Goal: Task Accomplishment & Management: Manage account settings

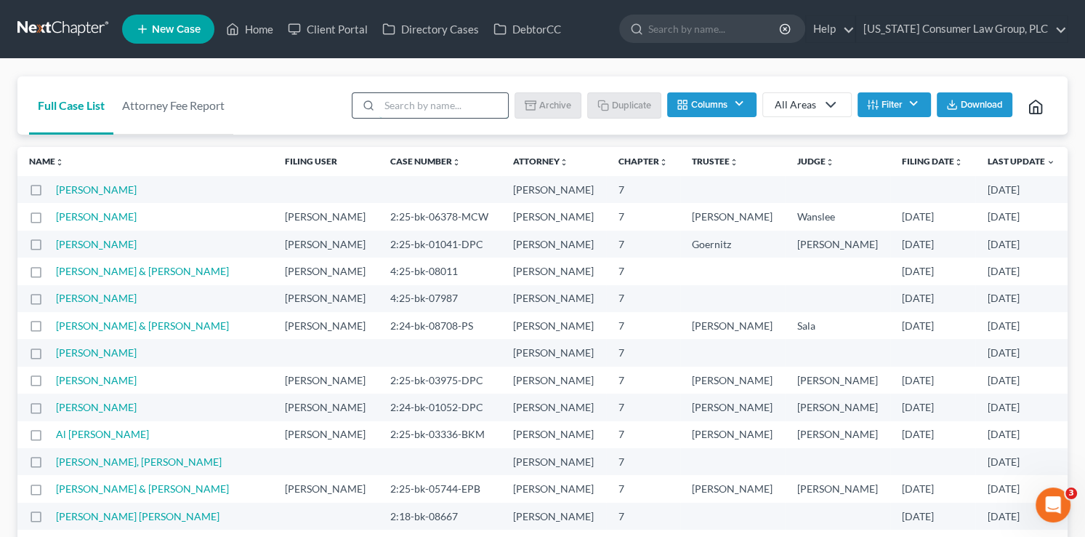
click at [438, 106] on input "search" at bounding box center [443, 105] width 129 height 25
type input "[PERSON_NAME]"
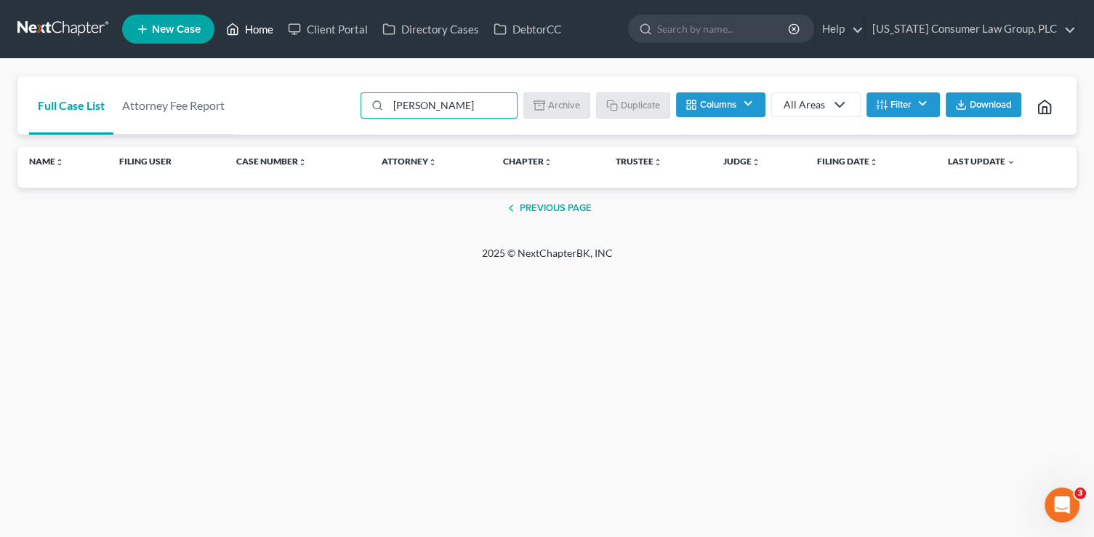
click at [236, 31] on icon at bounding box center [232, 28] width 13 height 17
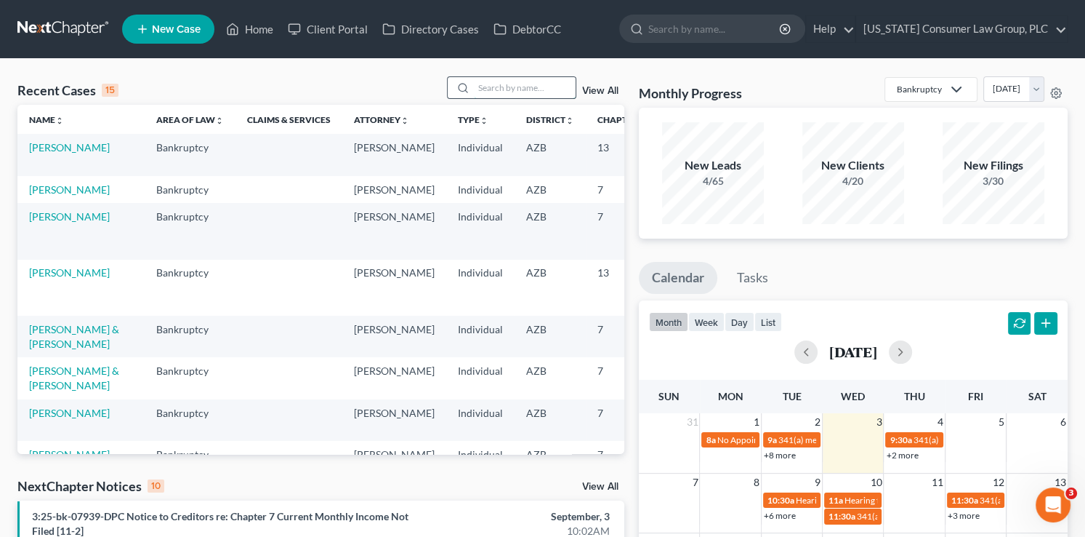
click at [487, 89] on input "search" at bounding box center [525, 87] width 102 height 21
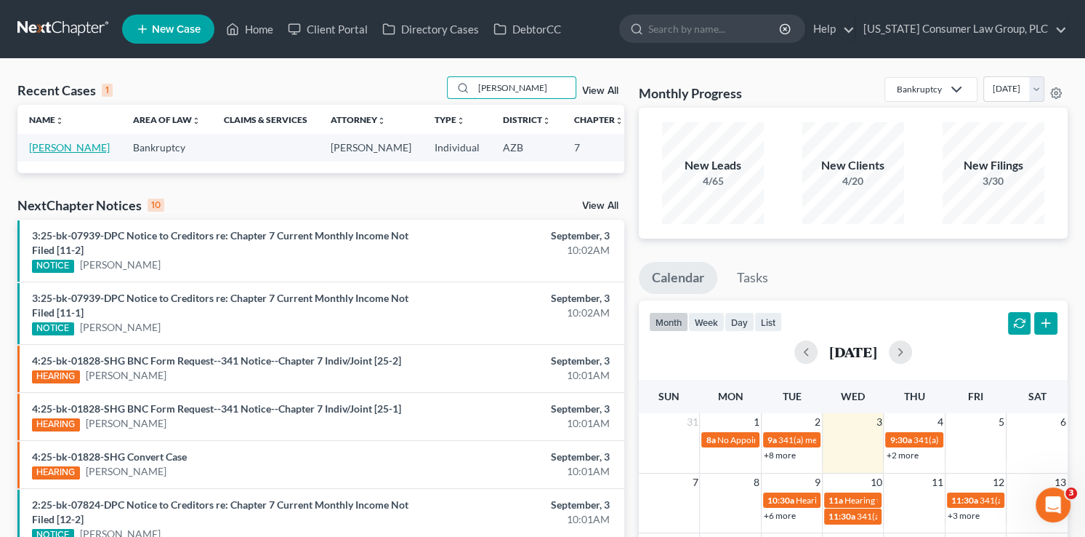
type input "[PERSON_NAME]"
click at [31, 153] on link "[PERSON_NAME]" at bounding box center [69, 147] width 81 height 12
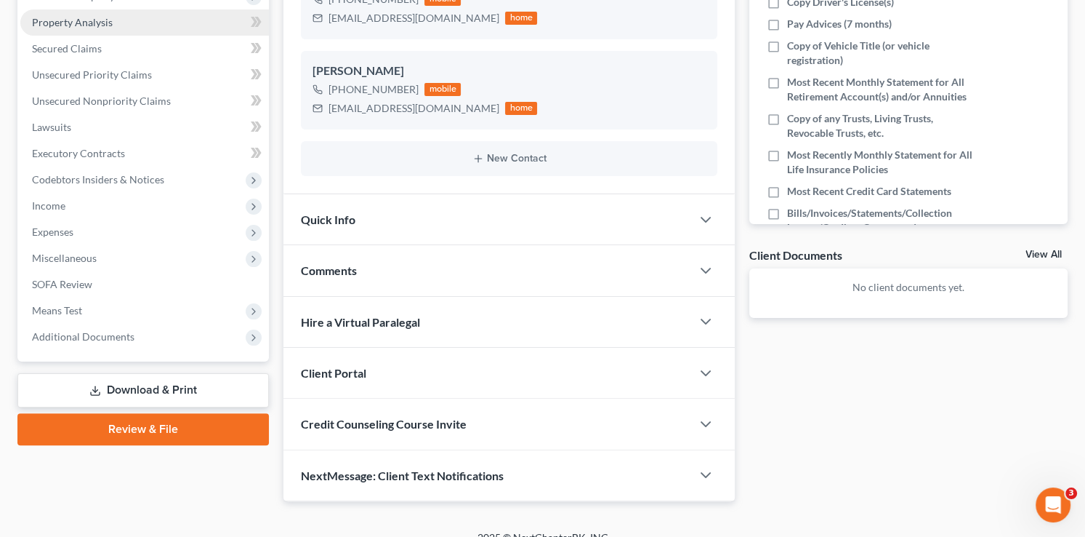
scroll to position [317, 0]
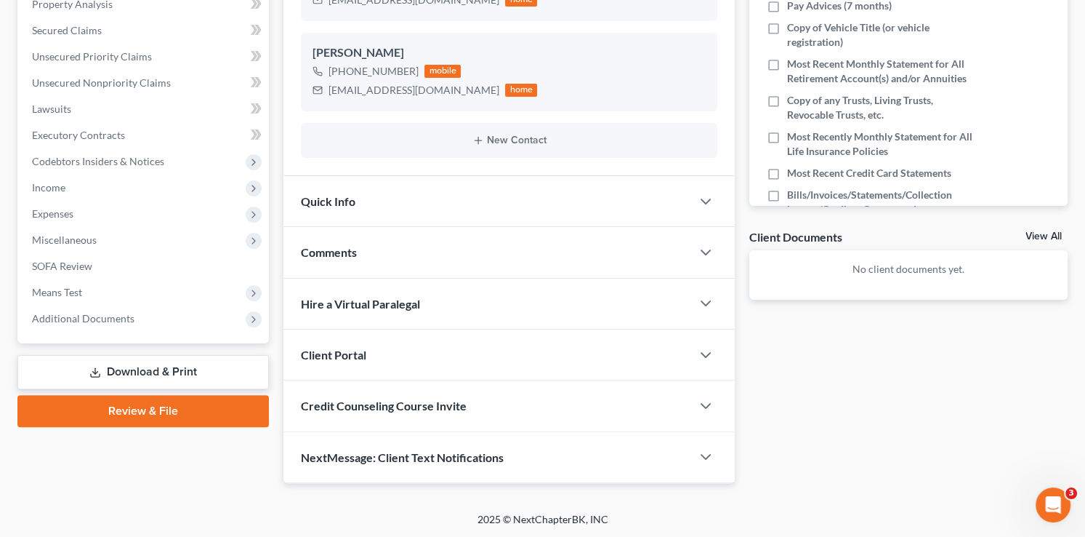
click at [459, 406] on span "Credit Counseling Course Invite" at bounding box center [384, 405] width 166 height 14
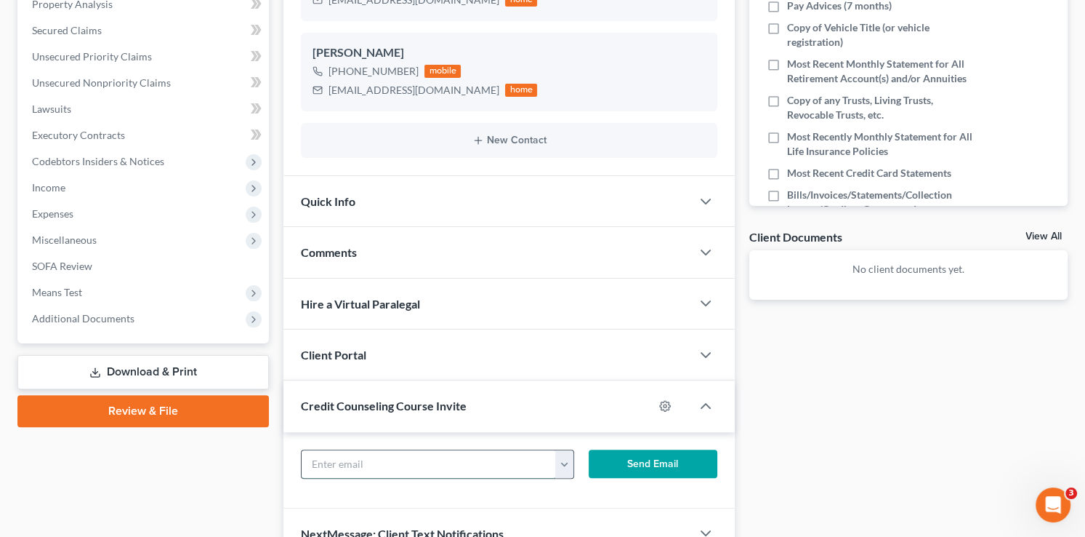
click at [414, 470] on input "text" at bounding box center [429, 464] width 254 height 28
paste input "[EMAIL_ADDRESS][DOMAIN_NAME]"
type input "[EMAIL_ADDRESS][DOMAIN_NAME]"
click at [635, 460] on button "Send Email" at bounding box center [653, 463] width 129 height 29
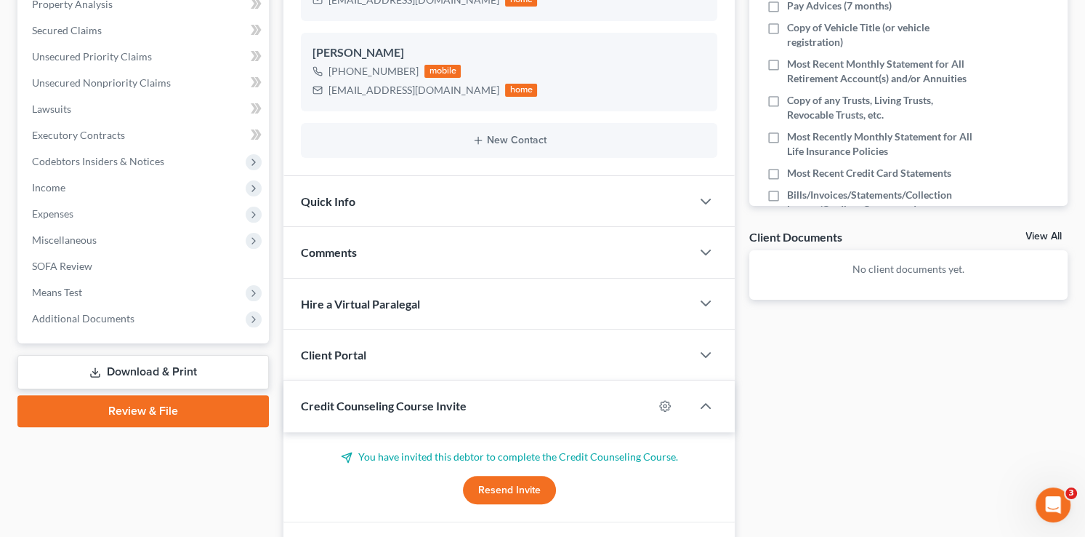
click at [332, 343] on div "Client Portal" at bounding box center [488, 354] width 408 height 50
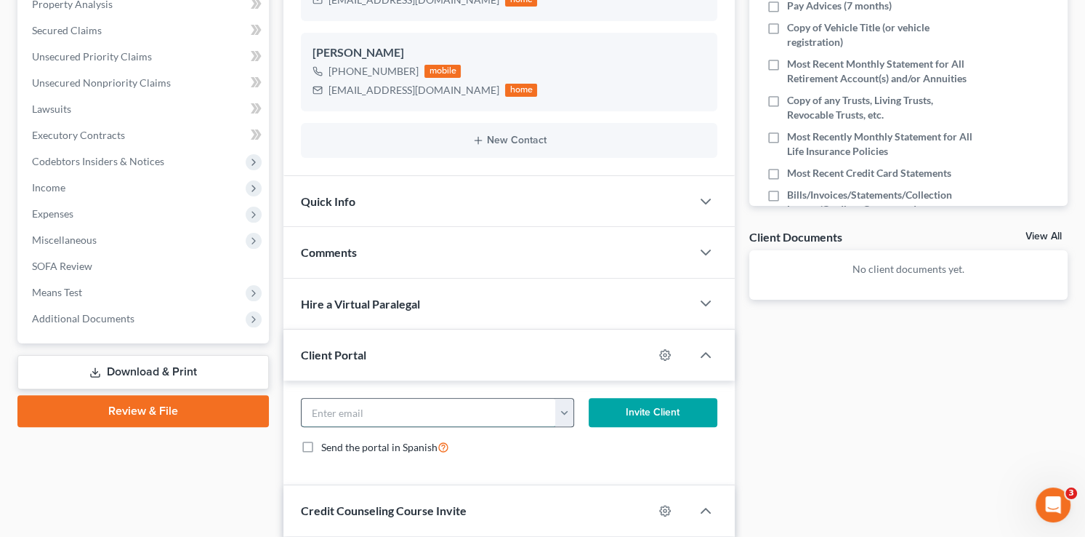
click at [392, 401] on input "email" at bounding box center [429, 412] width 254 height 28
paste input "[EMAIL_ADDRESS][DOMAIN_NAME]"
type input "[EMAIL_ADDRESS][DOMAIN_NAME]"
click at [643, 426] on form "[EMAIL_ADDRESS][DOMAIN_NAME] [EMAIL_ADDRESS][DOMAIN_NAME] [EMAIL_ADDRESS][DOMAI…" at bounding box center [509, 432] width 431 height 69
click at [643, 417] on button "Invite Client" at bounding box center [653, 412] width 129 height 29
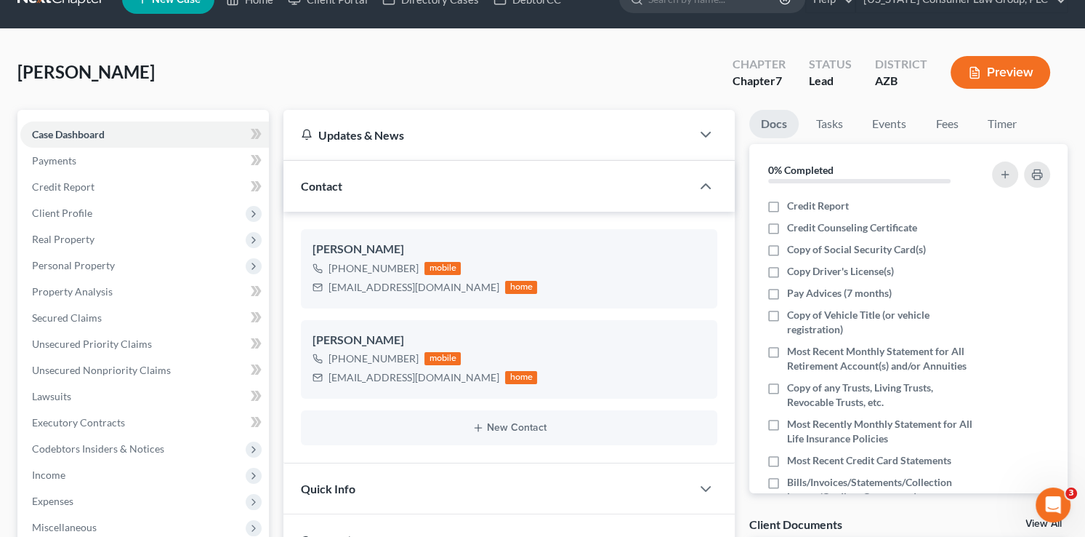
scroll to position [0, 0]
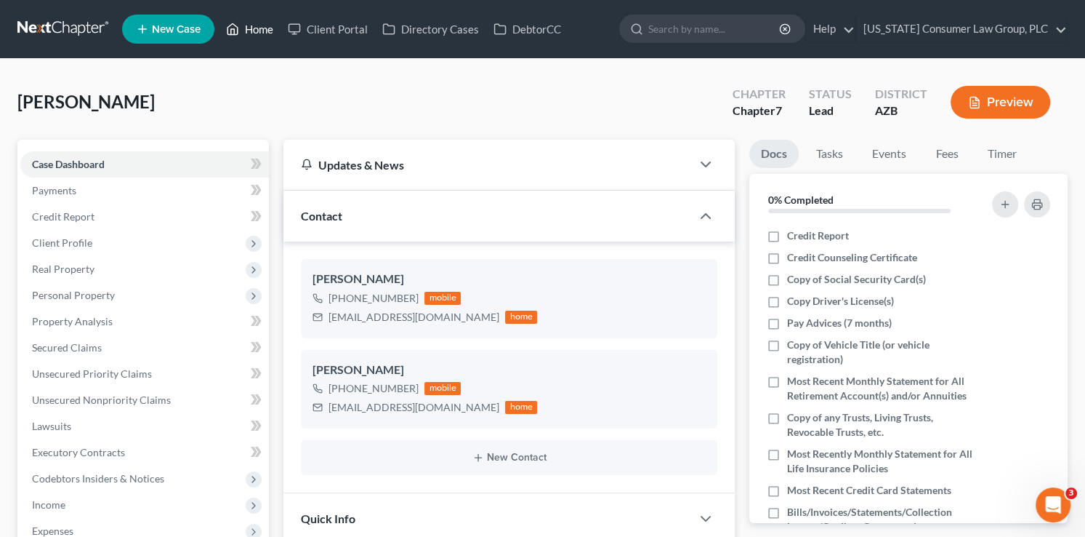
click at [258, 32] on link "Home" at bounding box center [250, 29] width 62 height 26
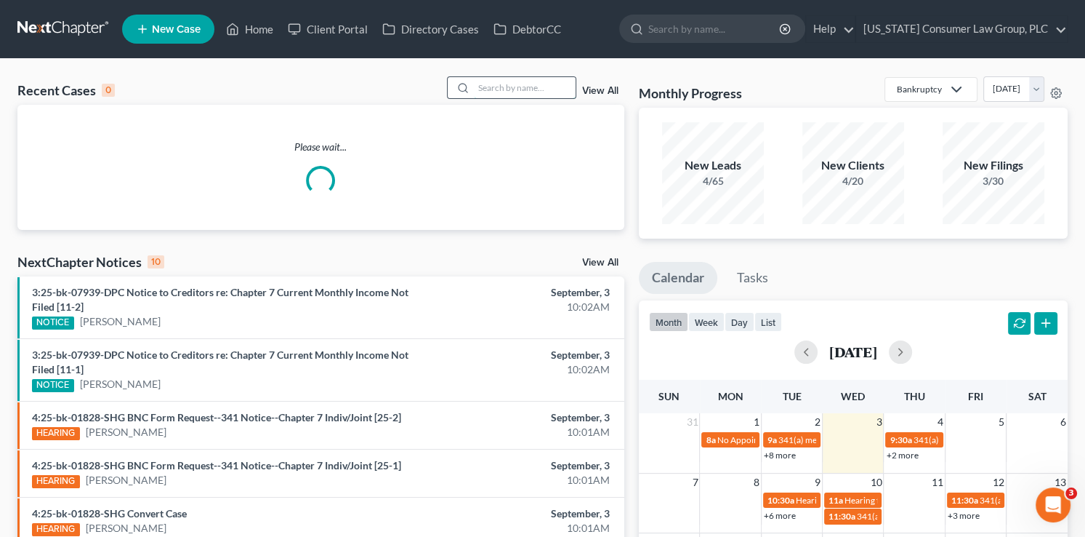
click at [518, 92] on input "search" at bounding box center [525, 87] width 102 height 21
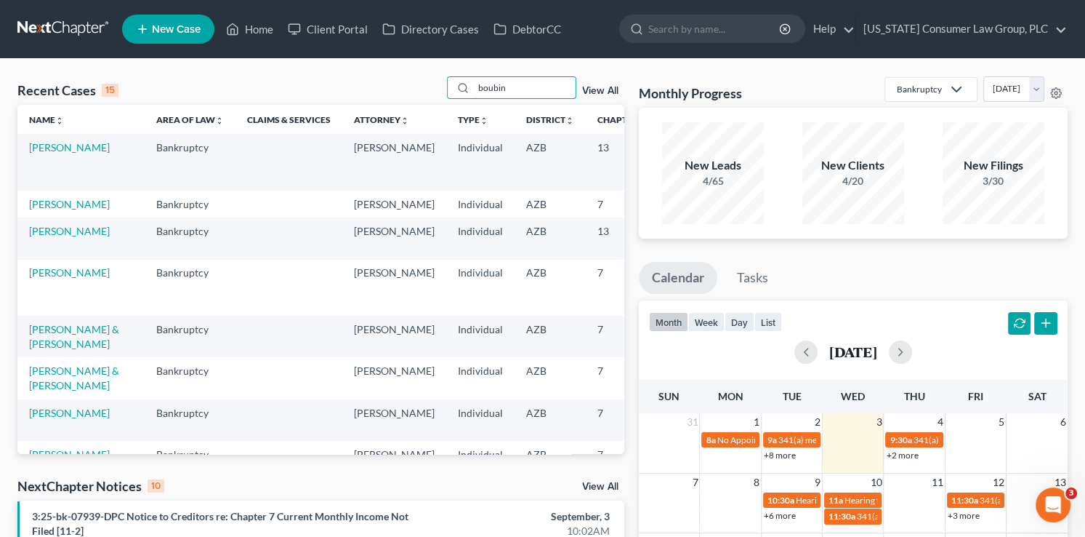
type input "boubin"
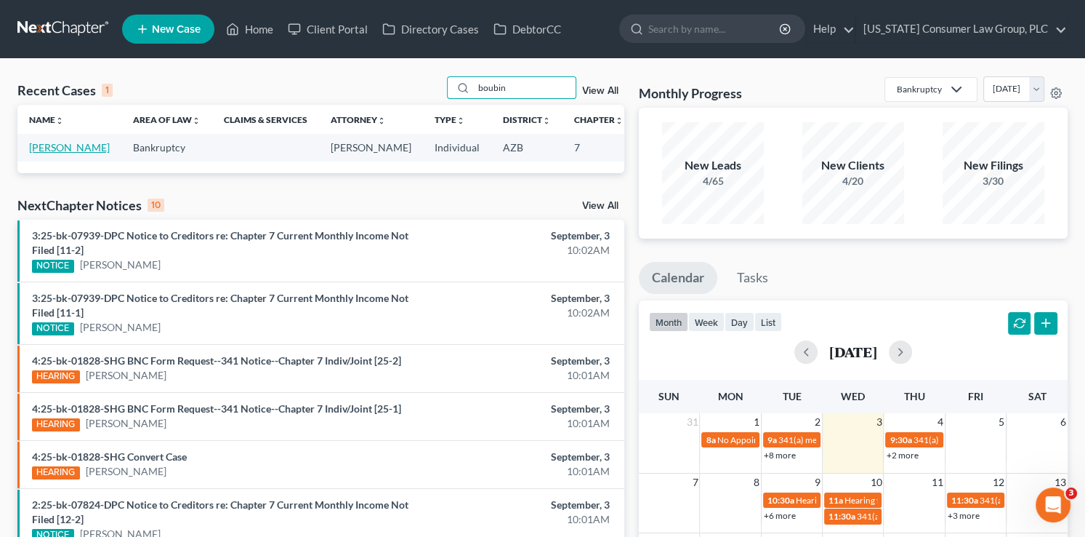
click at [40, 147] on link "[PERSON_NAME]" at bounding box center [69, 147] width 81 height 12
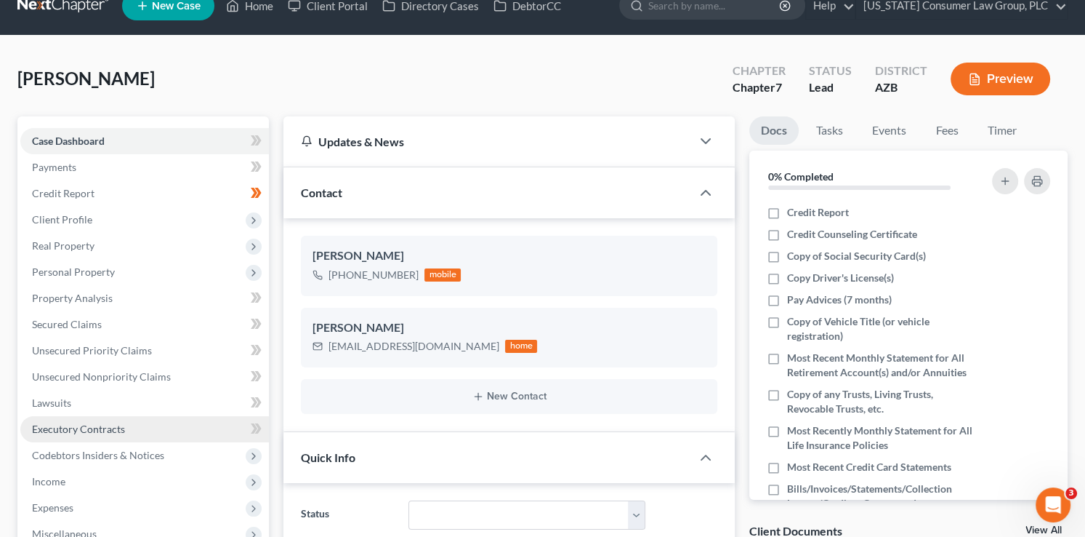
scroll to position [49, 0]
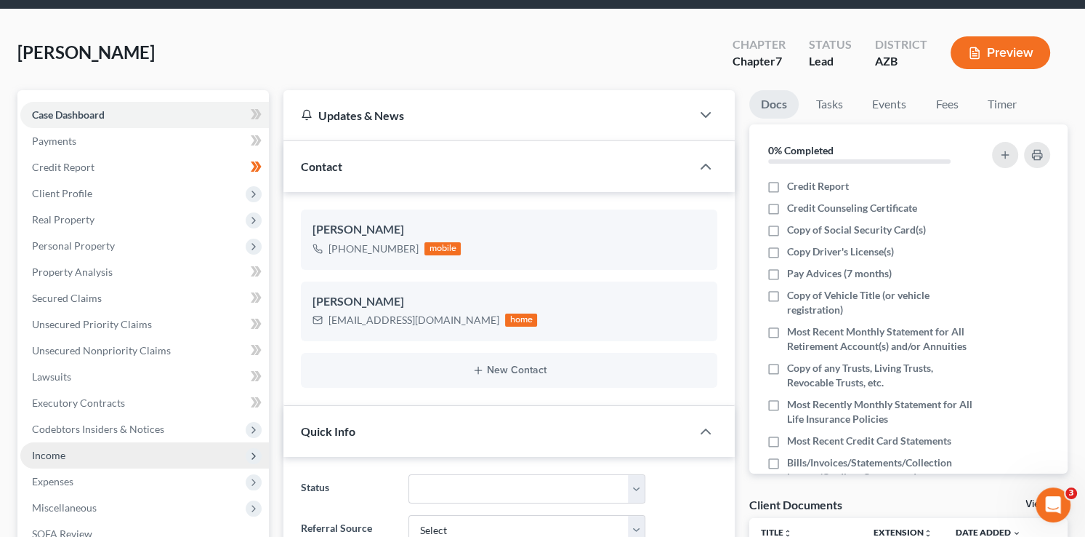
click at [79, 457] on span "Income" at bounding box center [144, 455] width 249 height 26
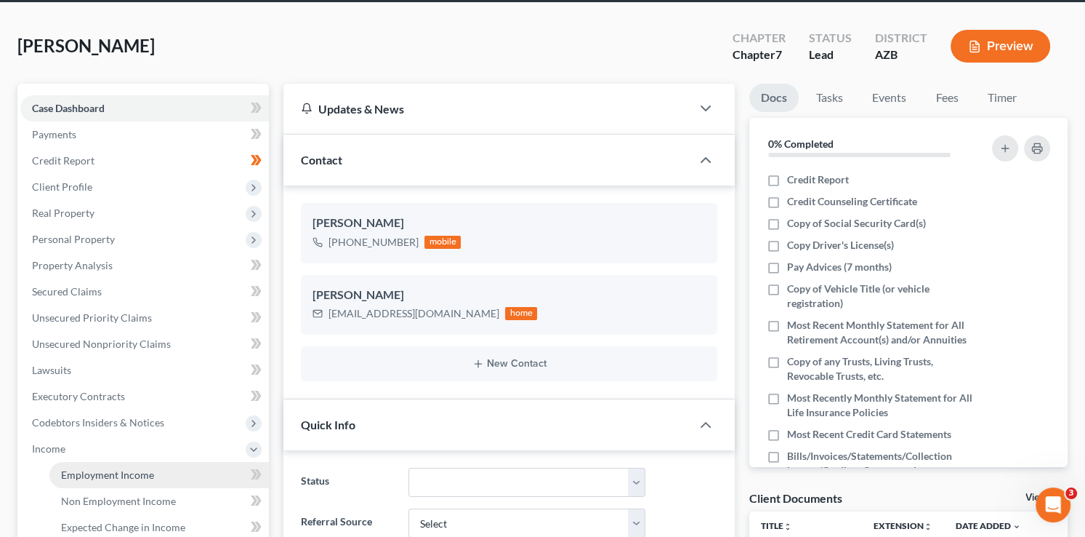
click at [105, 468] on span "Employment Income" at bounding box center [107, 474] width 93 height 12
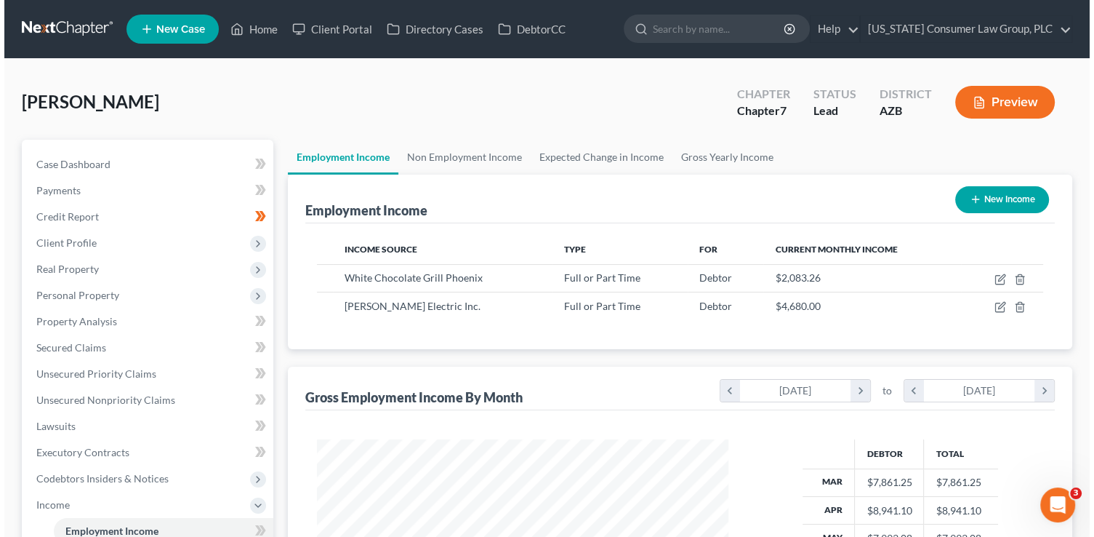
scroll to position [259, 441]
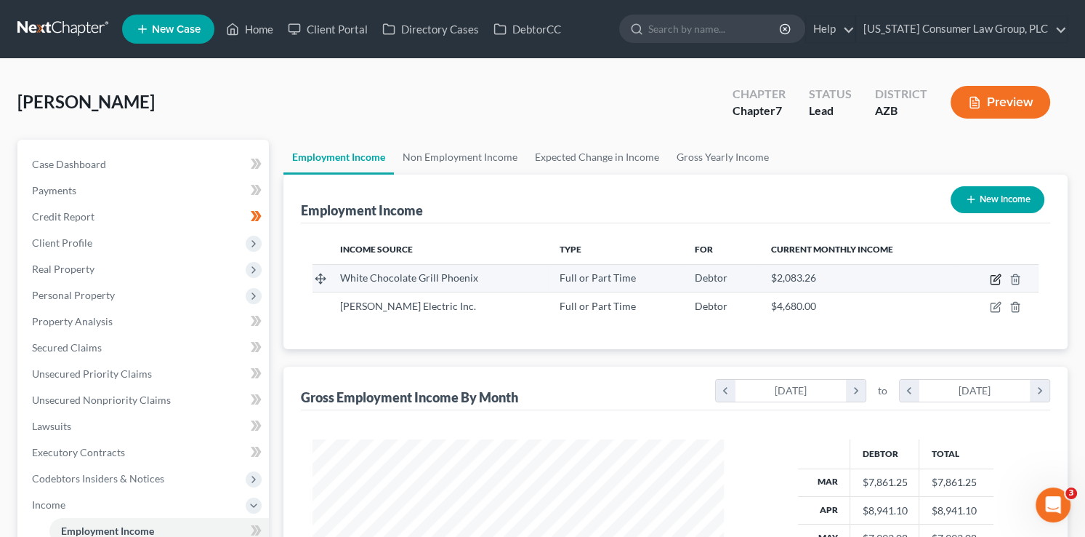
click at [993, 280] on icon "button" at bounding box center [996, 279] width 12 height 12
select select "0"
select select "3"
select select "1"
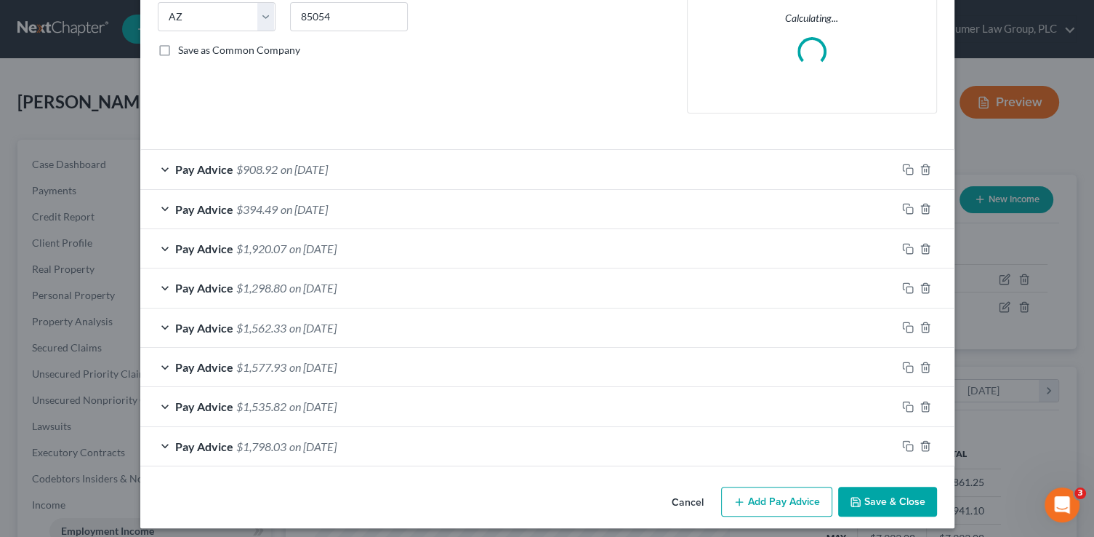
scroll to position [305, 0]
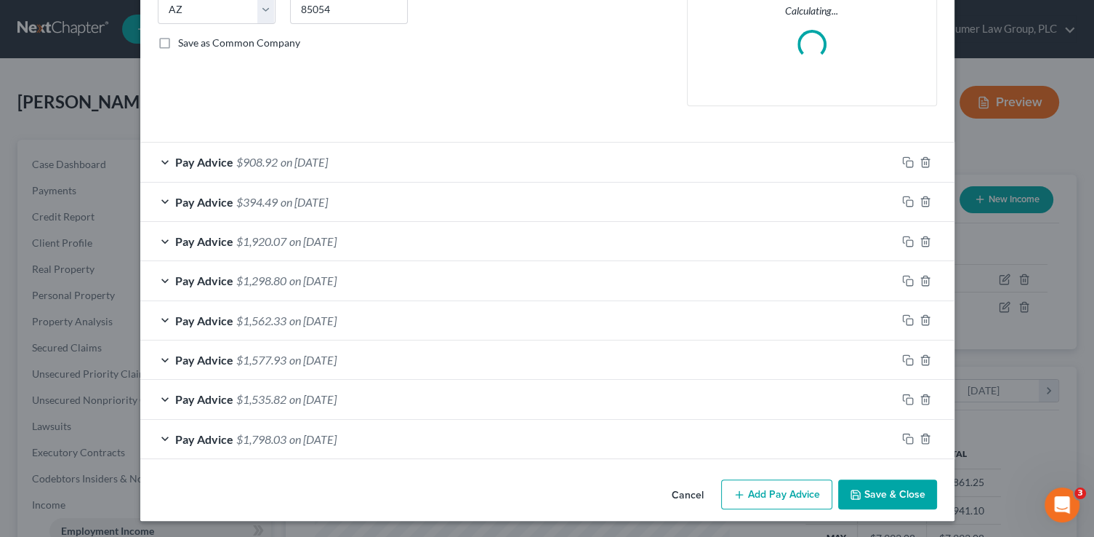
click at [876, 497] on div "Edit Income Source × Employment Type * Select Full or [DEMOGRAPHIC_DATA] Employ…" at bounding box center [547, 116] width 814 height 808
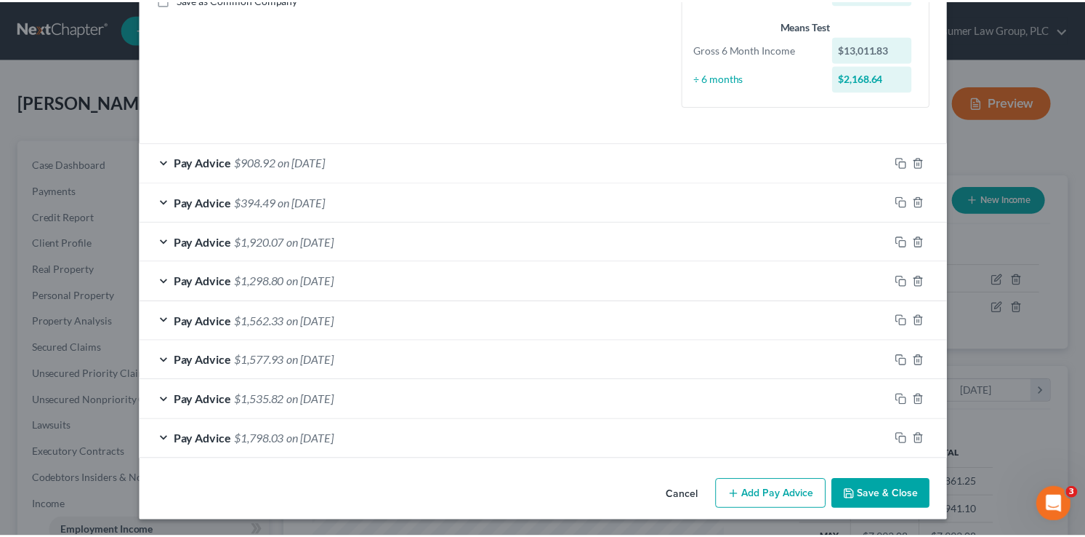
scroll to position [349, 0]
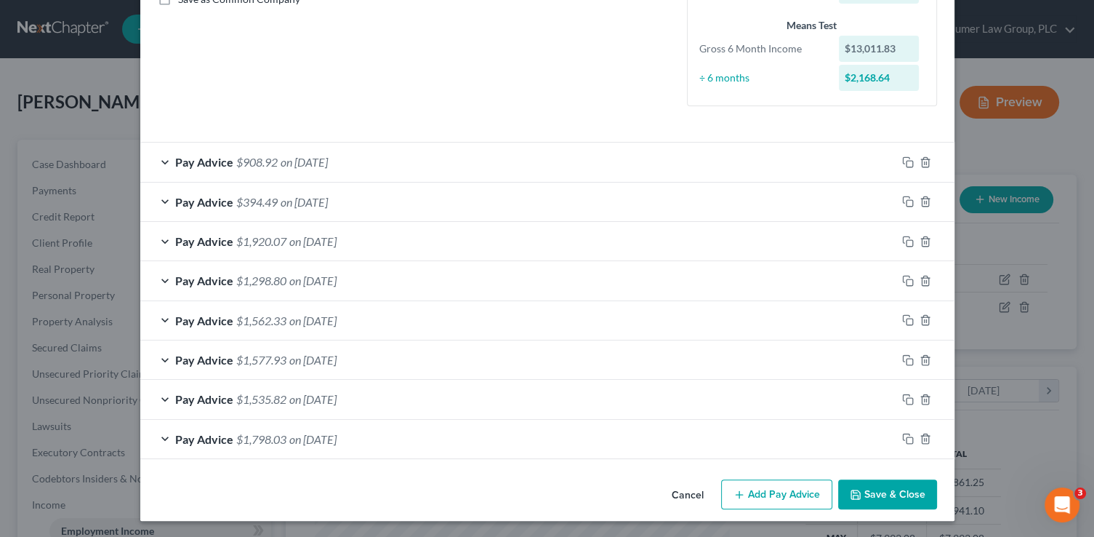
click at [879, 495] on button "Save & Close" at bounding box center [887, 494] width 99 height 31
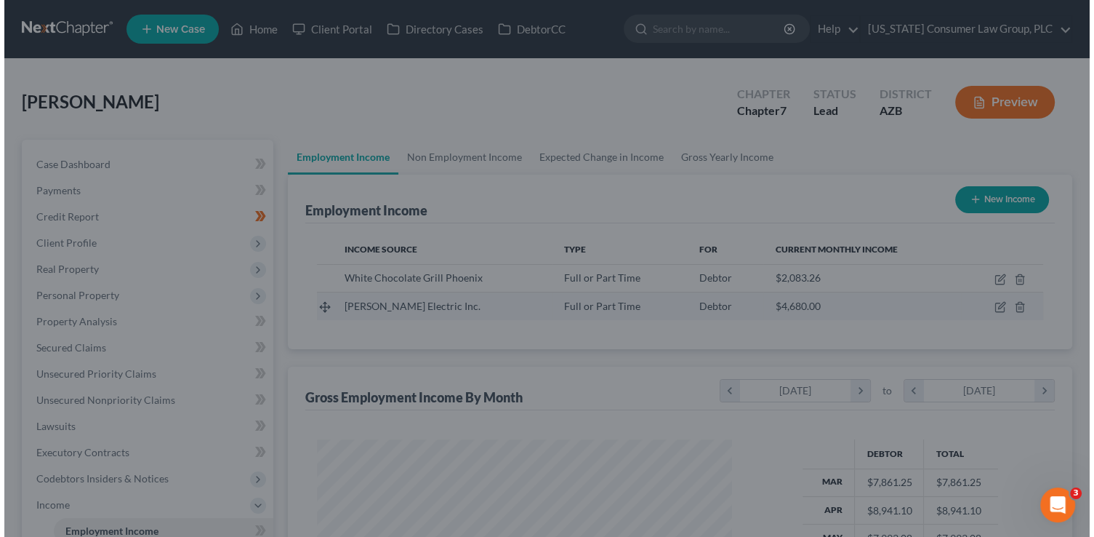
scroll to position [726721, 726540]
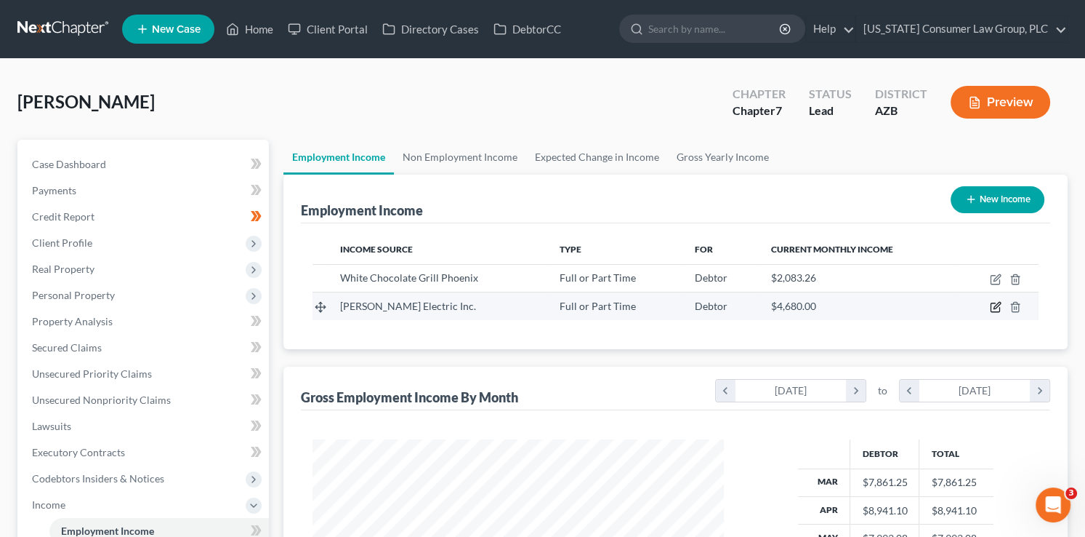
click at [996, 308] on icon "button" at bounding box center [997, 305] width 7 height 7
select select "0"
select select "3"
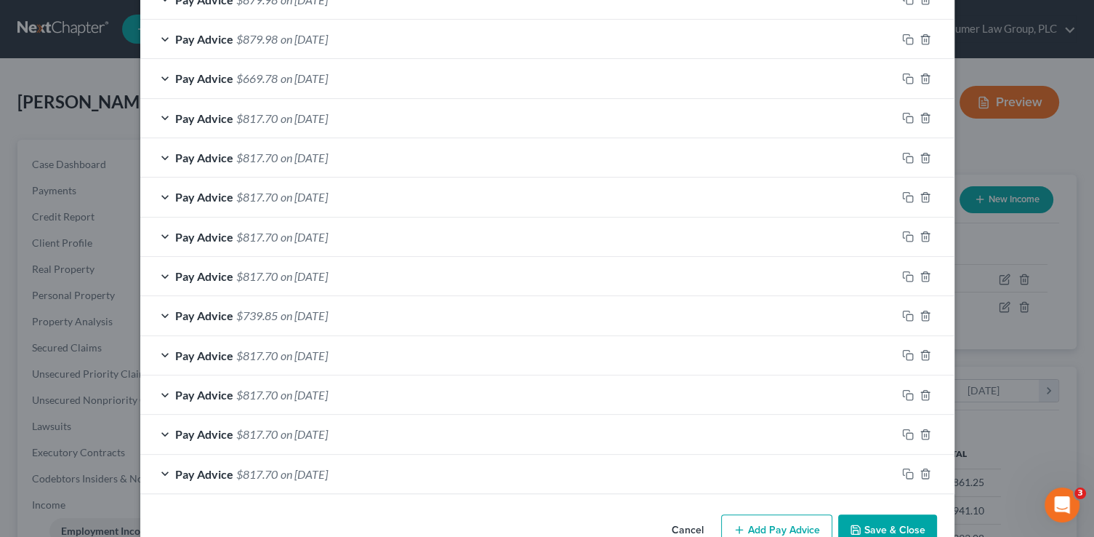
scroll to position [1171, 0]
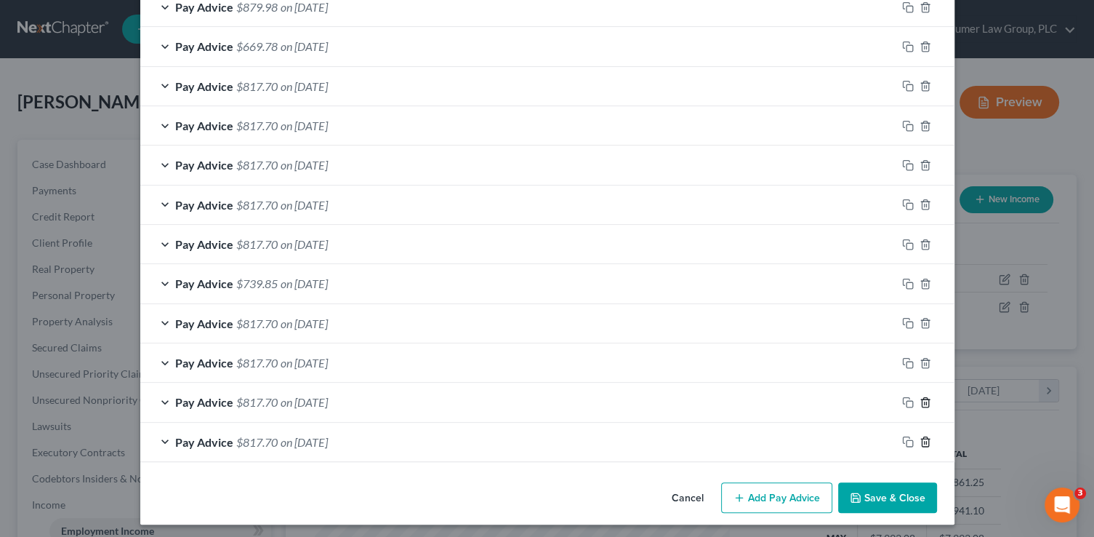
click at [920, 438] on icon "button" at bounding box center [926, 441] width 12 height 12
click at [924, 441] on line "button" at bounding box center [924, 442] width 0 height 3
click at [920, 438] on icon "button" at bounding box center [926, 441] width 12 height 12
click at [924, 441] on line "button" at bounding box center [924, 442] width 0 height 3
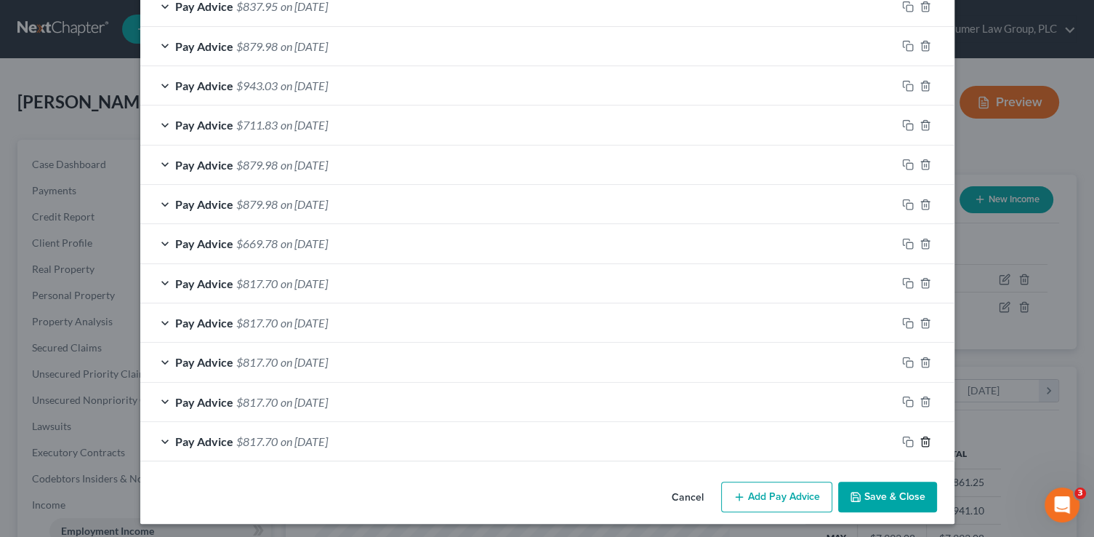
click at [920, 438] on icon "button" at bounding box center [926, 441] width 12 height 12
click at [924, 441] on line "button" at bounding box center [924, 442] width 0 height 3
click at [924, 440] on line "button" at bounding box center [924, 441] width 0 height 3
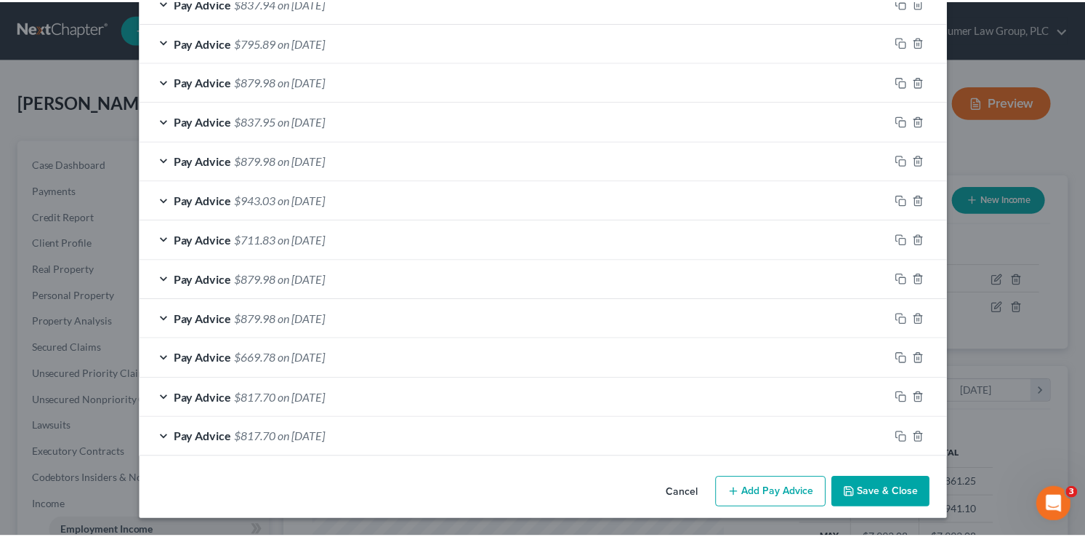
scroll to position [900, 0]
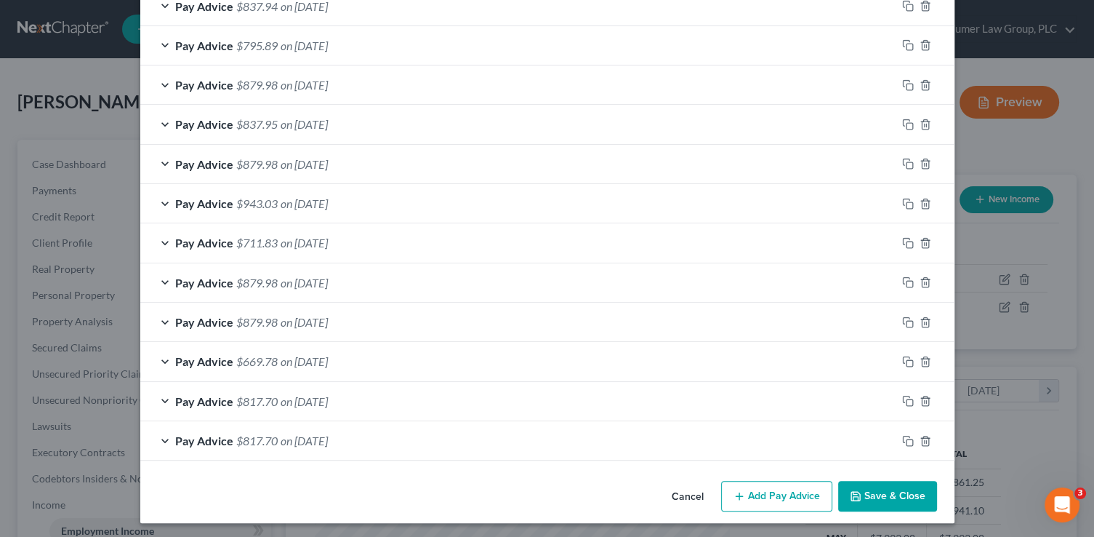
click at [912, 495] on button "Save & Close" at bounding box center [887, 496] width 99 height 31
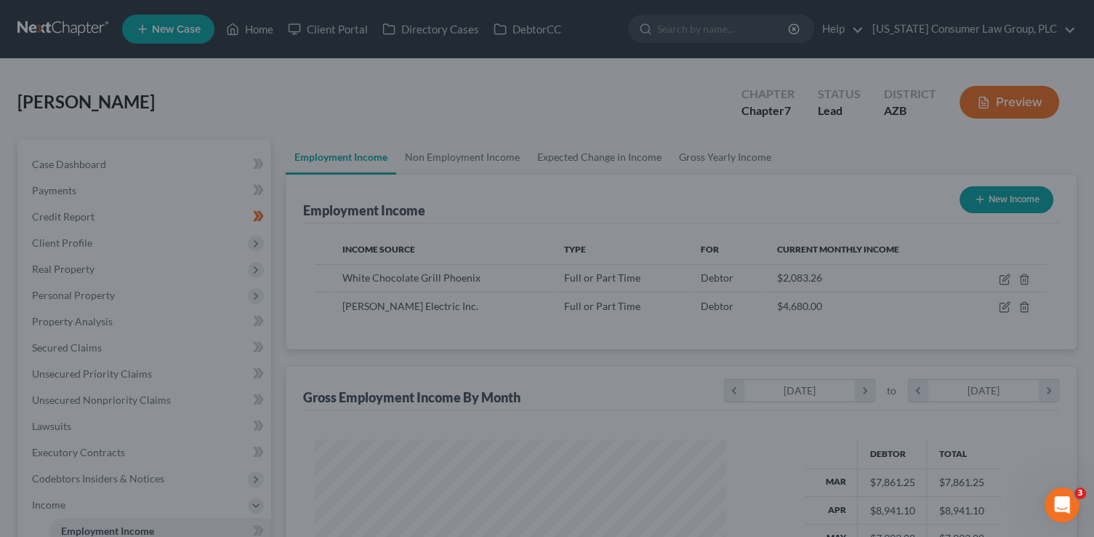
scroll to position [726721, 726540]
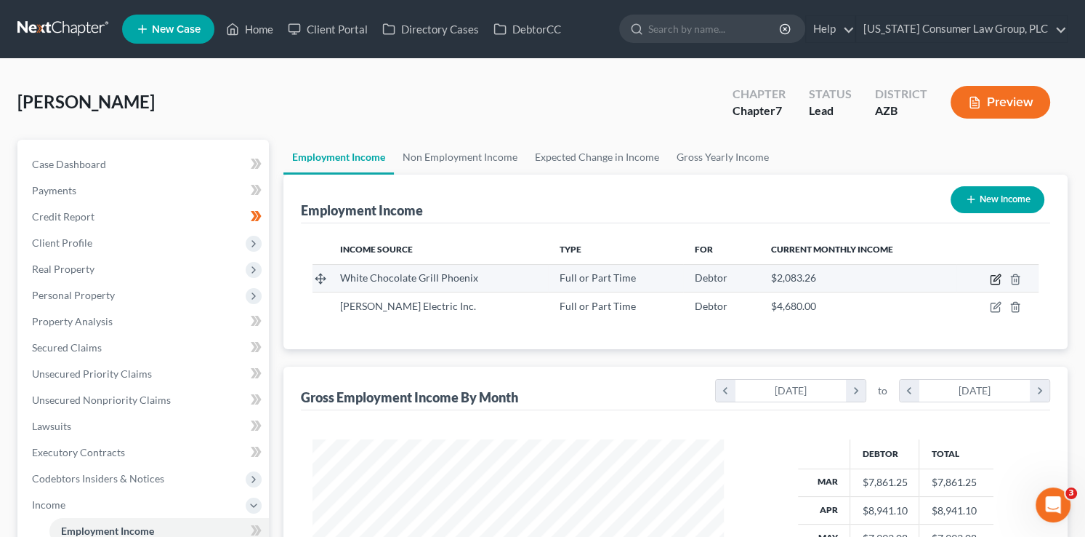
click at [995, 283] on icon "button" at bounding box center [995, 280] width 9 height 9
select select "0"
select select "3"
select select "1"
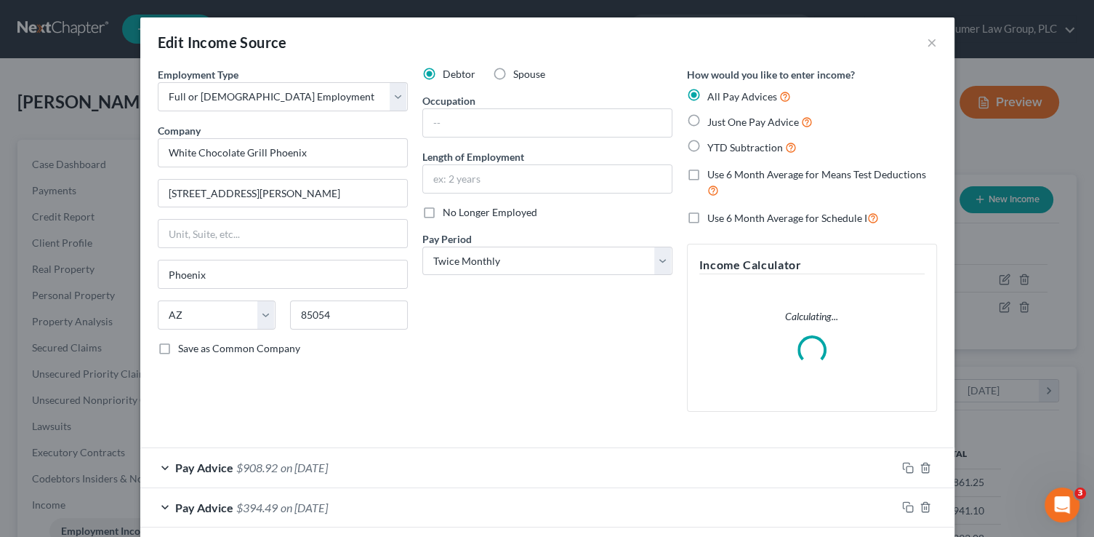
scroll to position [2, 0]
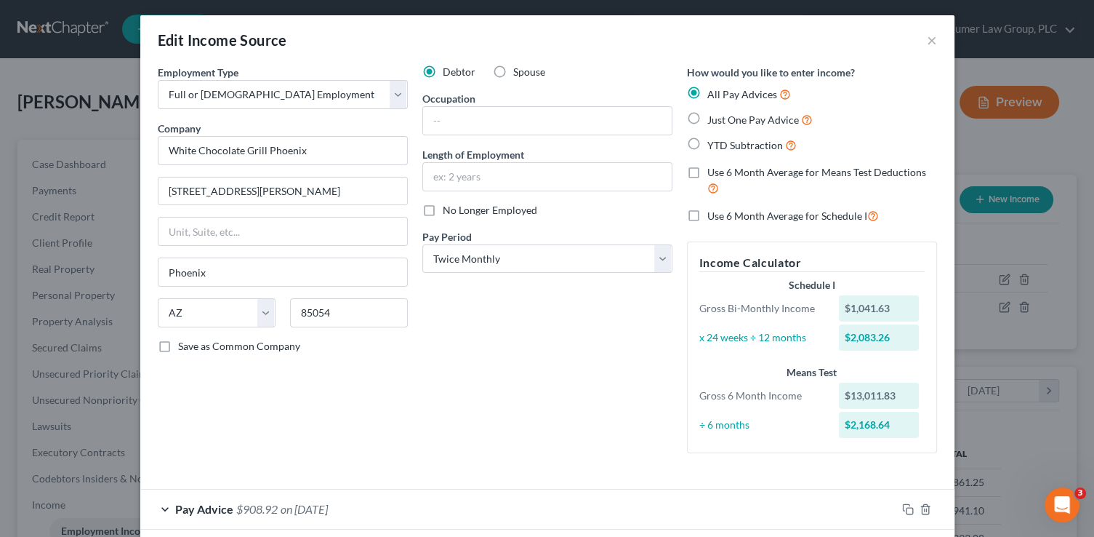
click at [481, 209] on span "No Longer Employed" at bounding box center [490, 210] width 95 height 12
click at [458, 209] on input "No Longer Employed" at bounding box center [453, 207] width 9 height 9
checkbox input "true"
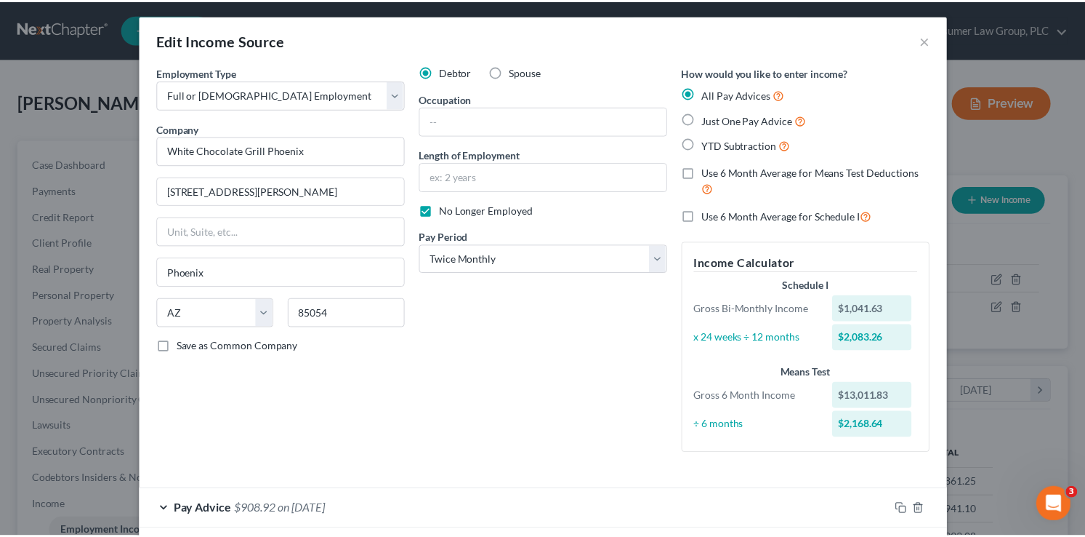
scroll to position [349, 0]
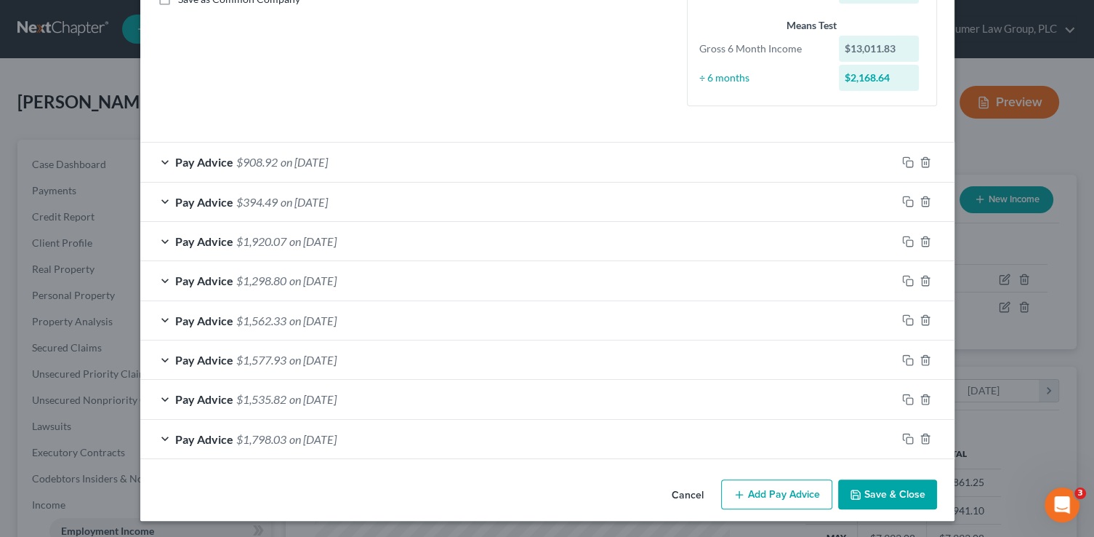
click at [888, 501] on button "Save & Close" at bounding box center [887, 494] width 99 height 31
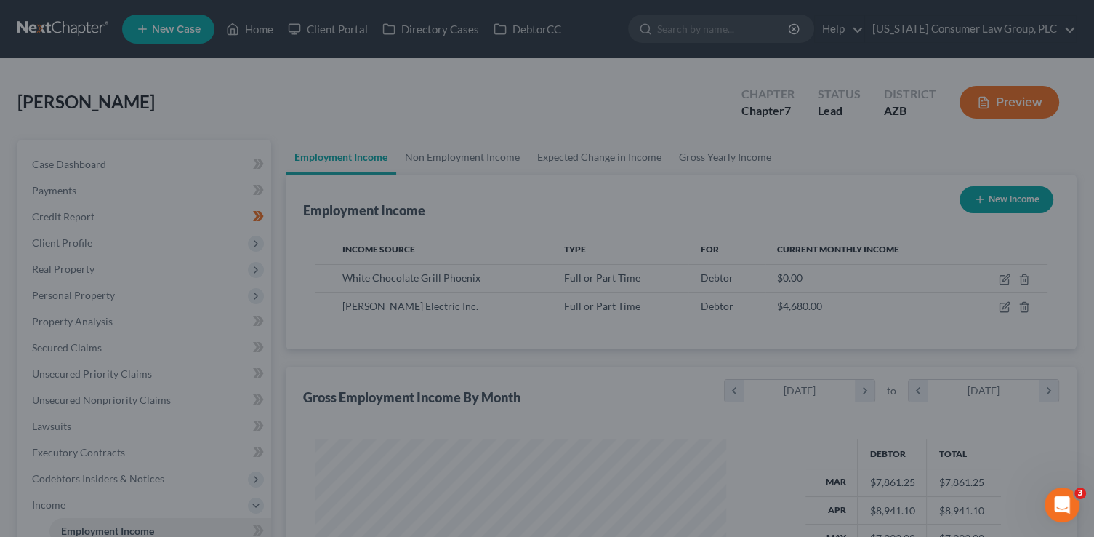
scroll to position [726721, 726540]
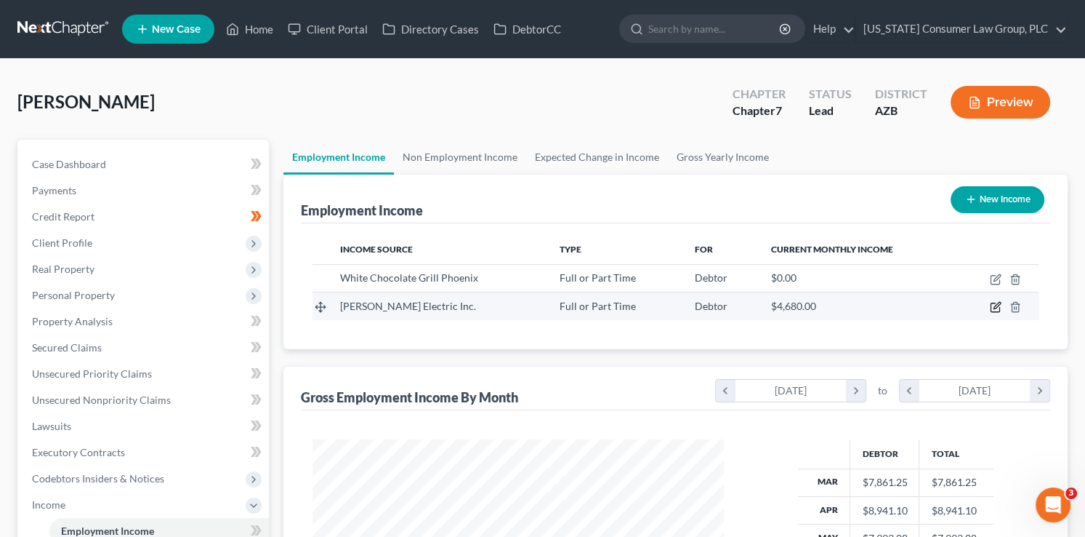
click at [994, 310] on icon "button" at bounding box center [996, 307] width 12 height 12
select select "0"
select select "3"
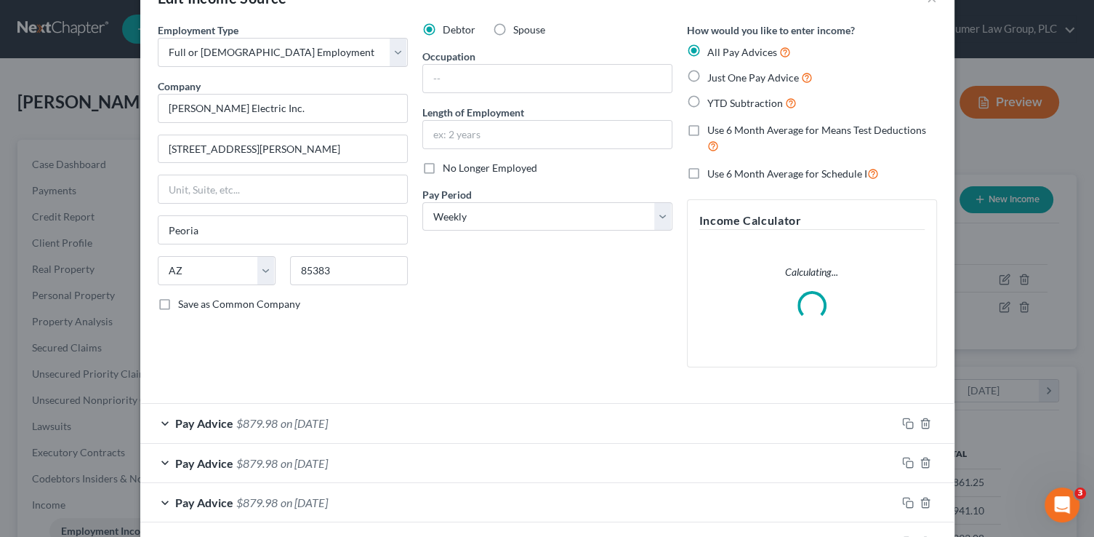
scroll to position [108, 0]
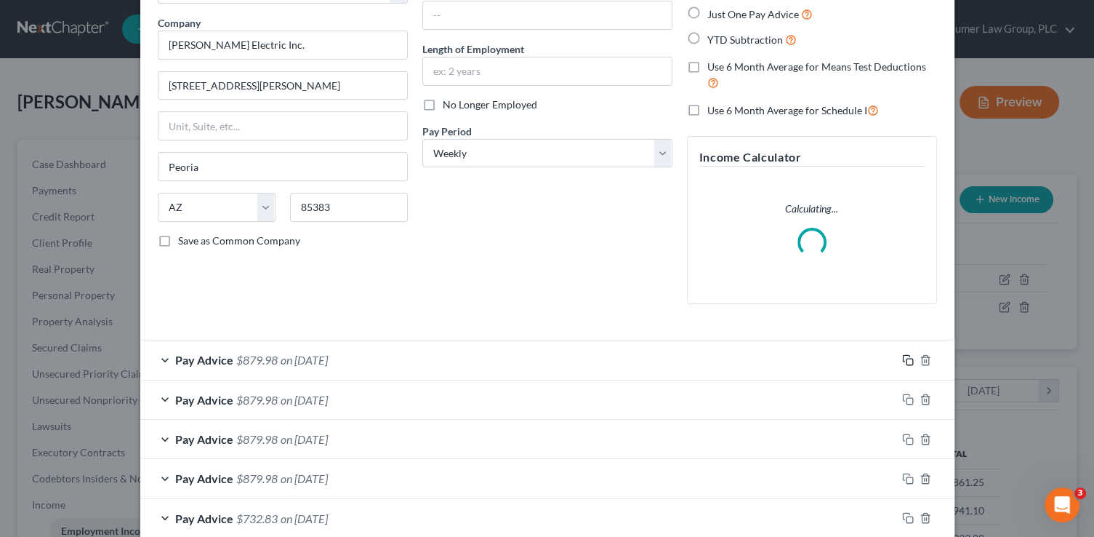
click at [906, 361] on icon "button" at bounding box center [908, 360] width 12 height 12
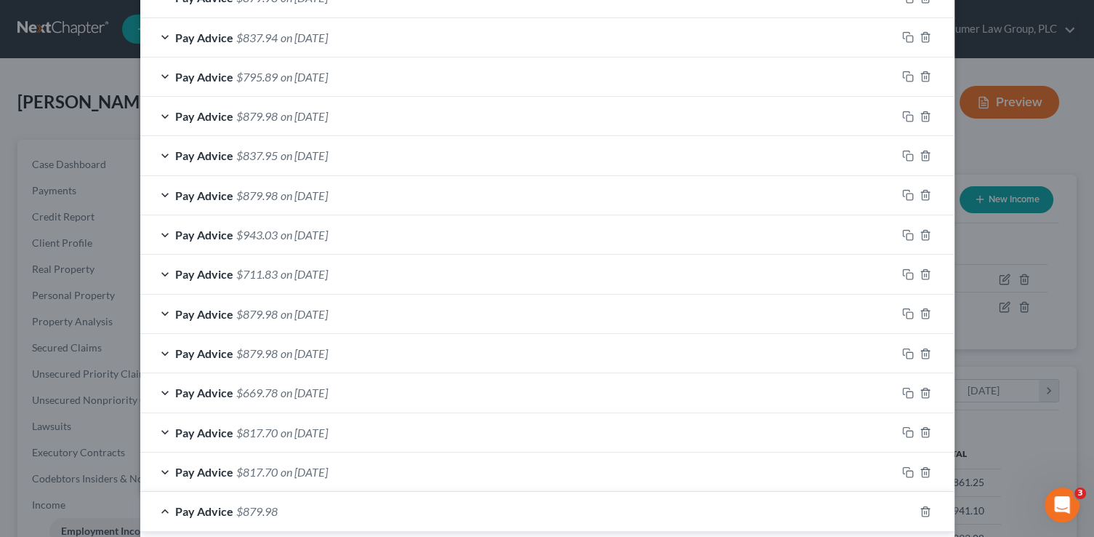
scroll to position [1186, 0]
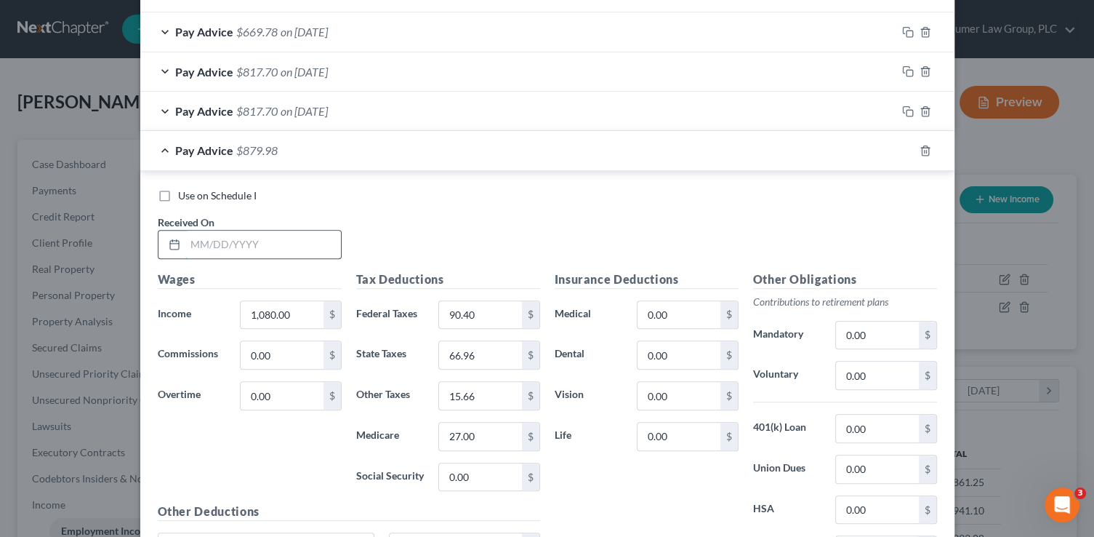
click at [258, 238] on input "text" at bounding box center [263, 244] width 156 height 28
type input "[DATE]"
type input "1,080"
type input "202.50"
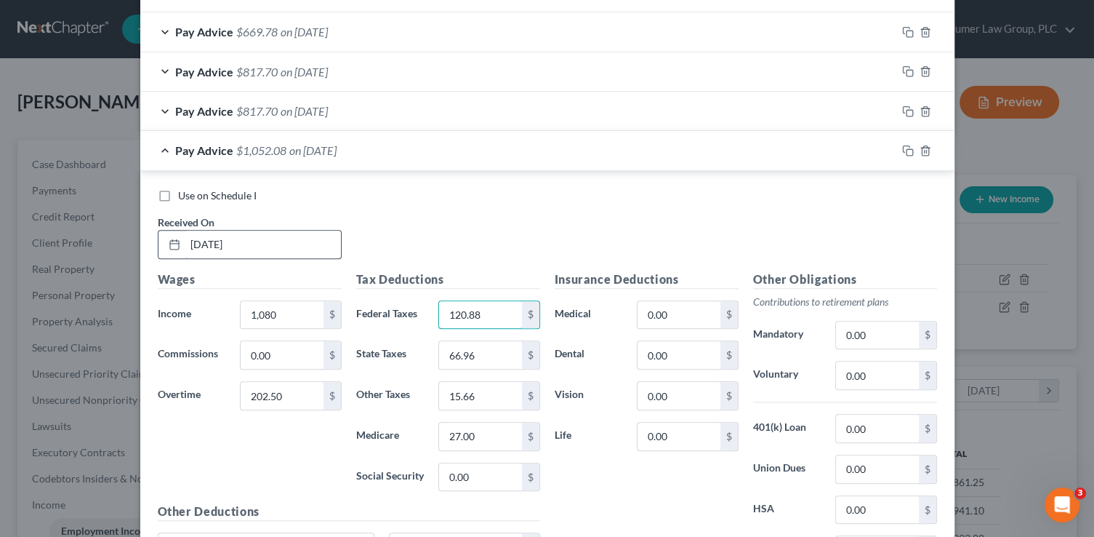
type input "120.88"
type input "79.51"
type input "18.59"
type input "32.06"
click at [905, 145] on icon "button" at bounding box center [908, 151] width 12 height 12
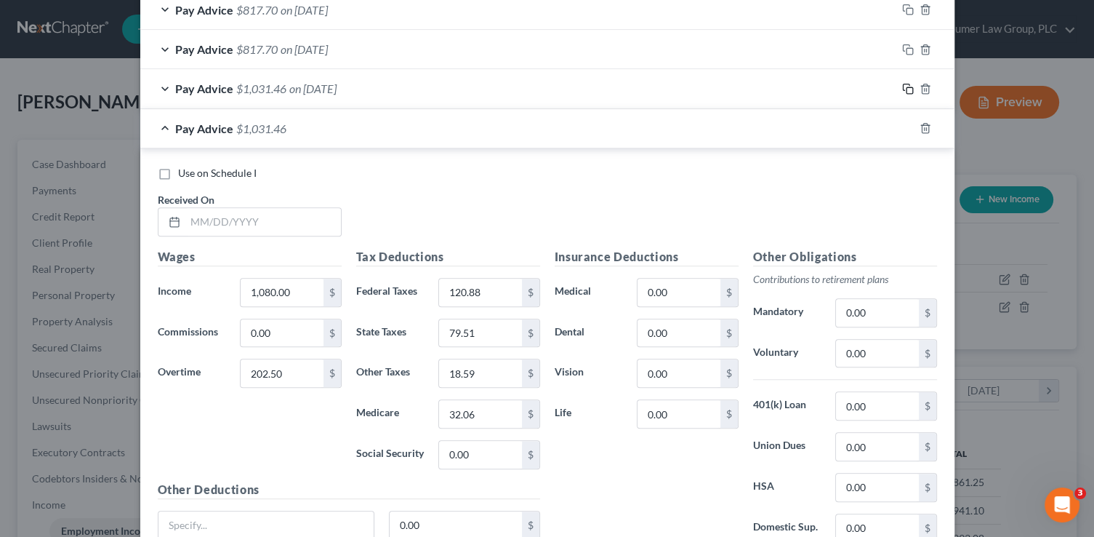
scroll to position [1304, 0]
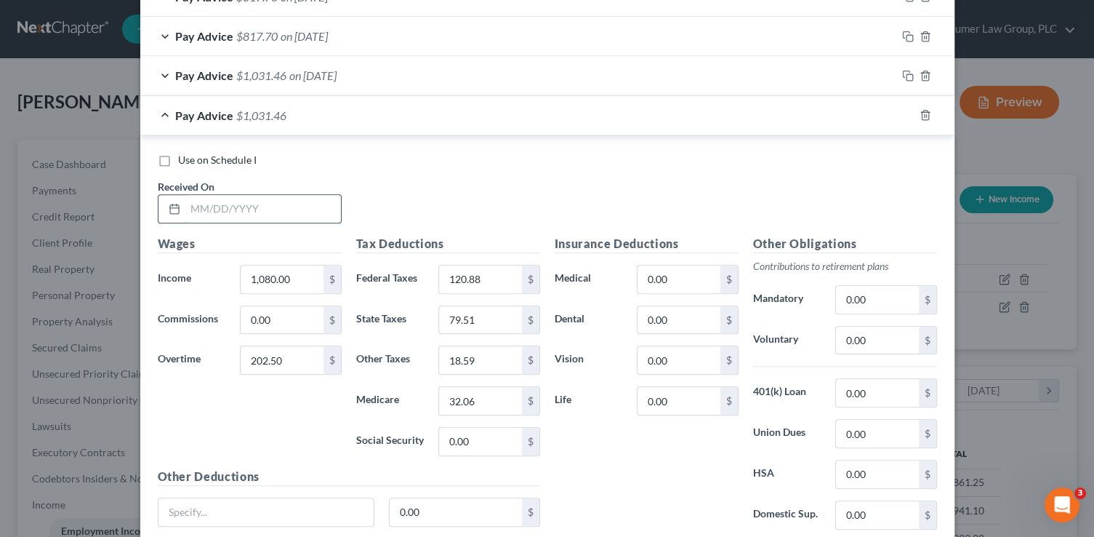
click at [326, 201] on input "text" at bounding box center [263, 209] width 156 height 28
type input "[DATE]"
type input "1"
type input "1,080"
type input "0"
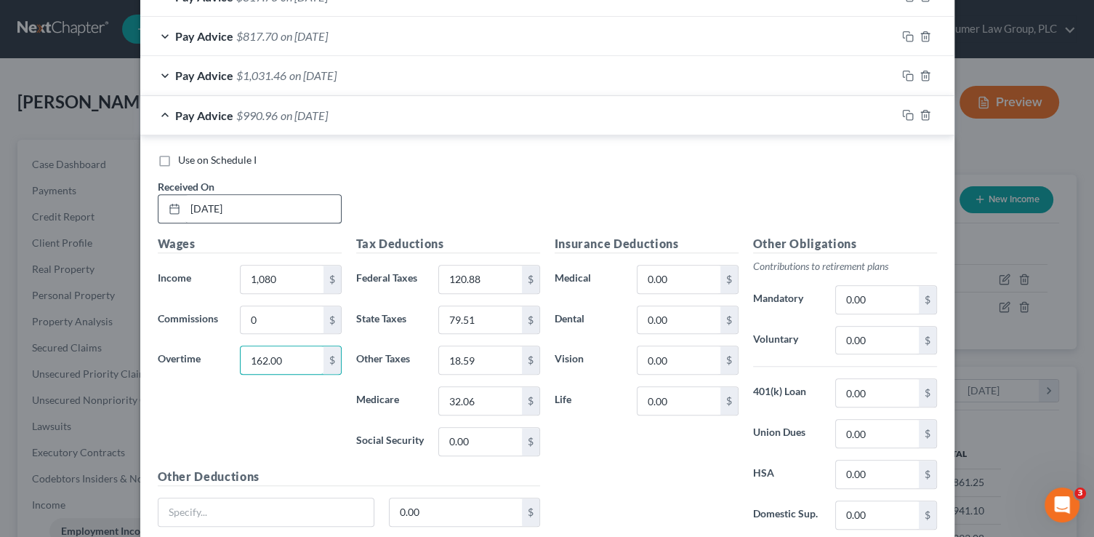
type input "162.00"
type input "111.97"
type input "77.01"
type input "18.01"
type input "31.05"
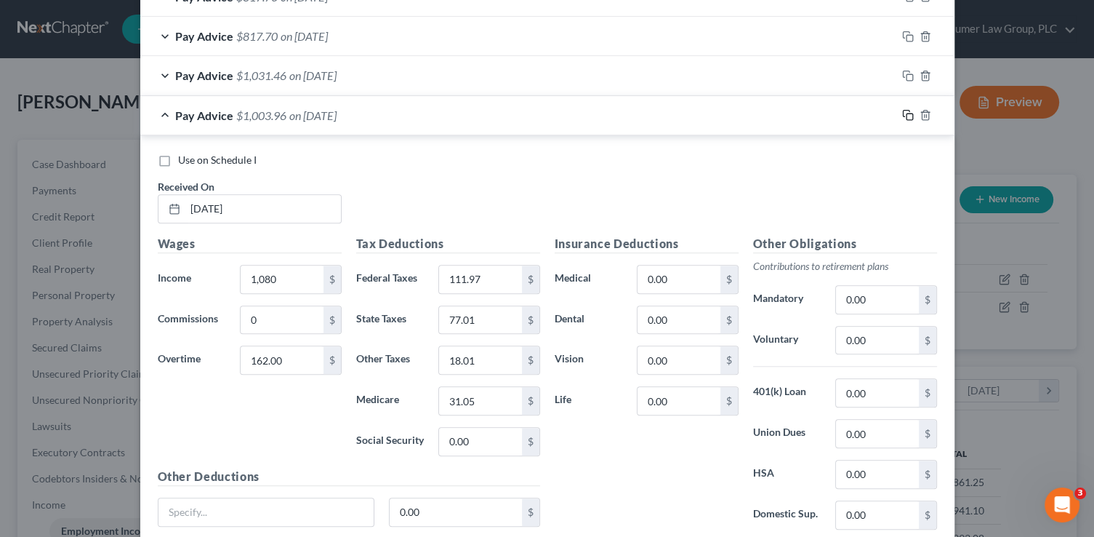
click at [907, 113] on rect "button" at bounding box center [910, 116] width 7 height 7
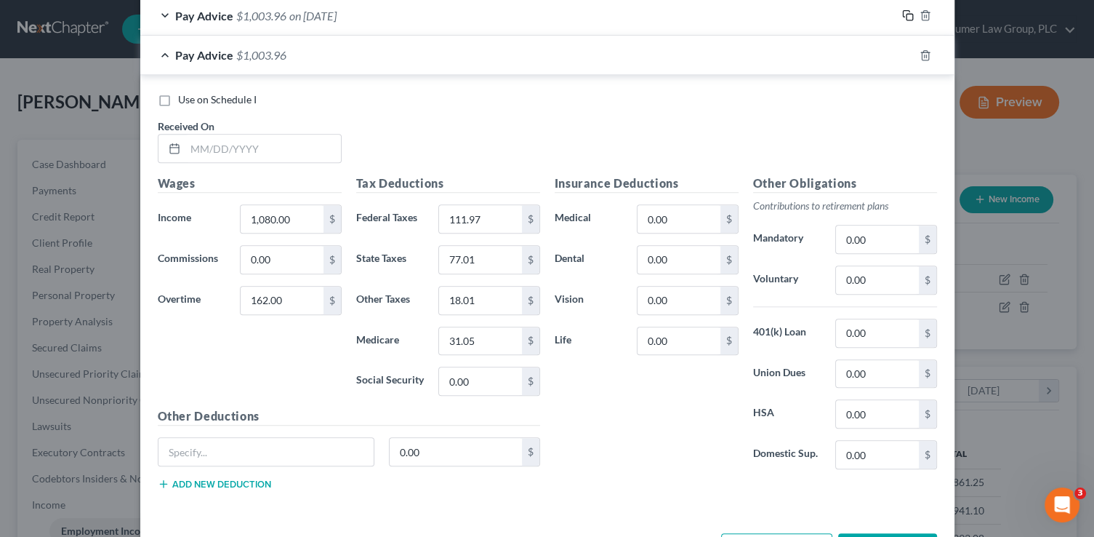
scroll to position [1453, 0]
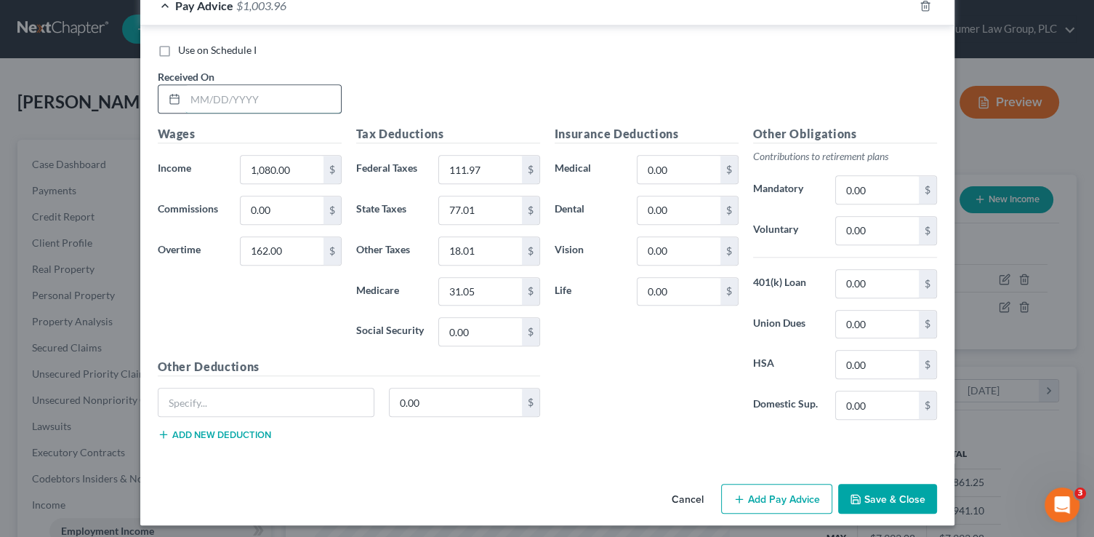
click at [308, 92] on input "text" at bounding box center [263, 99] width 156 height 28
type input "[DATE]"
type input "243"
type input "129.79"
type input "82.02"
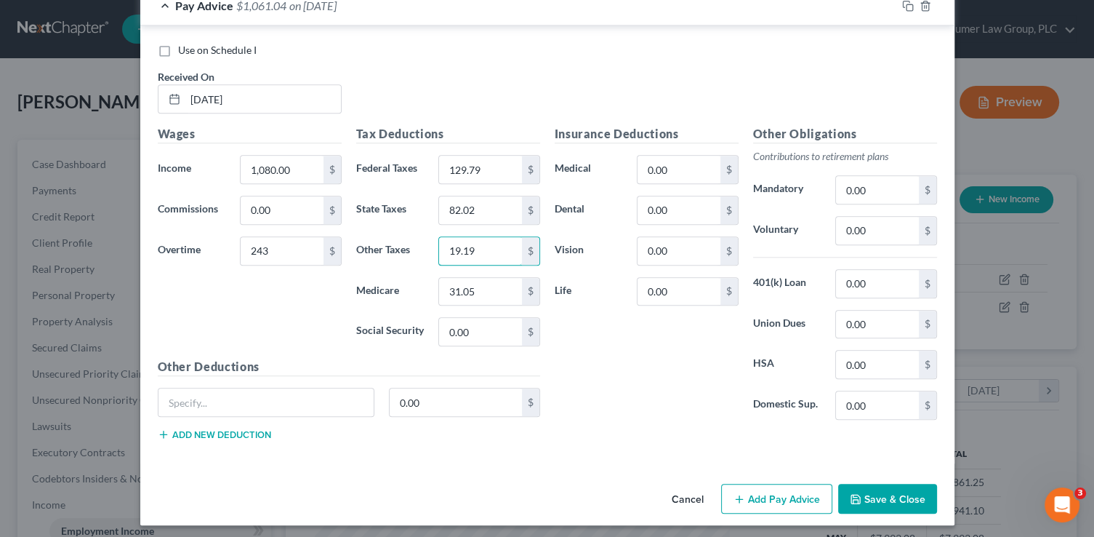
type input "19.19"
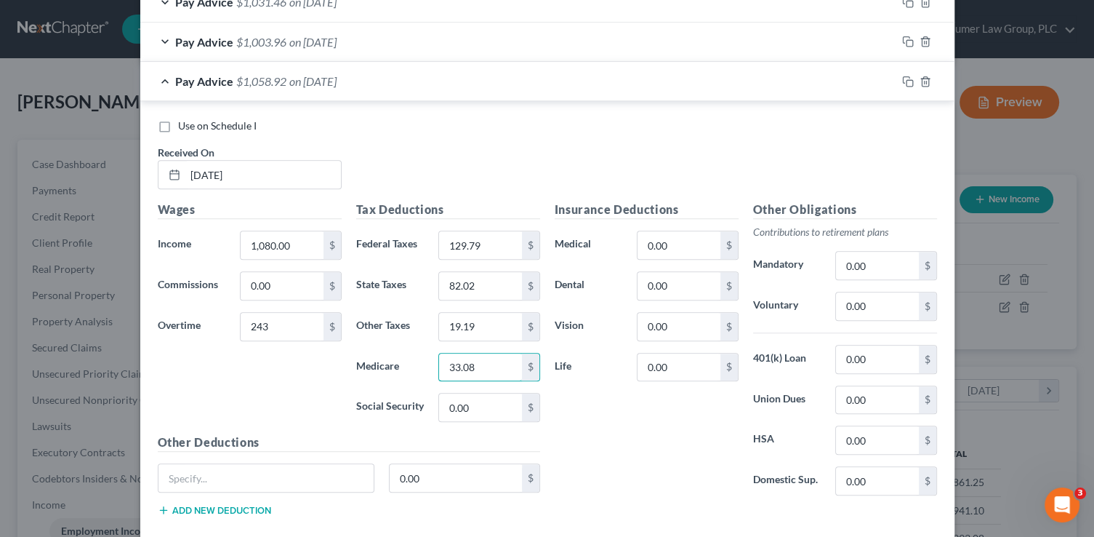
scroll to position [1367, 0]
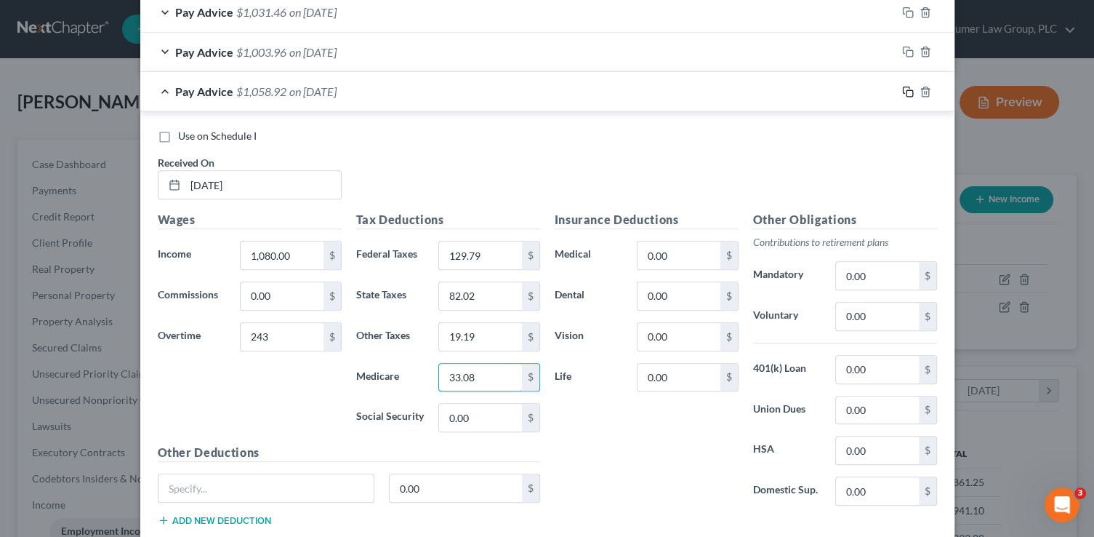
type input "33.08"
click at [902, 87] on icon "button" at bounding box center [908, 92] width 12 height 12
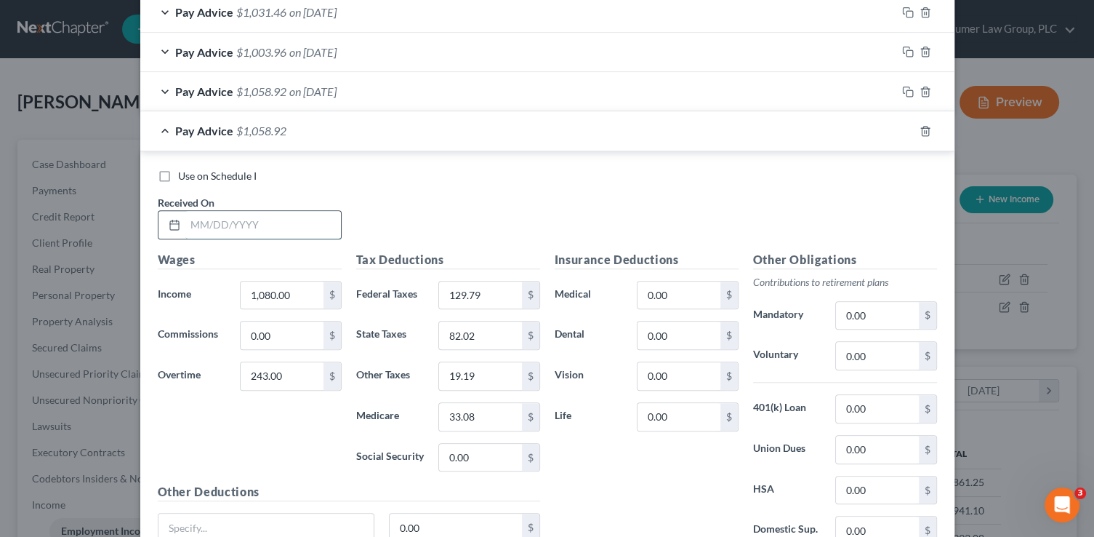
click at [304, 219] on input "text" at bounding box center [263, 225] width 156 height 28
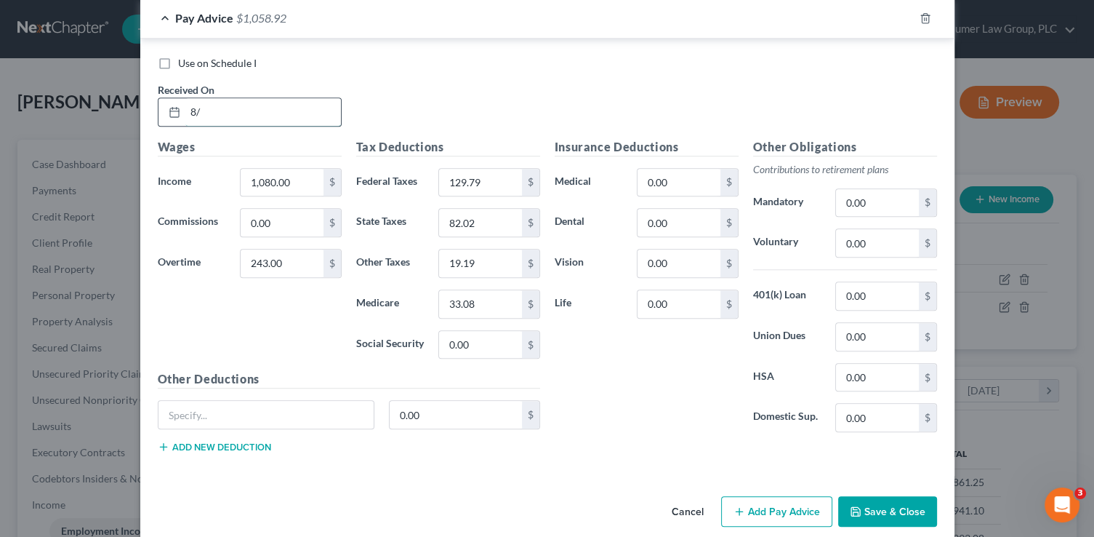
scroll to position [1492, 0]
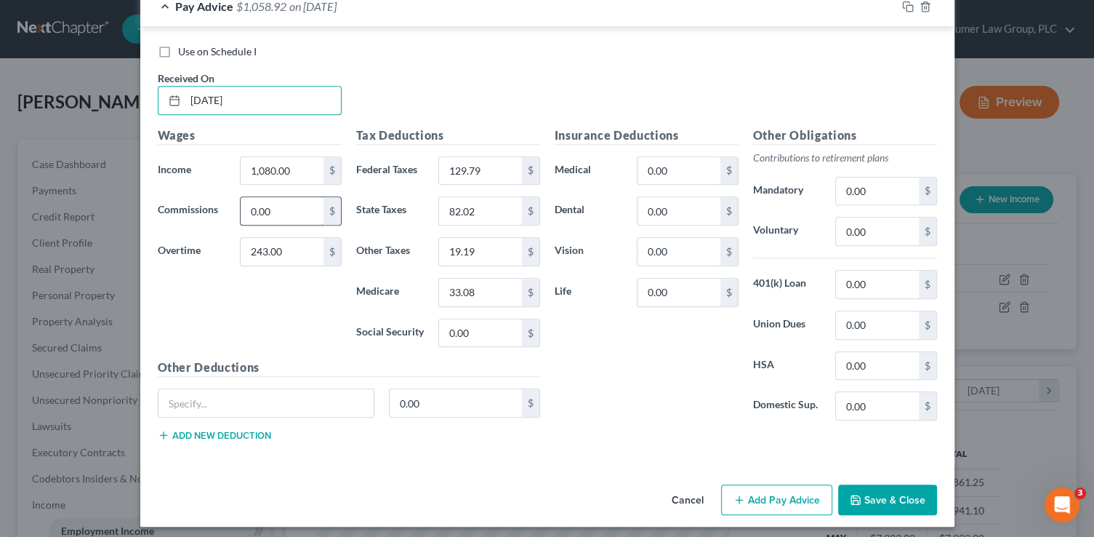
type input "[DATE]"
type input "243"
click at [867, 398] on input "0.00" at bounding box center [877, 406] width 82 height 28
type input "200"
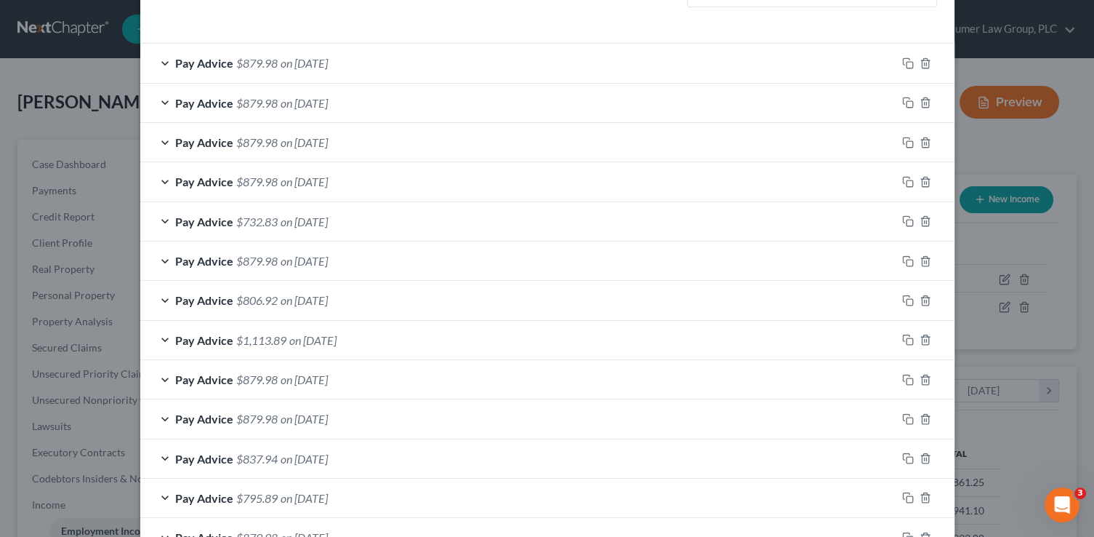
scroll to position [438, 0]
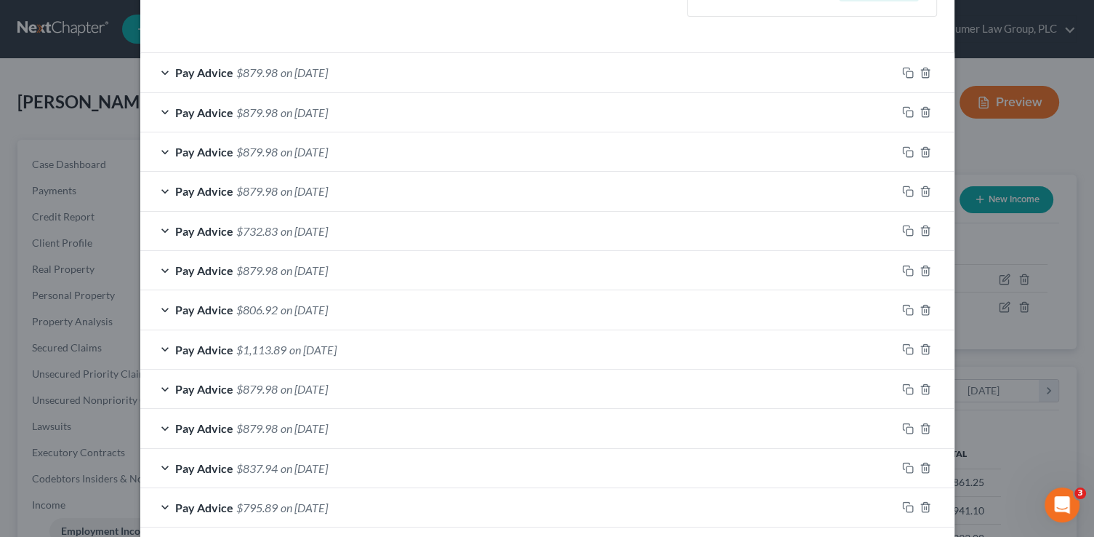
click at [407, 116] on div "Pay Advice $879.98 on [DATE]" at bounding box center [518, 112] width 756 height 39
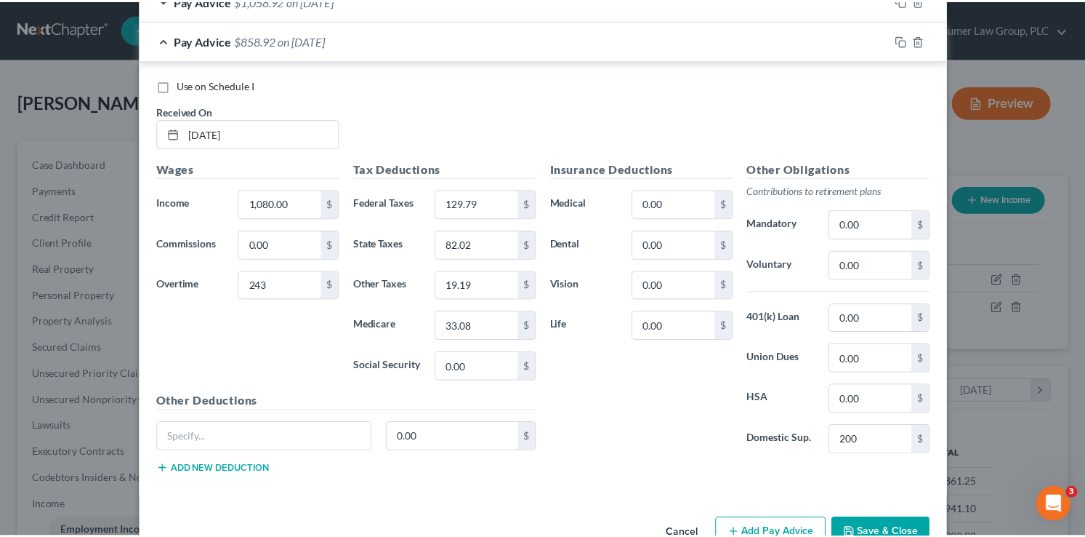
scroll to position [1928, 0]
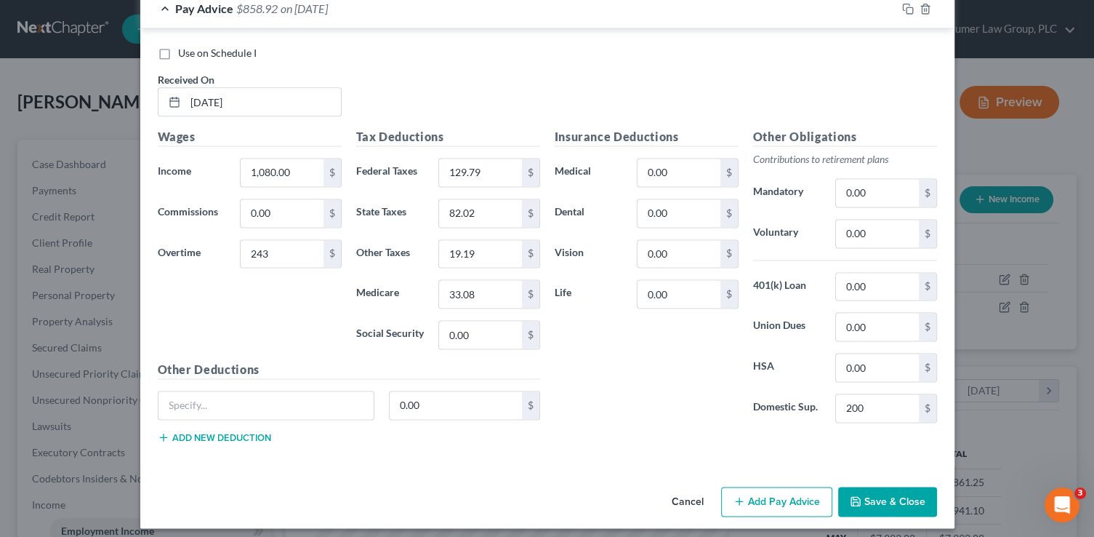
click at [897, 486] on button "Save & Close" at bounding box center [887, 501] width 99 height 31
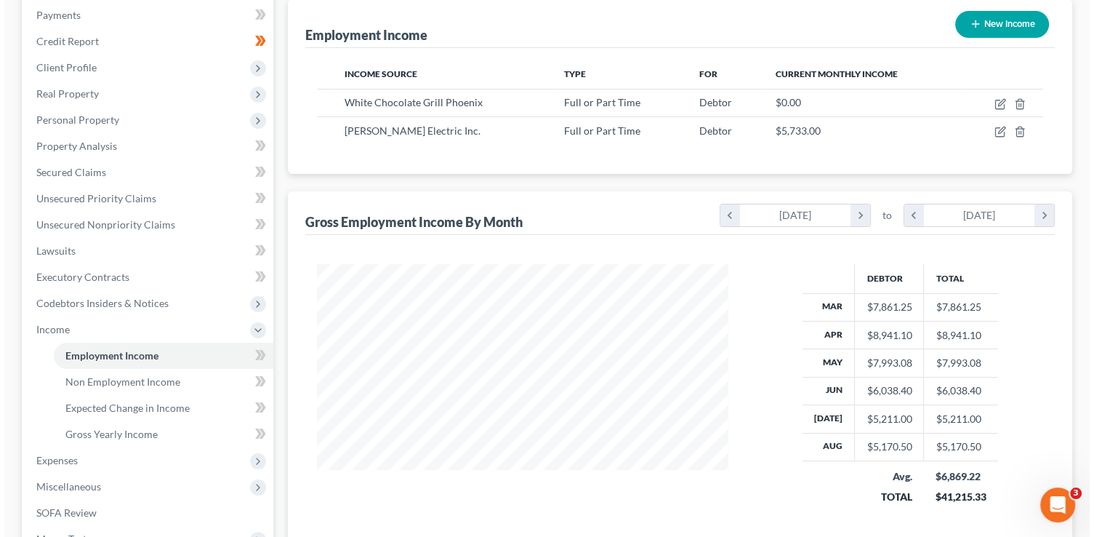
scroll to position [166, 0]
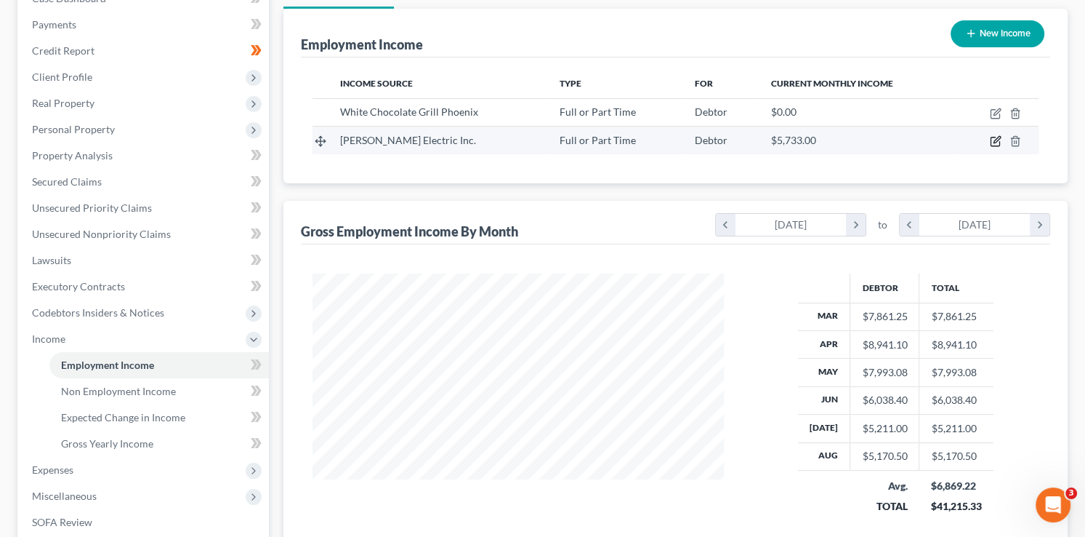
click at [998, 138] on icon "button" at bounding box center [997, 140] width 7 height 7
select select "0"
select select "3"
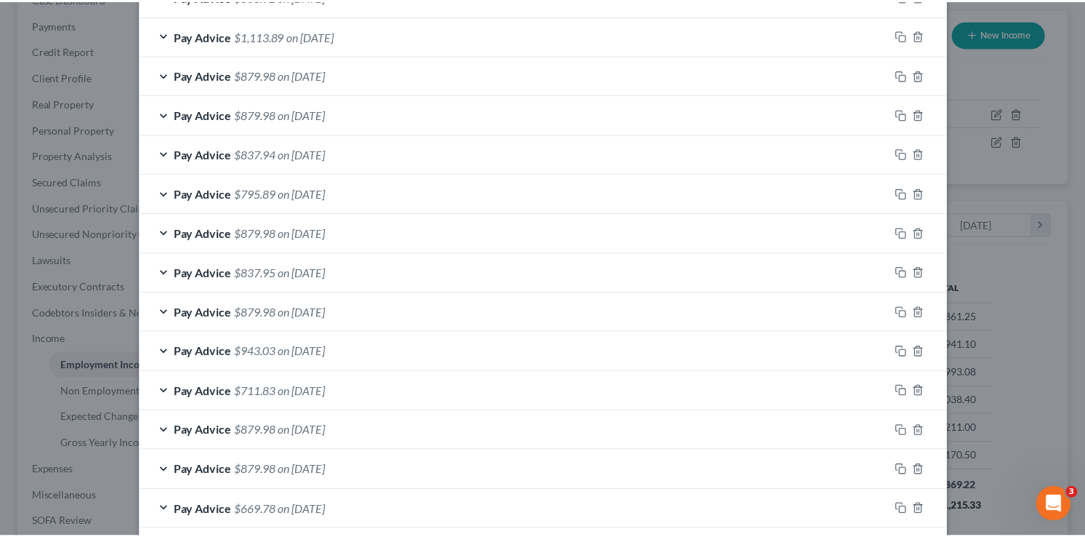
scroll to position [1057, 0]
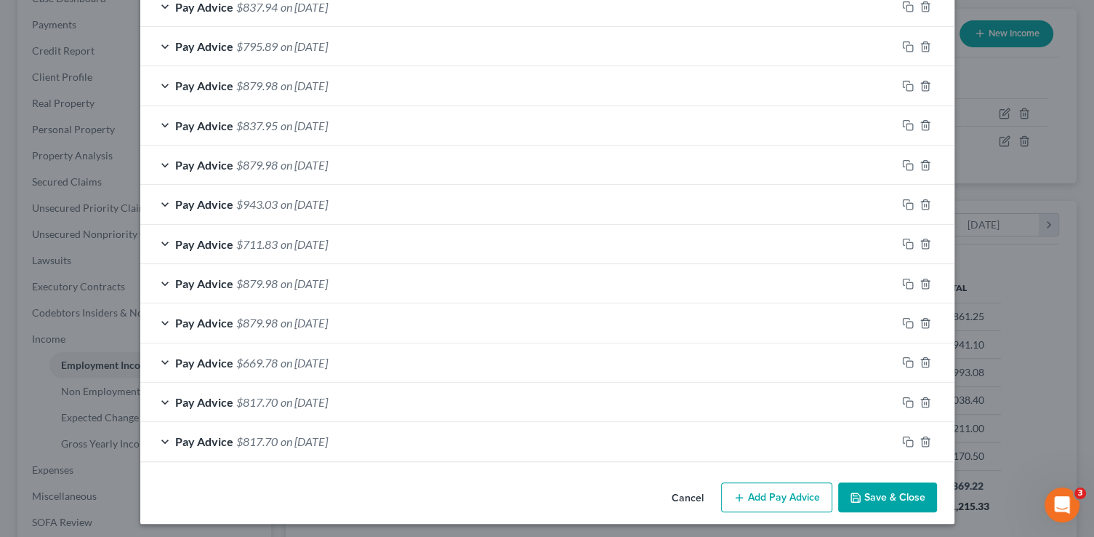
click at [884, 493] on button "Save & Close" at bounding box center [887, 497] width 99 height 31
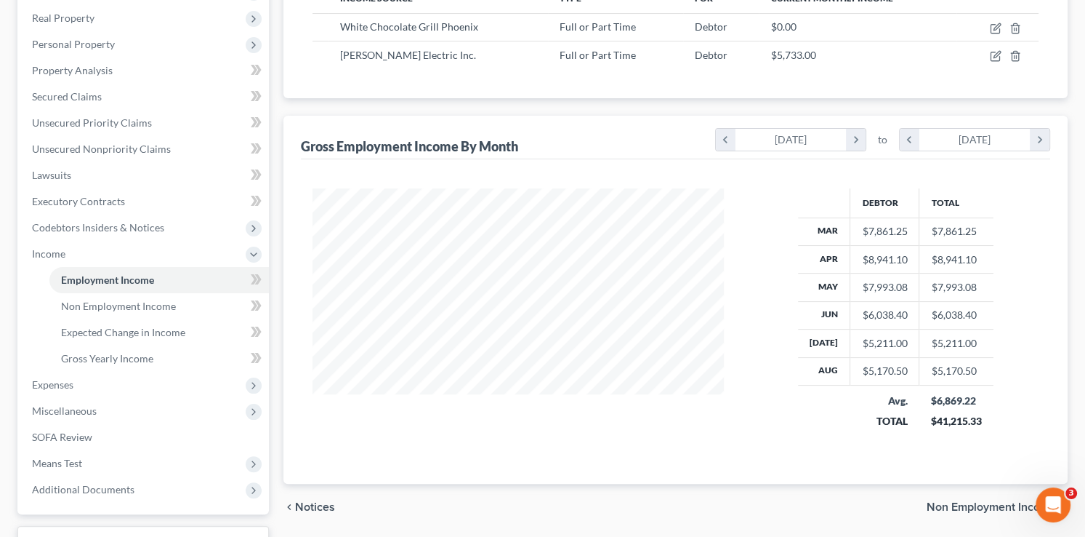
scroll to position [366, 0]
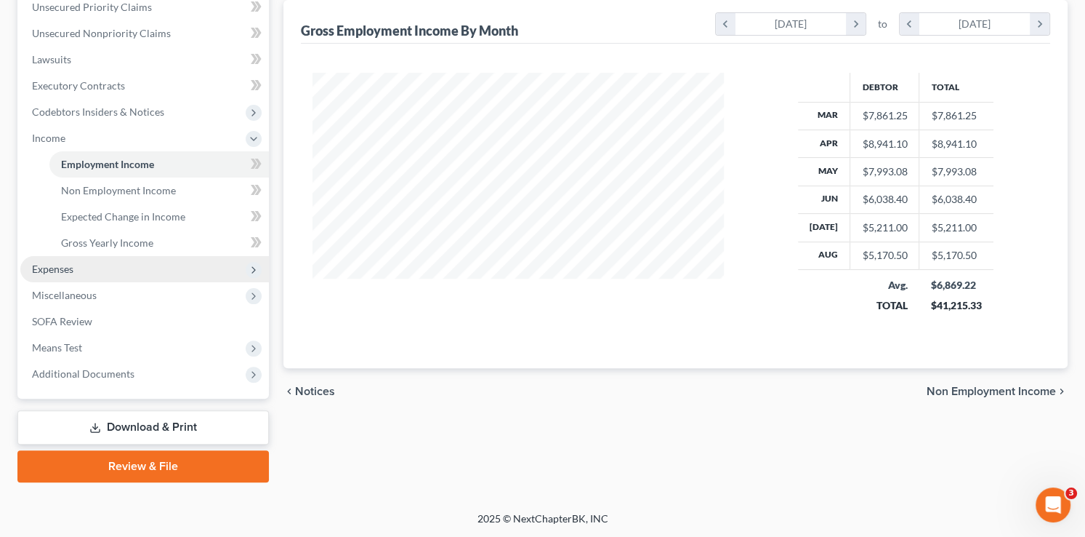
click at [61, 273] on span "Expenses" at bounding box center [52, 268] width 41 height 12
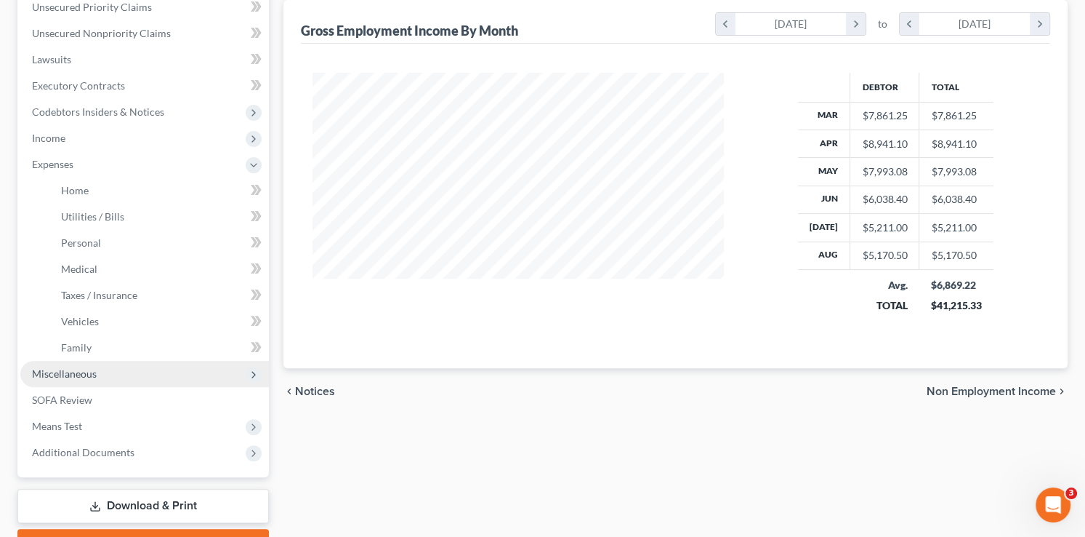
click at [89, 374] on span "Miscellaneous" at bounding box center [64, 373] width 65 height 12
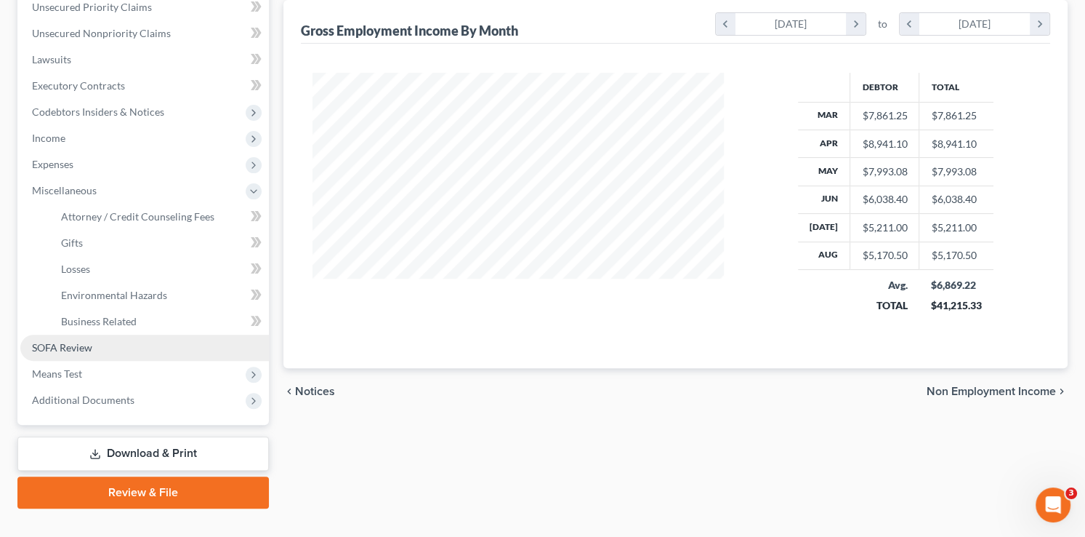
click at [92, 347] on link "SOFA Review" at bounding box center [144, 347] width 249 height 26
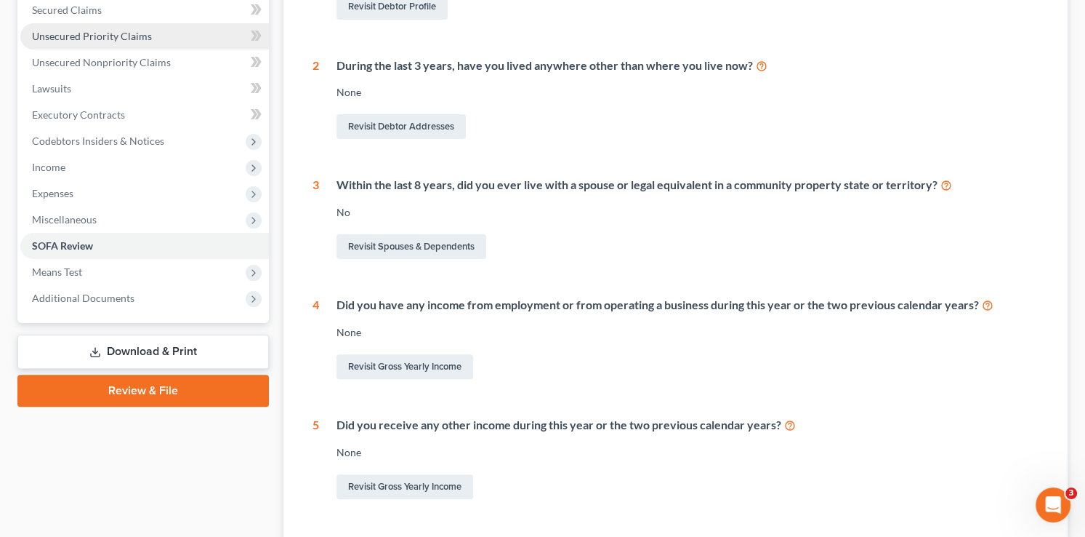
scroll to position [374, 0]
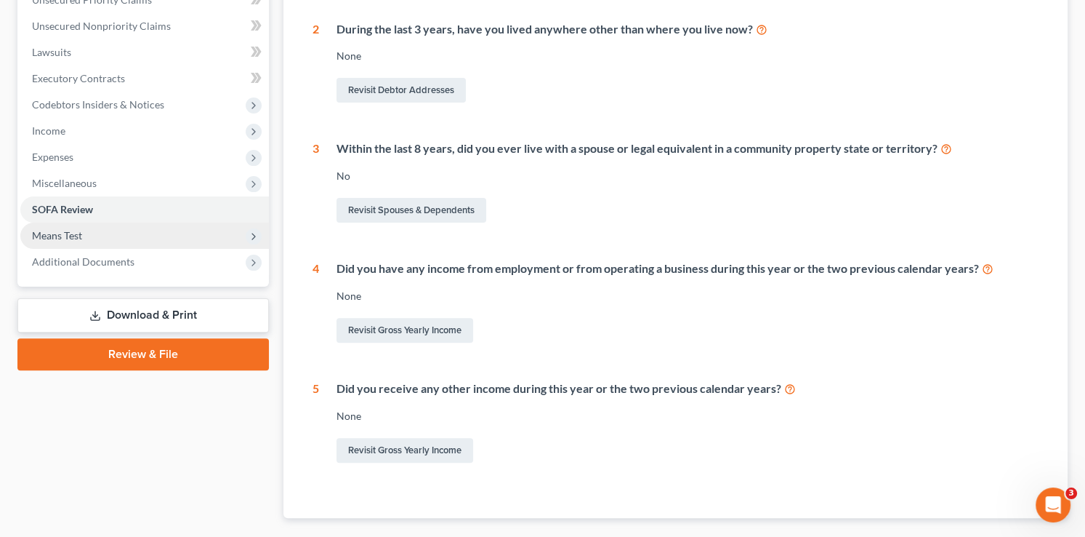
click at [73, 231] on span "Means Test" at bounding box center [57, 235] width 50 height 12
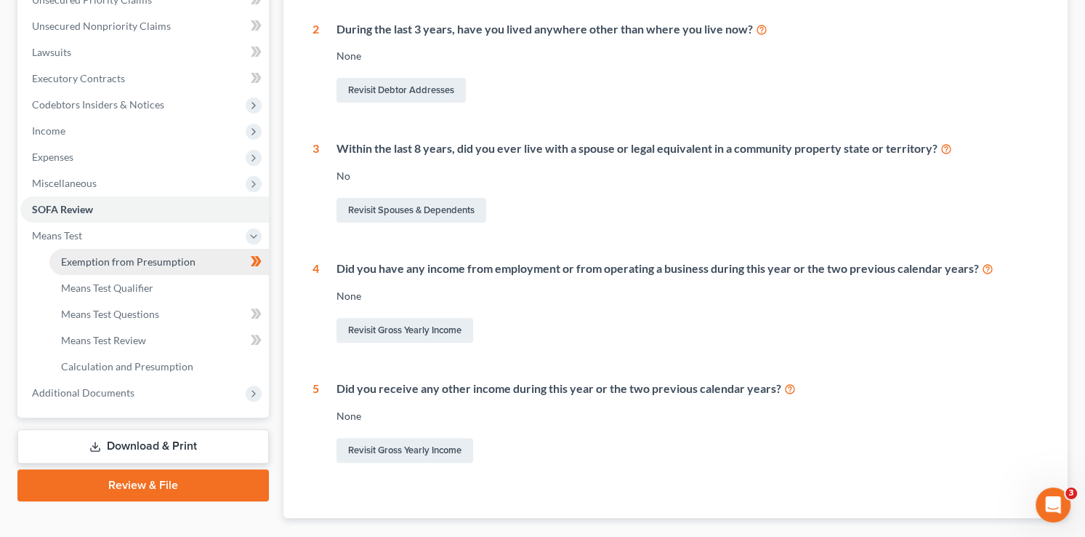
click at [132, 261] on span "Exemption from Presumption" at bounding box center [128, 261] width 134 height 12
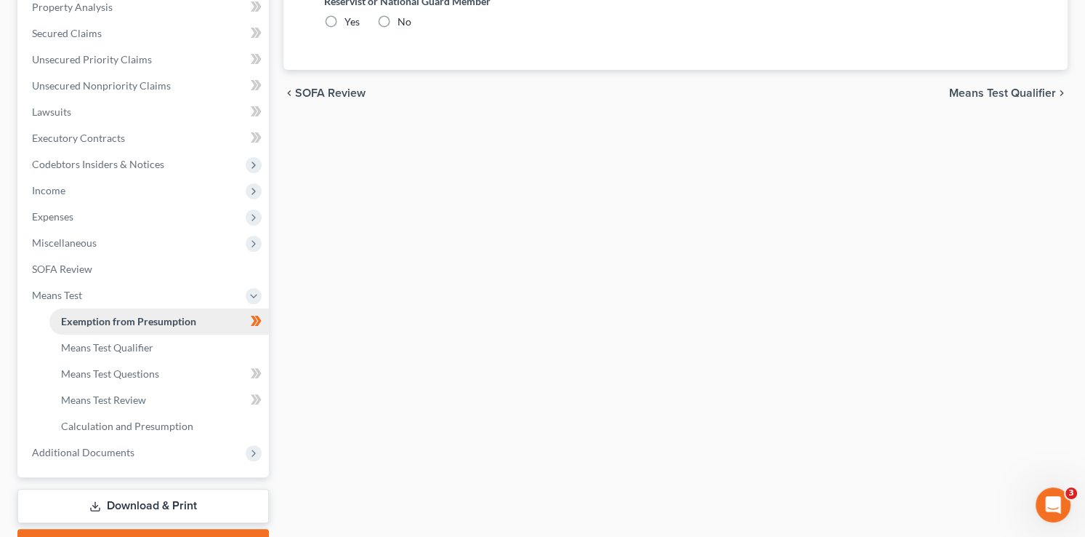
radio input "true"
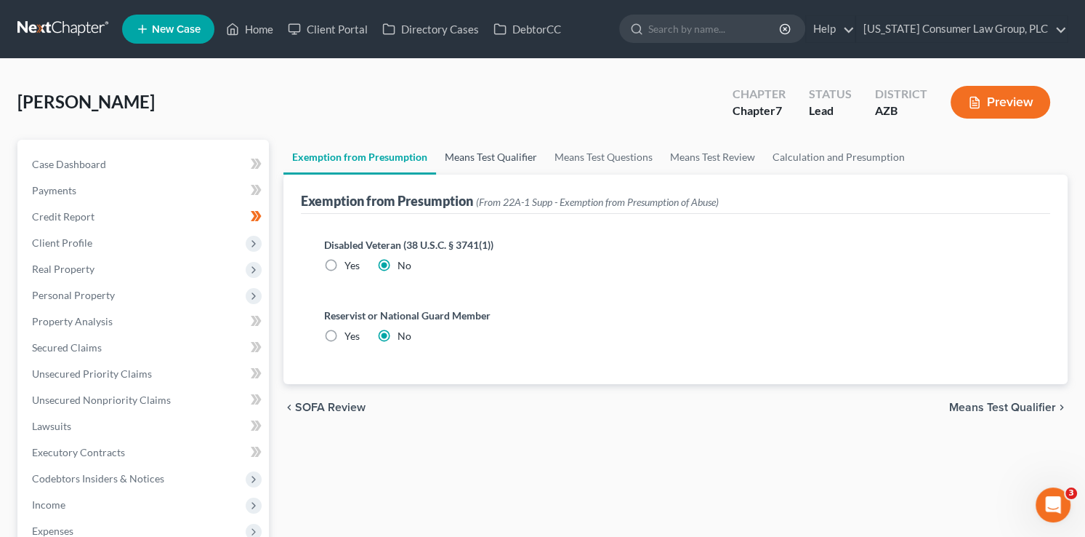
click at [498, 159] on link "Means Test Qualifier" at bounding box center [491, 157] width 110 height 35
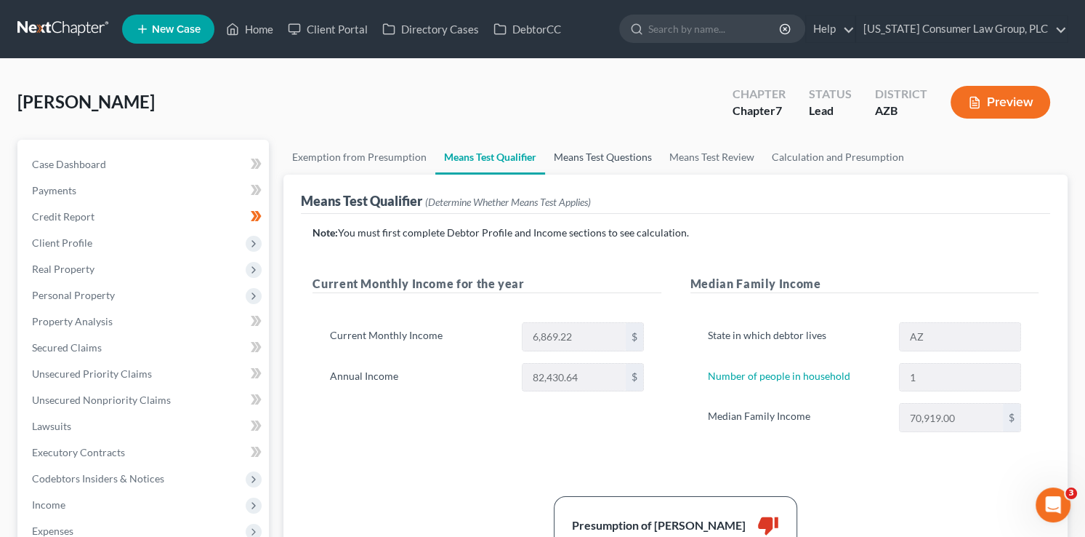
click at [623, 155] on link "Means Test Questions" at bounding box center [603, 157] width 116 height 35
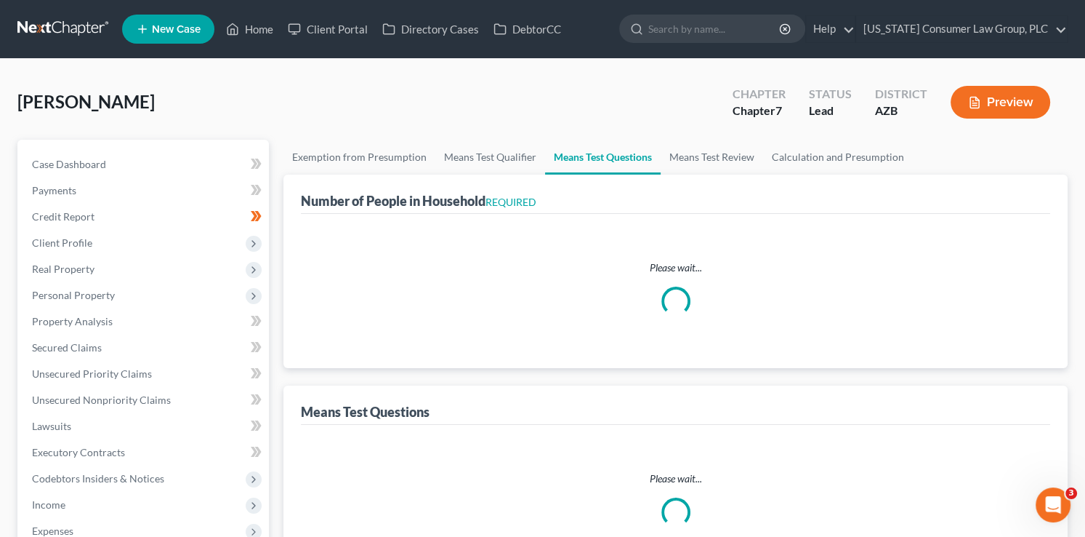
select select "1"
select select "60"
select select "1"
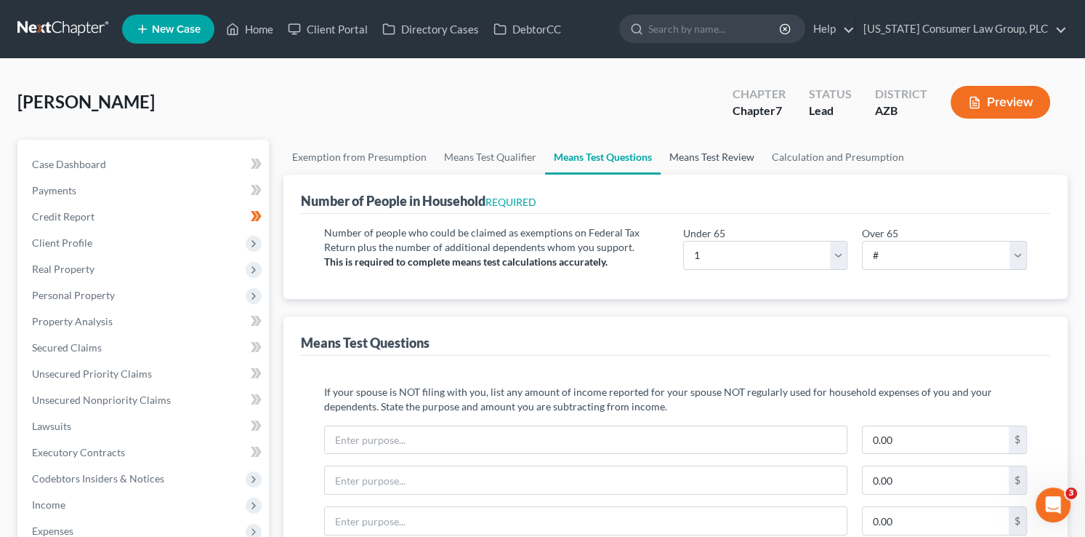
click at [690, 156] on link "Means Test Review" at bounding box center [712, 157] width 103 height 35
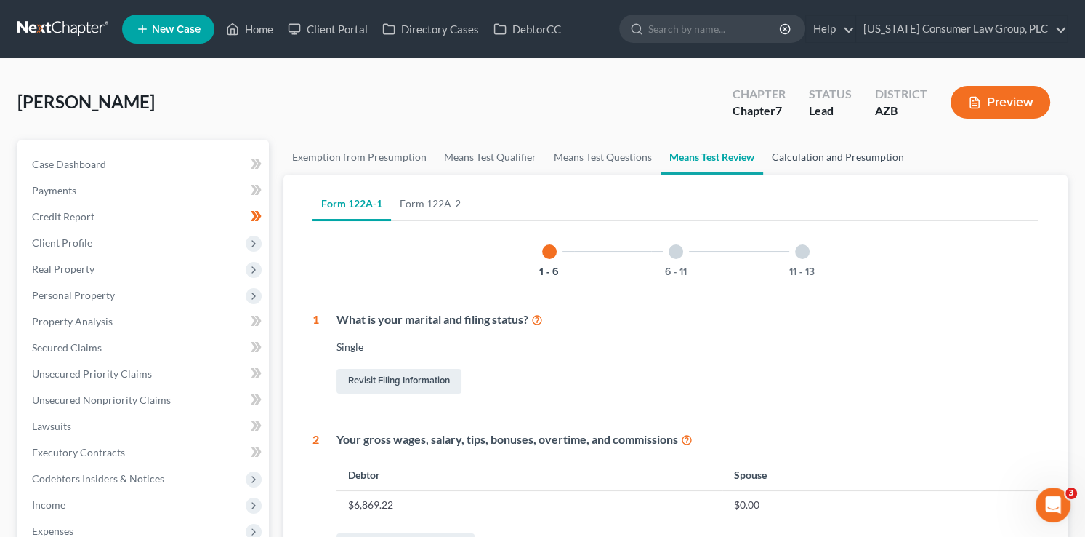
click at [840, 151] on link "Calculation and Presumption" at bounding box center [838, 157] width 150 height 35
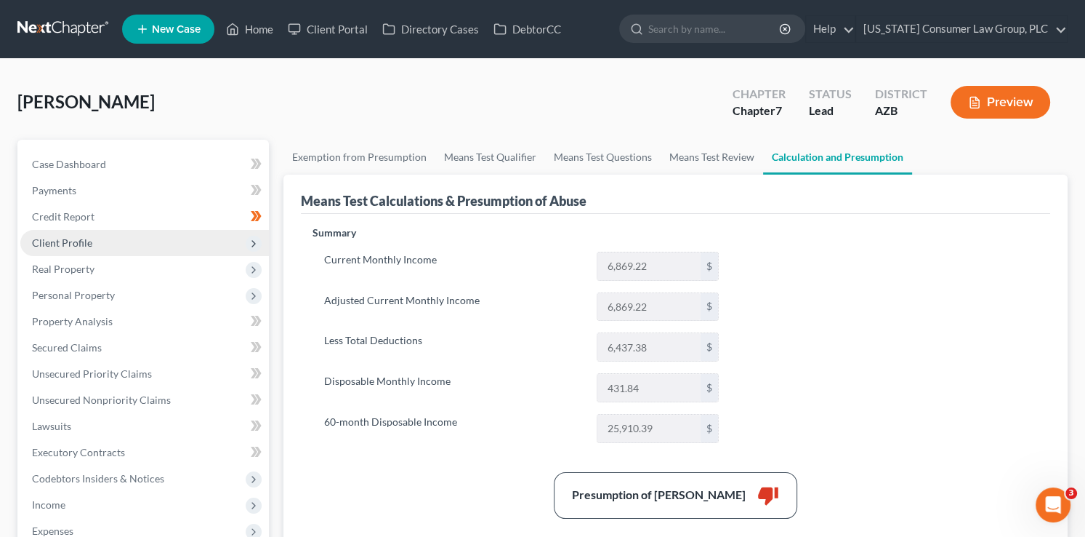
click at [91, 252] on span "Client Profile" at bounding box center [144, 243] width 249 height 26
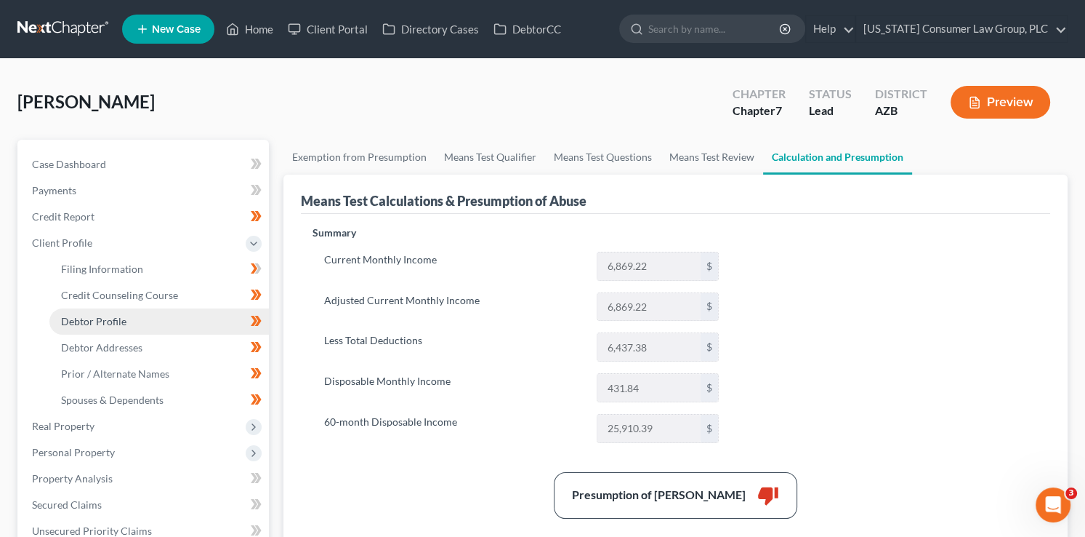
click at [115, 317] on span "Debtor Profile" at bounding box center [93, 321] width 65 height 12
select select "0"
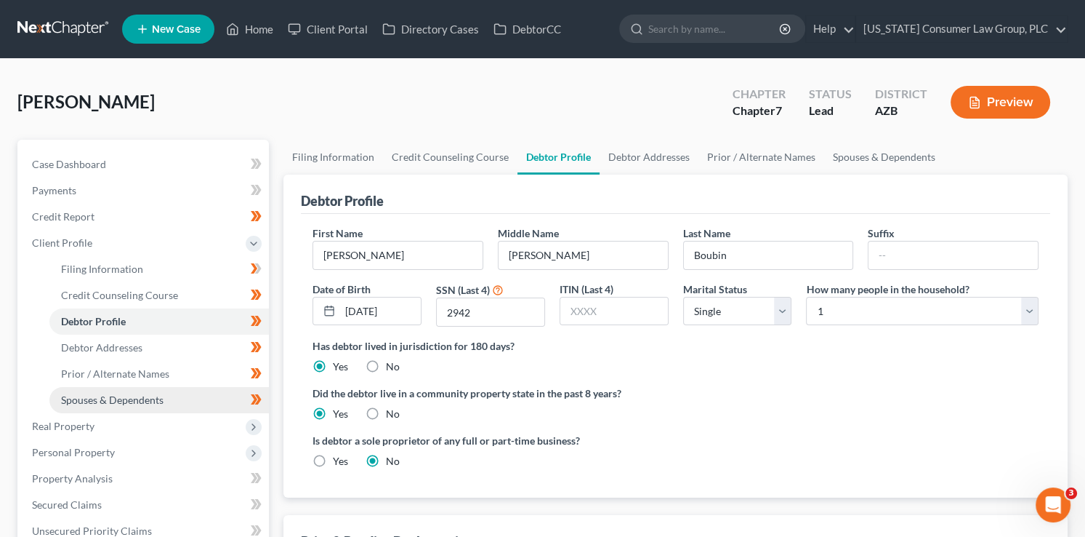
click at [129, 406] on link "Spouses & Dependents" at bounding box center [159, 400] width 220 height 26
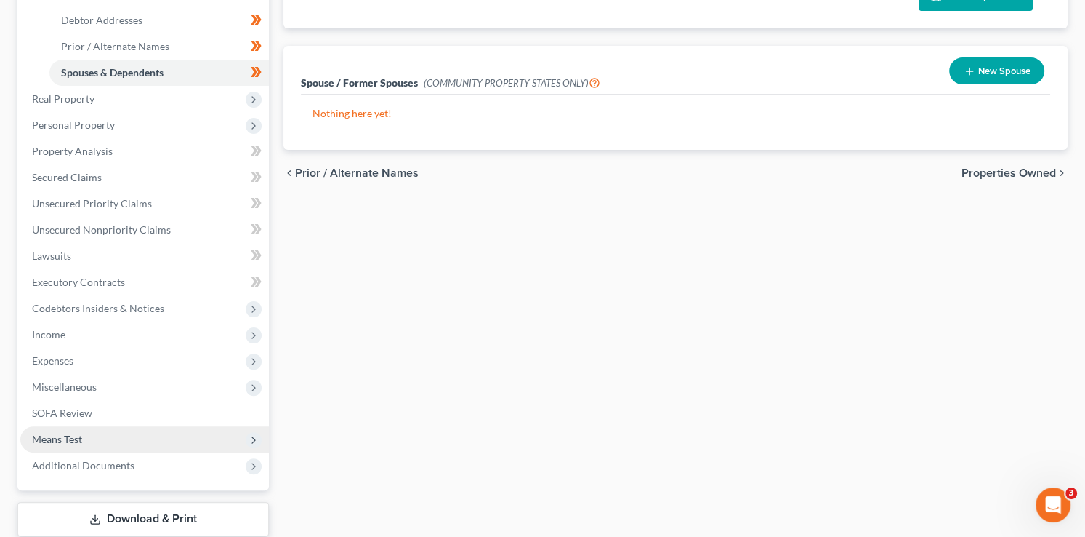
scroll to position [389, 0]
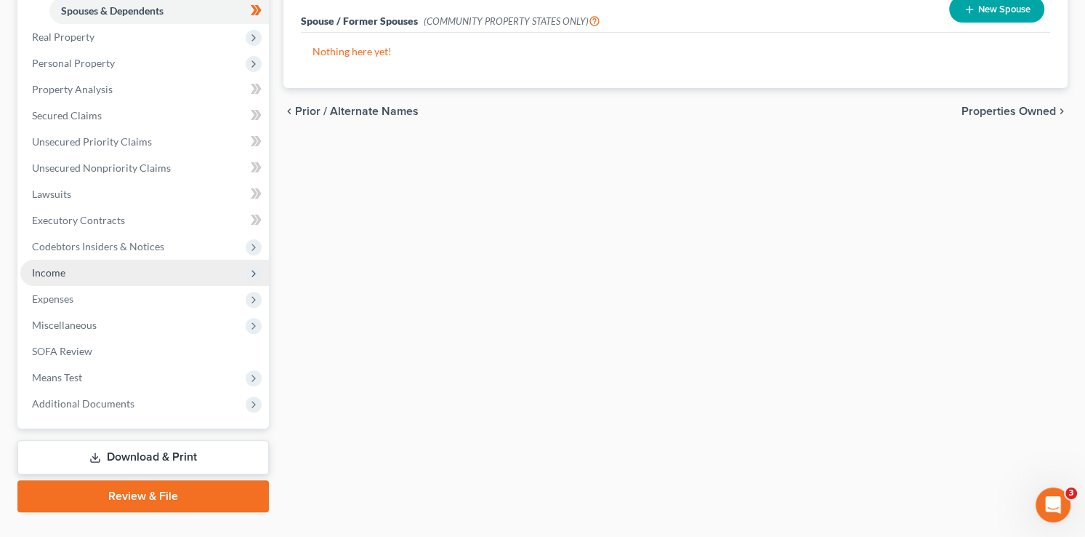
click at [76, 262] on span "Income" at bounding box center [144, 273] width 249 height 26
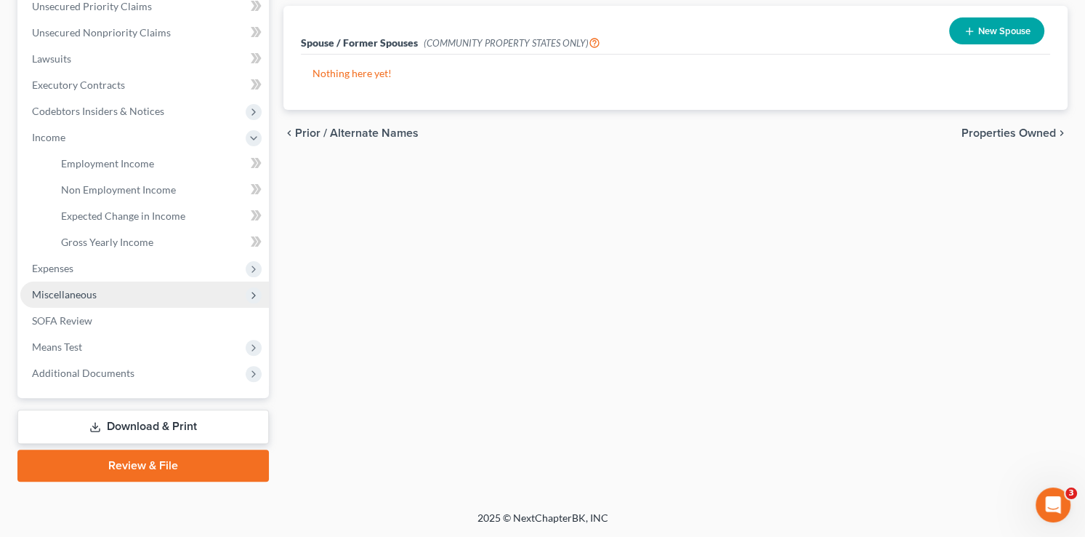
scroll to position [366, 0]
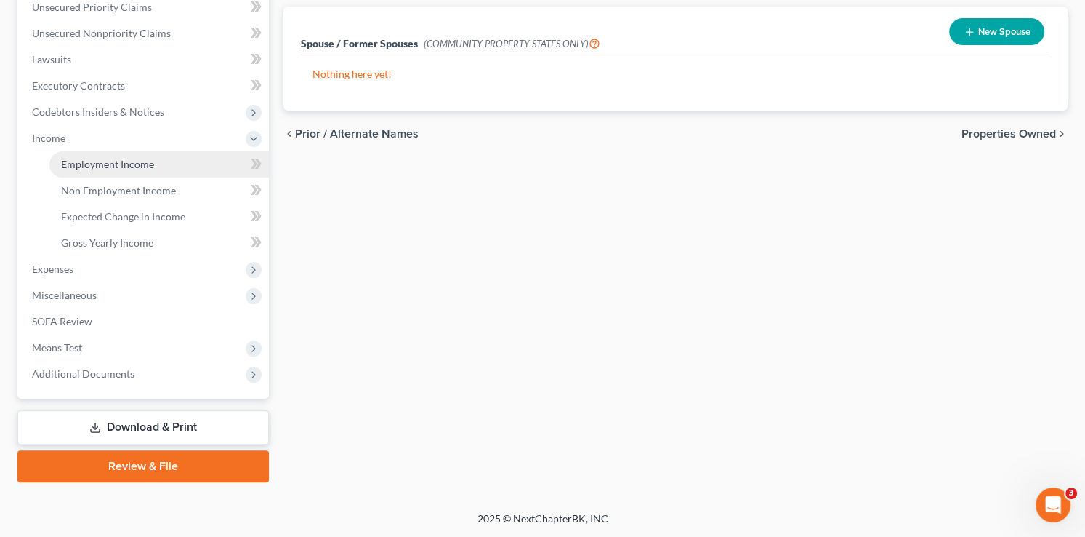
click at [127, 170] on link "Employment Income" at bounding box center [159, 164] width 220 height 26
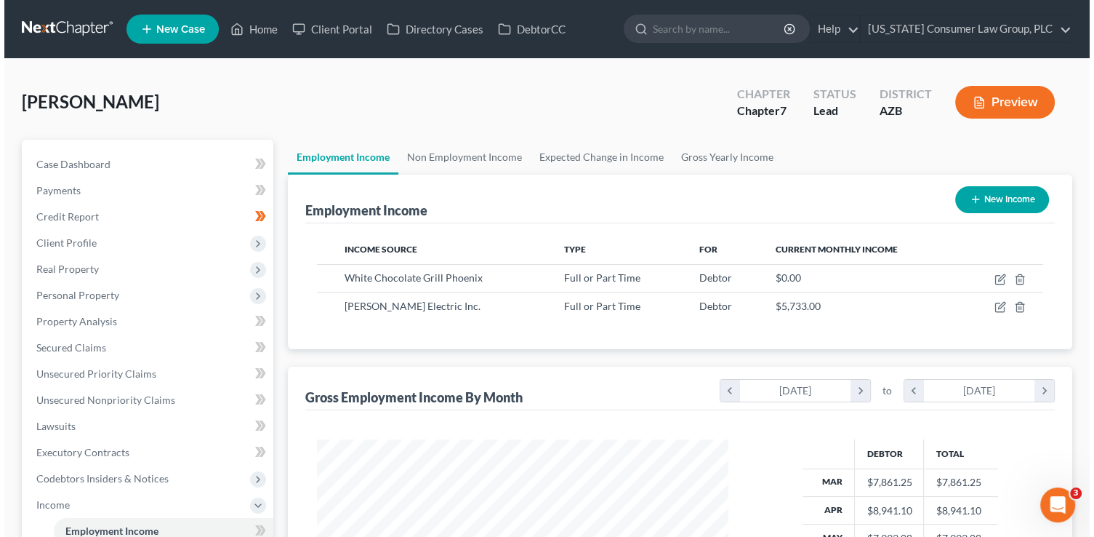
scroll to position [259, 441]
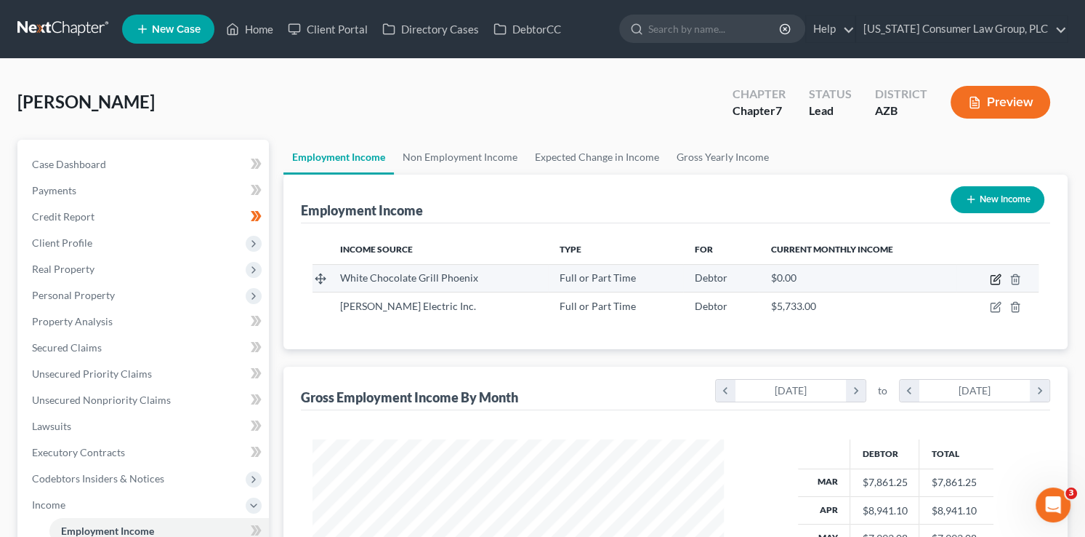
click at [992, 276] on icon "button" at bounding box center [996, 279] width 12 height 12
select select "0"
select select "3"
select select "1"
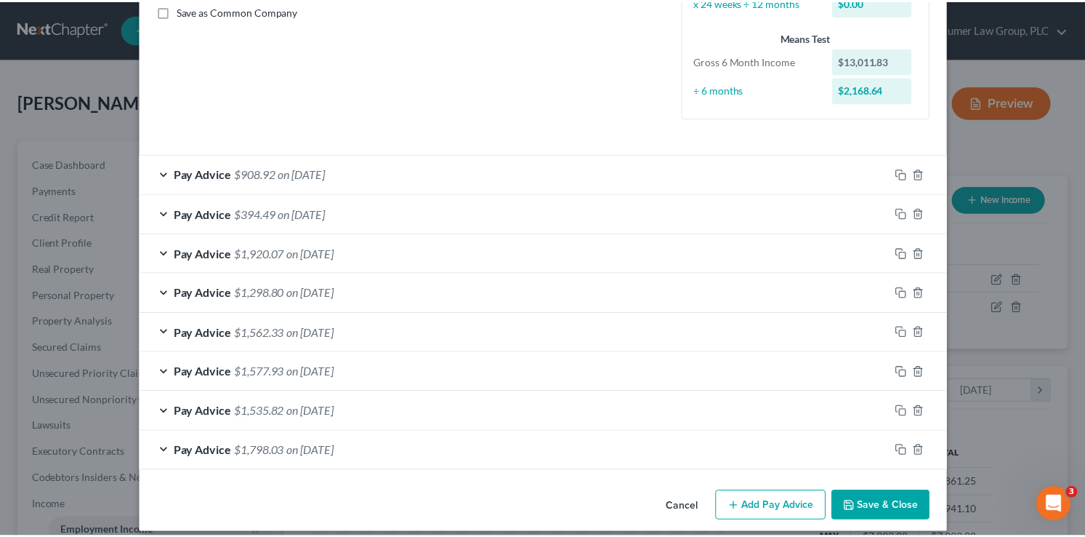
scroll to position [349, 0]
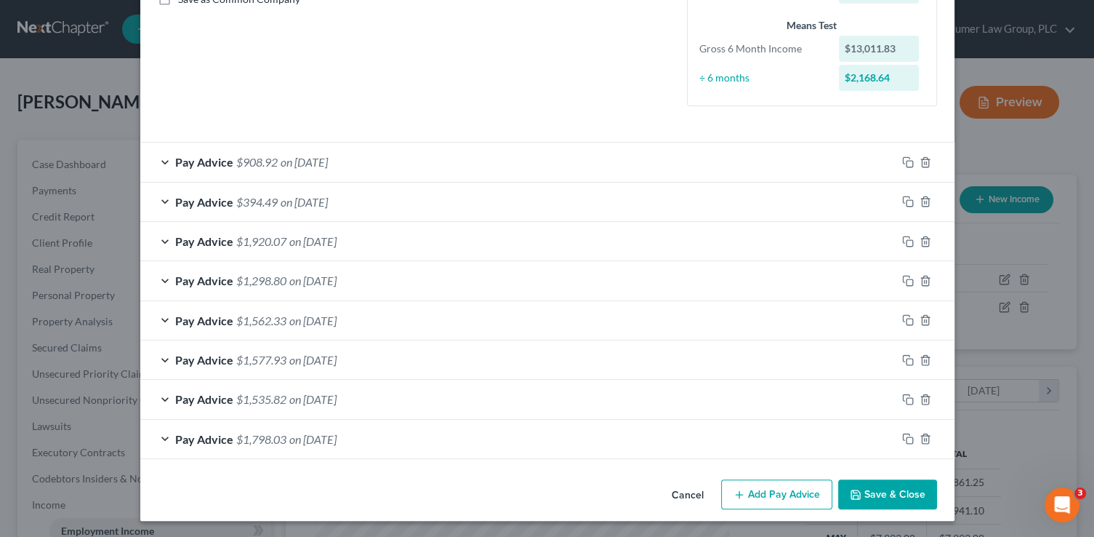
click at [869, 489] on button "Save & Close" at bounding box center [887, 494] width 99 height 31
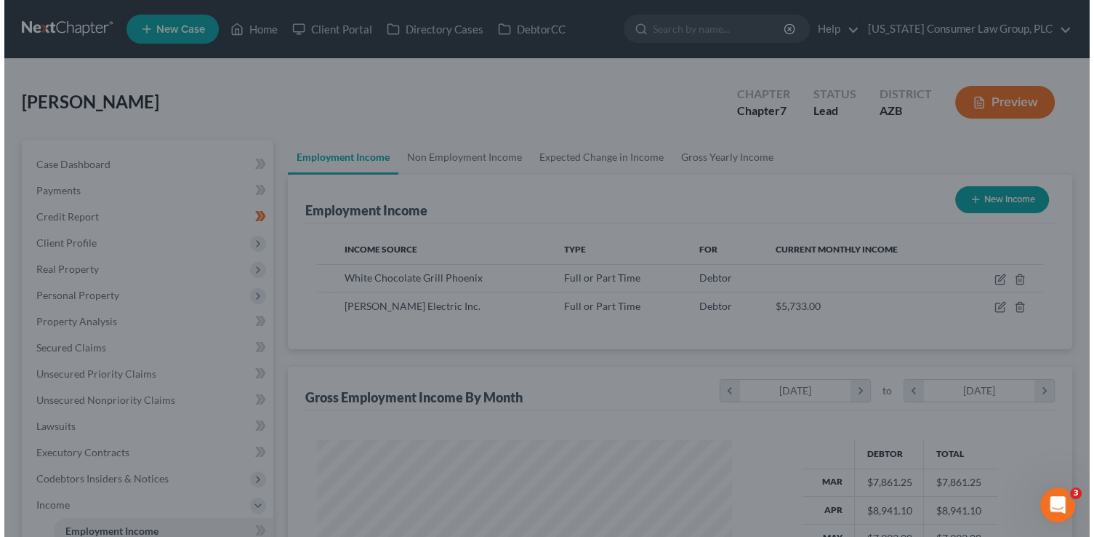
scroll to position [726721, 726540]
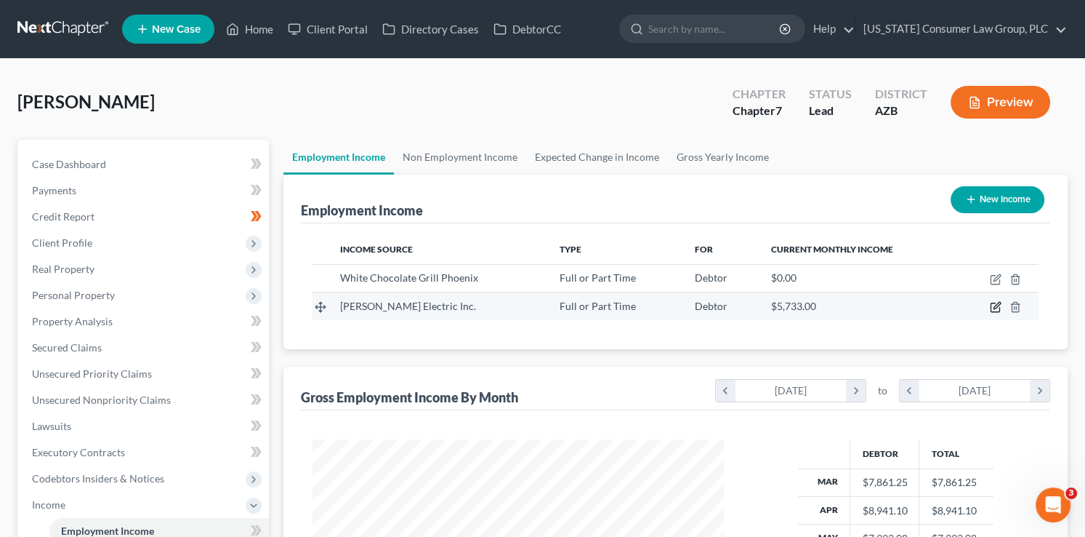
click at [995, 303] on icon "button" at bounding box center [995, 307] width 9 height 9
select select "0"
select select "3"
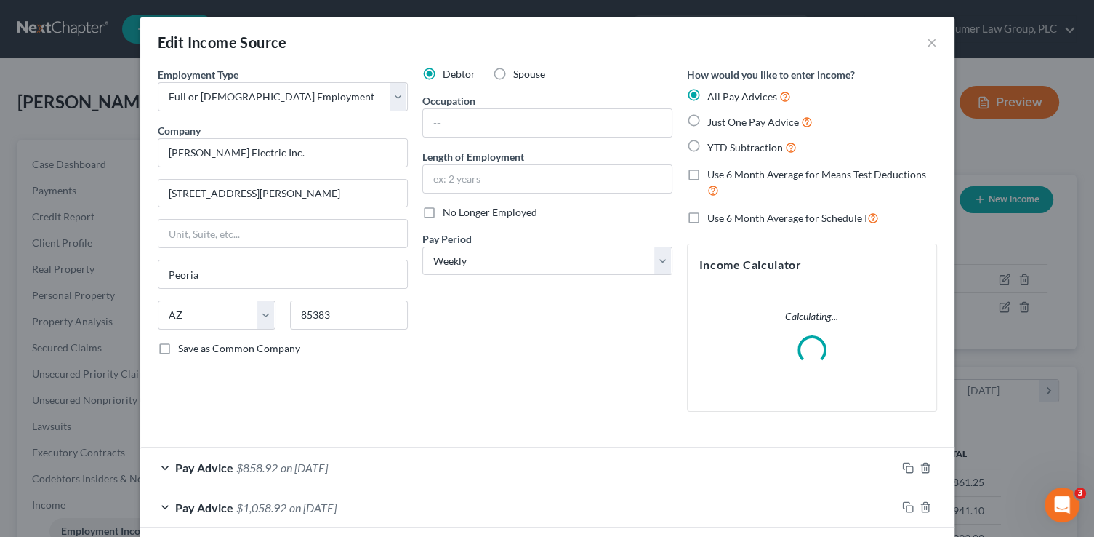
scroll to position [259, 444]
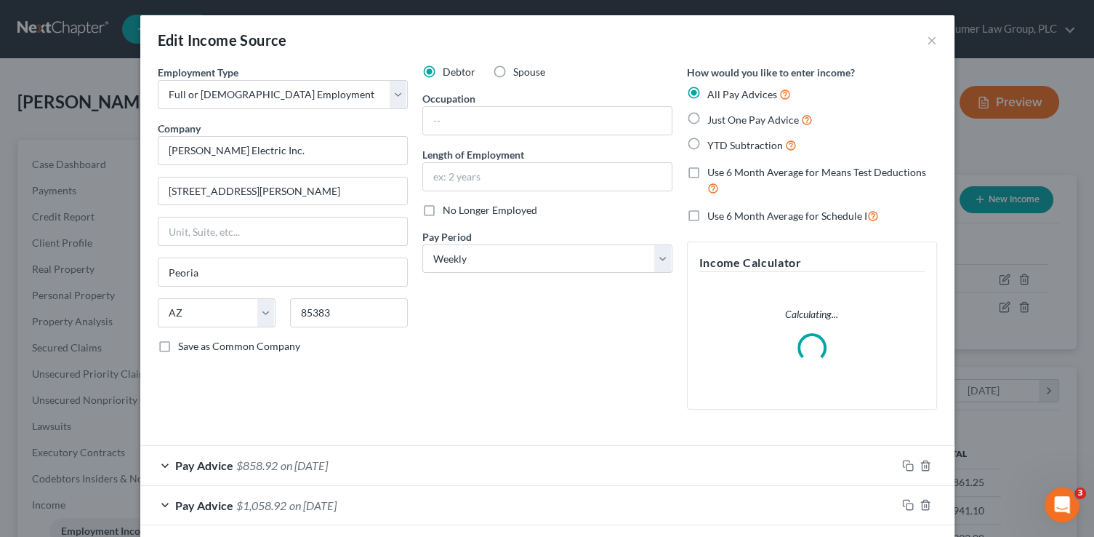
click at [490, 457] on div "Pay Advice $858.92 on [DATE]" at bounding box center [518, 465] width 756 height 39
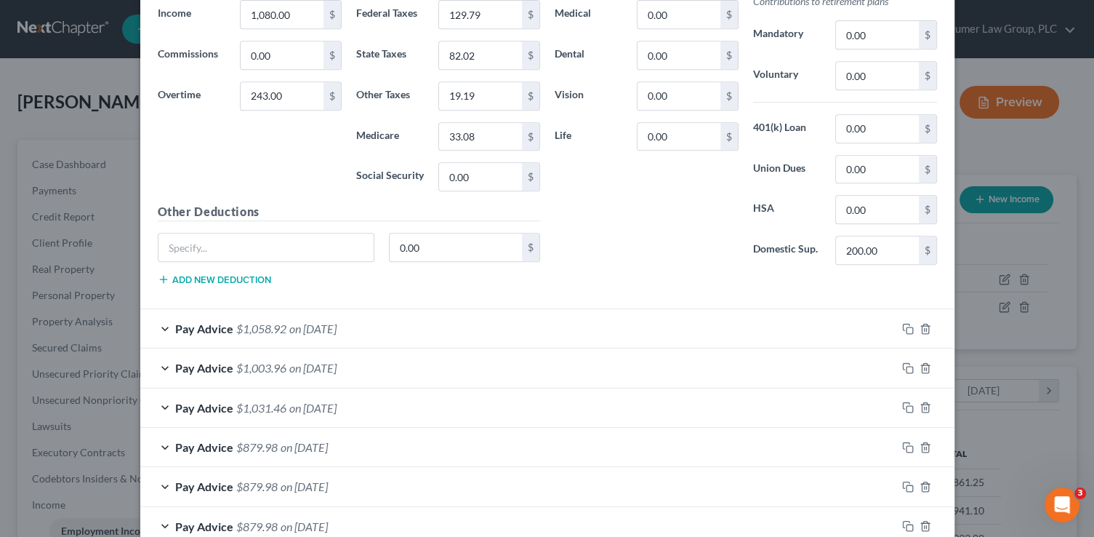
scroll to position [663, 0]
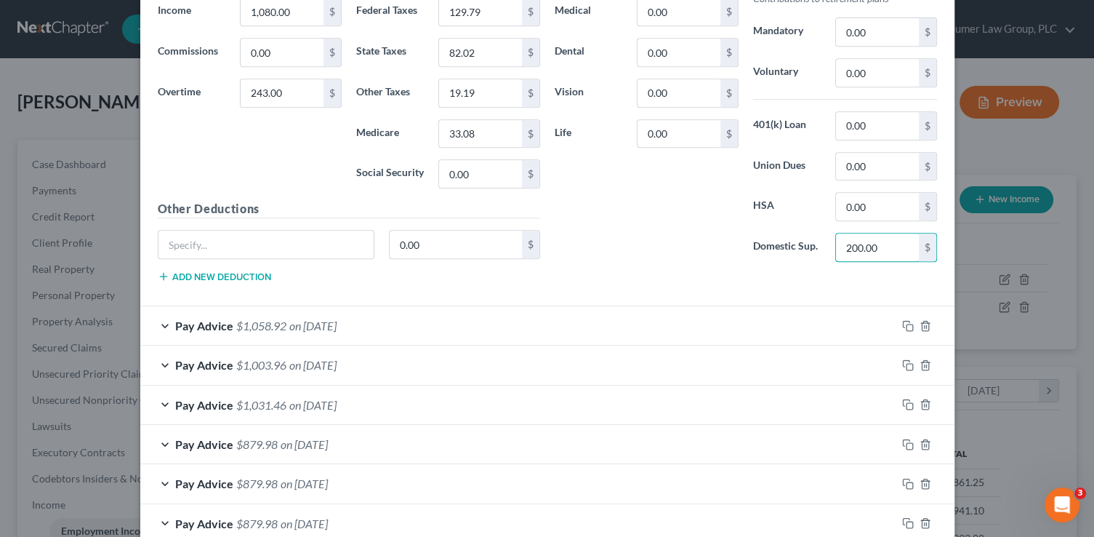
drag, startPoint x: 886, startPoint y: 244, endPoint x: 904, endPoint y: 262, distance: 25.7
click at [904, 262] on div "Other Obligations Contributions to retirement plans Mandatory 0.00 $ Voluntary …" at bounding box center [845, 120] width 198 height 306
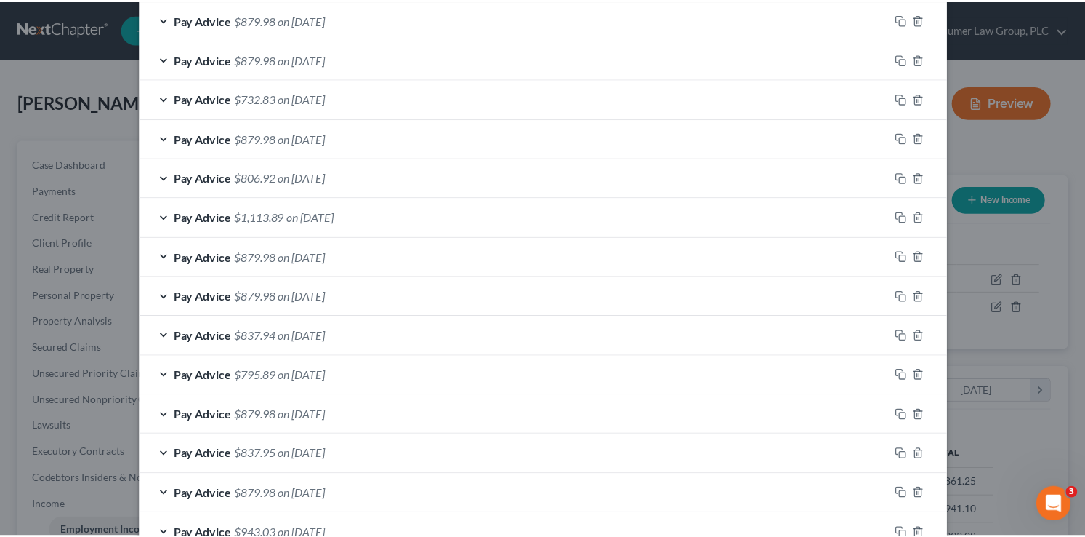
scroll to position [1492, 0]
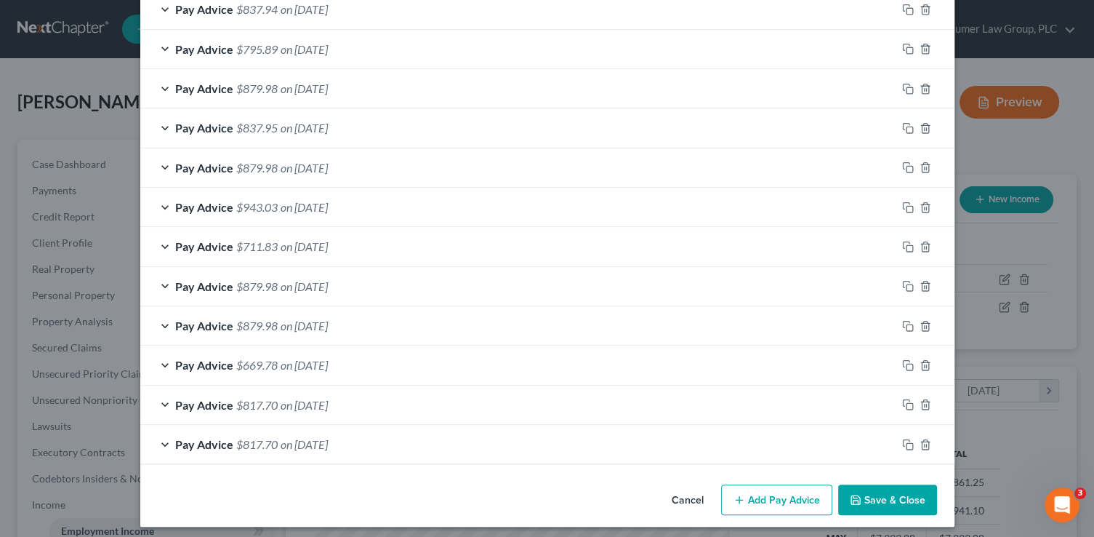
click at [872, 490] on button "Save & Close" at bounding box center [887, 499] width 99 height 31
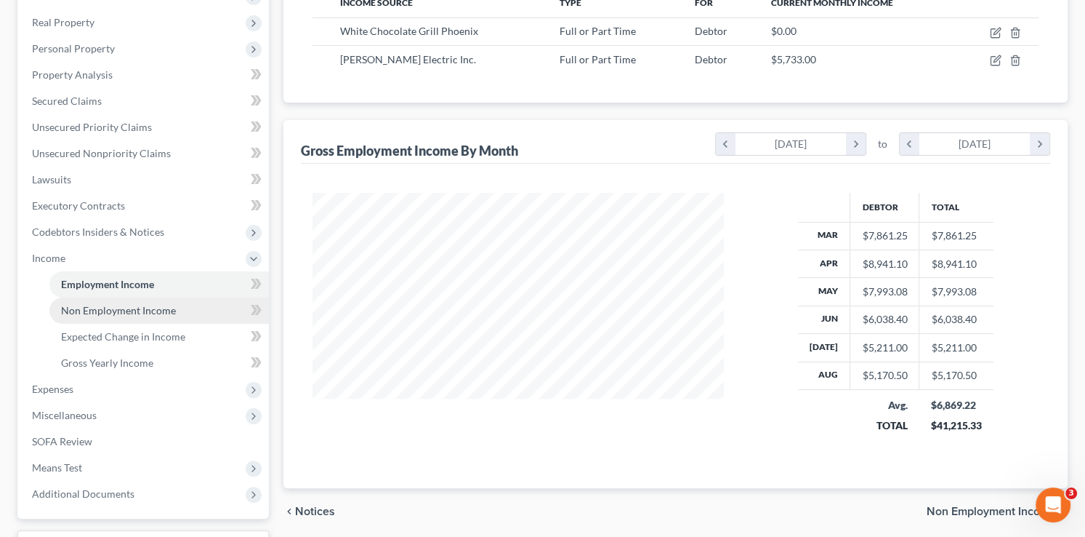
scroll to position [353, 0]
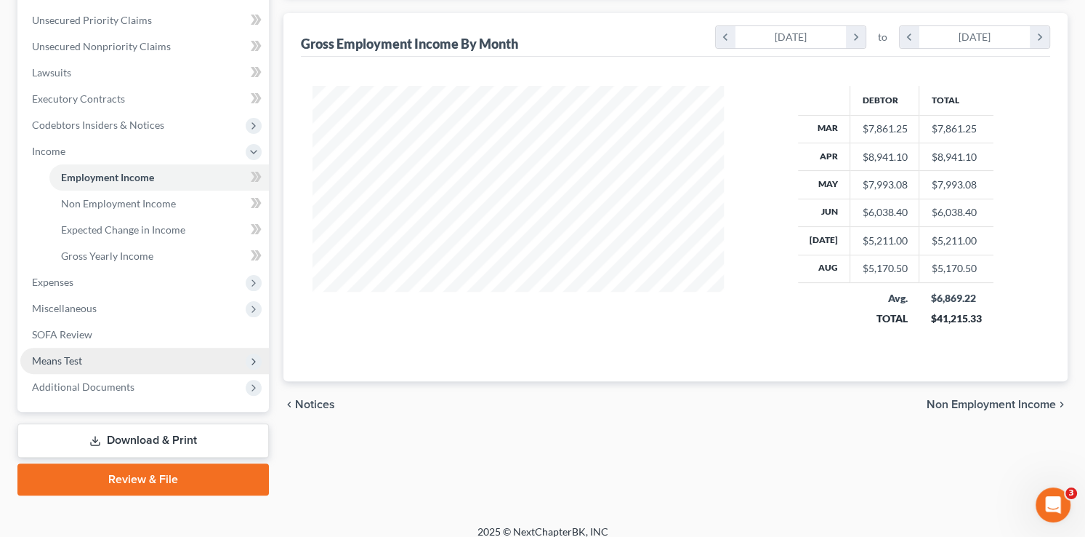
click at [96, 352] on span "Means Test" at bounding box center [144, 360] width 249 height 26
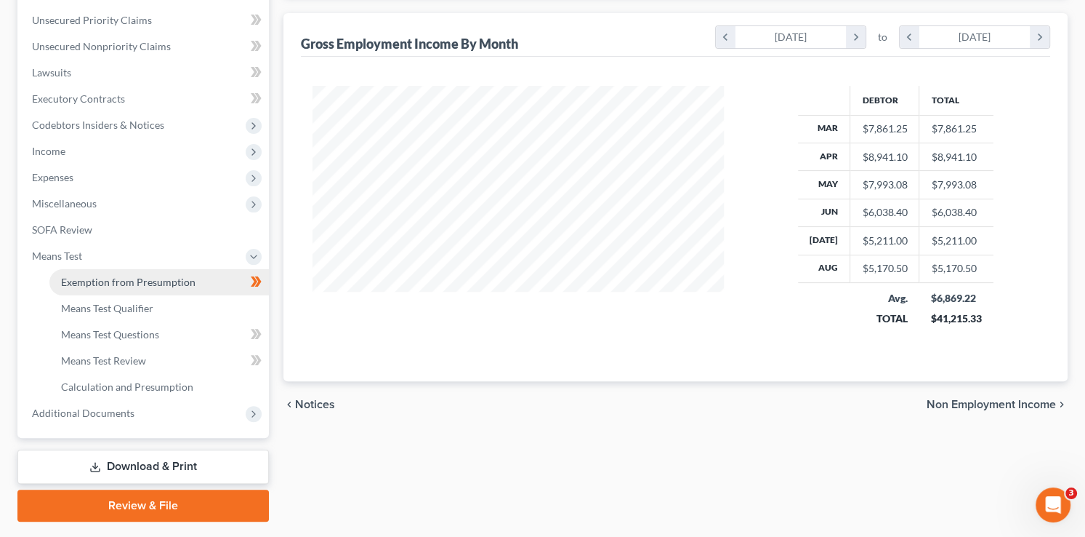
click at [107, 278] on span "Exemption from Presumption" at bounding box center [128, 282] width 134 height 12
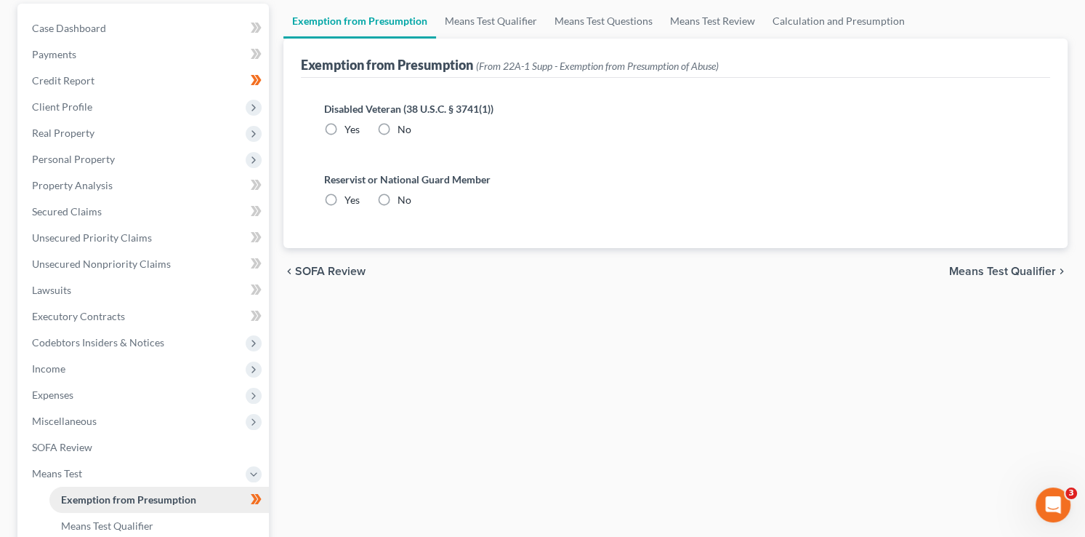
scroll to position [15, 0]
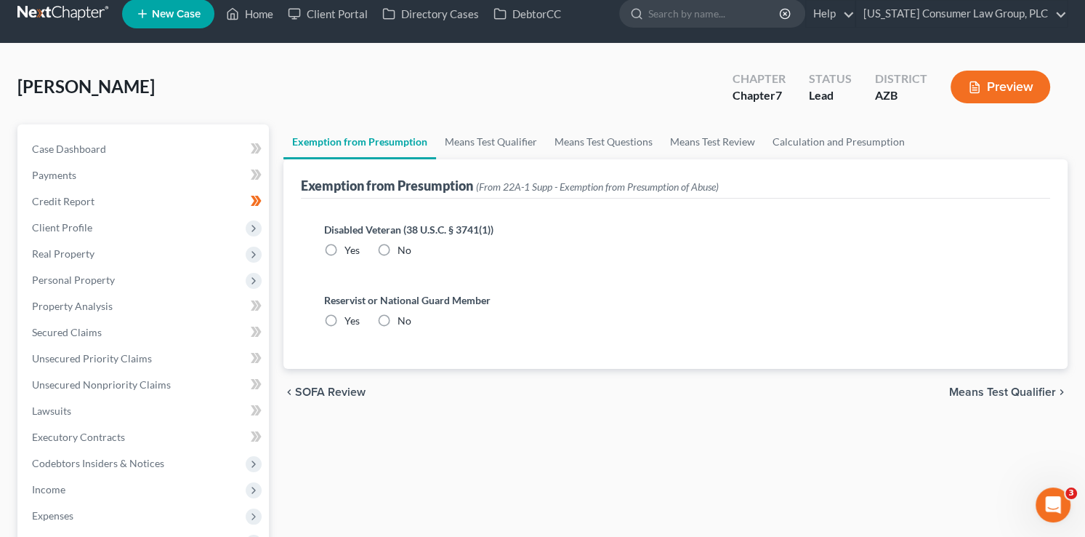
radio input "true"
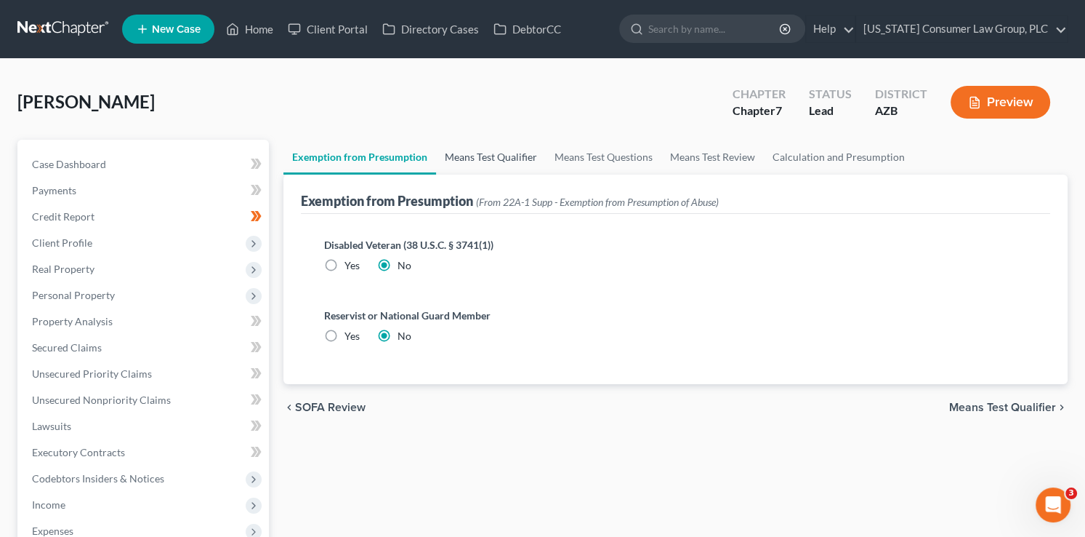
click at [509, 154] on link "Means Test Qualifier" at bounding box center [491, 157] width 110 height 35
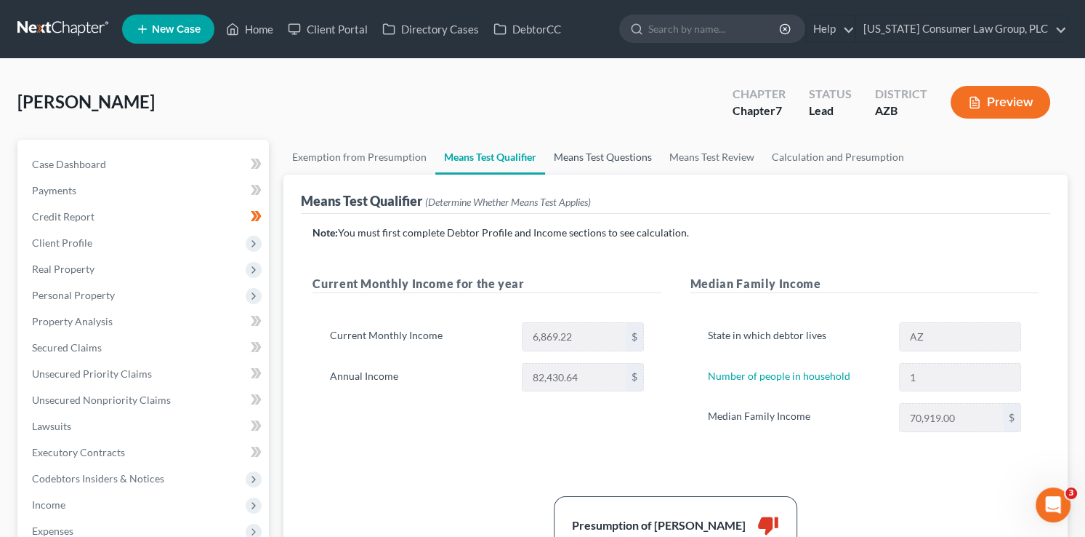
click at [584, 147] on link "Means Test Questions" at bounding box center [603, 157] width 116 height 35
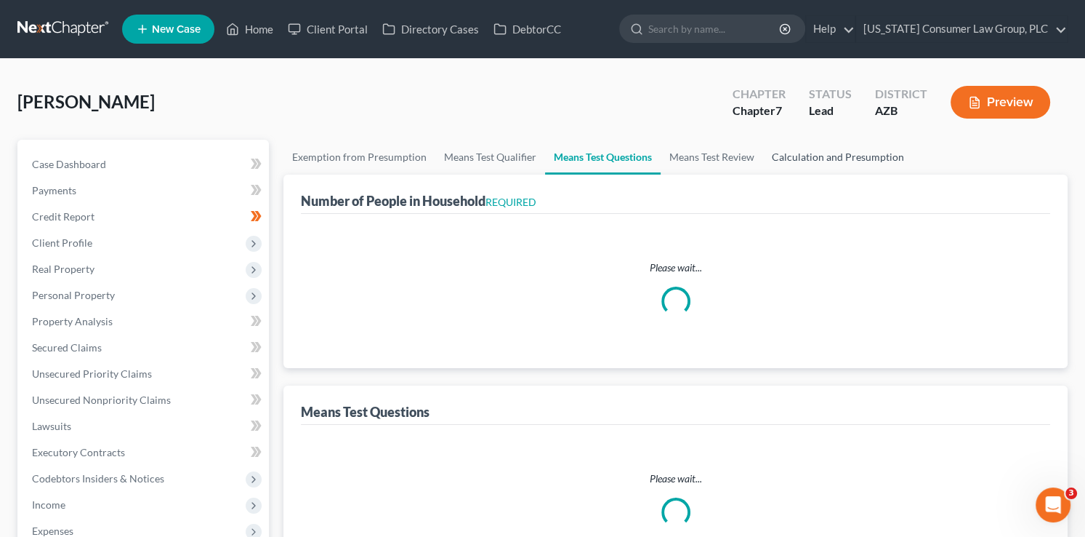
click at [836, 154] on link "Calculation and Presumption" at bounding box center [838, 157] width 150 height 35
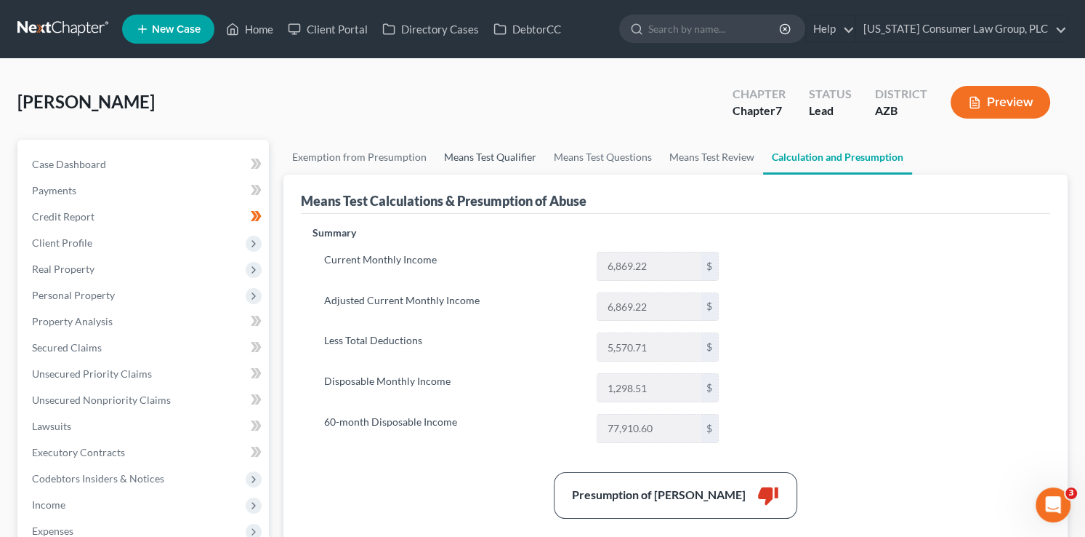
click at [443, 153] on link "Means Test Qualifier" at bounding box center [490, 157] width 110 height 35
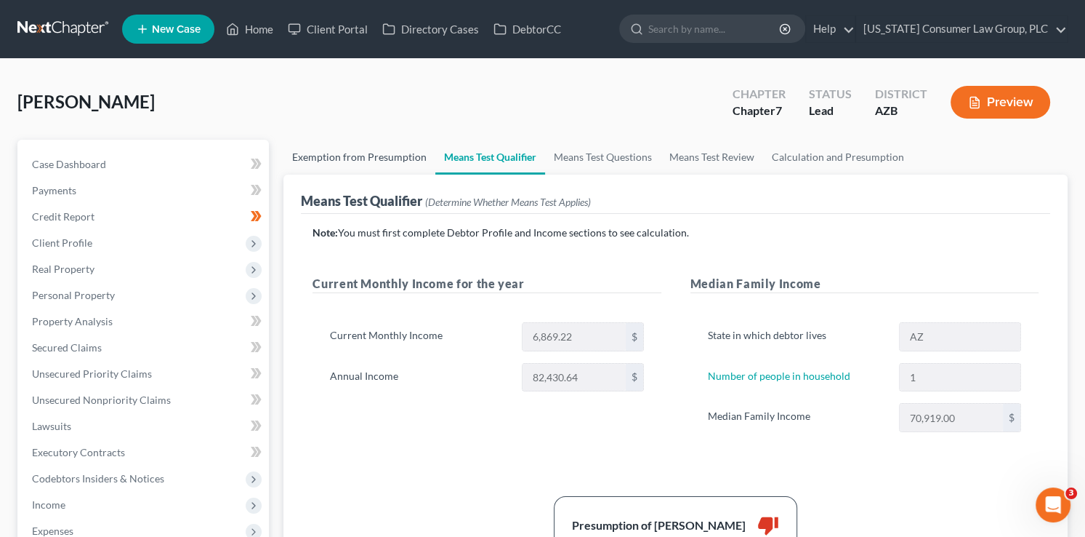
click at [377, 155] on link "Exemption from Presumption" at bounding box center [360, 157] width 152 height 35
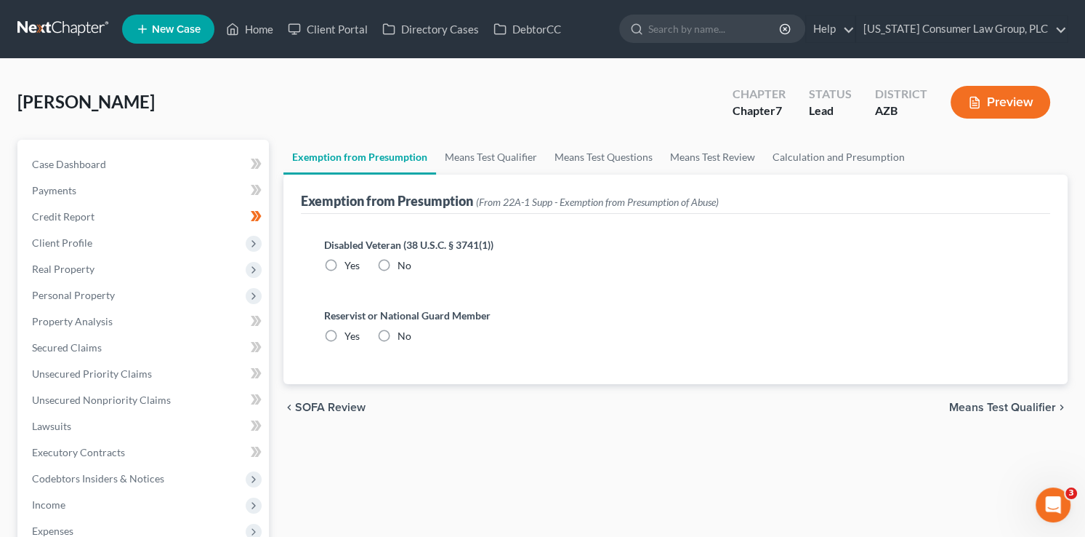
radio input "true"
click at [830, 150] on link "Calculation and Presumption" at bounding box center [839, 157] width 150 height 35
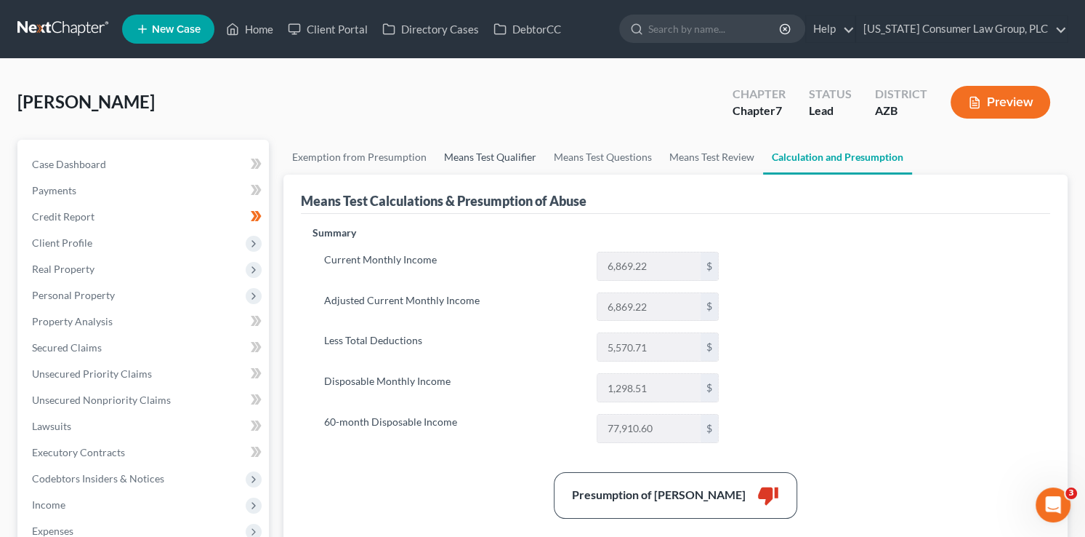
click at [486, 153] on link "Means Test Qualifier" at bounding box center [490, 157] width 110 height 35
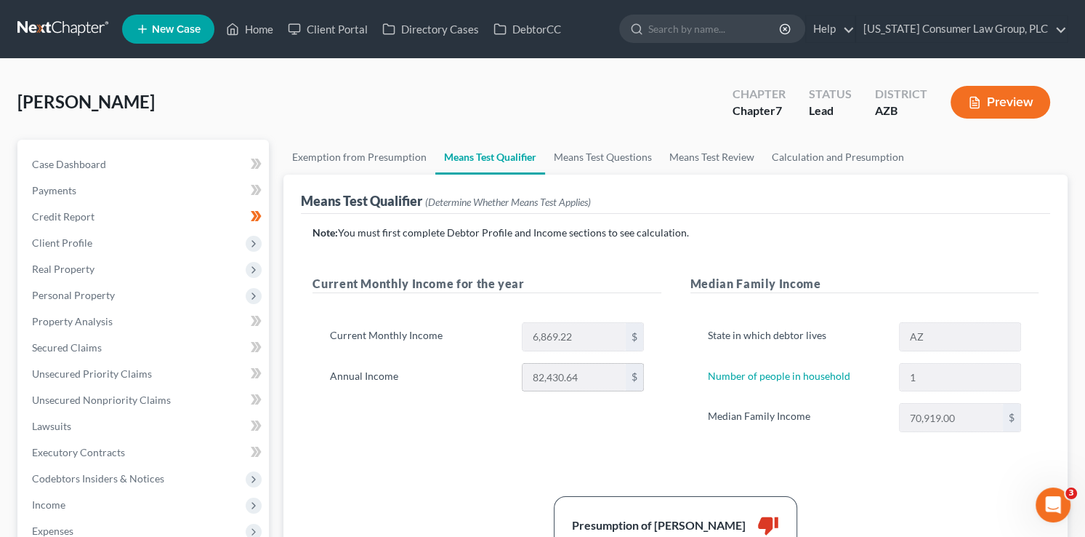
click at [590, 381] on div "82,430.64 $" at bounding box center [583, 377] width 137 height 29
drag, startPoint x: 518, startPoint y: 379, endPoint x: 502, endPoint y: 375, distance: 17.3
click at [502, 375] on div "Annual Income 82,430.64 $" at bounding box center [487, 377] width 328 height 29
click at [896, 424] on div "70,919.00 $" at bounding box center [960, 417] width 137 height 29
click at [859, 419] on label "Median Family Income" at bounding box center [796, 417] width 191 height 29
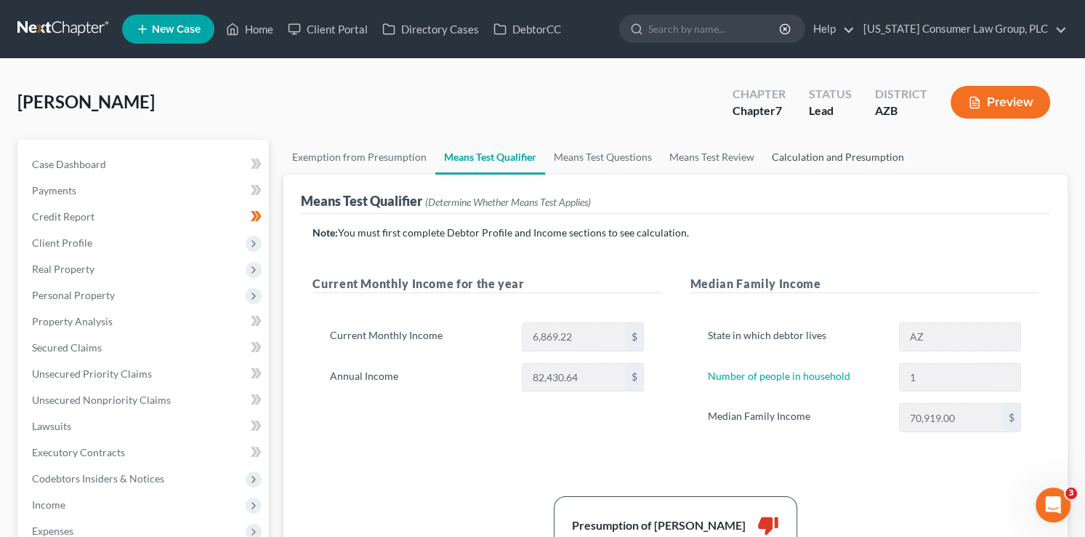
click at [821, 145] on link "Calculation and Presumption" at bounding box center [838, 157] width 150 height 35
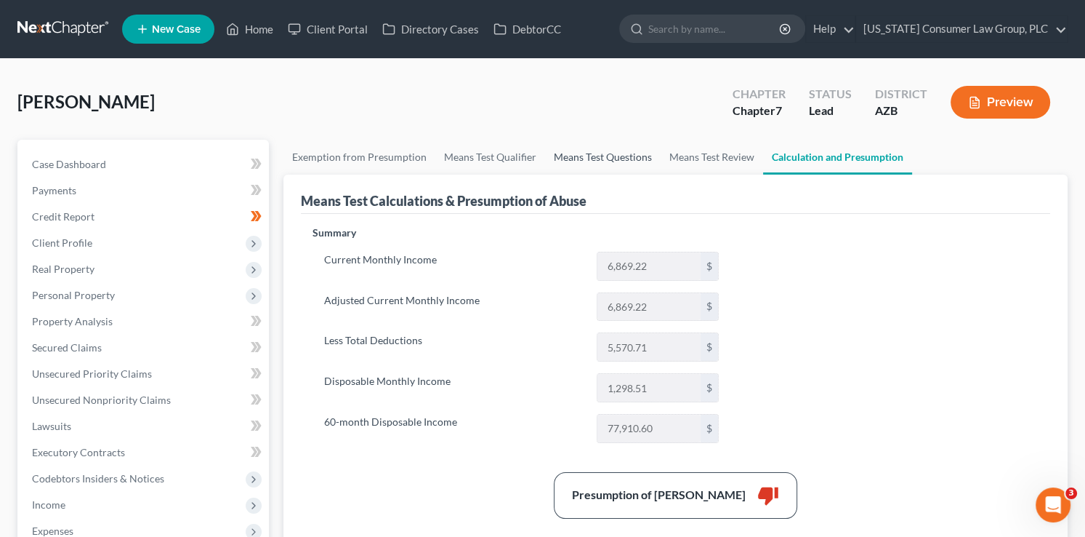
click at [603, 164] on link "Means Test Questions" at bounding box center [603, 157] width 116 height 35
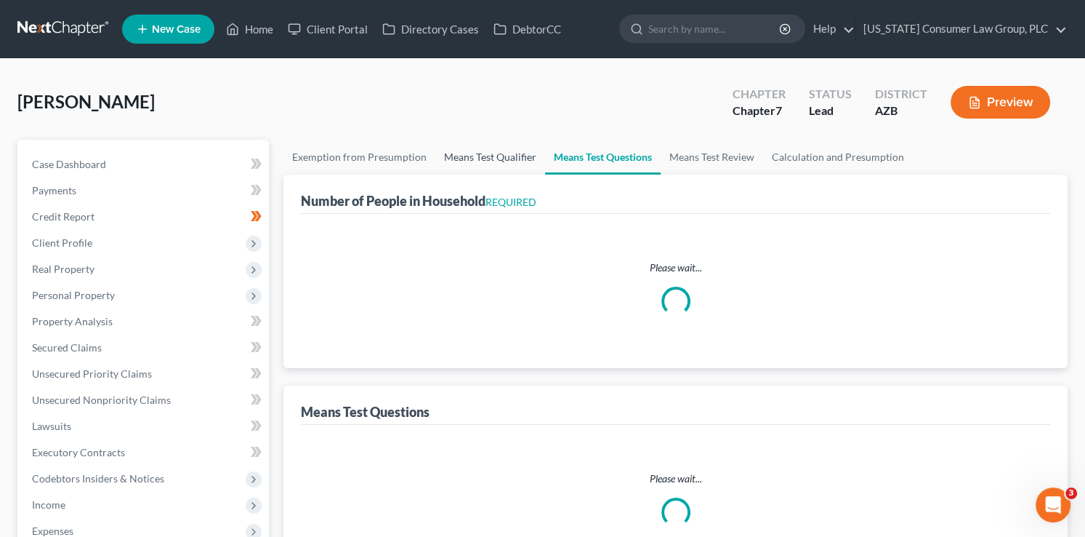
click at [507, 164] on link "Means Test Qualifier" at bounding box center [490, 157] width 110 height 35
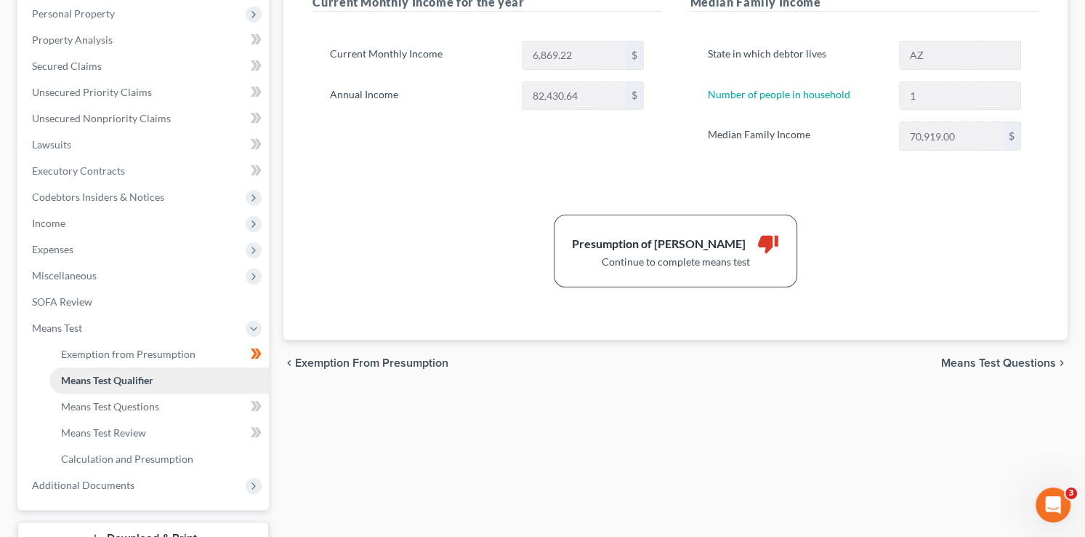
scroll to position [302, 0]
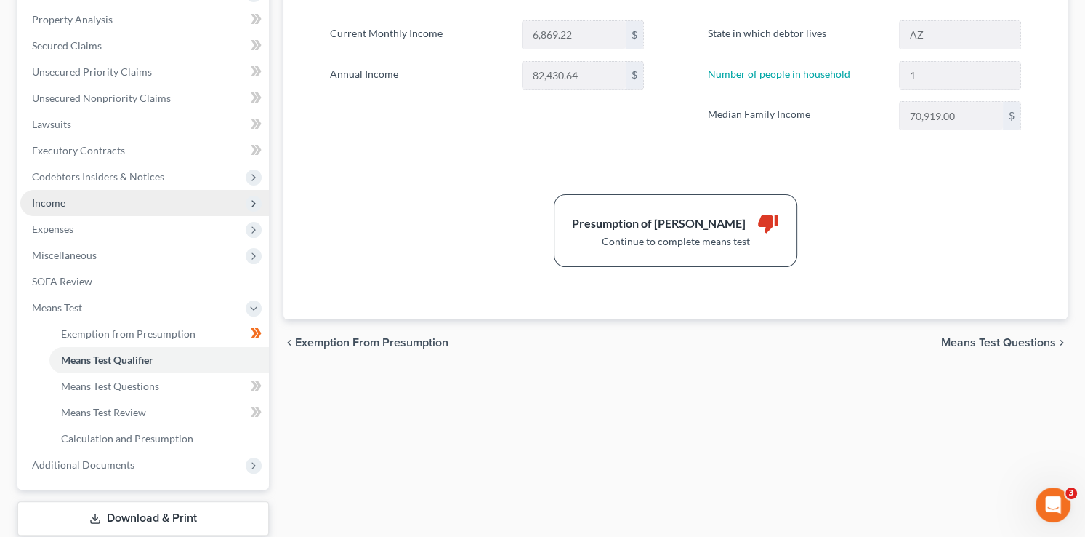
click at [47, 197] on span "Income" at bounding box center [48, 202] width 33 height 12
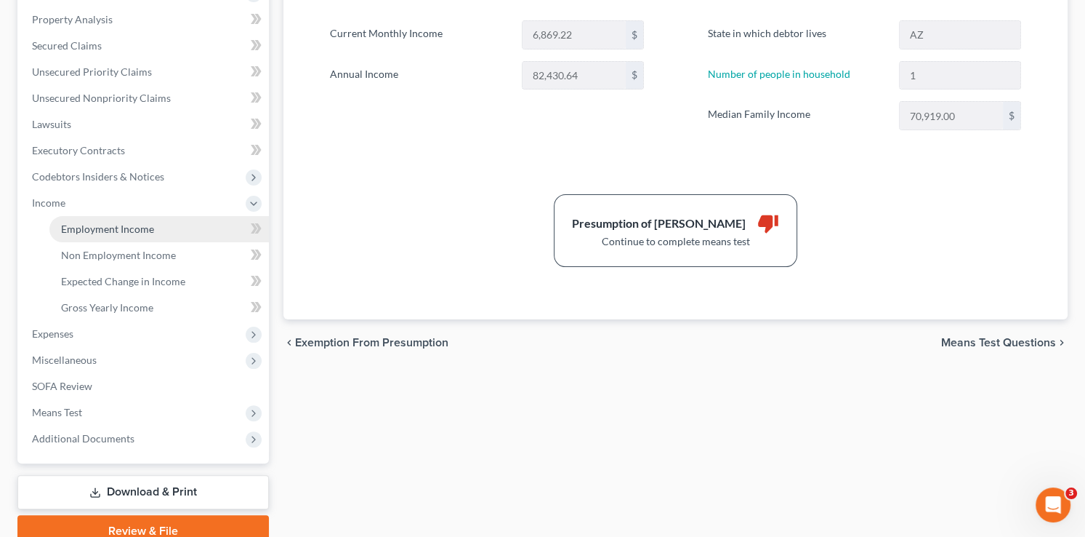
click at [108, 235] on link "Employment Income" at bounding box center [159, 229] width 220 height 26
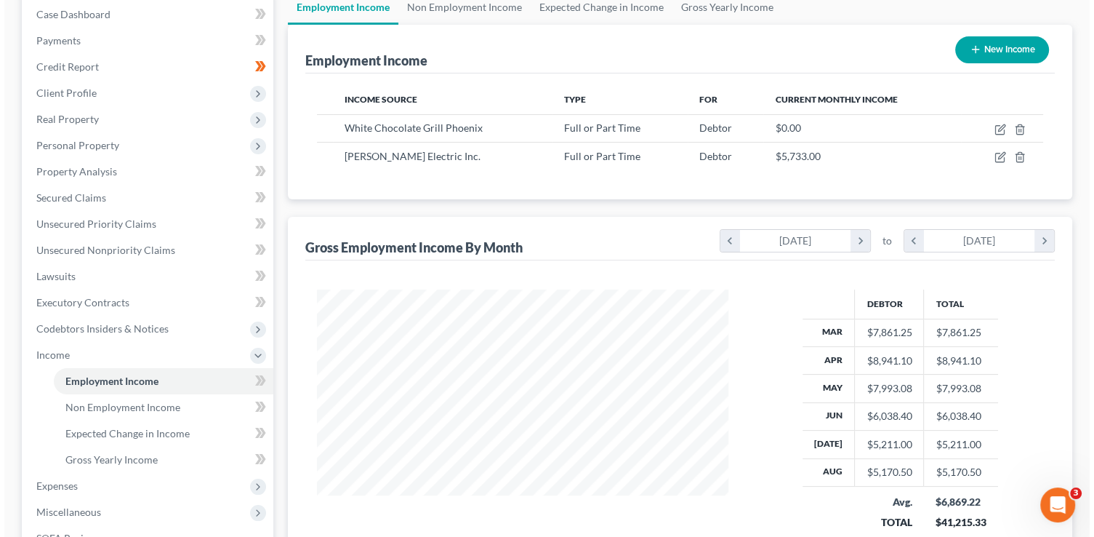
scroll to position [177, 0]
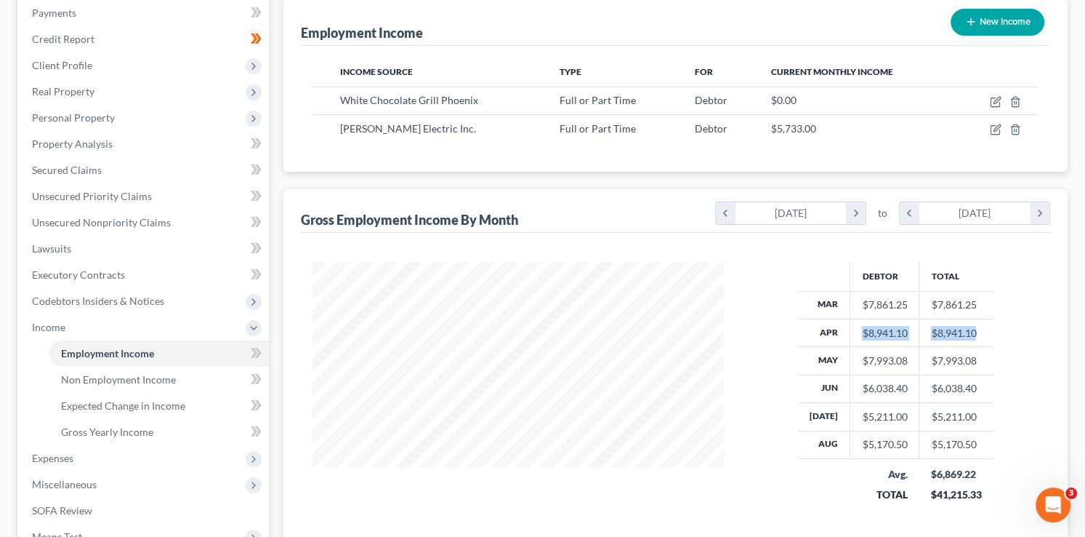
drag, startPoint x: 974, startPoint y: 334, endPoint x: 843, endPoint y: 337, distance: 130.9
click at [843, 337] on tr "Apr $8,941.10 $8,941.10" at bounding box center [896, 332] width 196 height 28
click at [955, 342] on td "$8,941.10" at bounding box center [957, 332] width 74 height 28
drag, startPoint x: 980, startPoint y: 334, endPoint x: 920, endPoint y: 336, distance: 59.6
click at [920, 336] on td "$8,941.10" at bounding box center [957, 332] width 74 height 28
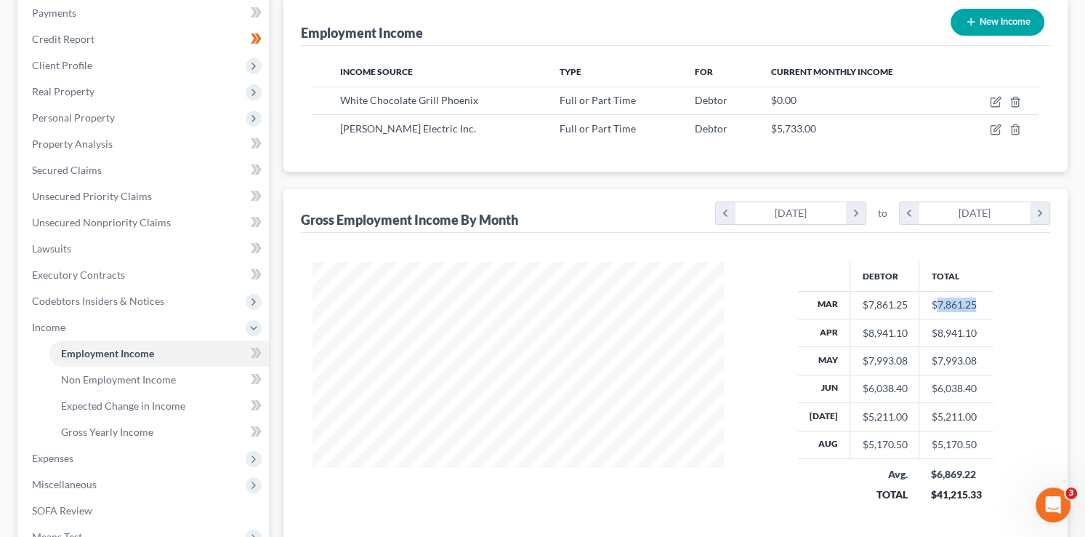
drag, startPoint x: 935, startPoint y: 305, endPoint x: 1010, endPoint y: 308, distance: 74.9
click at [1010, 308] on div "Debtor Total Mar $7,861.25 $7,861.25 Apr $8,941.10 $8,941.10 May $7,993.08 $7,9…" at bounding box center [896, 392] width 315 height 260
click at [981, 321] on td "$8,941.10" at bounding box center [957, 332] width 74 height 28
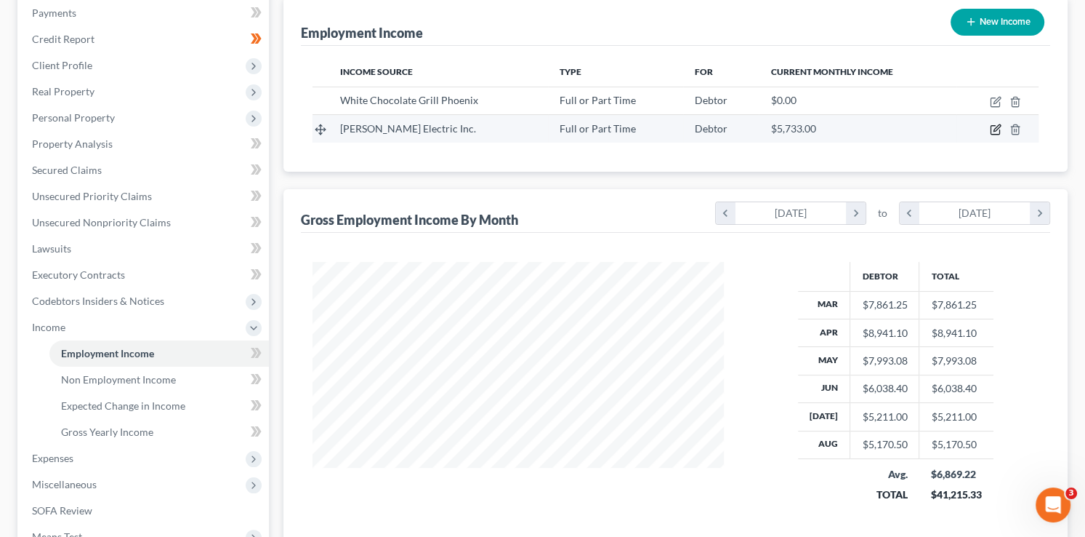
click at [999, 131] on icon "button" at bounding box center [996, 130] width 12 height 12
select select "0"
select select "3"
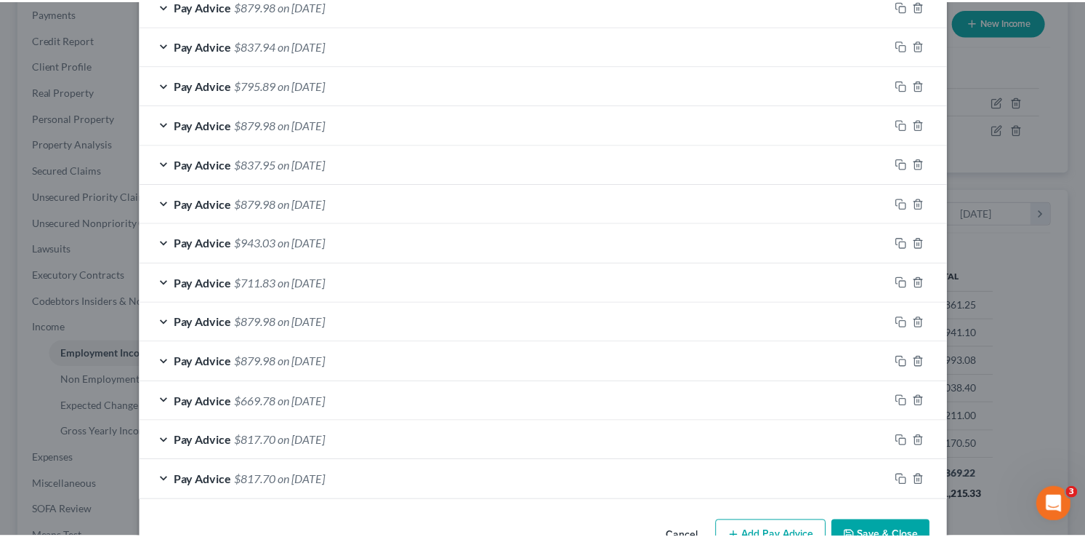
scroll to position [1057, 0]
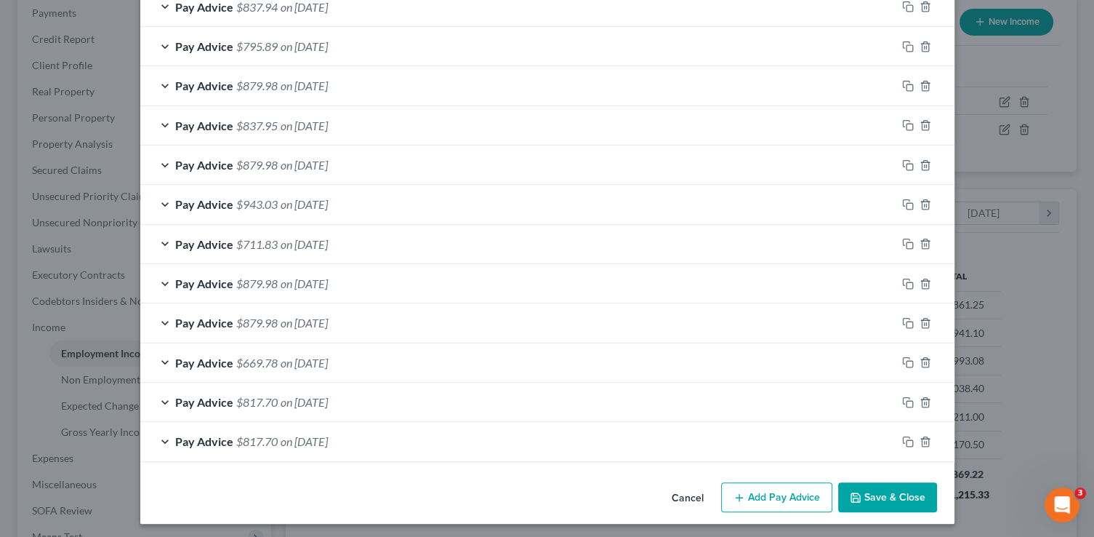
click at [883, 500] on button "Save & Close" at bounding box center [887, 497] width 99 height 31
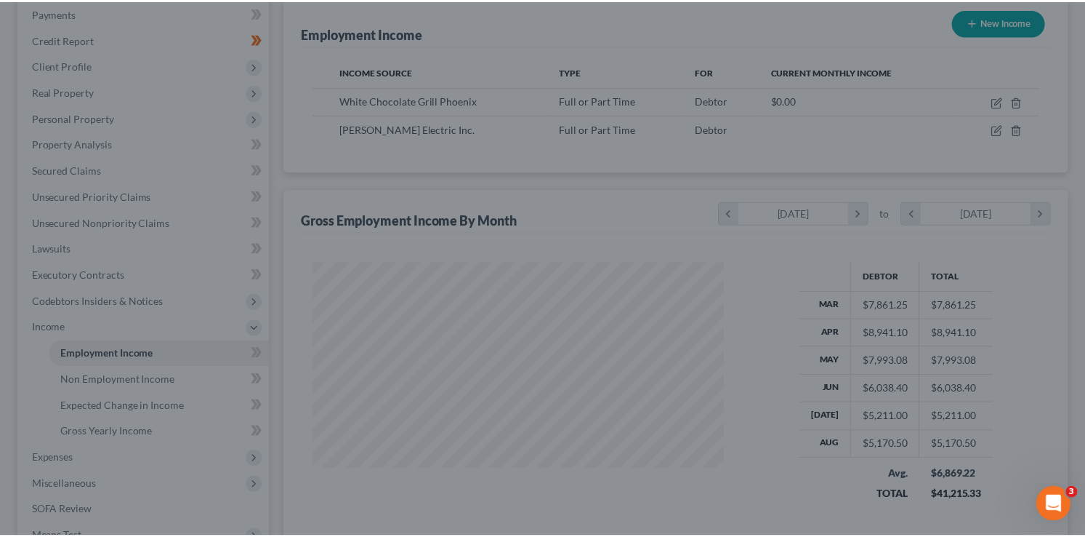
scroll to position [726721, 726540]
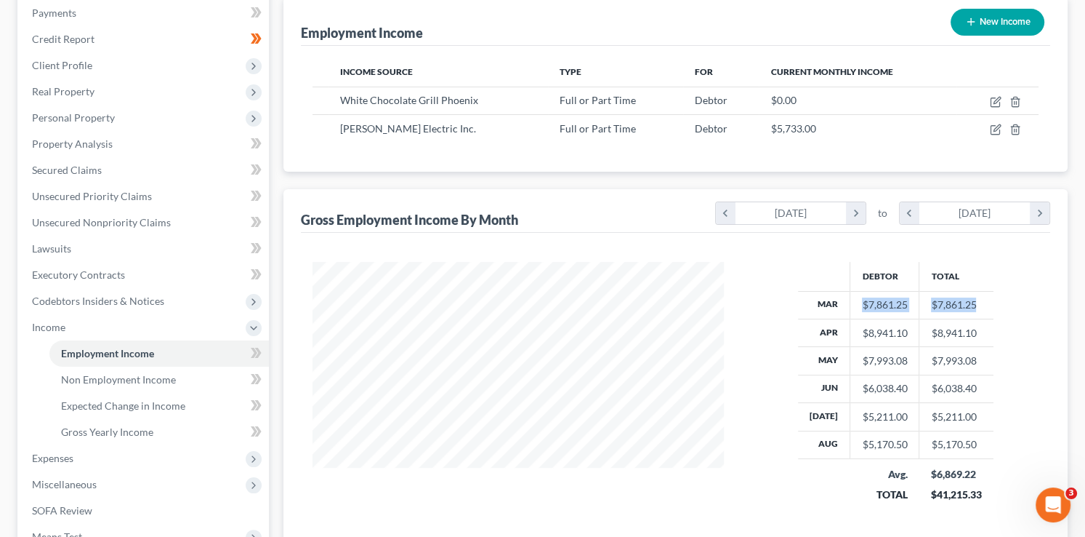
drag, startPoint x: 855, startPoint y: 305, endPoint x: 976, endPoint y: 313, distance: 121.0
click at [976, 313] on tr "Mar $7,861.25 $7,861.25" at bounding box center [896, 305] width 196 height 28
click at [854, 309] on td "$7,861.25" at bounding box center [885, 305] width 69 height 28
drag, startPoint x: 856, startPoint y: 297, endPoint x: 980, endPoint y: 305, distance: 123.8
click at [980, 305] on tr "Mar $7,861.25 $7,861.25" at bounding box center [896, 305] width 196 height 28
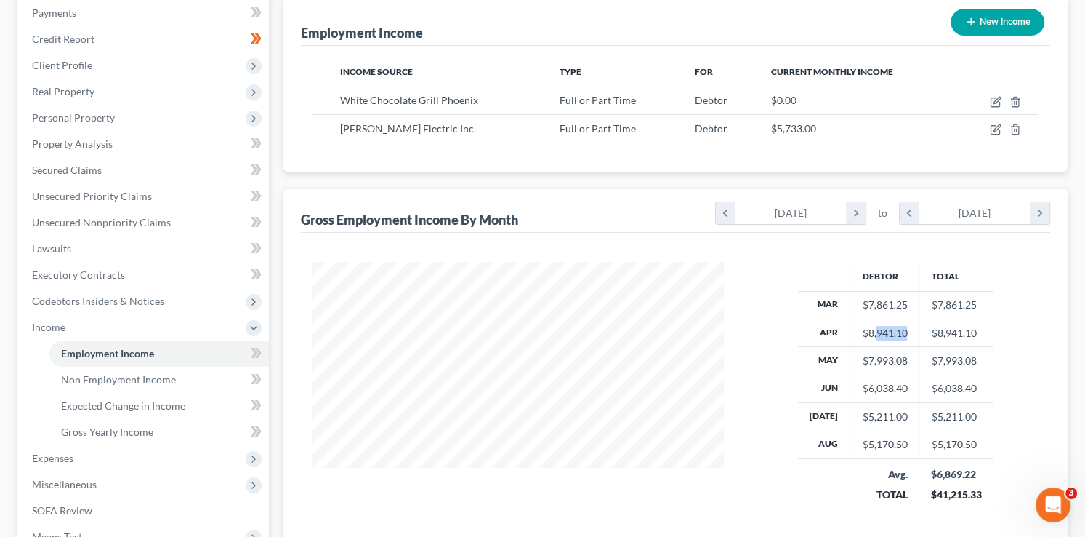
drag, startPoint x: 872, startPoint y: 337, endPoint x: 911, endPoint y: 341, distance: 39.5
click at [911, 341] on td "$8,941.10" at bounding box center [885, 332] width 69 height 28
click at [977, 334] on td "$8,941.10" at bounding box center [957, 332] width 74 height 28
click at [954, 332] on td "$8,941.10" at bounding box center [957, 332] width 74 height 28
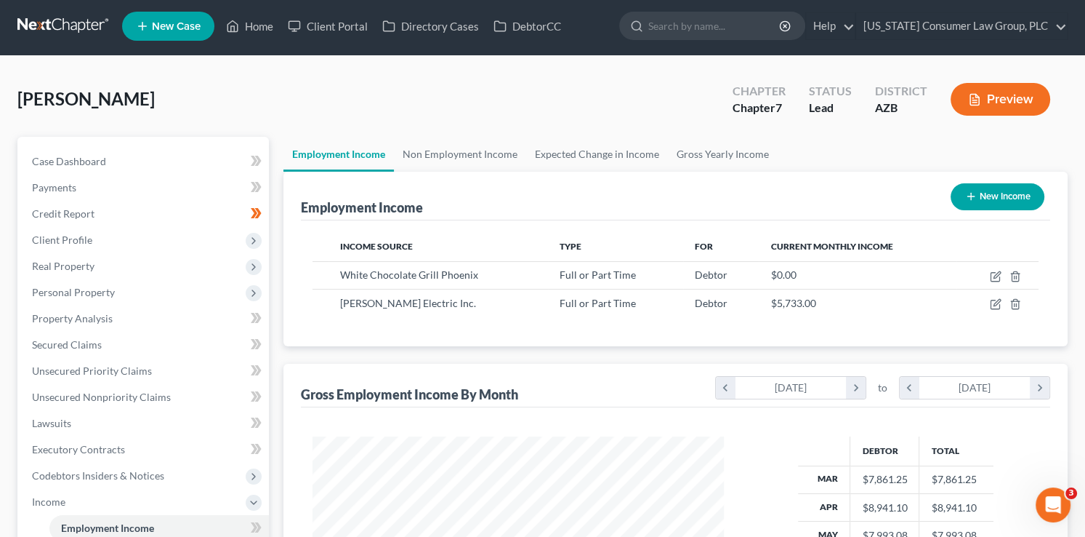
scroll to position [0, 0]
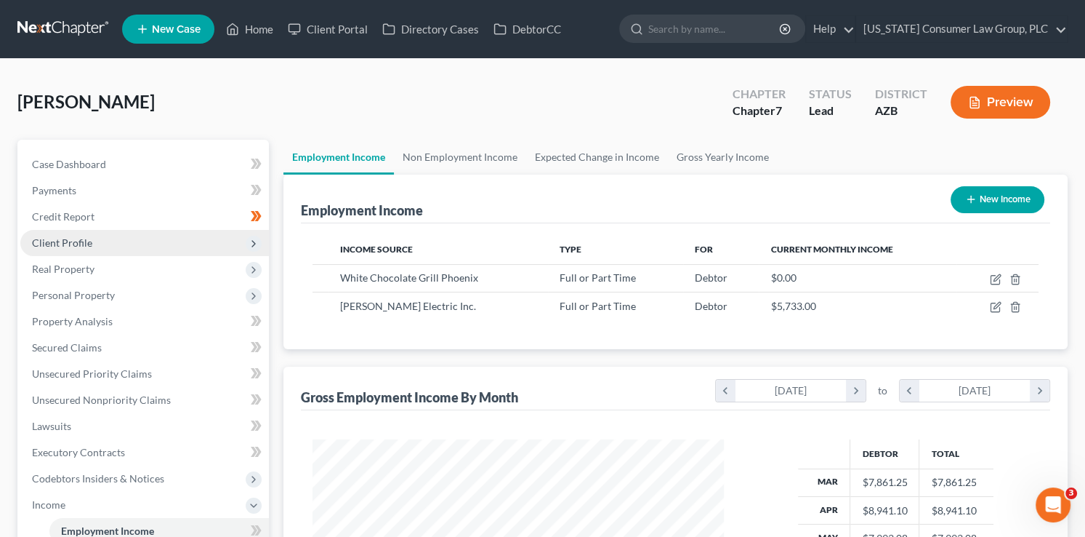
click at [120, 240] on span "Client Profile" at bounding box center [144, 243] width 249 height 26
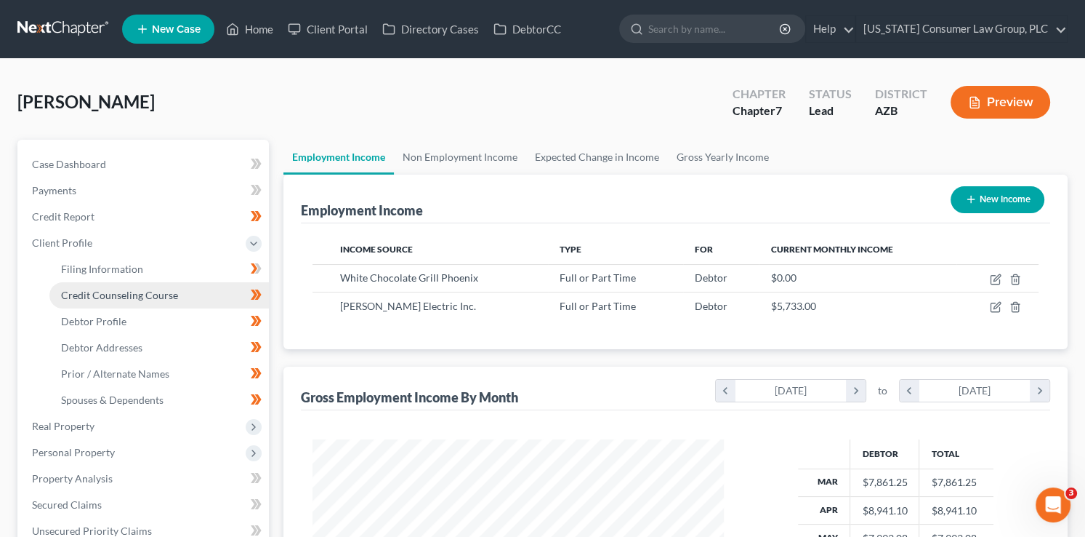
click at [149, 289] on span "Credit Counseling Course" at bounding box center [119, 295] width 117 height 12
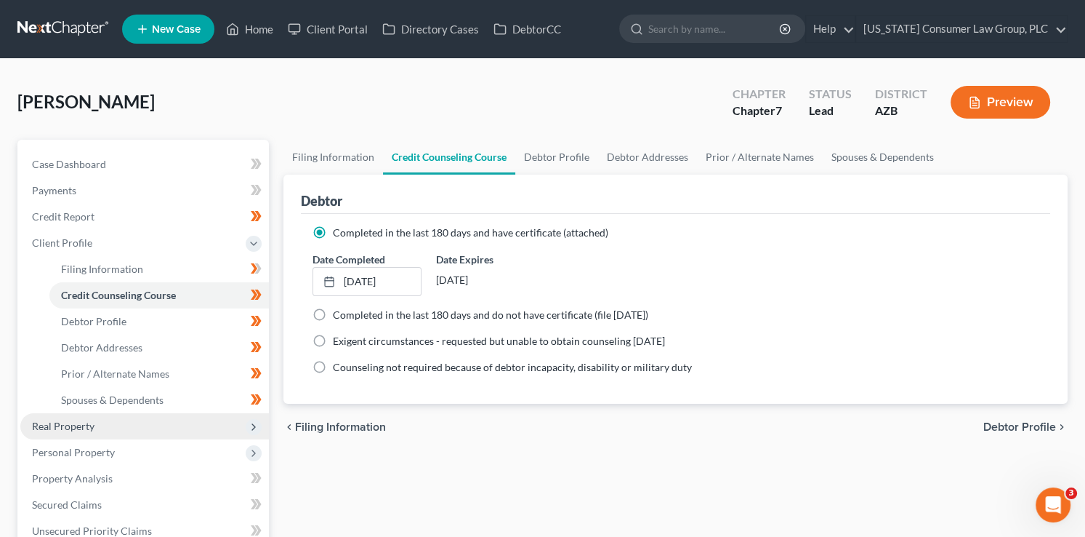
click at [158, 419] on span "Real Property" at bounding box center [144, 426] width 249 height 26
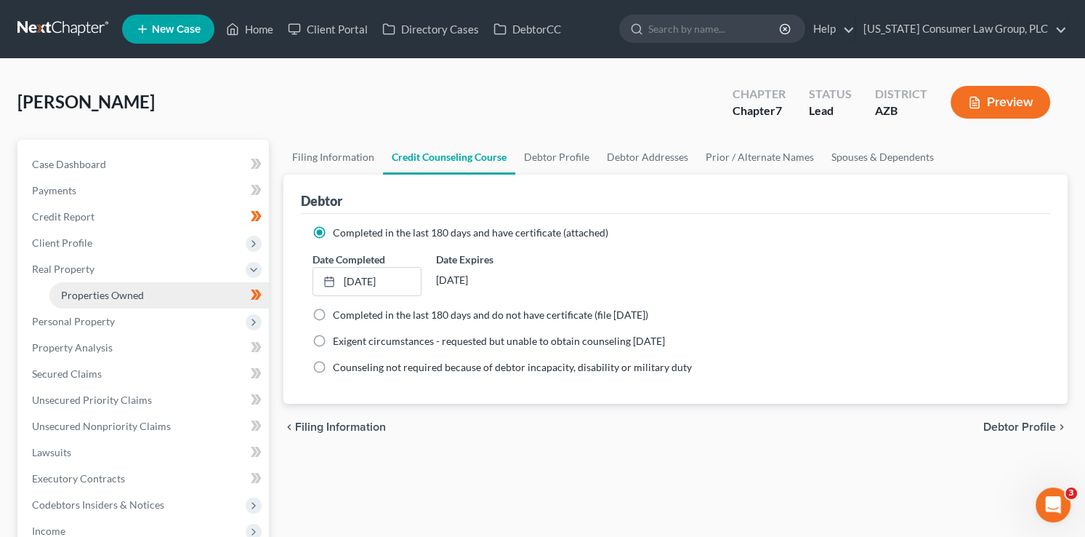
click at [119, 282] on link "Properties Owned" at bounding box center [159, 295] width 220 height 26
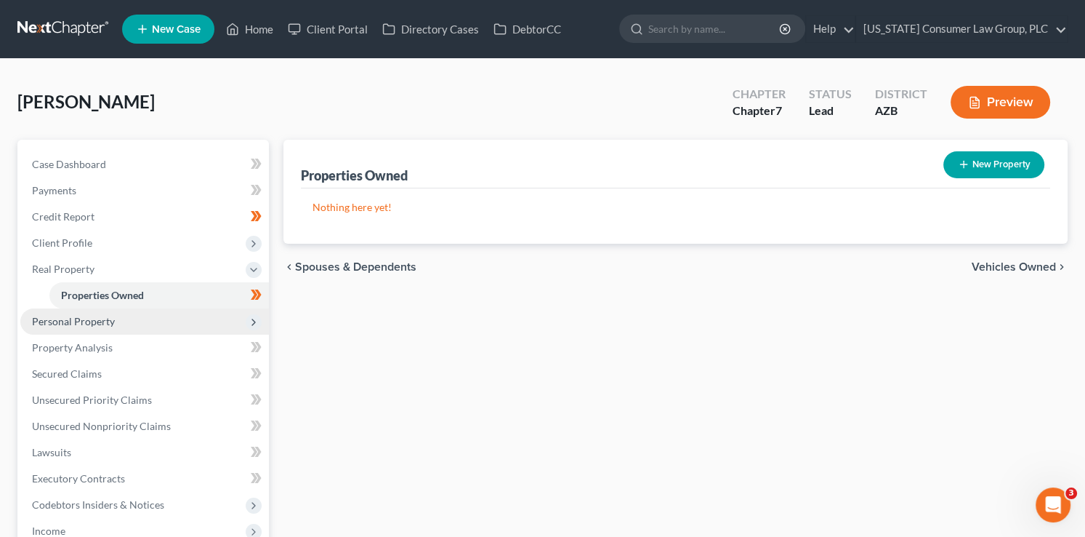
click at [132, 316] on span "Personal Property" at bounding box center [144, 321] width 249 height 26
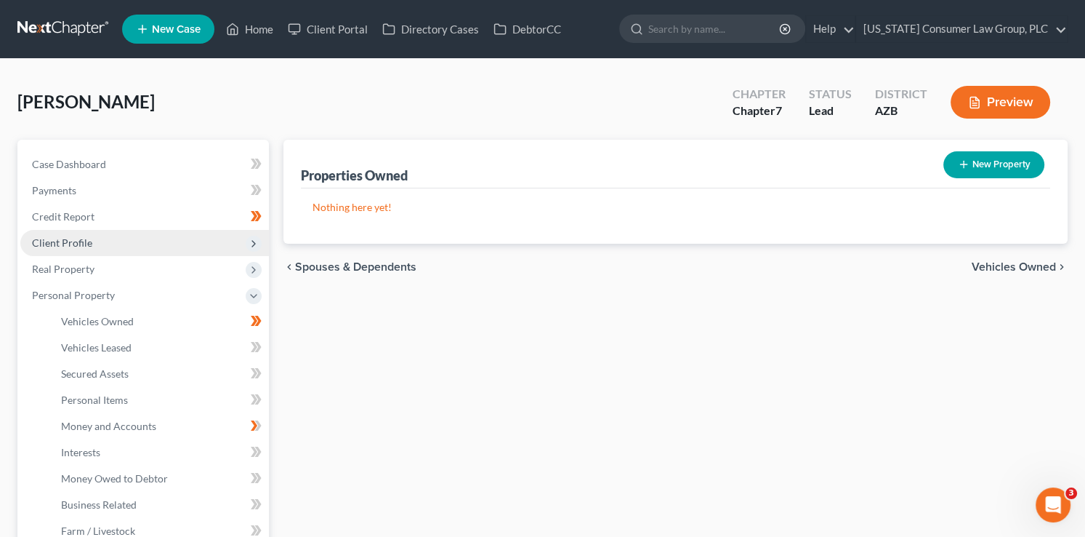
click at [108, 244] on span "Client Profile" at bounding box center [144, 243] width 249 height 26
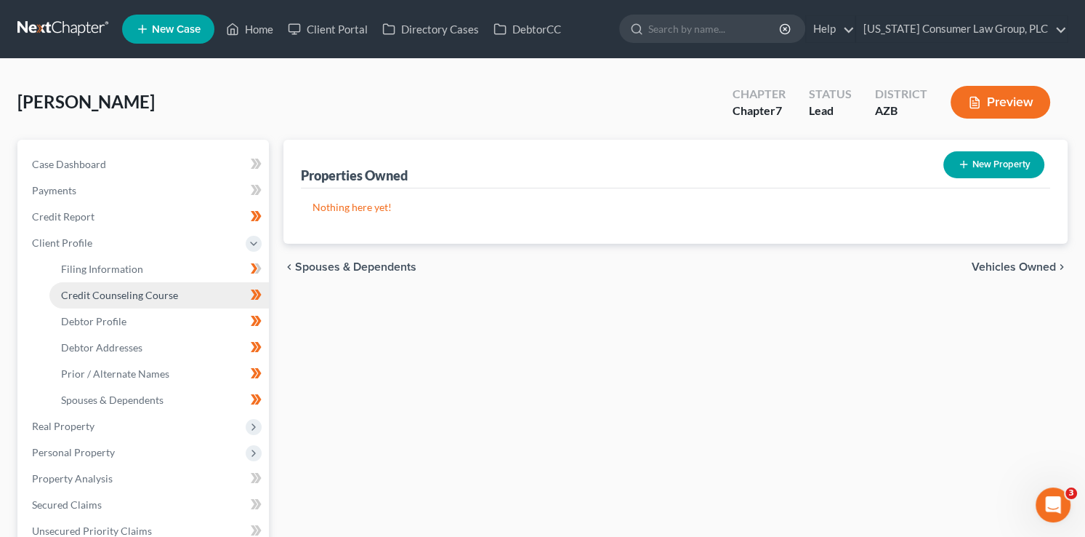
click at [147, 301] on link "Credit Counseling Course" at bounding box center [159, 295] width 220 height 26
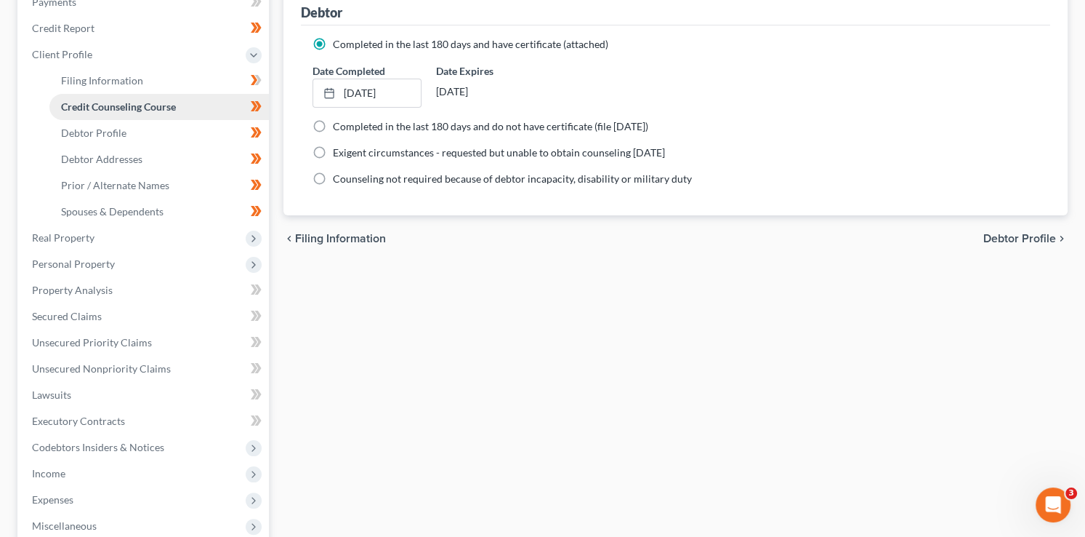
scroll to position [212, 0]
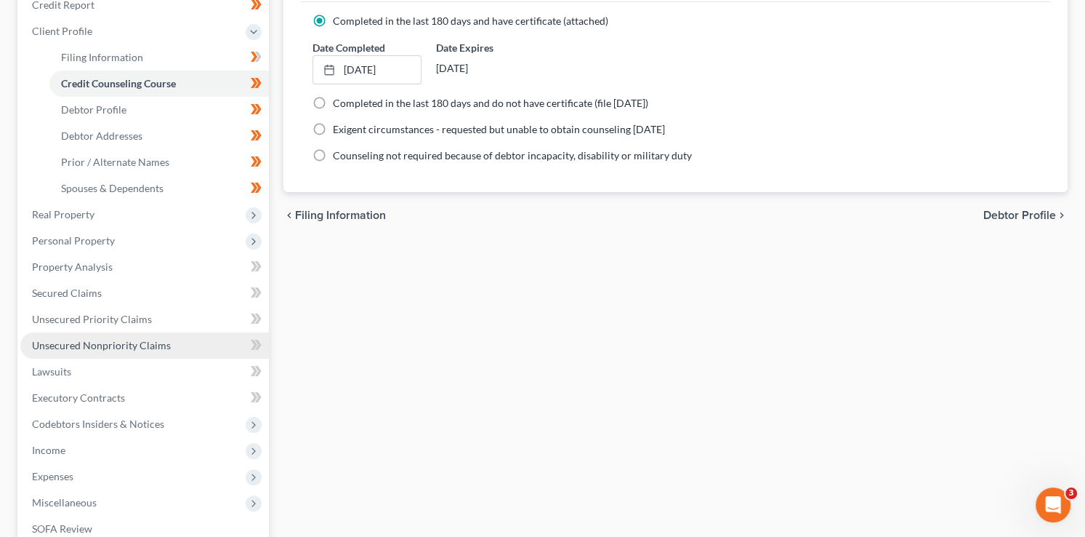
click at [144, 335] on link "Unsecured Nonpriority Claims" at bounding box center [144, 345] width 249 height 26
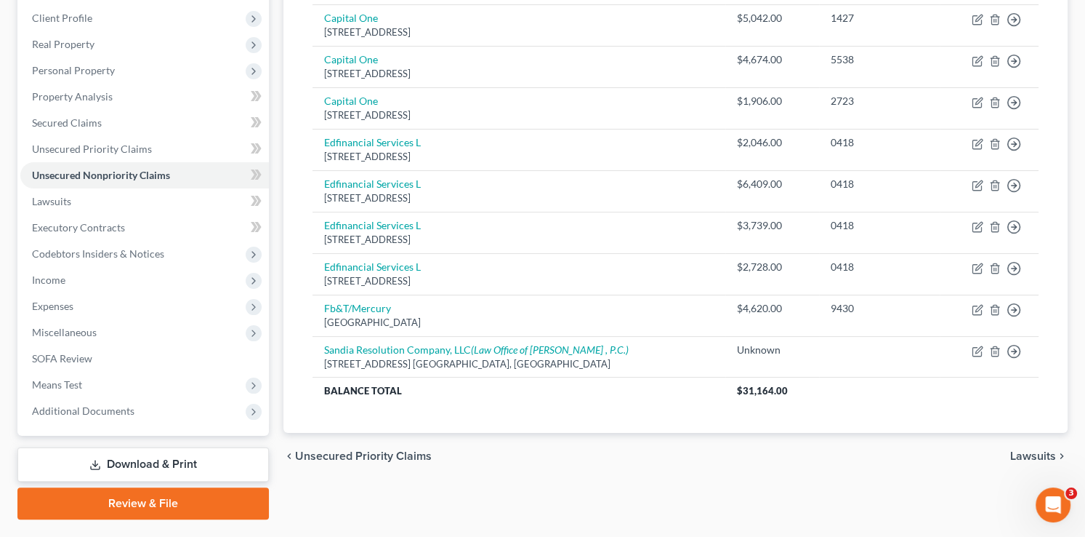
scroll to position [262, 0]
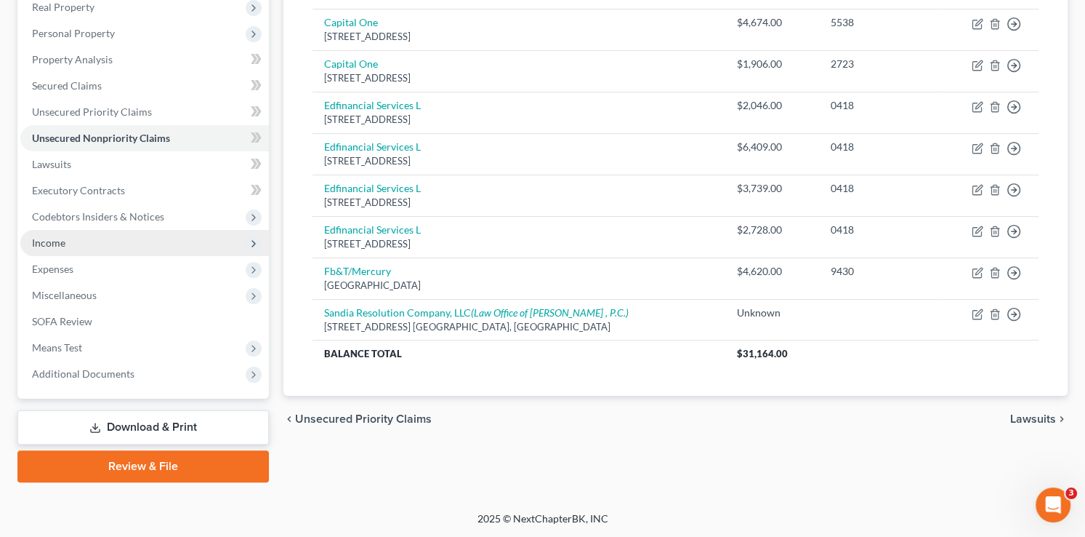
click at [105, 238] on span "Income" at bounding box center [144, 243] width 249 height 26
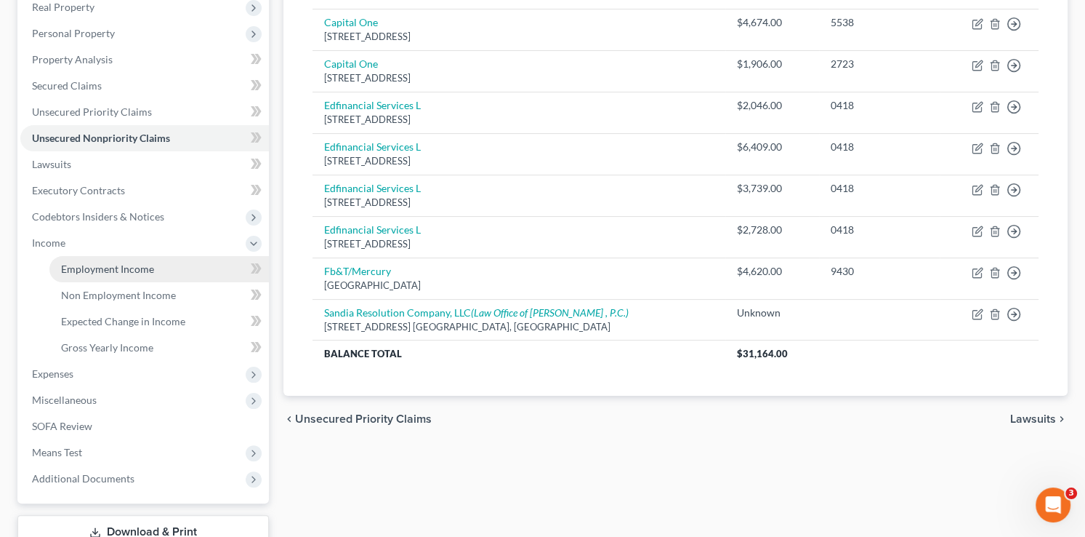
click at [108, 265] on span "Employment Income" at bounding box center [107, 268] width 93 height 12
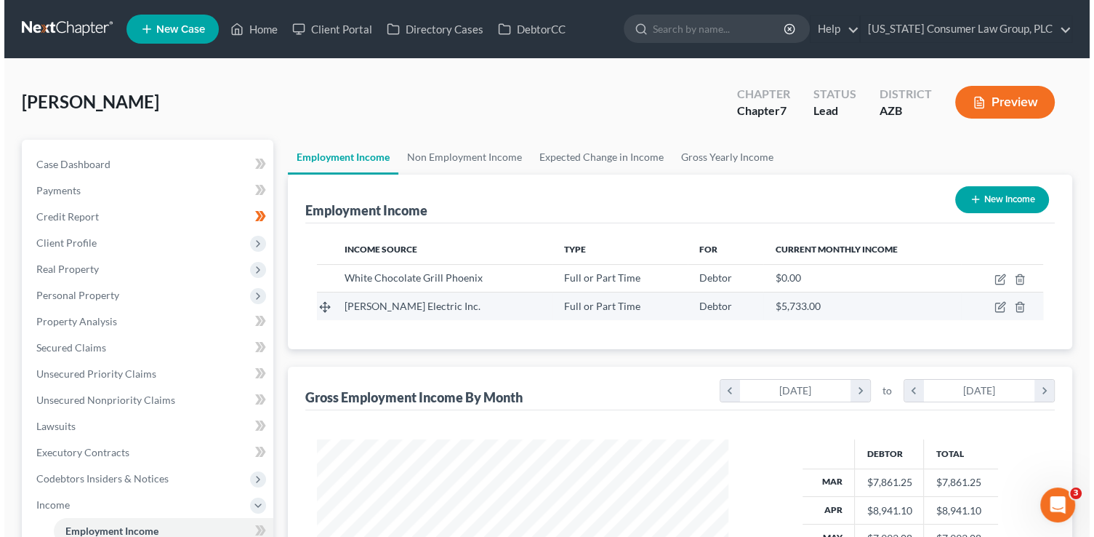
scroll to position [259, 441]
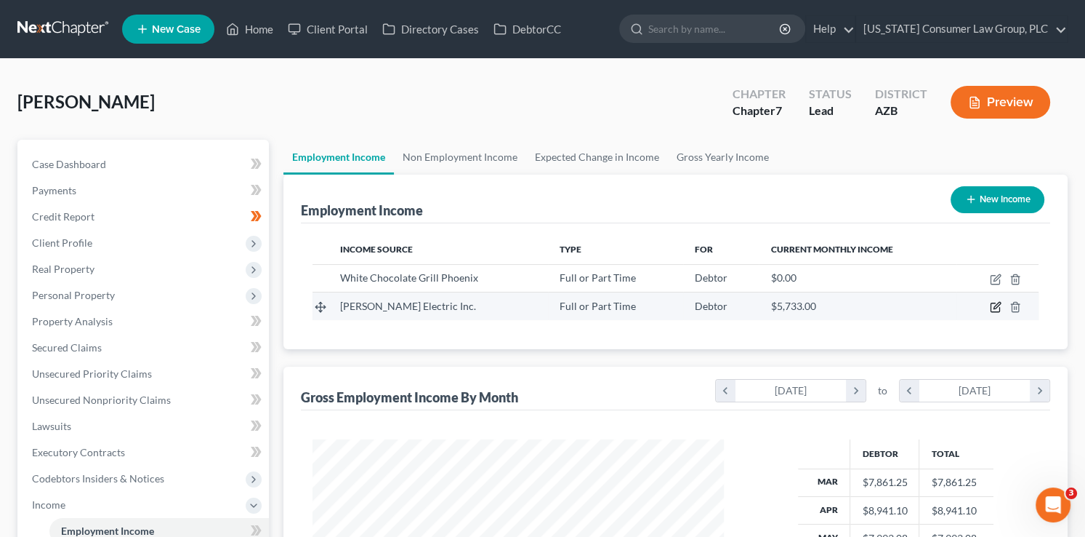
click at [994, 308] on icon "button" at bounding box center [997, 305] width 7 height 7
select select "0"
select select "3"
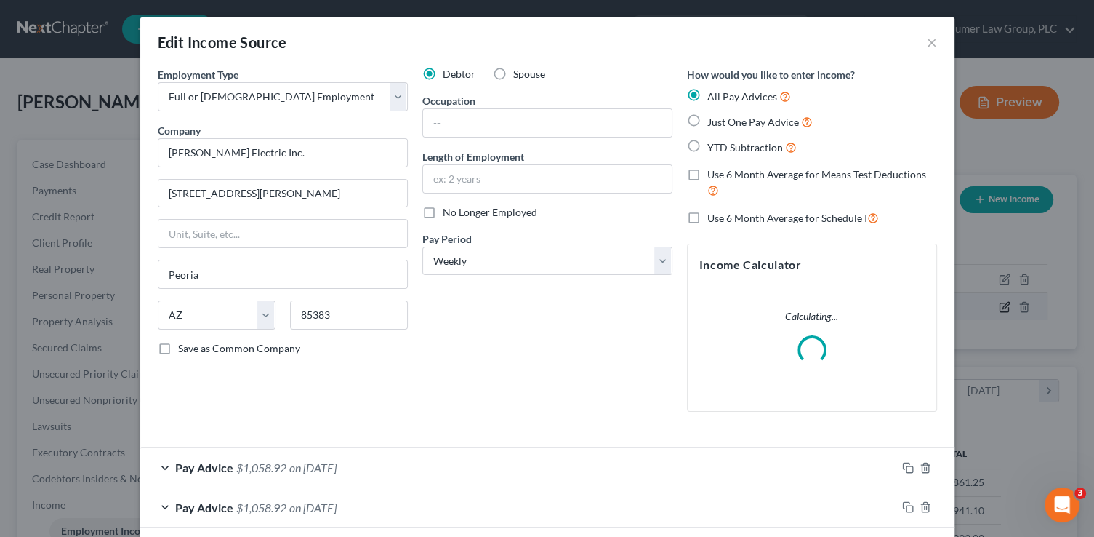
scroll to position [259, 444]
click at [419, 458] on div "Pay Advice $1,058.92 on [DATE]" at bounding box center [518, 467] width 756 height 39
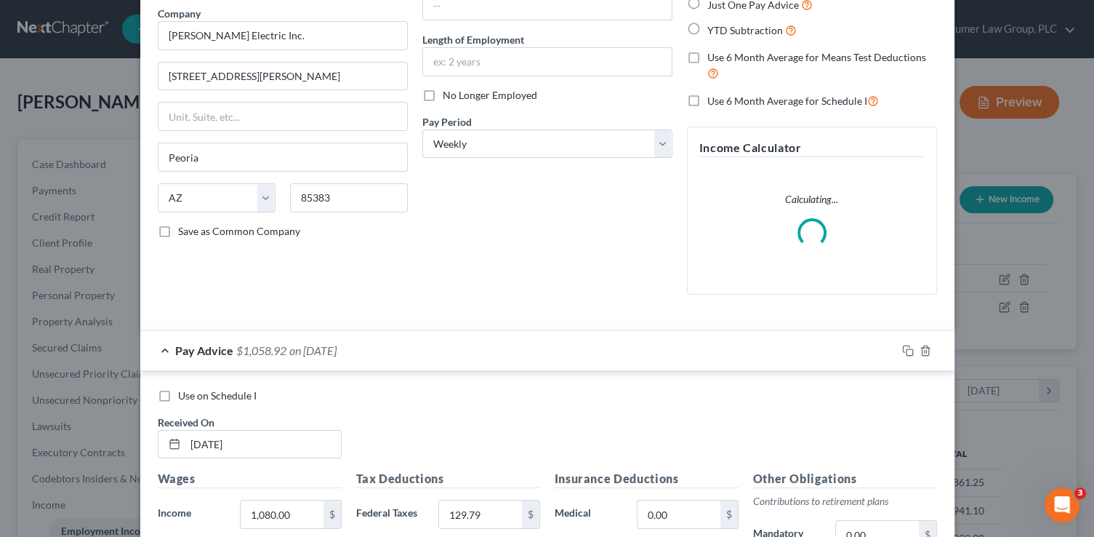
scroll to position [265, 0]
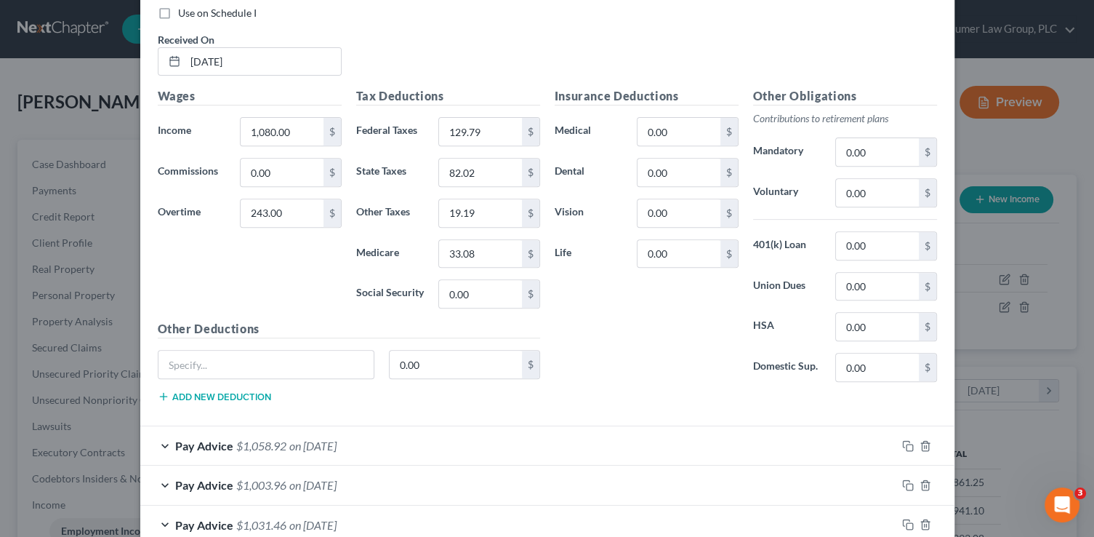
click at [415, 443] on div "Pay Advice $1,058.92 on [DATE]" at bounding box center [518, 445] width 756 height 39
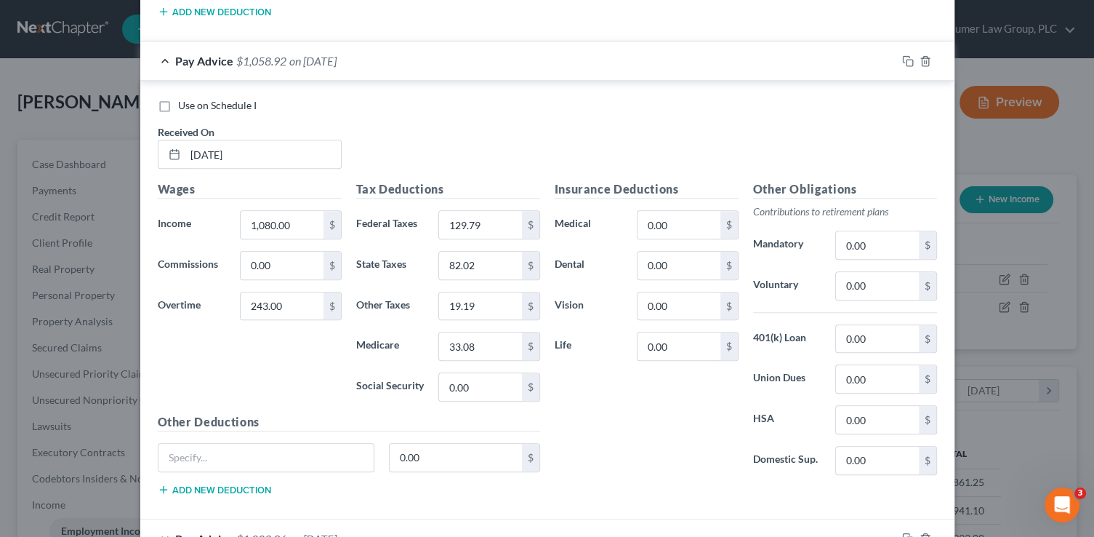
scroll to position [986, 0]
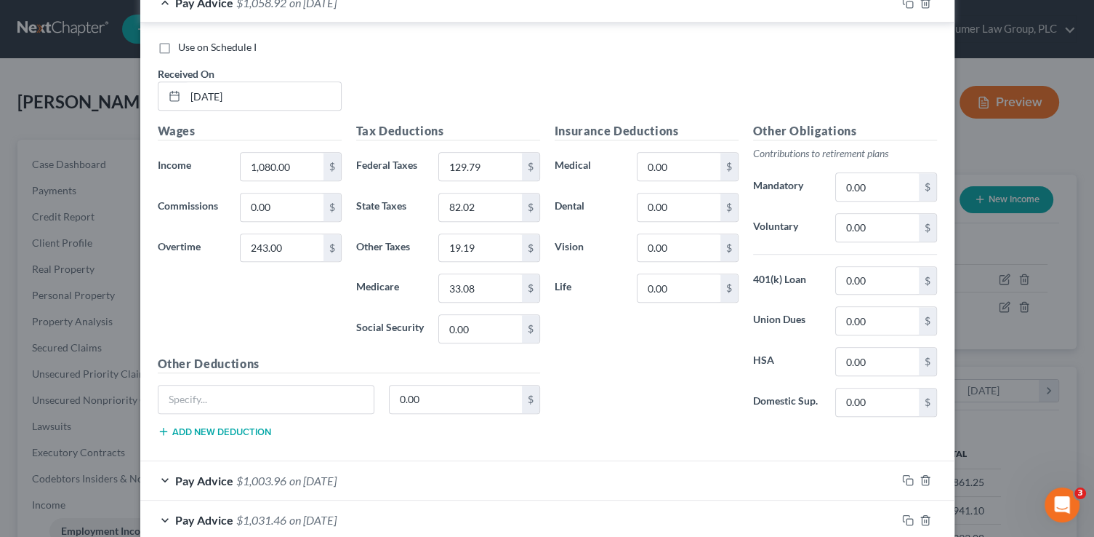
click at [324, 473] on span "on [DATE]" at bounding box center [312, 480] width 47 height 14
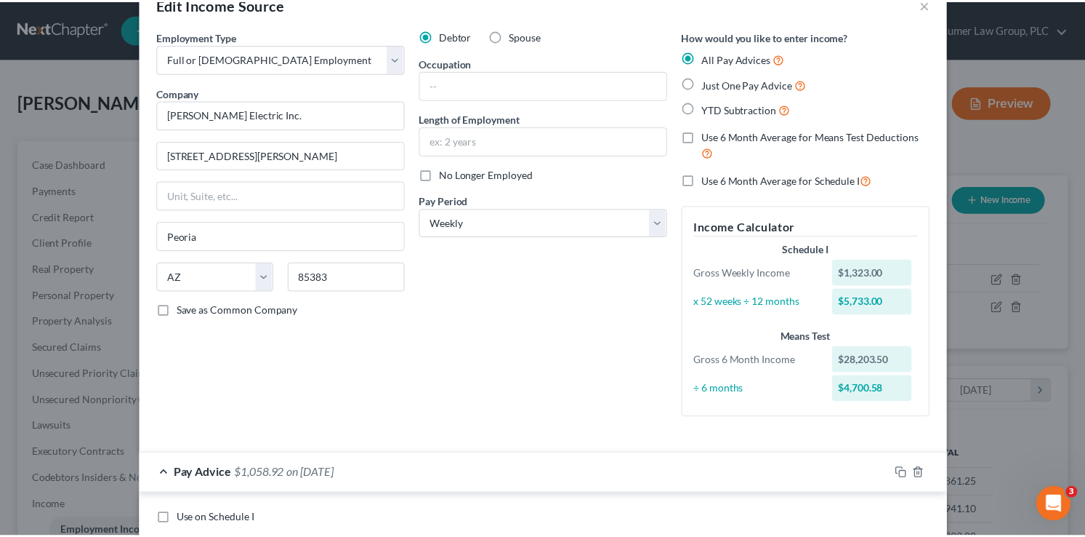
scroll to position [0, 0]
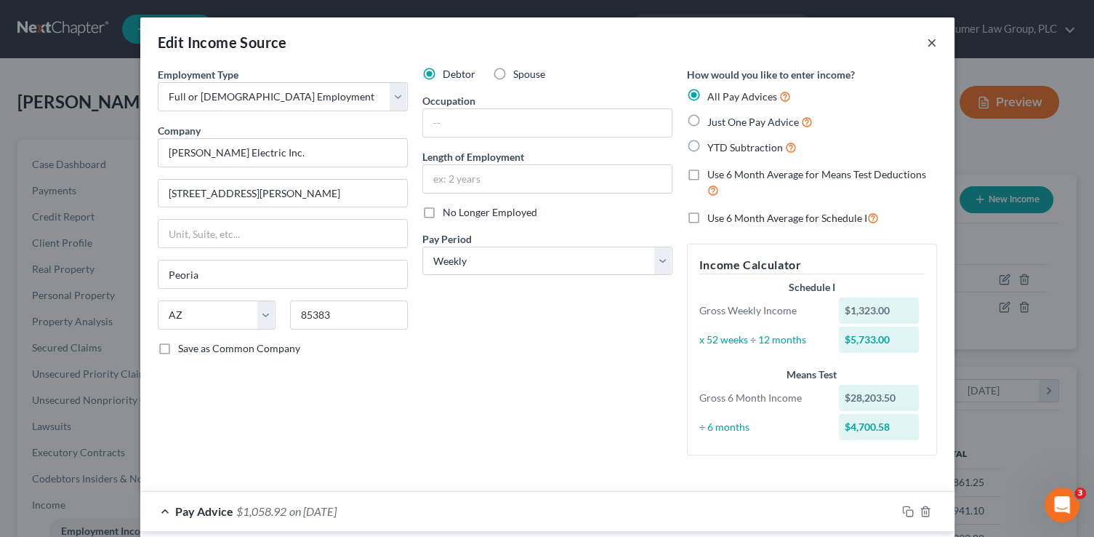
click at [927, 41] on button "×" at bounding box center [932, 41] width 10 height 17
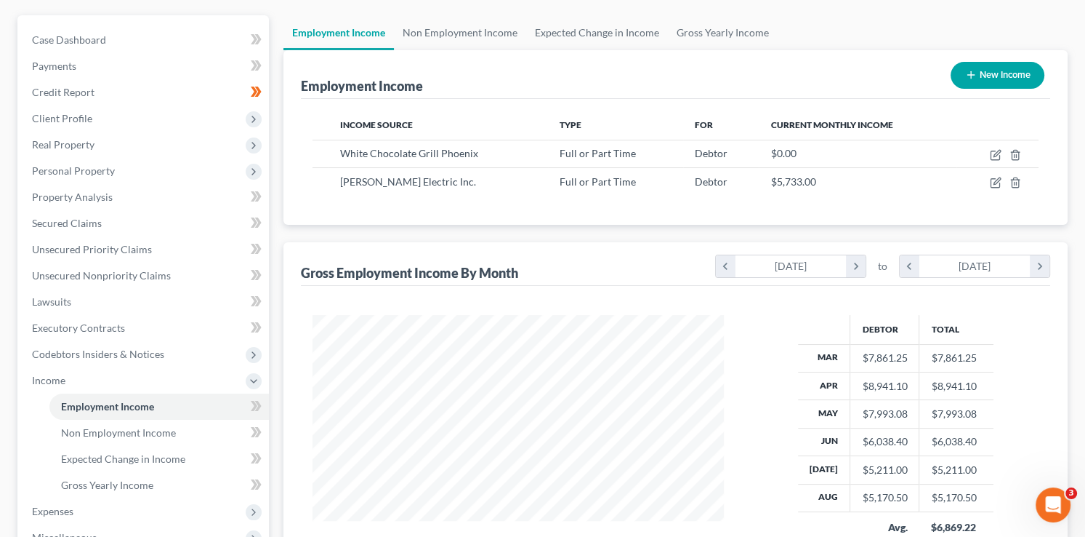
scroll to position [129, 0]
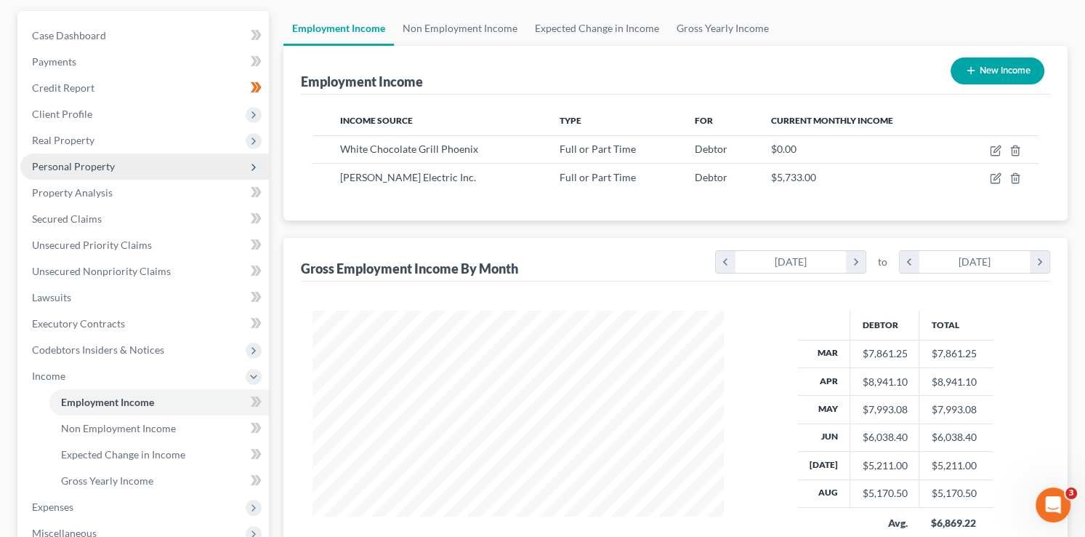
click at [88, 172] on span "Personal Property" at bounding box center [144, 166] width 249 height 26
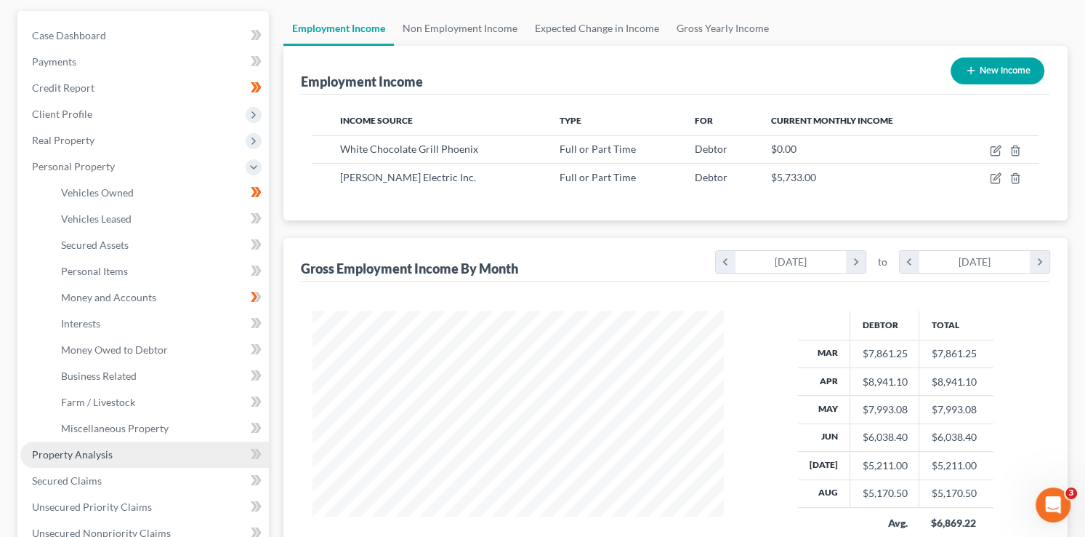
click at [100, 451] on span "Property Analysis" at bounding box center [72, 454] width 81 height 12
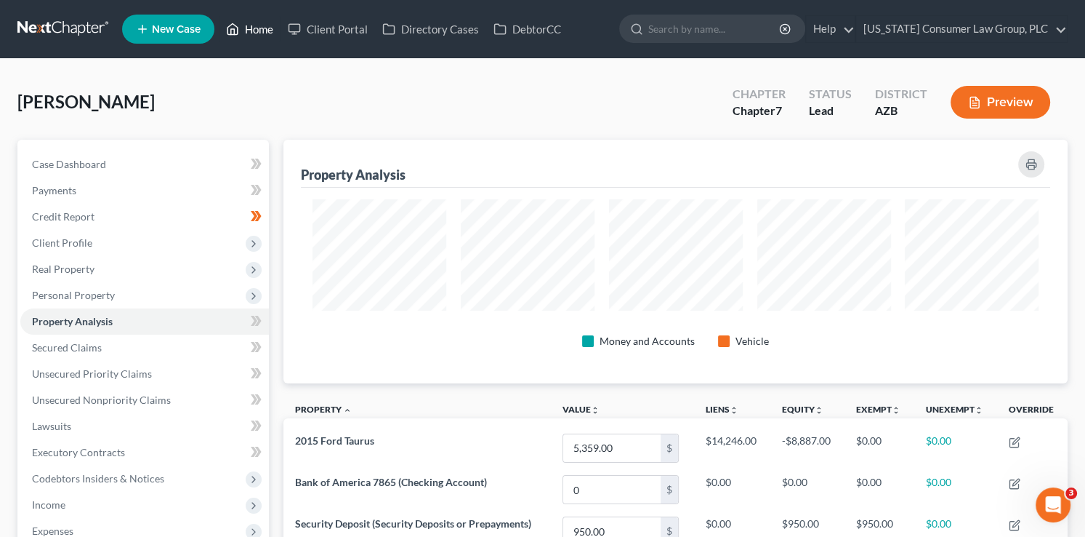
click at [252, 24] on link "Home" at bounding box center [250, 29] width 62 height 26
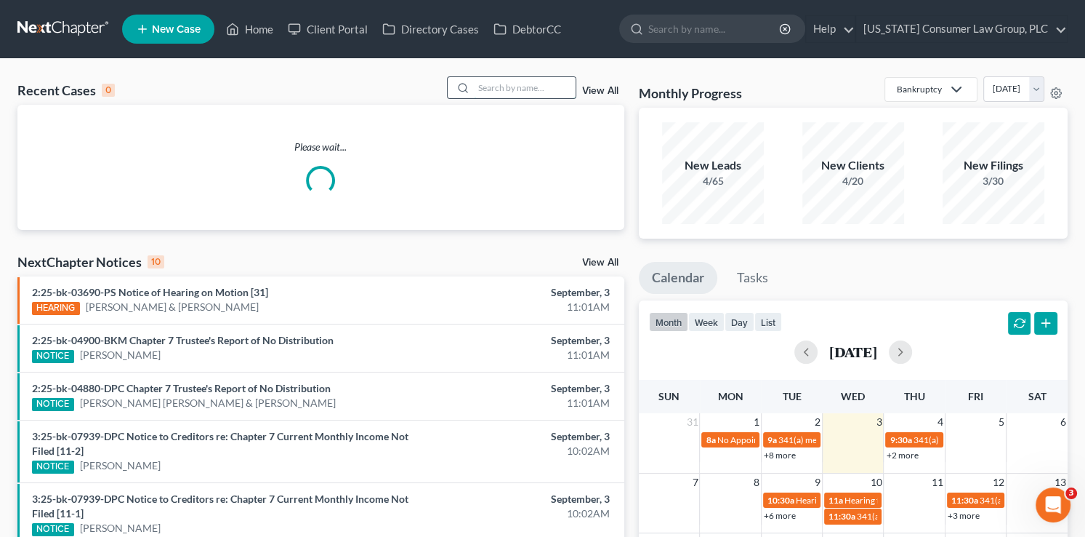
click at [512, 84] on input "search" at bounding box center [525, 87] width 102 height 21
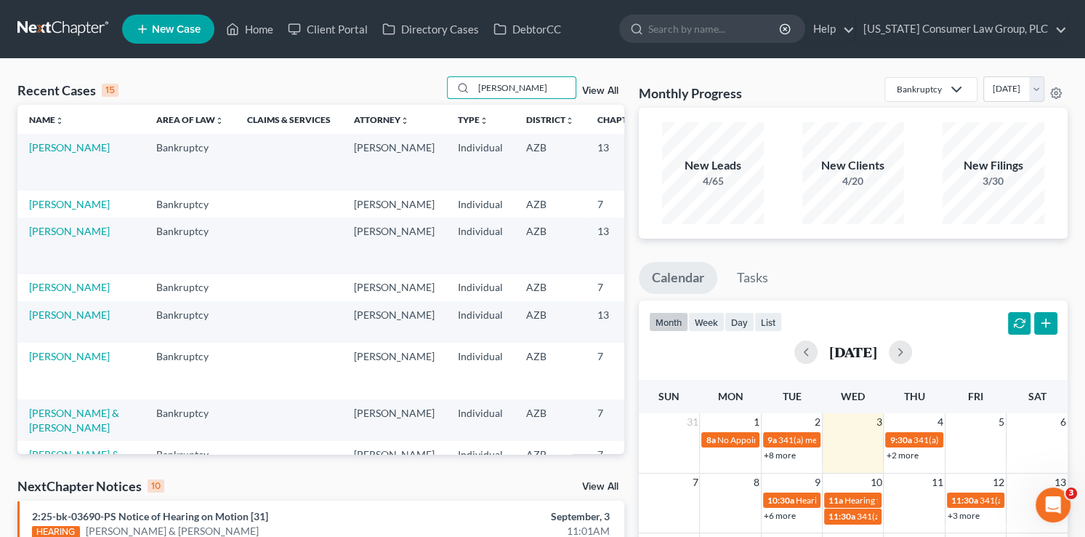
type input "[PERSON_NAME]"
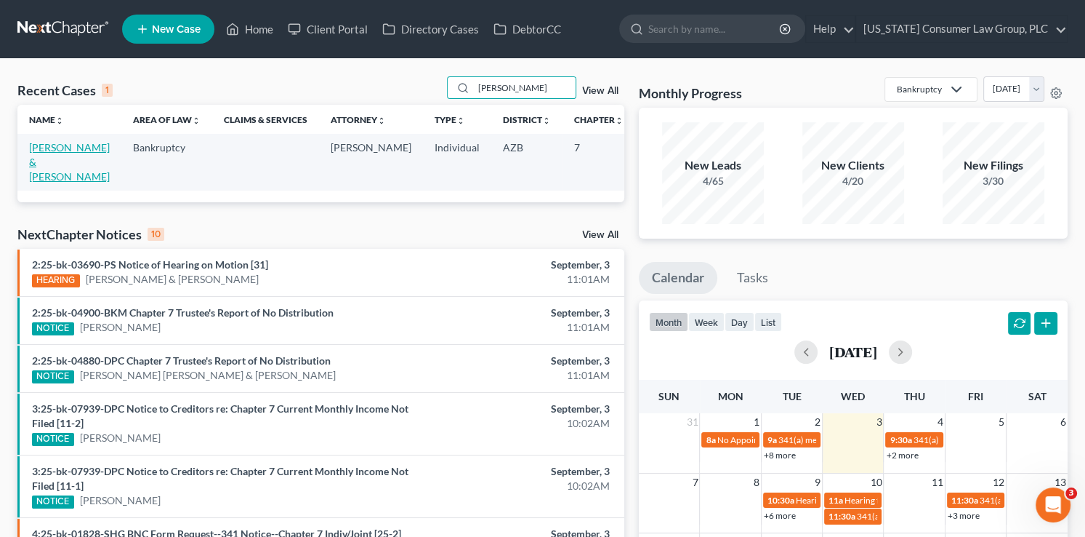
click at [43, 168] on link "[PERSON_NAME] & [PERSON_NAME]" at bounding box center [69, 161] width 81 height 41
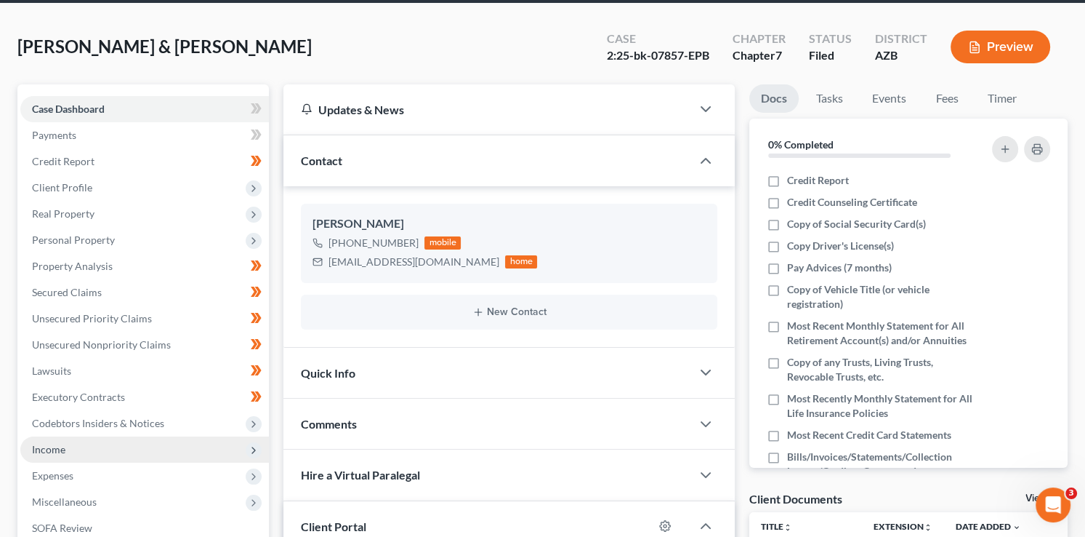
click at [60, 446] on span "Income" at bounding box center [48, 449] width 33 height 12
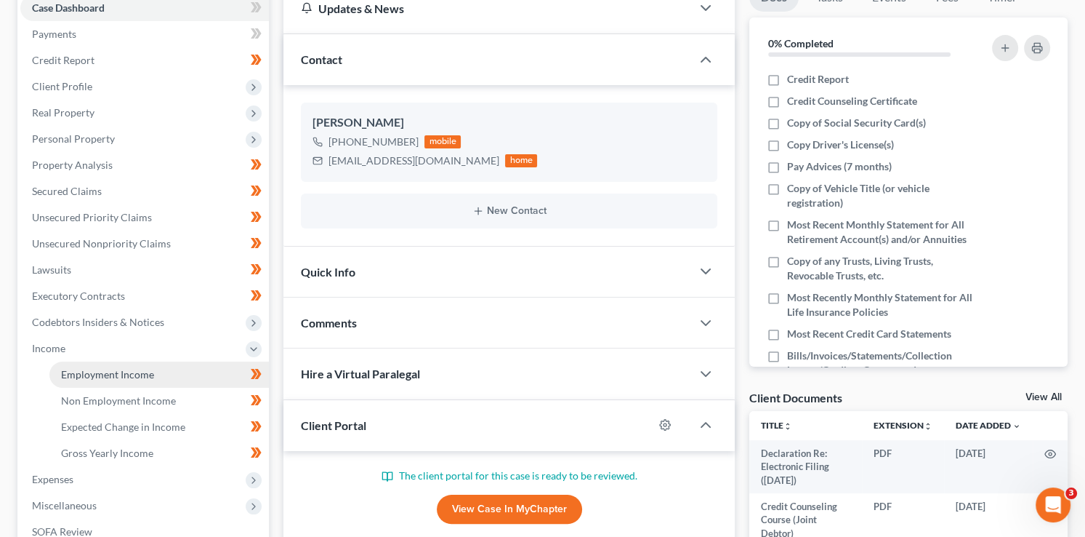
scroll to position [181, 0]
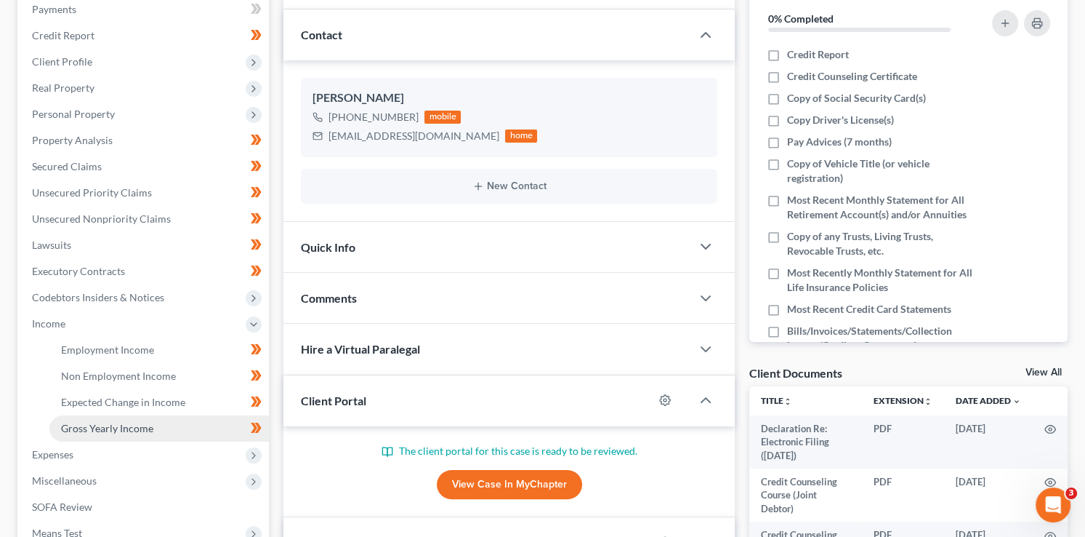
click at [106, 436] on link "Gross Yearly Income" at bounding box center [159, 428] width 220 height 26
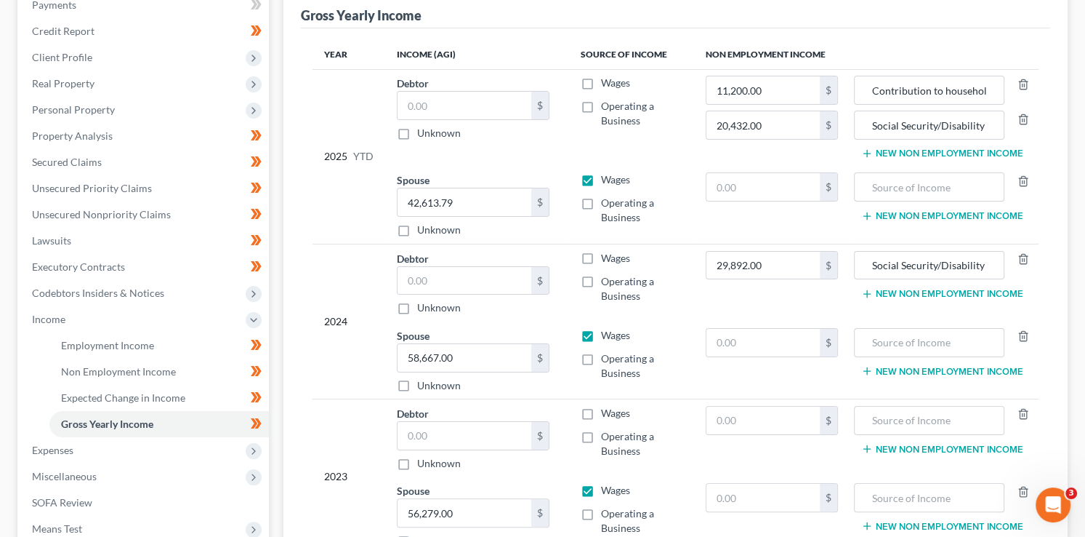
scroll to position [241, 0]
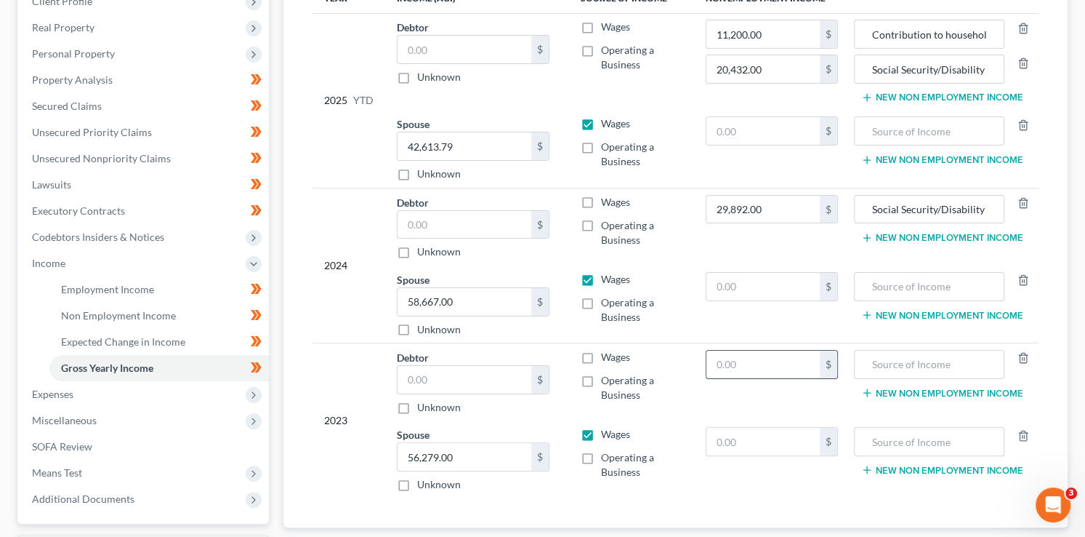
click at [775, 360] on input "text" at bounding box center [763, 364] width 113 height 28
type input "28,978"
click at [899, 204] on input "Social Security/Disability Income" at bounding box center [929, 210] width 134 height 28
click at [930, 364] on input "text" at bounding box center [929, 364] width 134 height 28
paste input "Social Security/Disability Income"
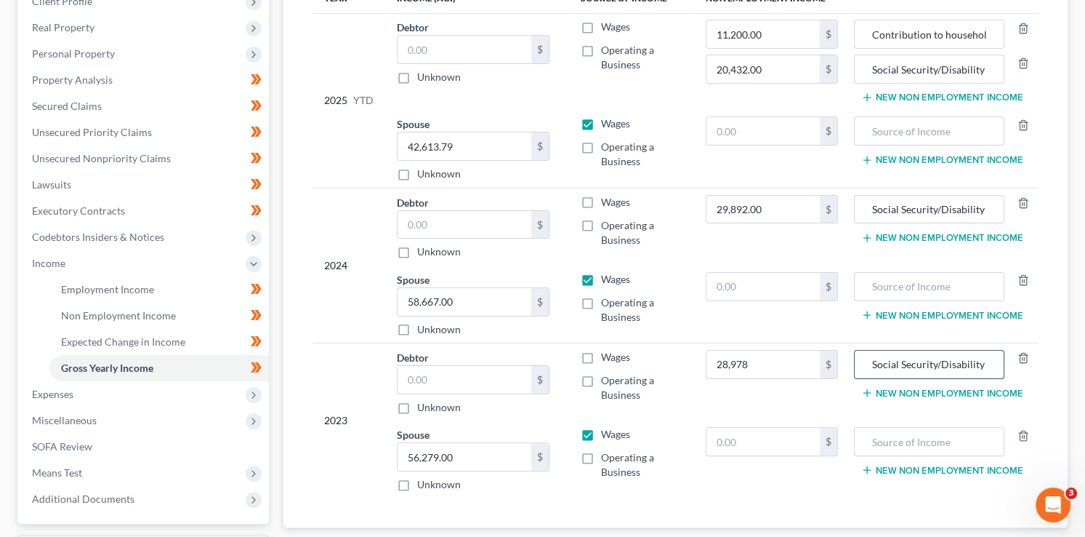
scroll to position [0, 33]
type input "Social Security/Disability Income"
click at [792, 358] on input "28,978" at bounding box center [763, 364] width 113 height 28
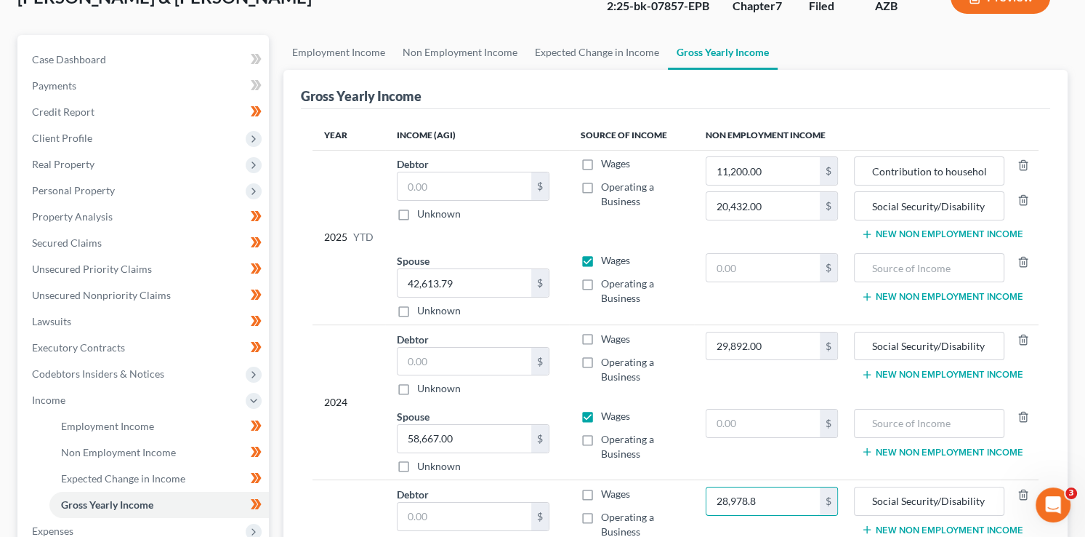
scroll to position [52, 0]
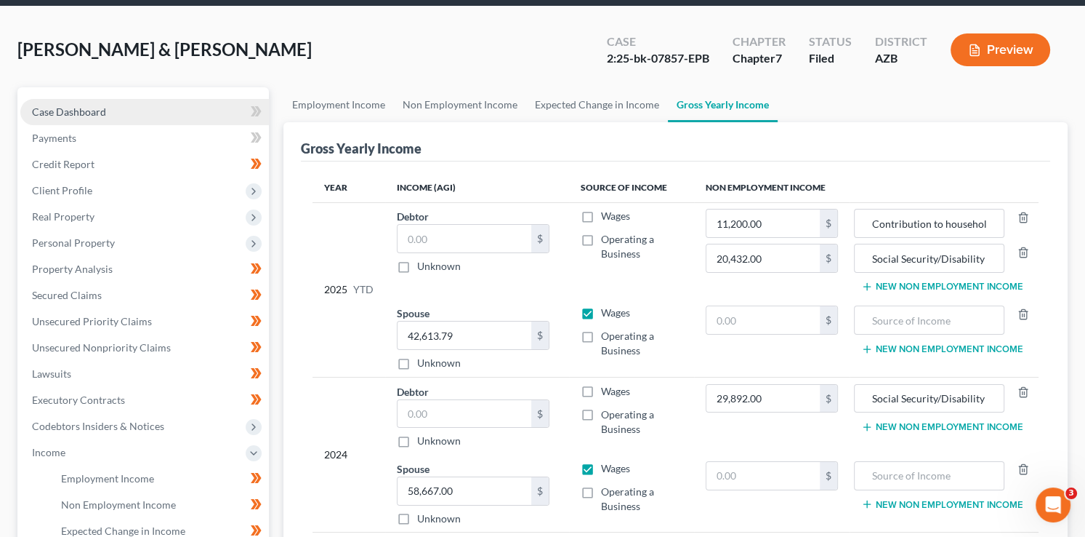
type input "28,978.8"
click at [96, 108] on span "Case Dashboard" at bounding box center [69, 111] width 74 height 12
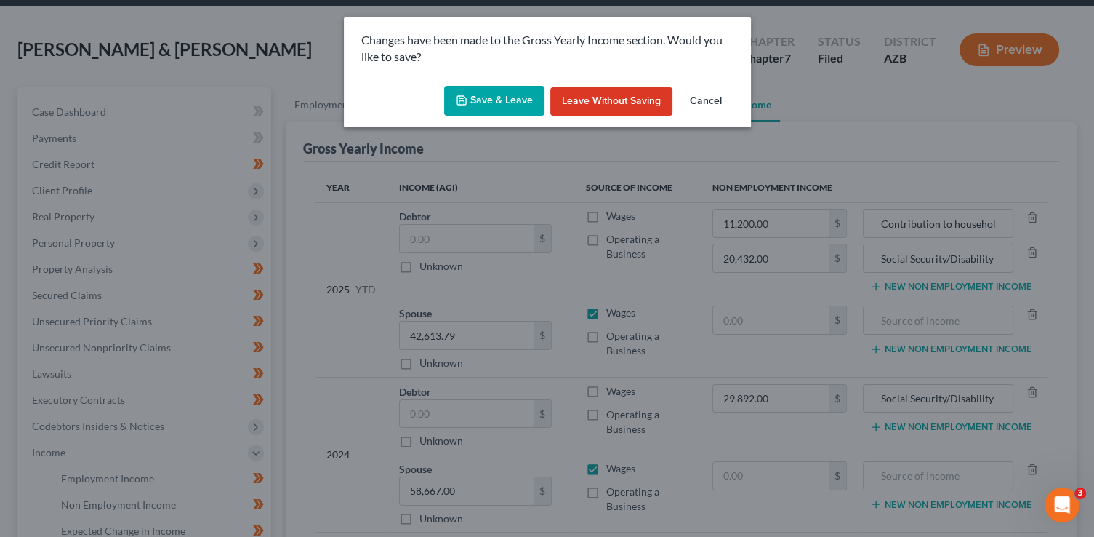
click at [521, 103] on button "Save & Leave" at bounding box center [494, 101] width 100 height 31
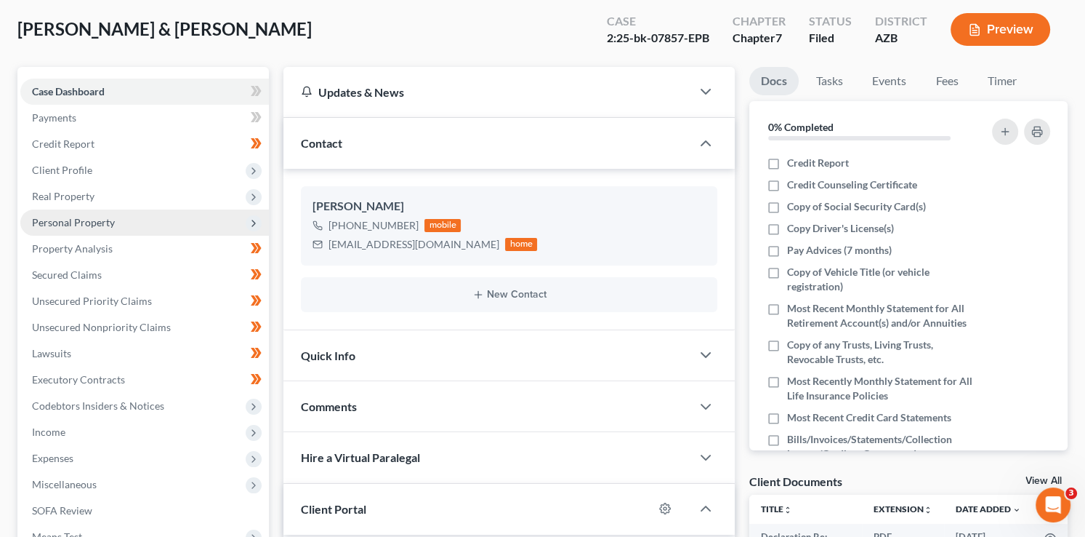
scroll to position [212, 0]
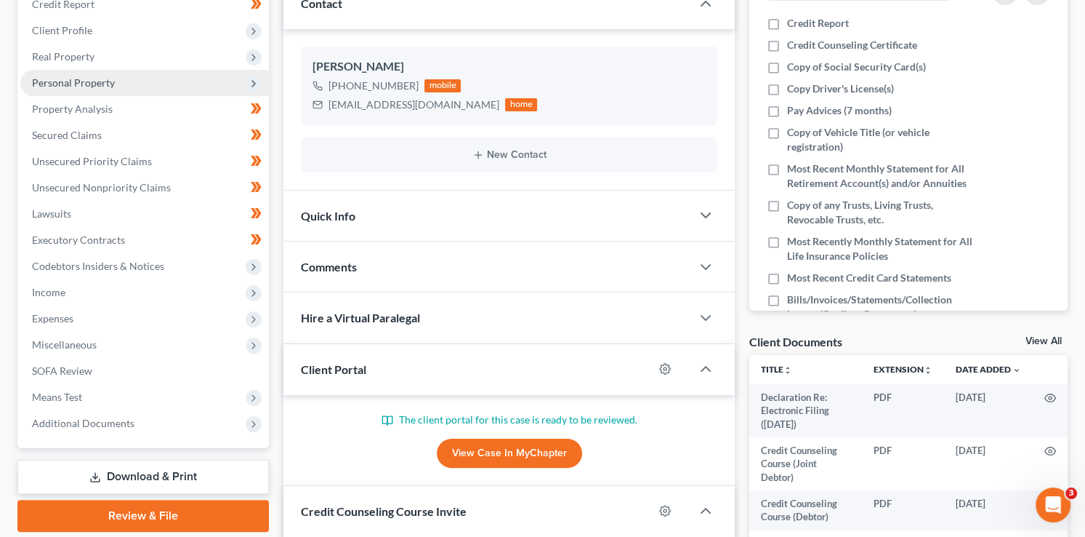
click at [94, 79] on span "Personal Property" at bounding box center [73, 82] width 83 height 12
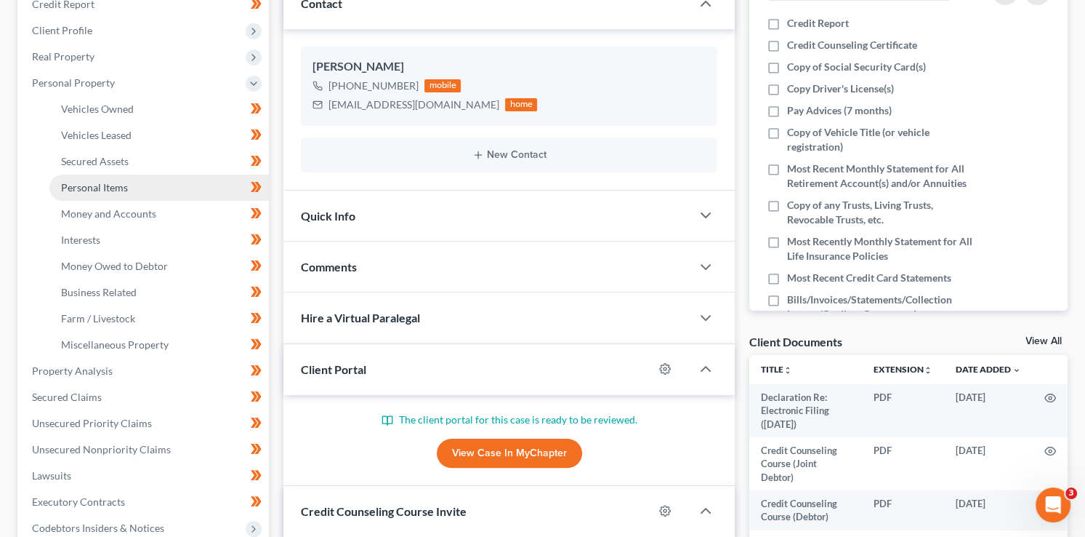
click at [124, 188] on span "Personal Items" at bounding box center [94, 187] width 67 height 12
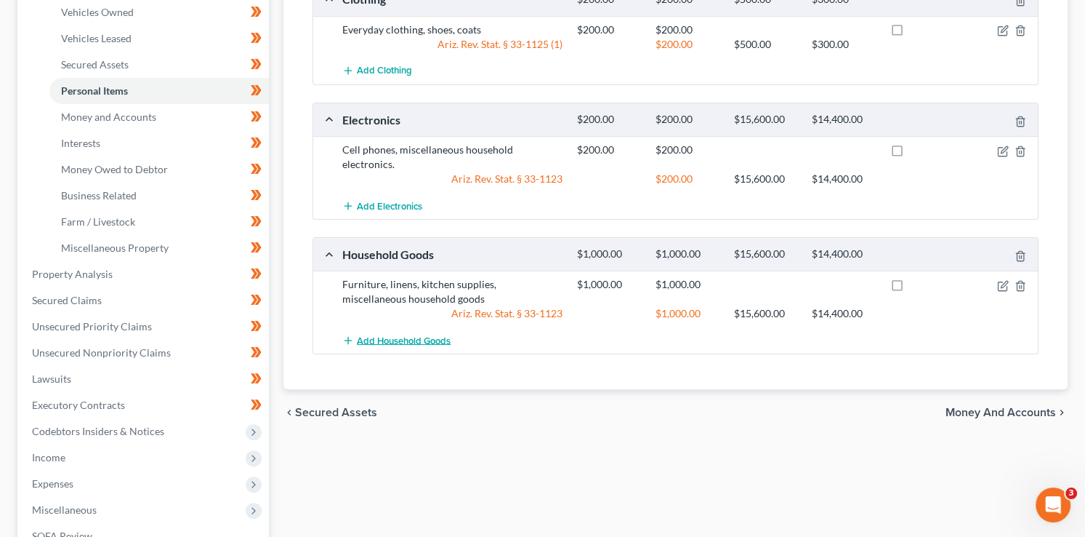
scroll to position [94, 0]
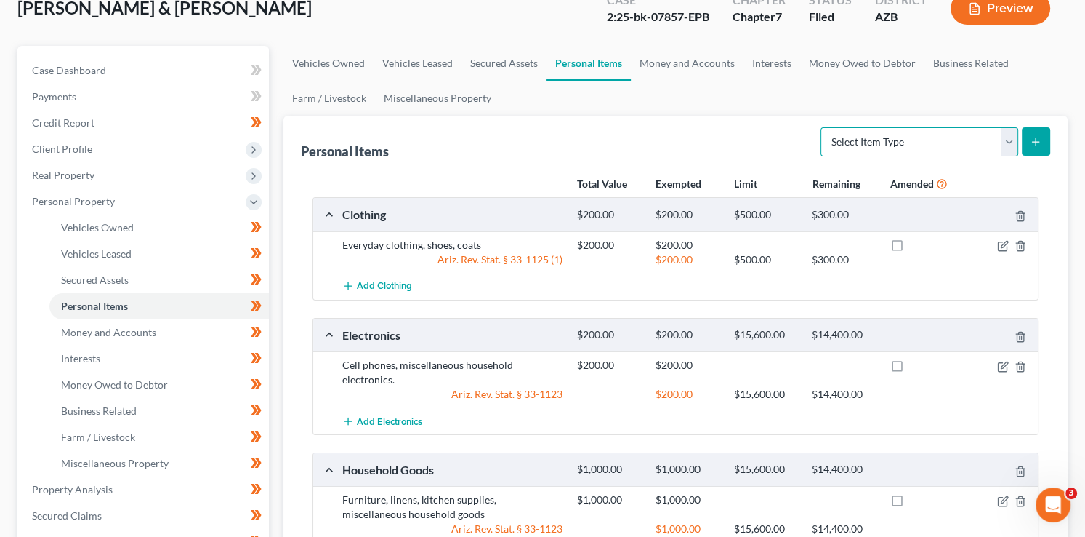
click at [917, 142] on select "Select Item Type Clothing (A/B: 11) Collectibles Of Value (A/B: 8) Electronics …" at bounding box center [920, 141] width 198 height 29
select select "sports_and_hobby_equipment"
click at [823, 127] on select "Select Item Type Clothing (A/B: 11) Collectibles Of Value (A/B: 8) Electronics …" at bounding box center [920, 141] width 198 height 29
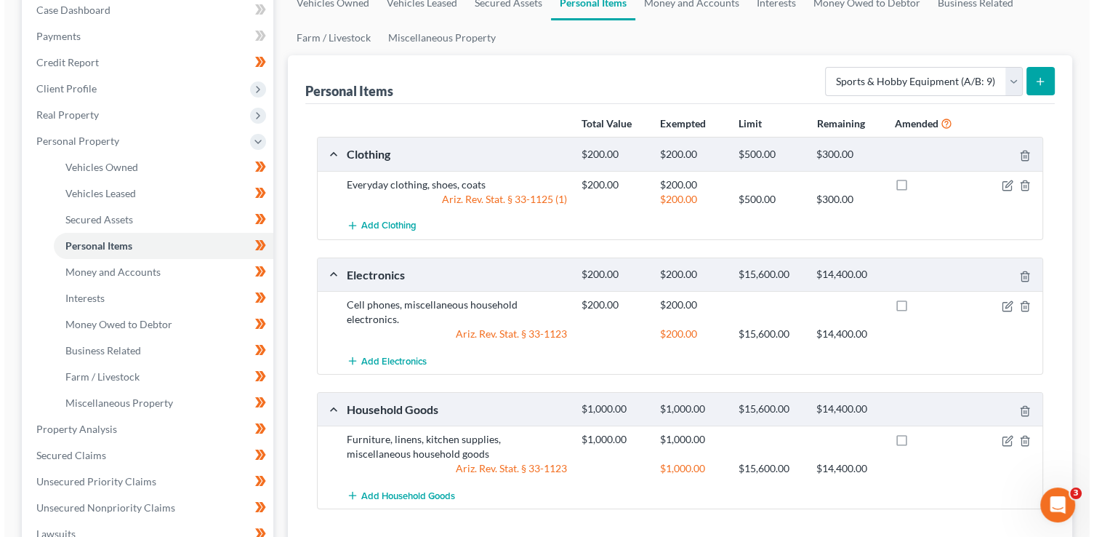
scroll to position [180, 0]
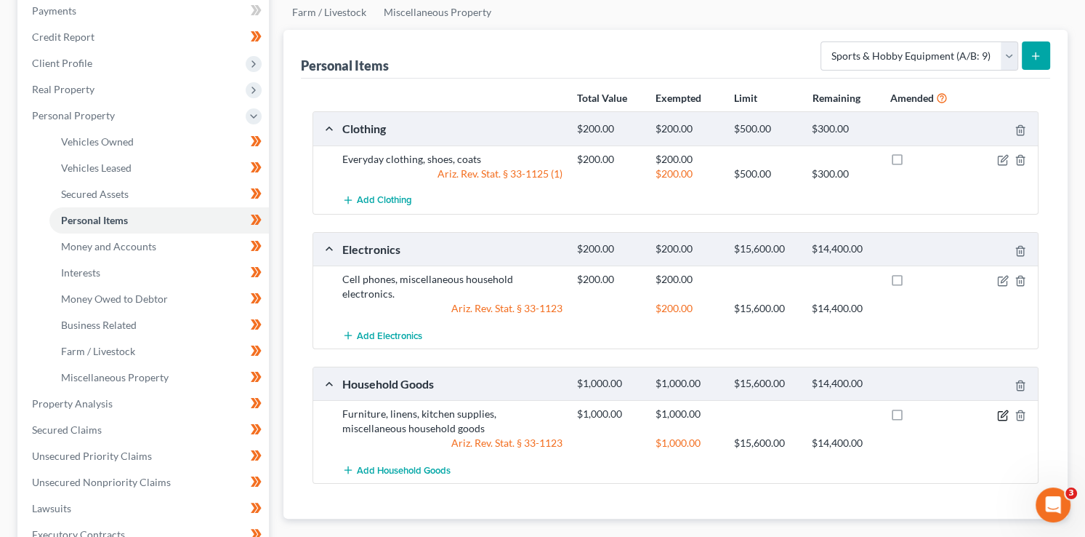
click at [1004, 410] on icon "button" at bounding box center [1004, 413] width 7 height 7
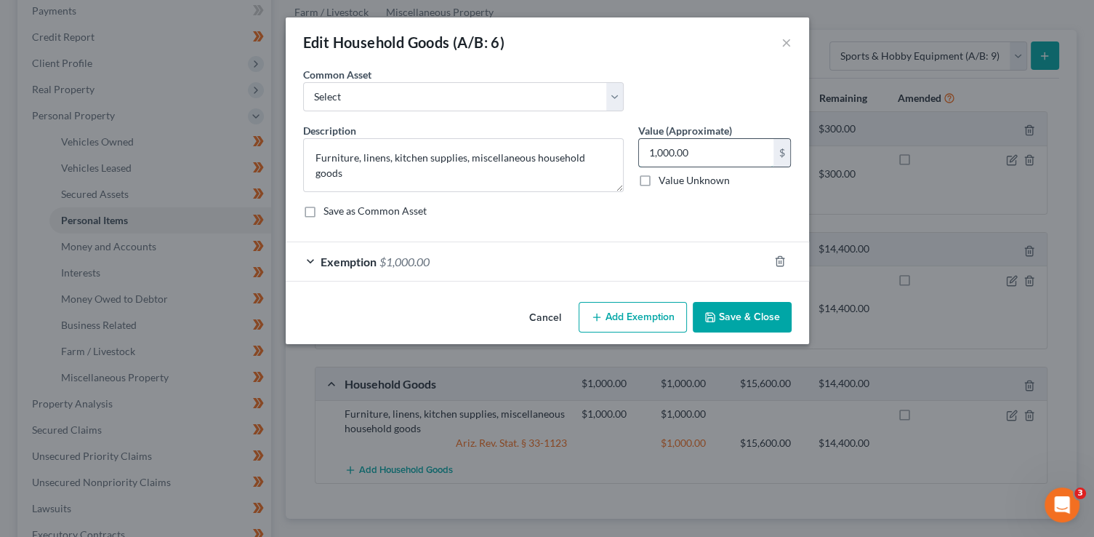
click at [696, 155] on input "1,000.00" at bounding box center [706, 153] width 134 height 28
type input "1,450"
click at [470, 151] on textarea "Furniture, linens, kitchen supplies, miscellaneous household goods" at bounding box center [463, 165] width 321 height 54
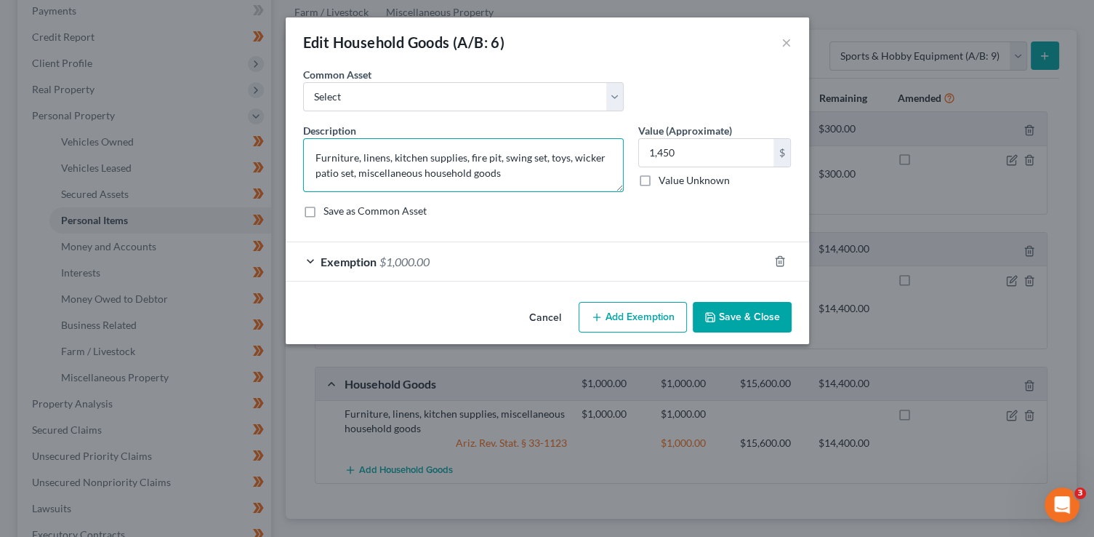
type textarea "Furniture, linens, kitchen supplies, fire pit, swing set, toys, wicker patio se…"
click at [566, 256] on div "Exemption $1,000.00" at bounding box center [527, 261] width 483 height 39
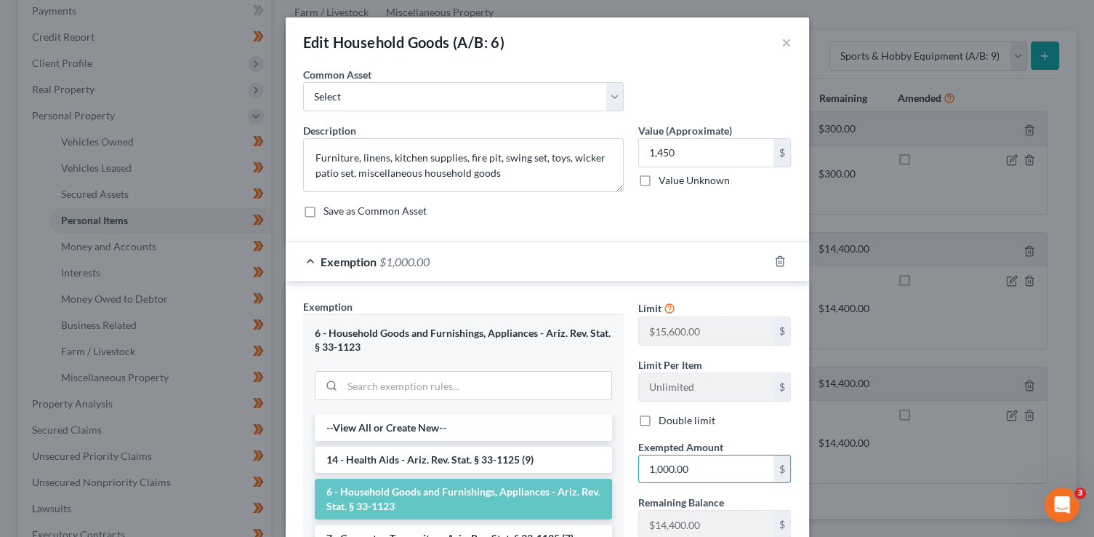
drag, startPoint x: 691, startPoint y: 461, endPoint x: 690, endPoint y: 424, distance: 37.1
click at [691, 461] on input "1,000.00" at bounding box center [706, 469] width 134 height 28
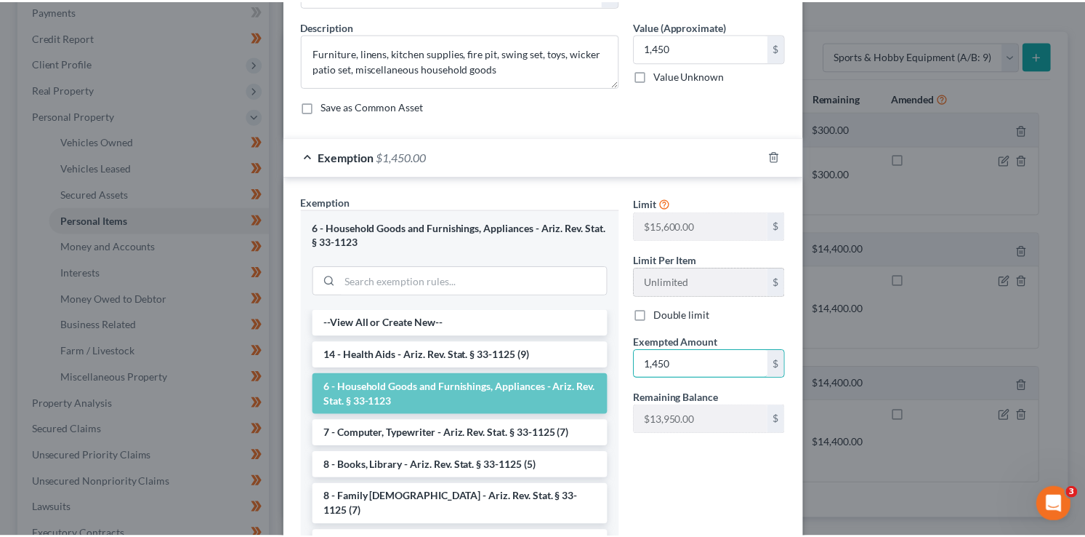
scroll to position [213, 0]
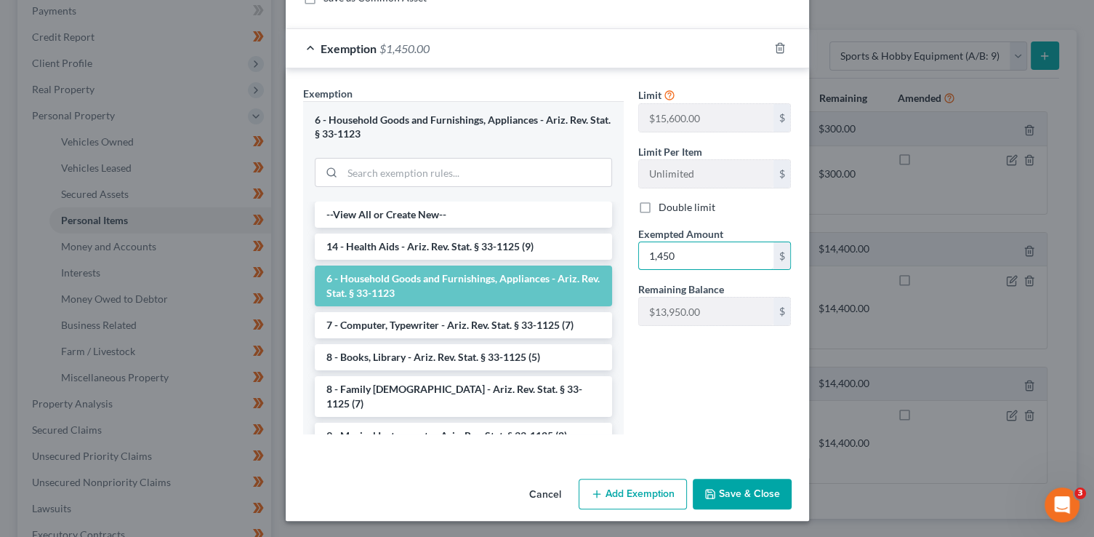
type input "1,450"
click at [738, 489] on button "Save & Close" at bounding box center [742, 493] width 99 height 31
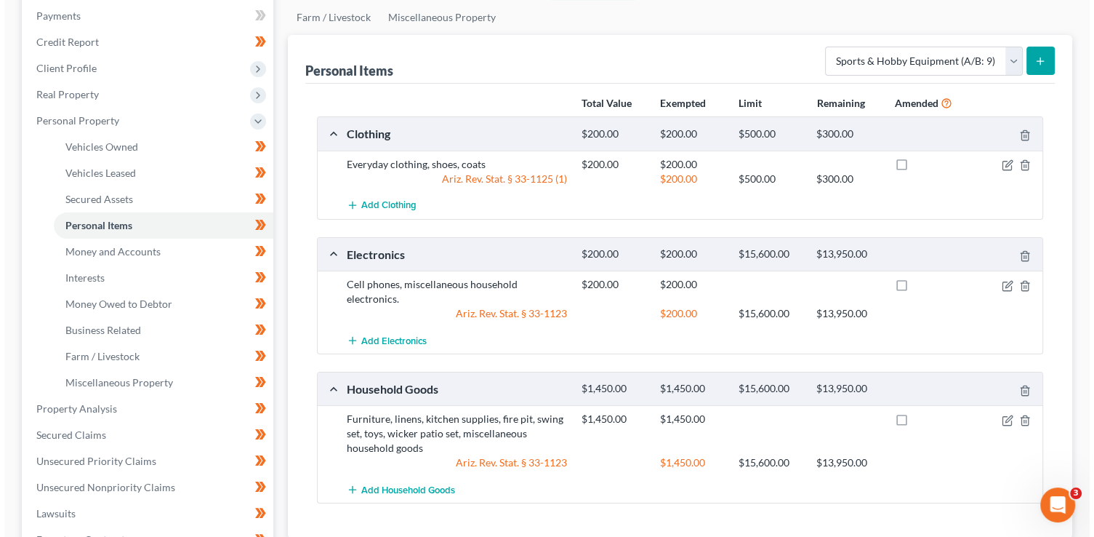
scroll to position [172, 0]
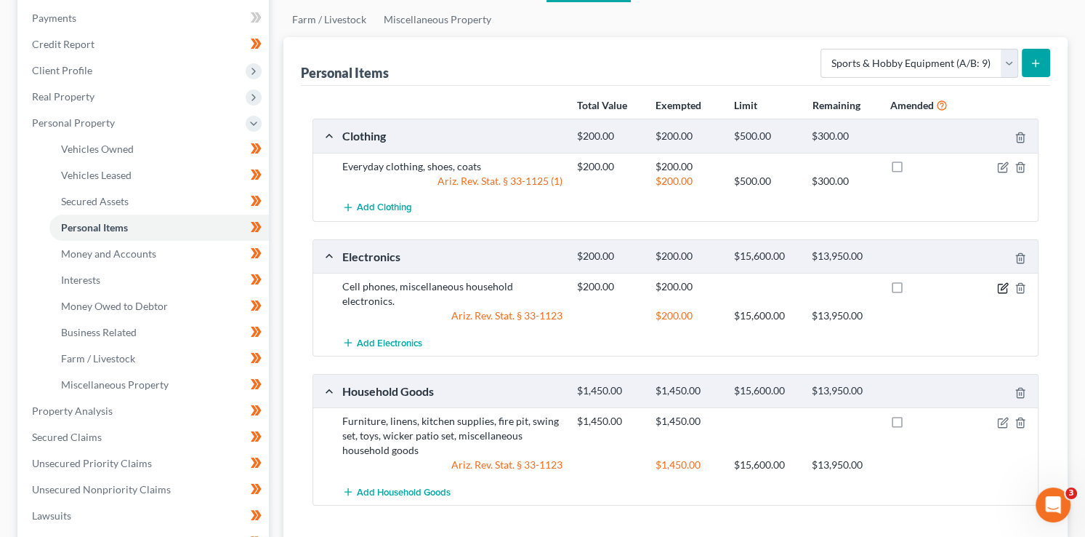
click at [1006, 285] on icon "button" at bounding box center [1003, 288] width 12 height 12
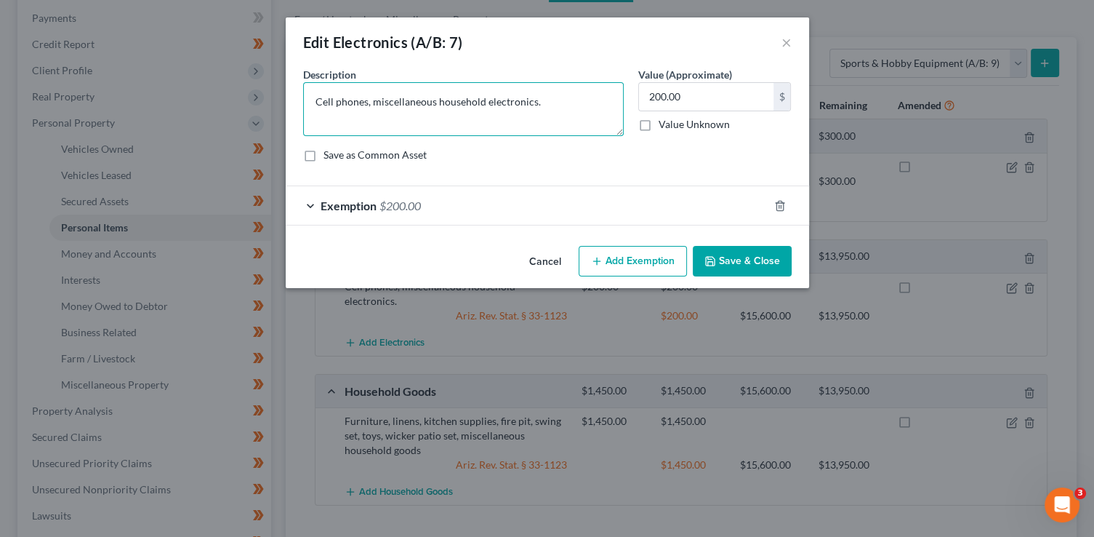
drag, startPoint x: 369, startPoint y: 103, endPoint x: 425, endPoint y: 108, distance: 56.2
click at [369, 103] on textarea "Cell phones, miscellaneous household electronics." at bounding box center [463, 109] width 321 height 54
type textarea "Cell phones, laptop, heat press, printers, miscellaneous household electronics."
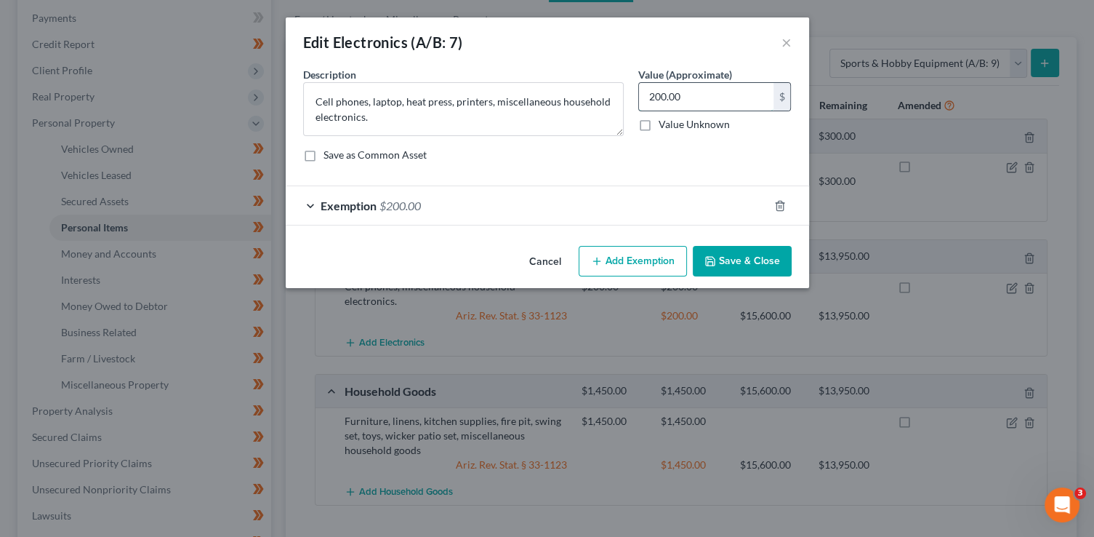
click at [693, 95] on input "200.00" at bounding box center [706, 97] width 134 height 28
type input "2,200"
click at [570, 204] on div "Exemption $200.00" at bounding box center [527, 205] width 483 height 39
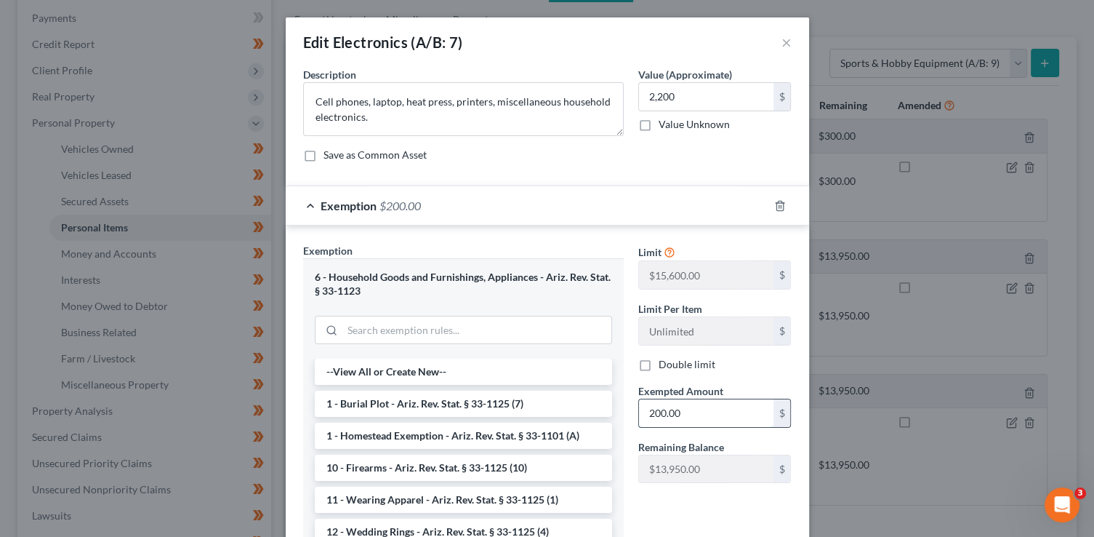
click at [672, 407] on input "200.00" at bounding box center [706, 413] width 134 height 28
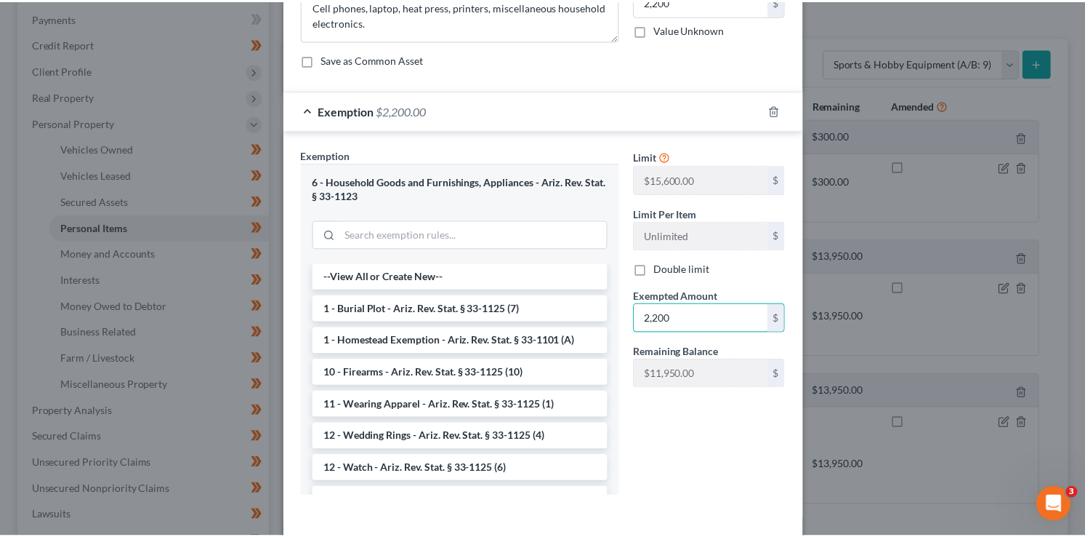
scroll to position [157, 0]
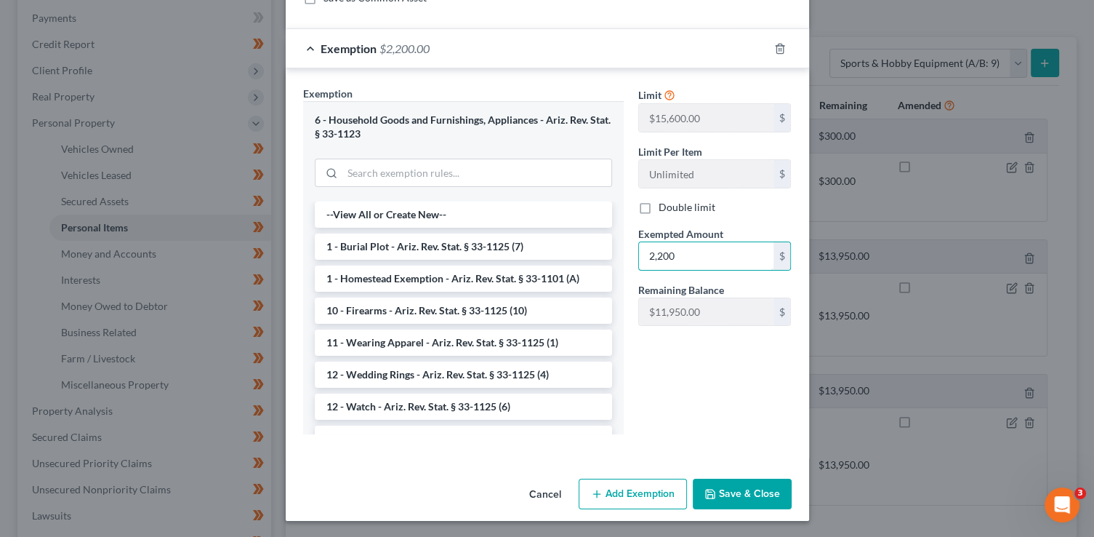
type input "2,200"
click at [741, 491] on button "Save & Close" at bounding box center [742, 493] width 99 height 31
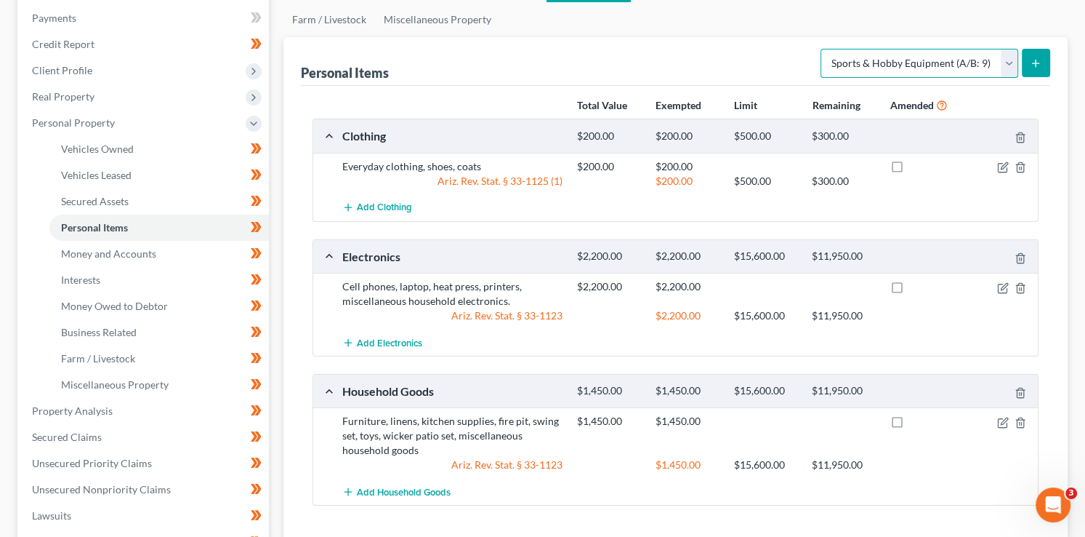
click at [906, 60] on select "Select Item Type Clothing (A/B: 11) Collectibles Of Value (A/B: 8) Electronics …" at bounding box center [920, 63] width 198 height 29
click at [823, 49] on select "Select Item Type Clothing (A/B: 11) Collectibles Of Value (A/B: 8) Electronics …" at bounding box center [920, 63] width 198 height 29
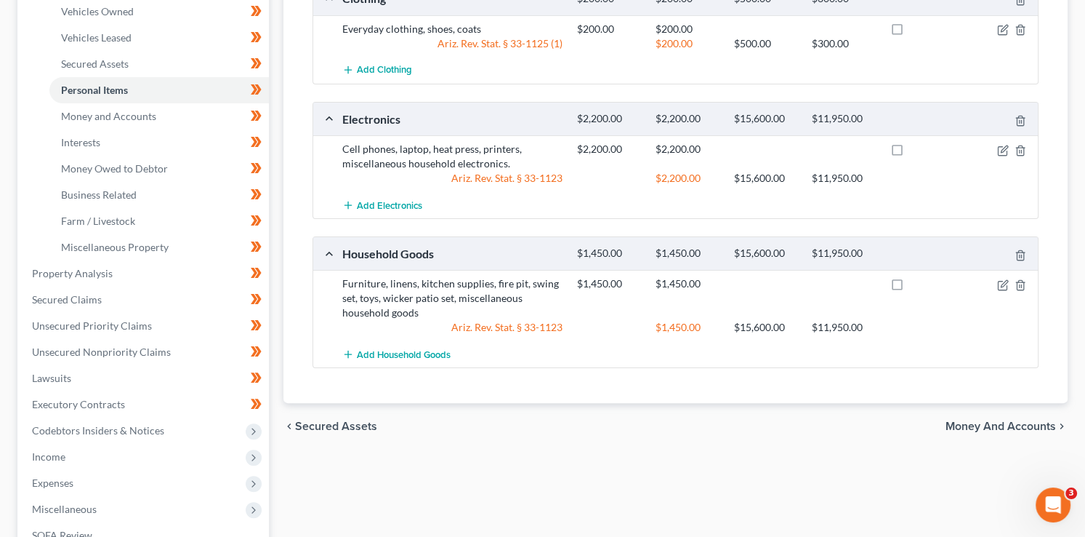
scroll to position [180, 0]
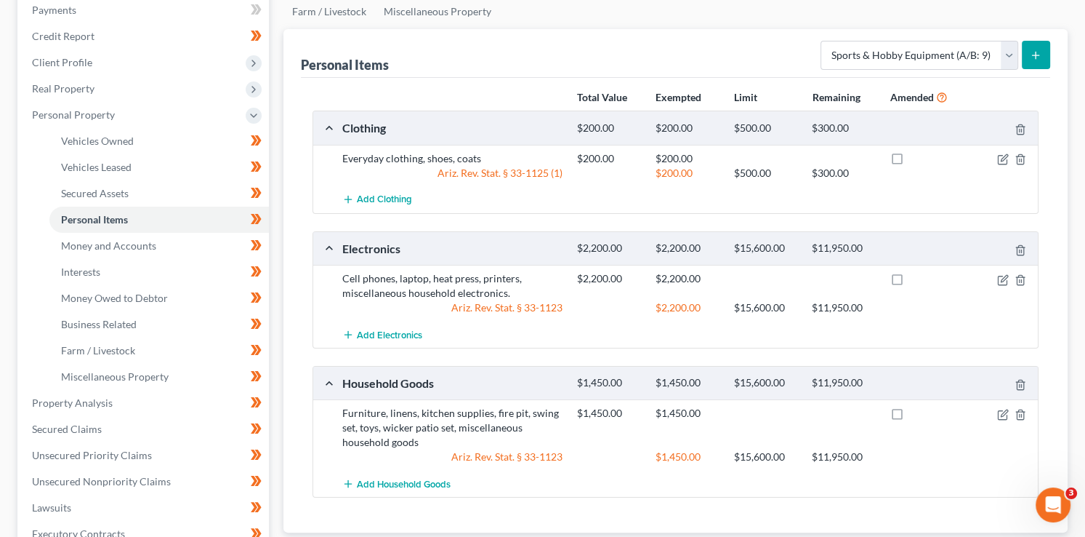
click at [1045, 60] on button "submit" at bounding box center [1036, 55] width 28 height 28
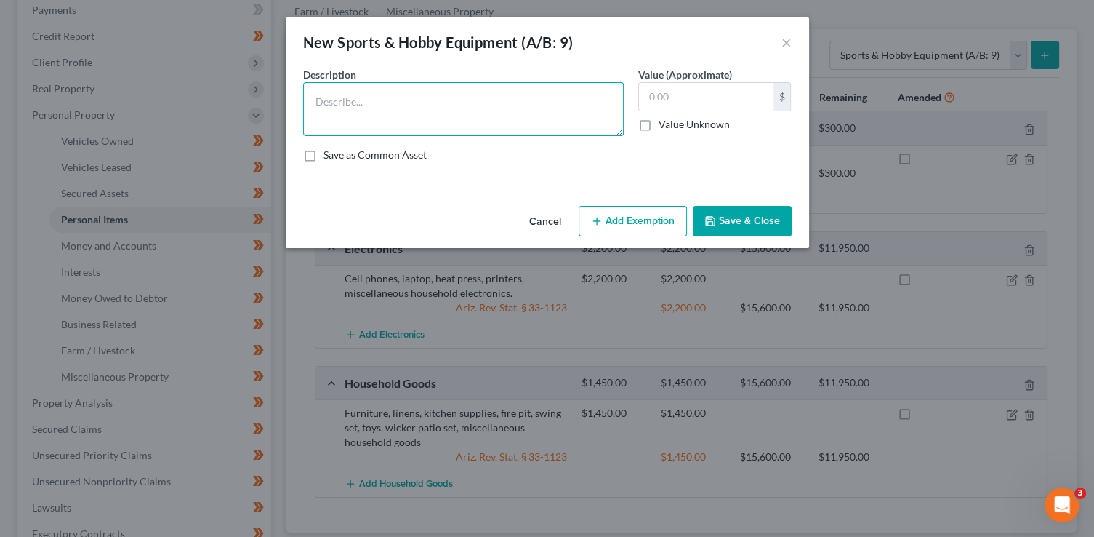
click at [491, 95] on textarea at bounding box center [463, 109] width 321 height 54
type textarea "Sublimation oven, cutting machine, sublimation maker, misc. supplies"
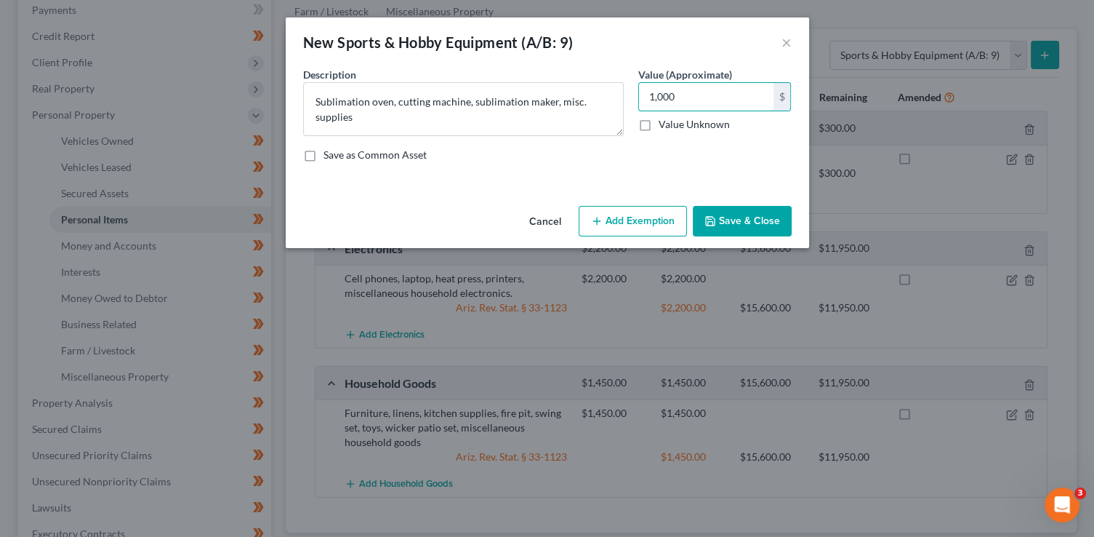
type input "1,000"
click at [766, 214] on button "Save & Close" at bounding box center [742, 221] width 99 height 31
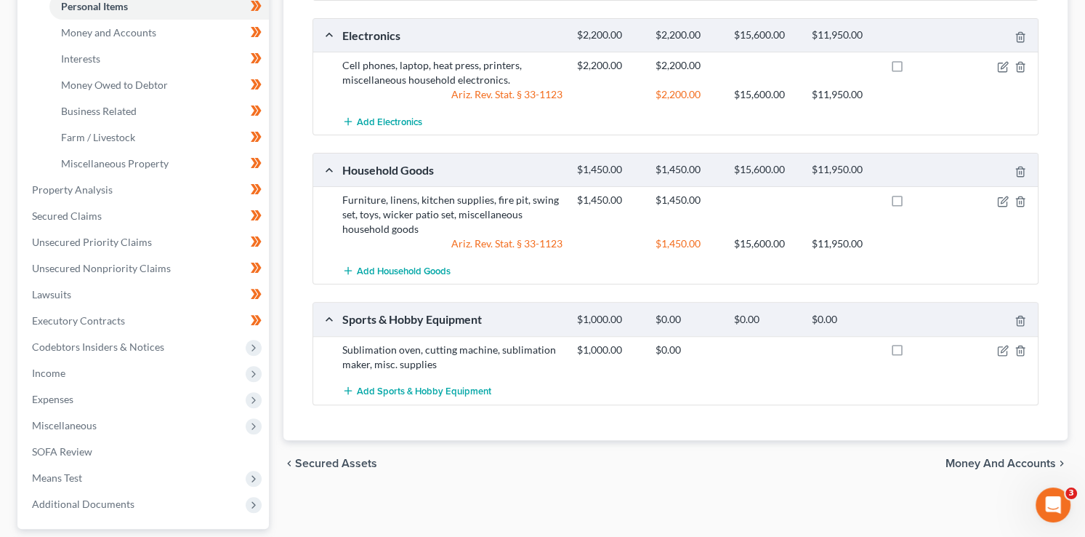
scroll to position [401, 0]
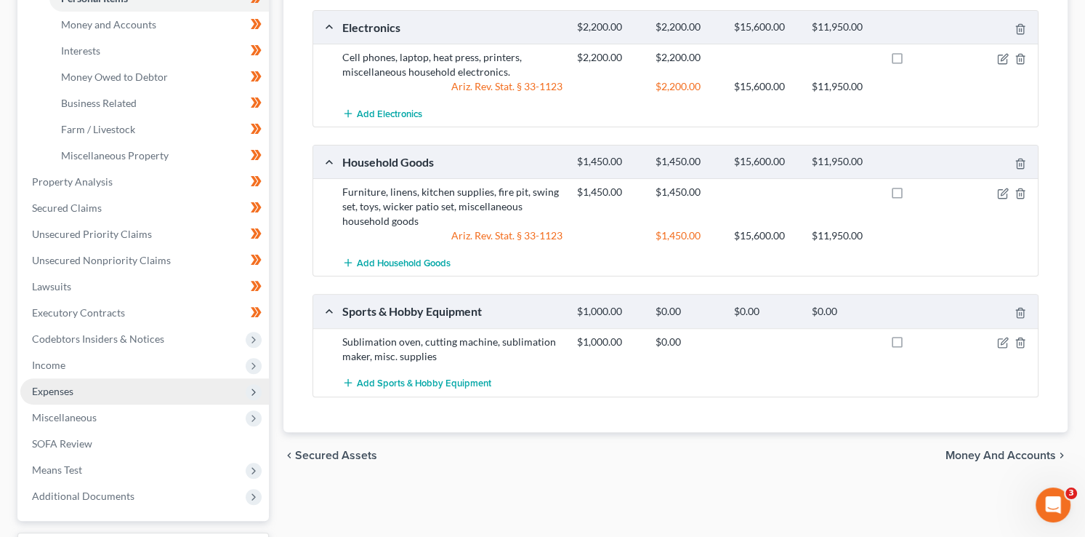
click at [97, 390] on span "Expenses" at bounding box center [144, 391] width 249 height 26
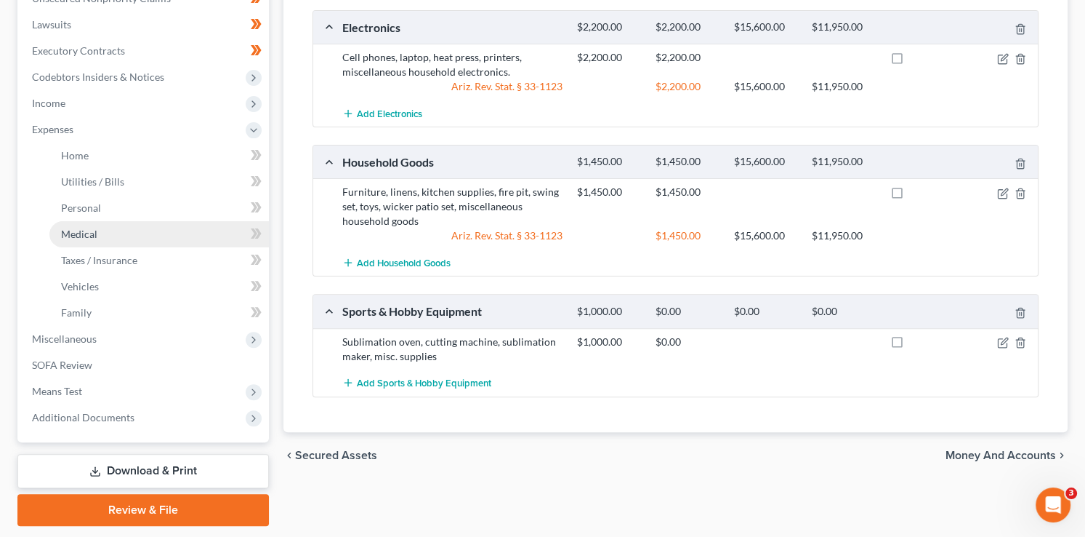
click at [95, 233] on span "Medical" at bounding box center [79, 234] width 36 height 12
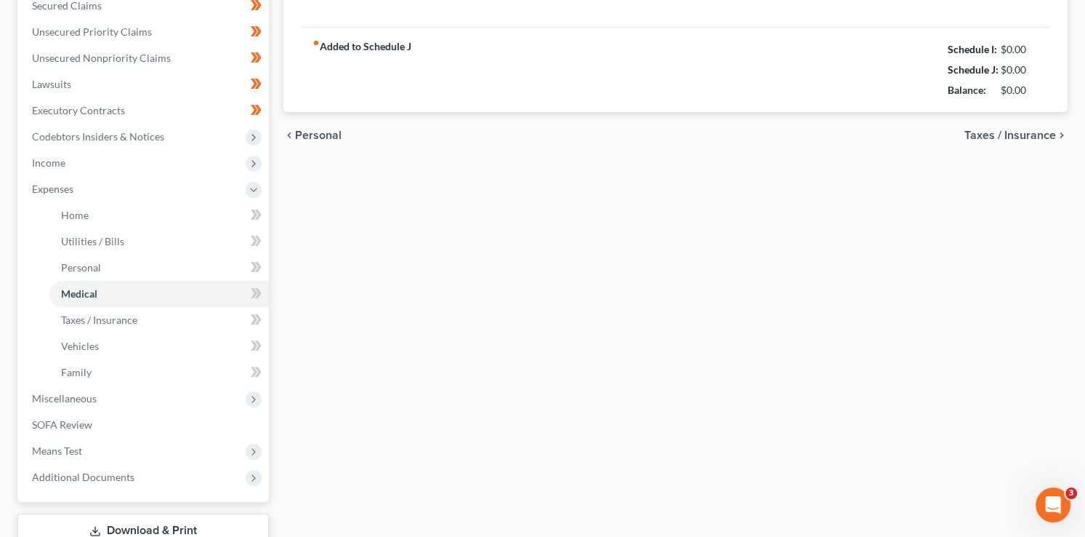
type input "0.00"
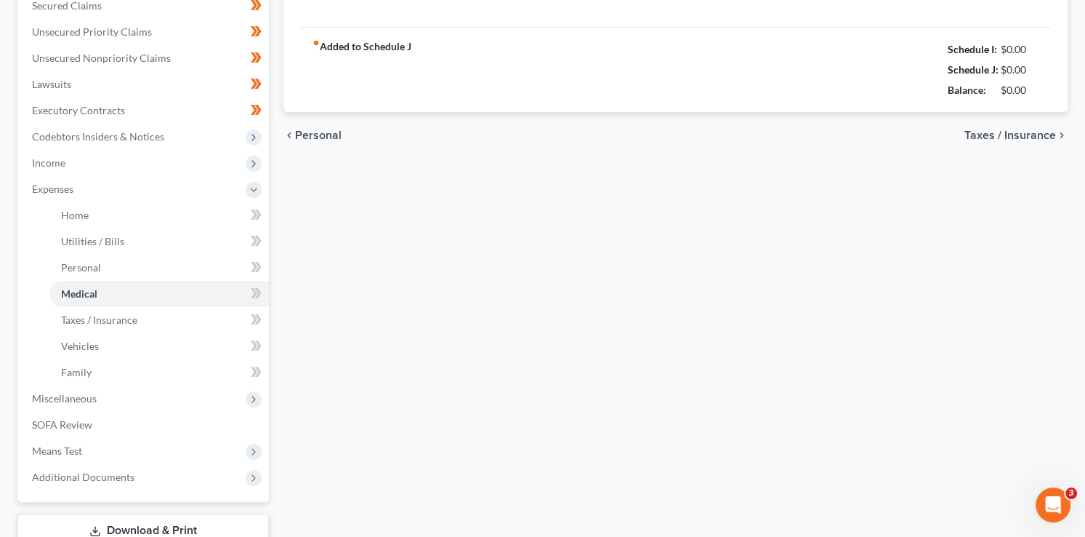
type input "0.00"
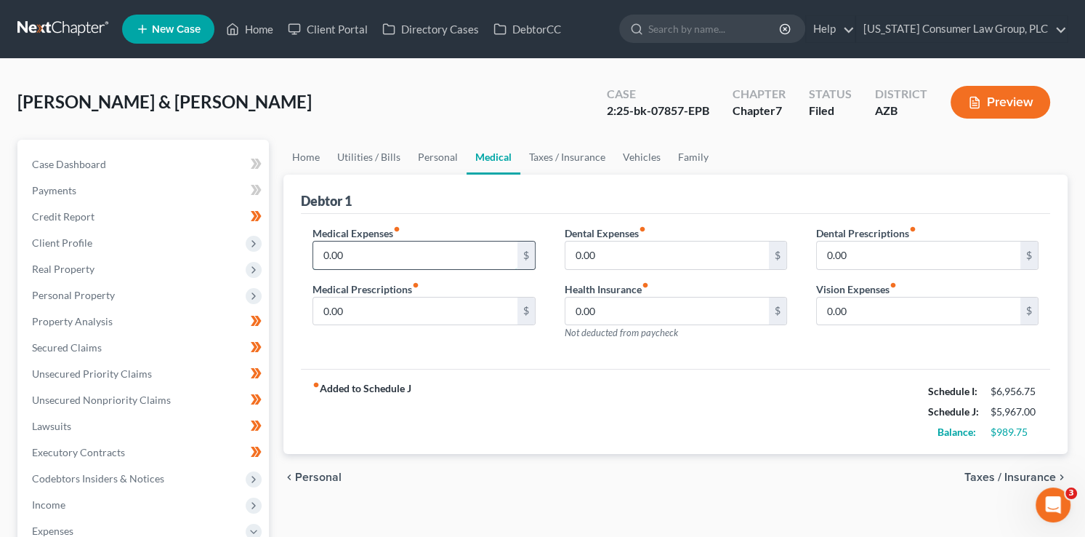
click at [443, 249] on input "0.00" at bounding box center [415, 255] width 204 height 28
click at [424, 306] on input "0.00" at bounding box center [415, 311] width 204 height 28
type input "250"
click at [382, 253] on input "0.00" at bounding box center [415, 255] width 204 height 28
type input "500"
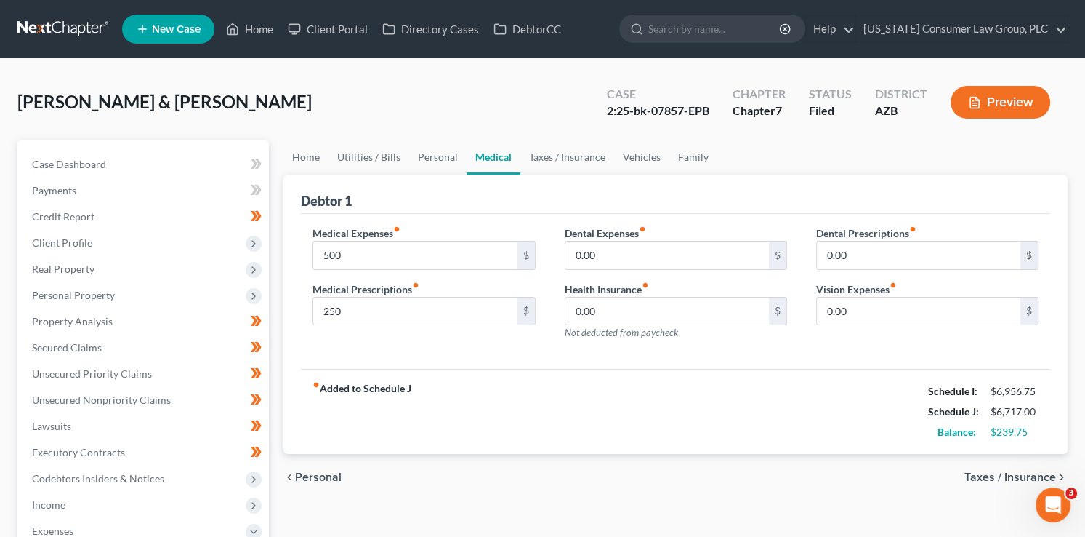
click at [658, 429] on div "fiber_manual_record Added to Schedule J Schedule I: $6,956.75 Schedule J: $6,71…" at bounding box center [676, 411] width 750 height 85
click at [425, 153] on link "Personal" at bounding box center [437, 157] width 57 height 35
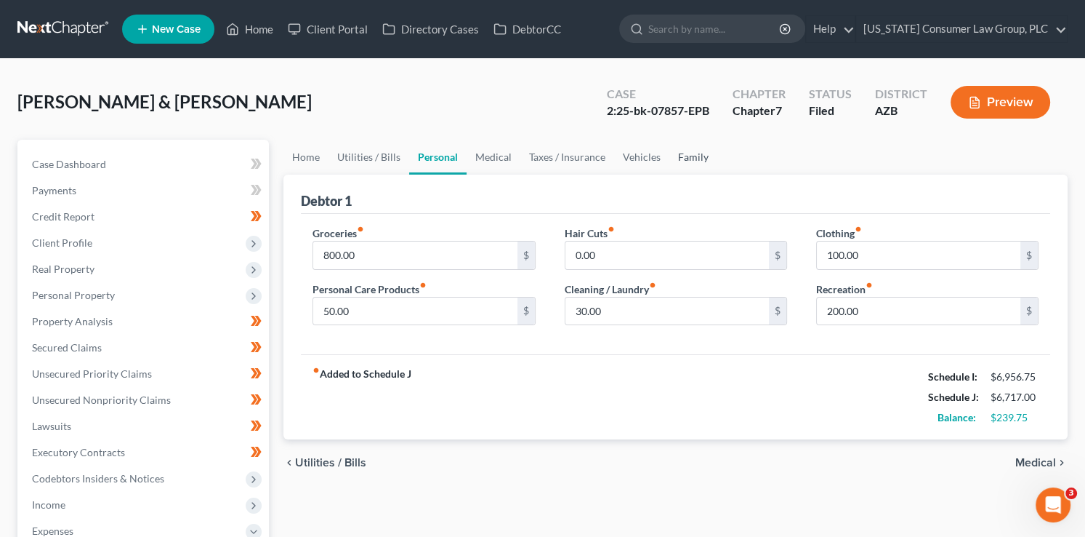
click at [686, 158] on link "Family" at bounding box center [694, 157] width 48 height 35
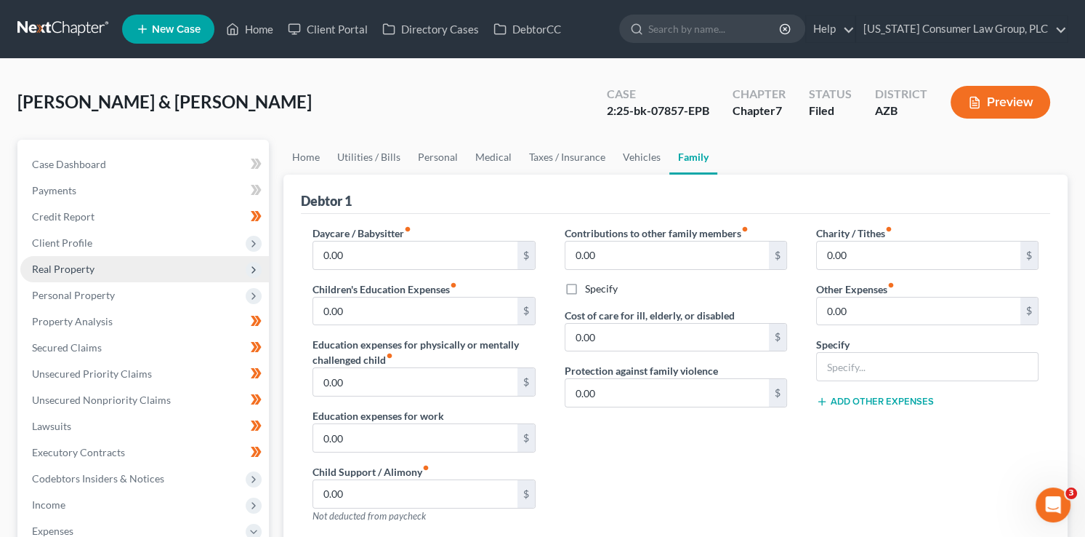
click at [103, 260] on span "Real Property" at bounding box center [144, 269] width 249 height 26
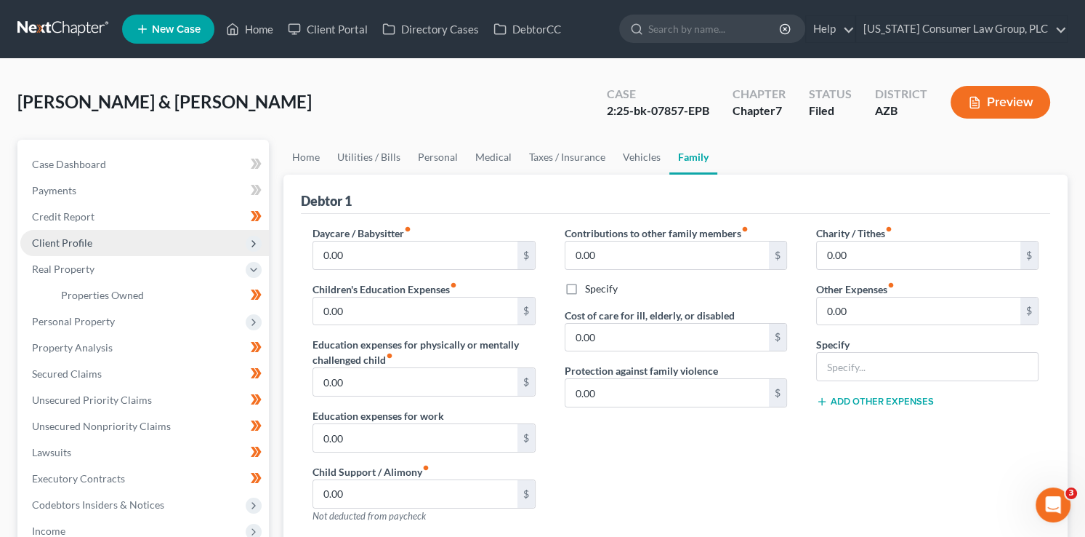
click at [94, 242] on span "Client Profile" at bounding box center [144, 243] width 249 height 26
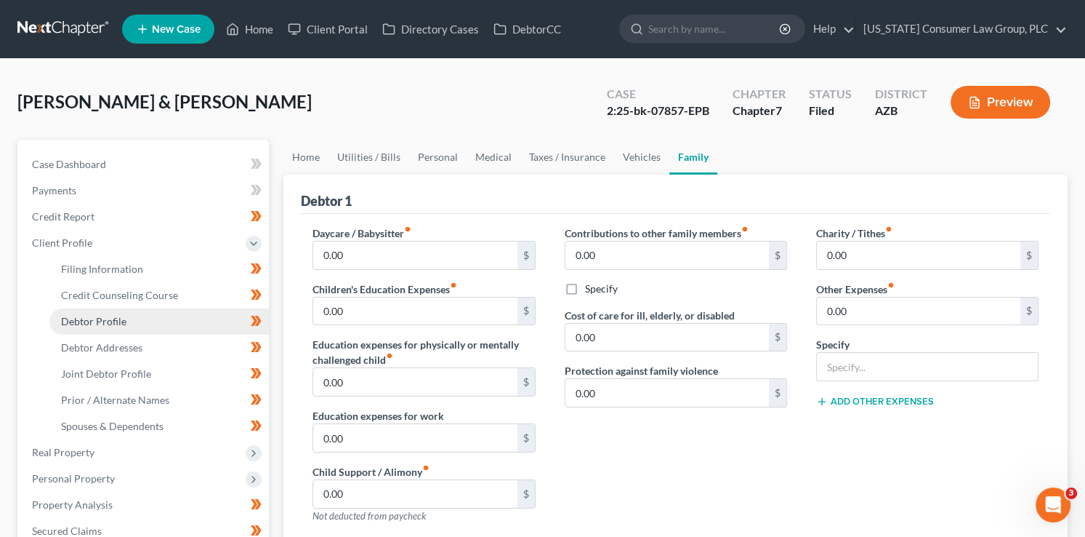
click at [140, 323] on link "Debtor Profile" at bounding box center [159, 321] width 220 height 26
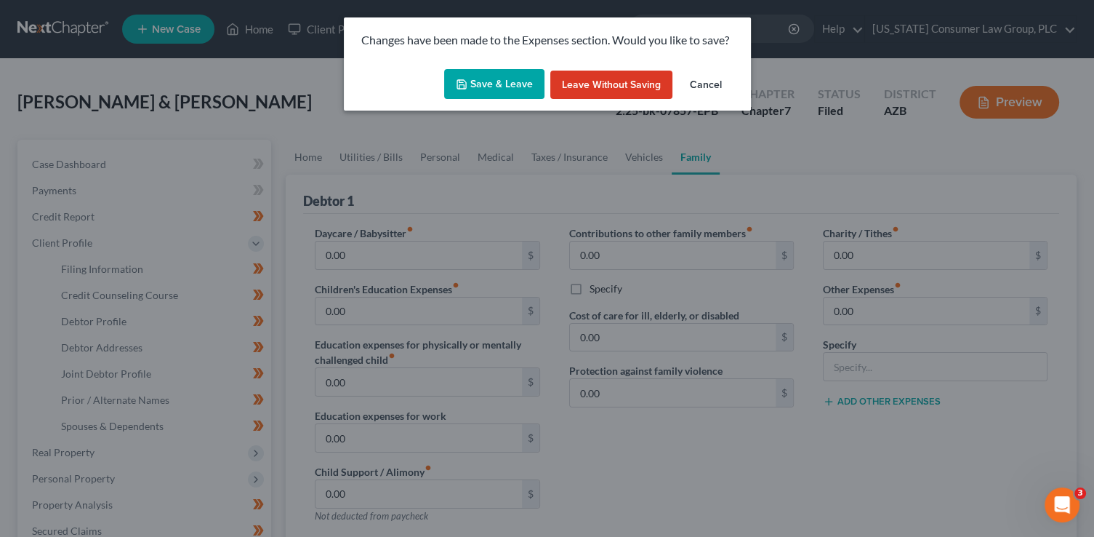
click at [490, 76] on button "Save & Leave" at bounding box center [494, 84] width 100 height 31
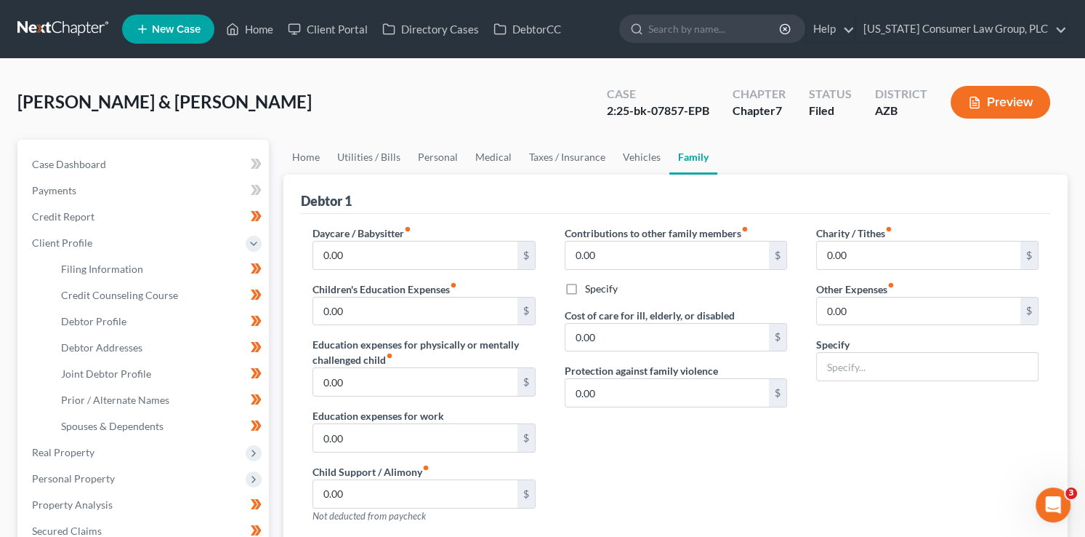
select select "1"
select select "5"
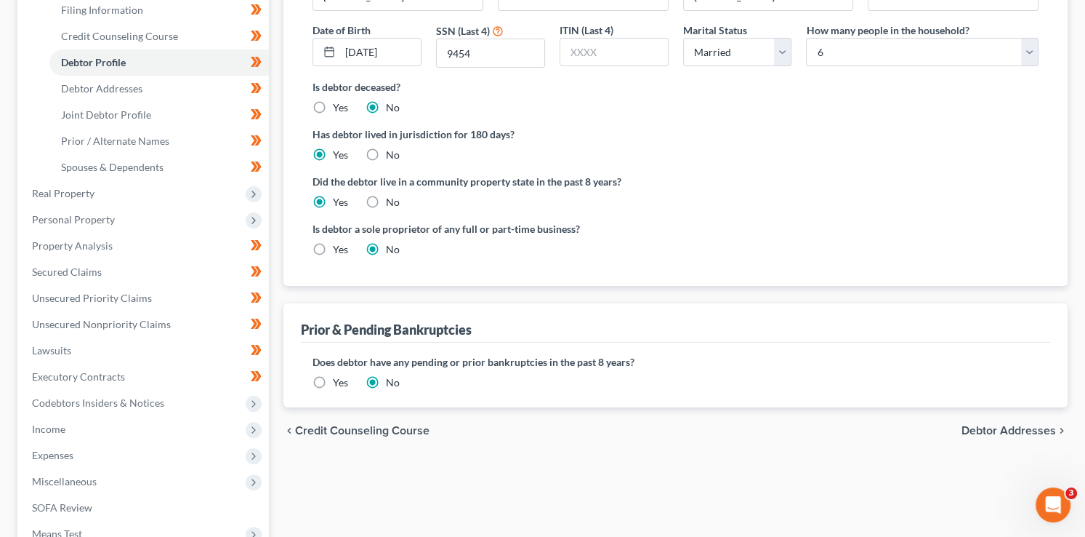
scroll to position [384, 0]
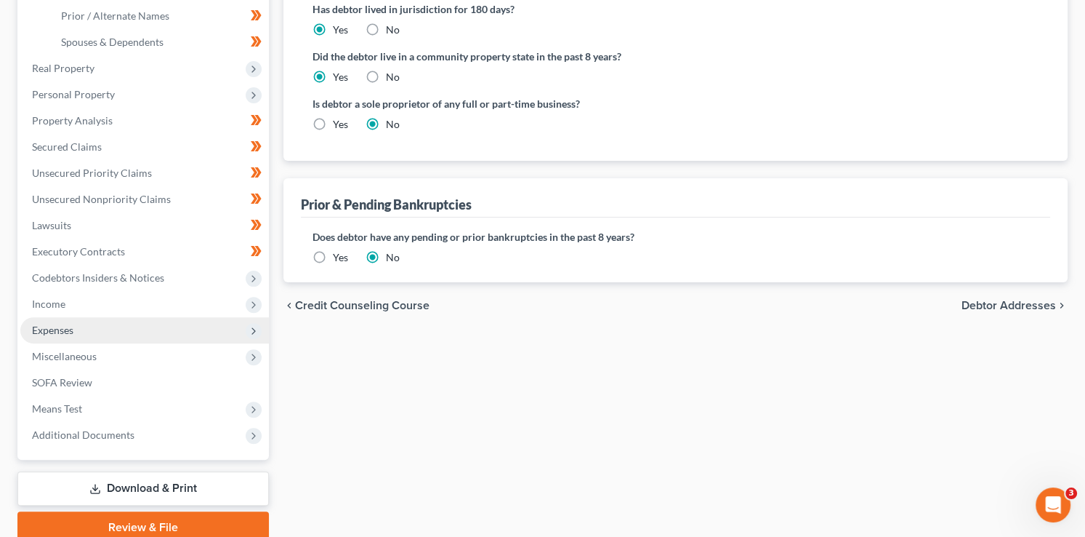
click at [56, 334] on span "Expenses" at bounding box center [52, 330] width 41 height 12
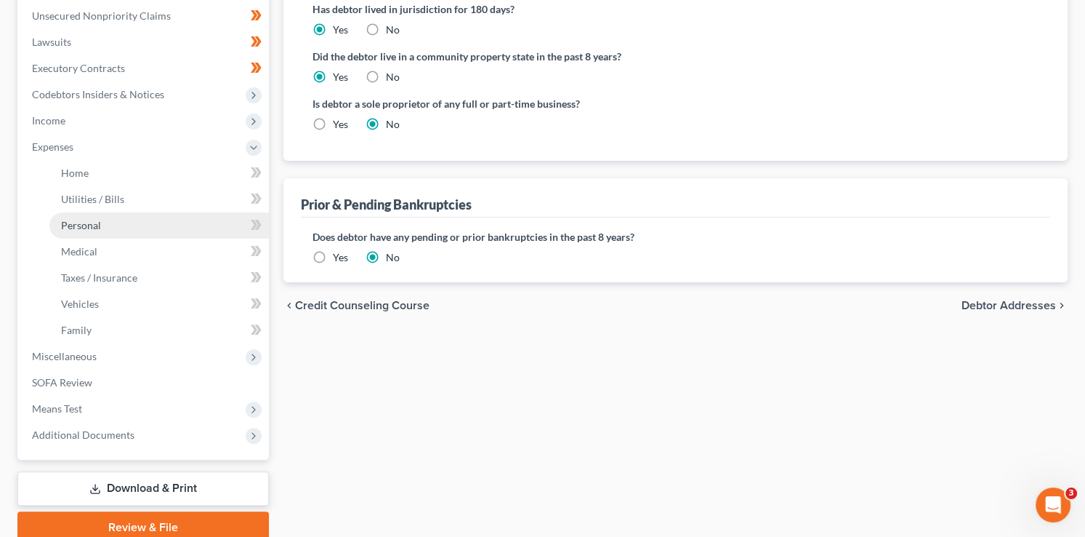
click at [79, 225] on span "Personal" at bounding box center [81, 225] width 40 height 12
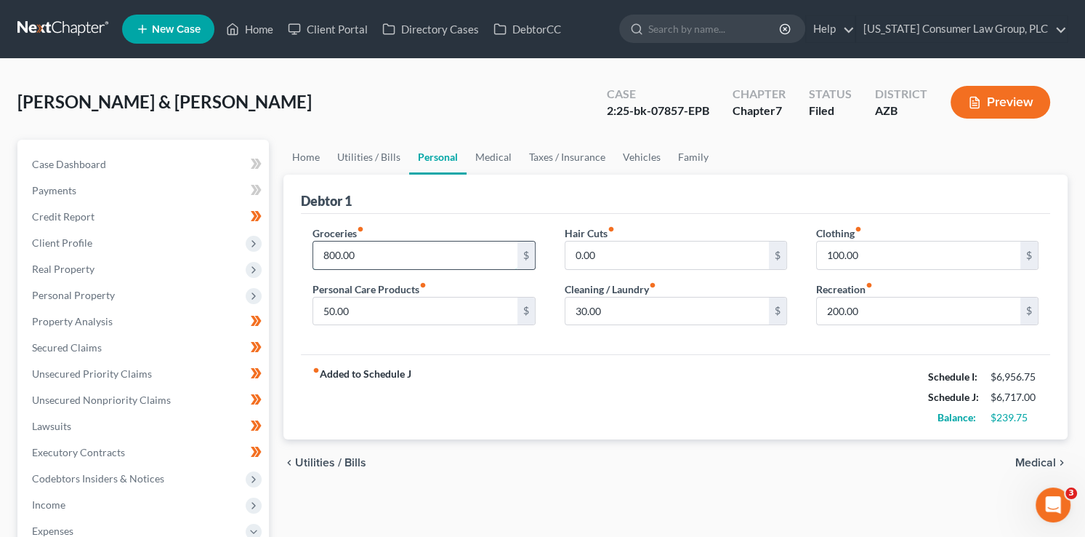
click at [381, 252] on input "800.00" at bounding box center [415, 255] width 204 height 28
click at [862, 257] on input "100.00" at bounding box center [919, 255] width 204 height 28
click at [414, 256] on input "1,200" at bounding box center [415, 255] width 204 height 28
click at [611, 366] on div "fiber_manual_record Added to Schedule J Schedule I: $6,956.75 Schedule J: $6,91…" at bounding box center [676, 396] width 750 height 85
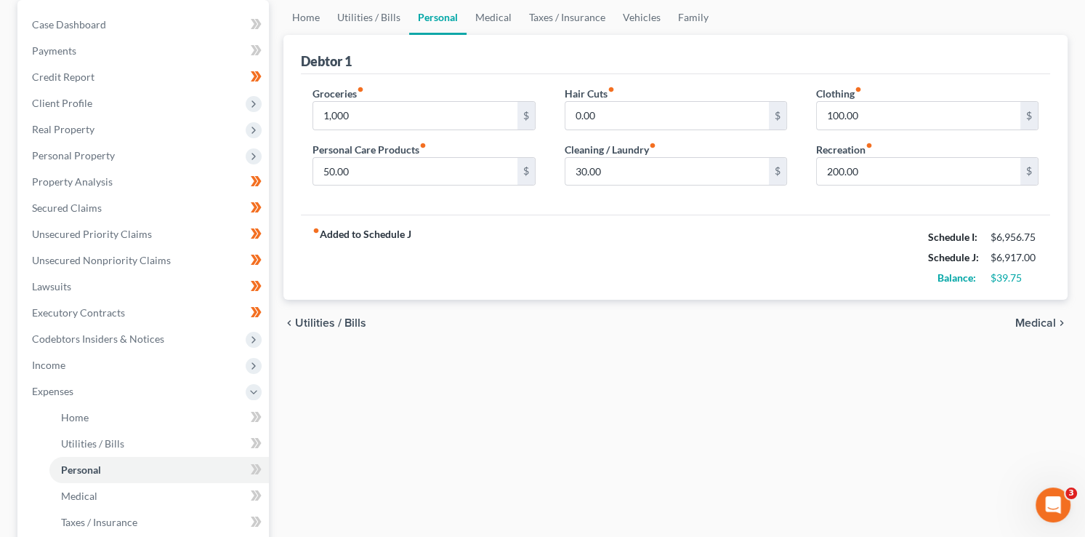
scroll to position [262, 0]
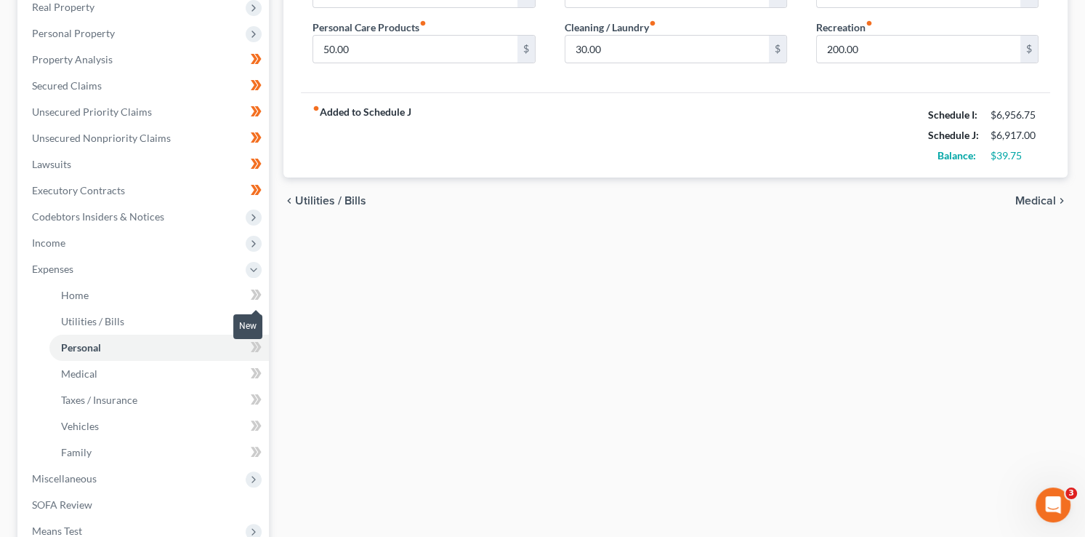
click at [262, 294] on span at bounding box center [256, 297] width 25 height 22
drag, startPoint x: 262, startPoint y: 294, endPoint x: 263, endPoint y: 318, distance: 24.0
click at [262, 298] on span at bounding box center [256, 297] width 25 height 22
click at [263, 322] on span at bounding box center [256, 323] width 25 height 22
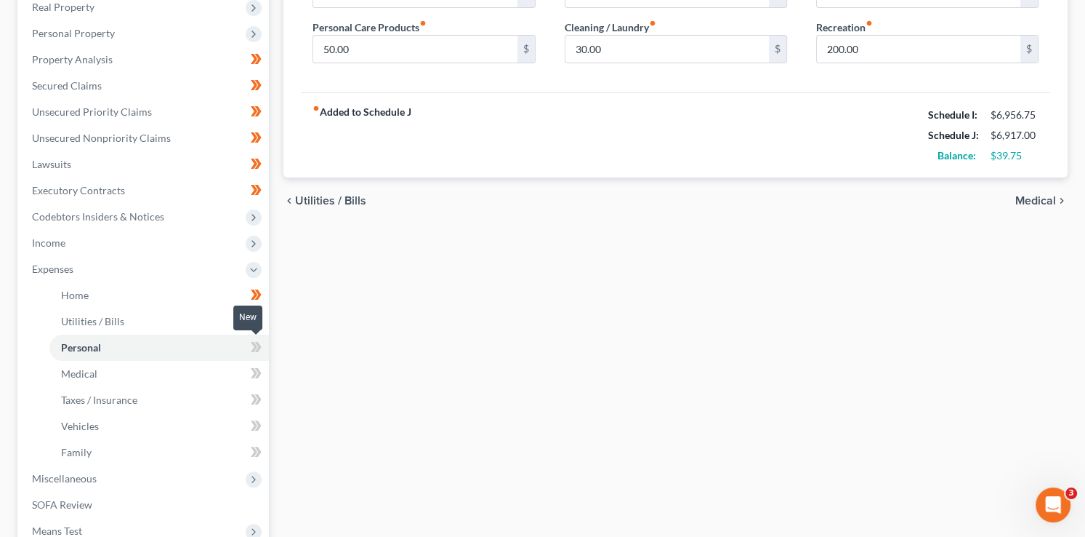
click at [267, 342] on span at bounding box center [256, 349] width 25 height 22
drag, startPoint x: 267, startPoint y: 342, endPoint x: 270, endPoint y: 361, distance: 18.4
click at [268, 345] on span at bounding box center [256, 349] width 25 height 22
click at [264, 377] on span at bounding box center [256, 375] width 25 height 22
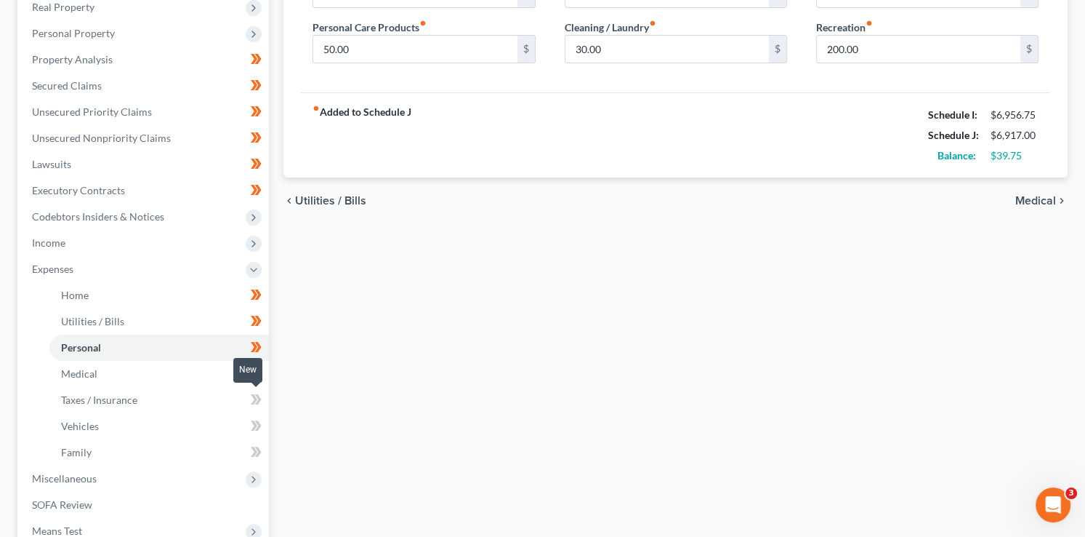
click at [261, 398] on icon at bounding box center [258, 399] width 7 height 10
drag, startPoint x: 261, startPoint y: 398, endPoint x: 253, endPoint y: 422, distance: 25.3
click at [261, 400] on icon at bounding box center [256, 399] width 11 height 18
click at [262, 431] on span at bounding box center [256, 428] width 25 height 22
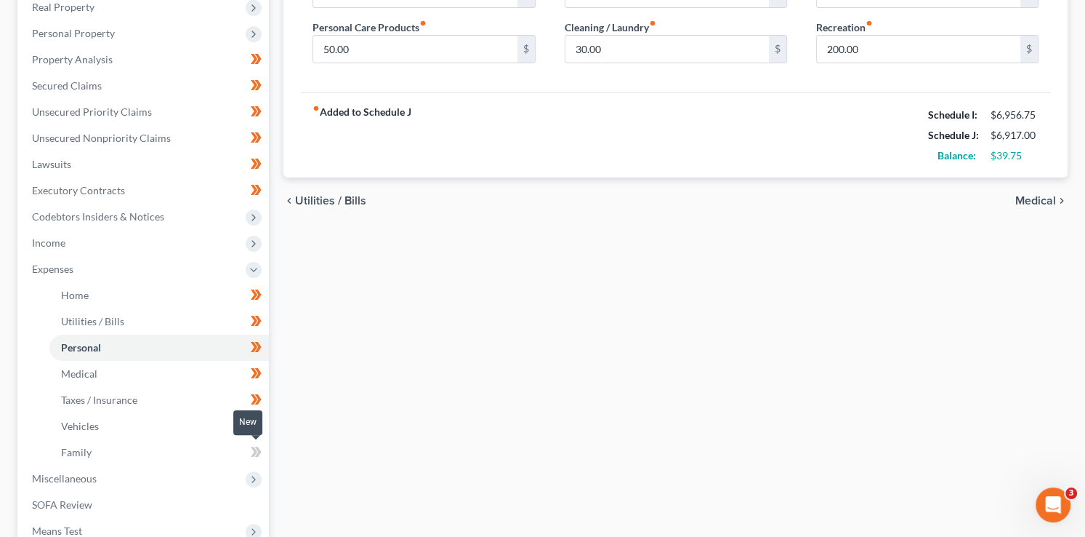
click at [260, 446] on icon at bounding box center [256, 452] width 11 height 18
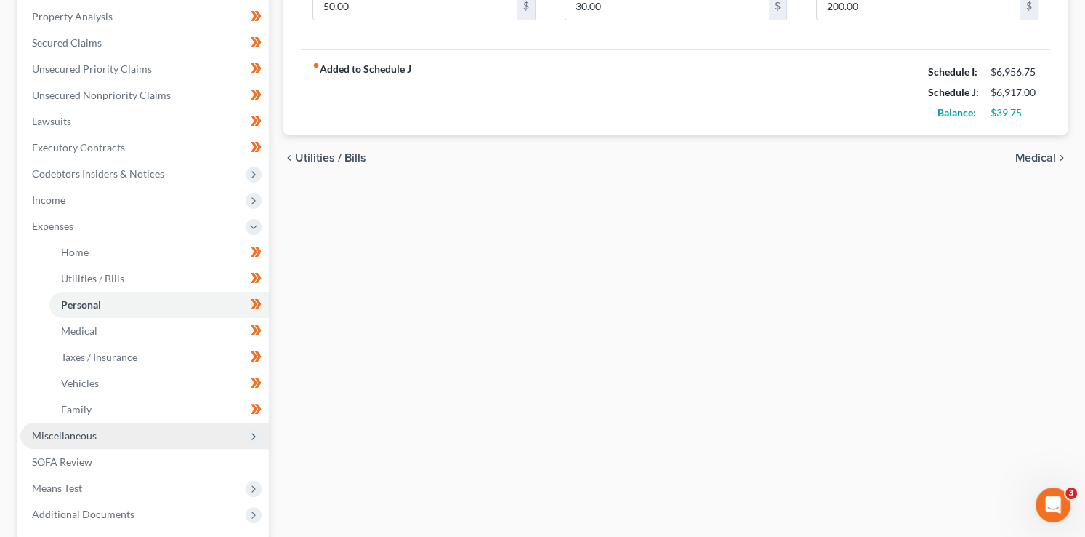
click at [254, 431] on icon at bounding box center [254, 436] width 12 height 12
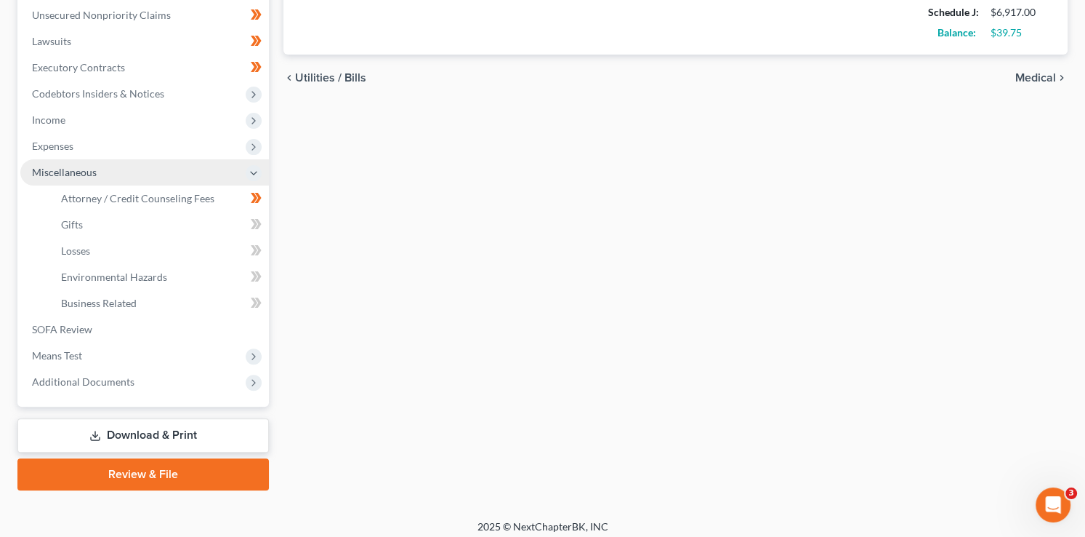
scroll to position [393, 0]
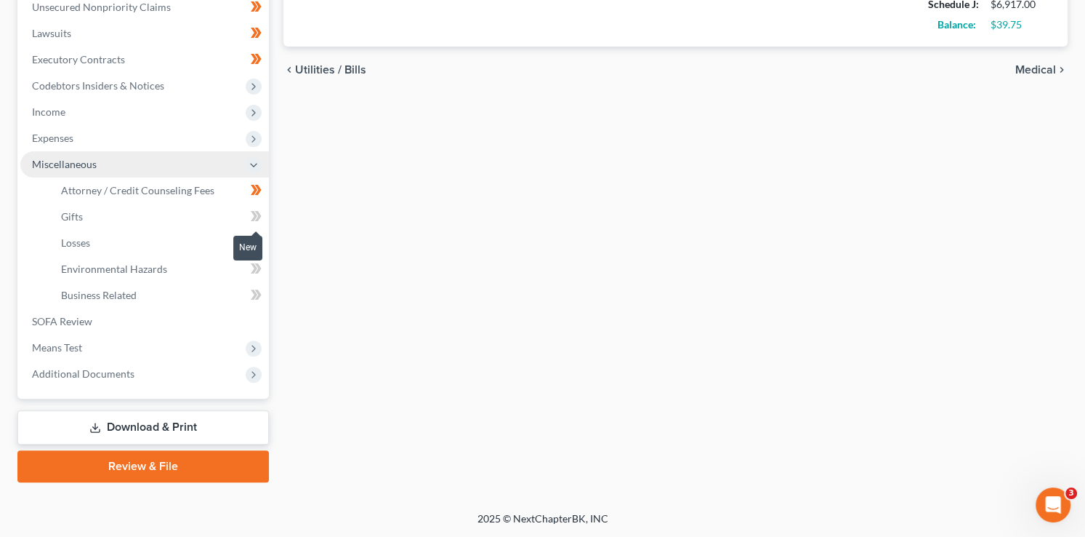
click at [263, 228] on span at bounding box center [256, 218] width 25 height 22
click at [266, 241] on span at bounding box center [256, 244] width 25 height 22
click at [257, 270] on icon at bounding box center [258, 268] width 7 height 10
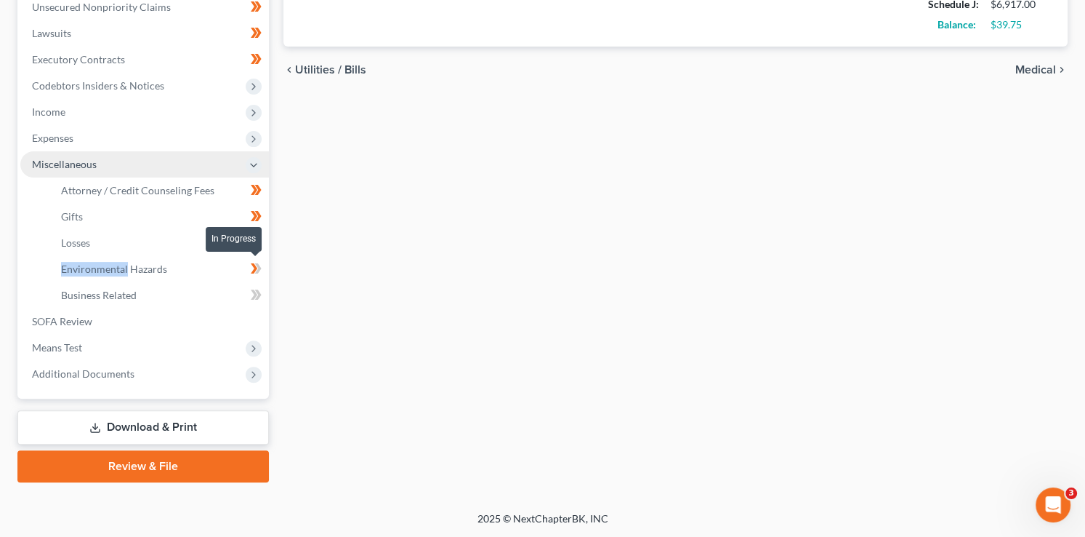
drag, startPoint x: 257, startPoint y: 270, endPoint x: 274, endPoint y: 305, distance: 39.4
click at [257, 271] on icon at bounding box center [258, 268] width 7 height 10
click at [260, 292] on icon at bounding box center [258, 294] width 7 height 10
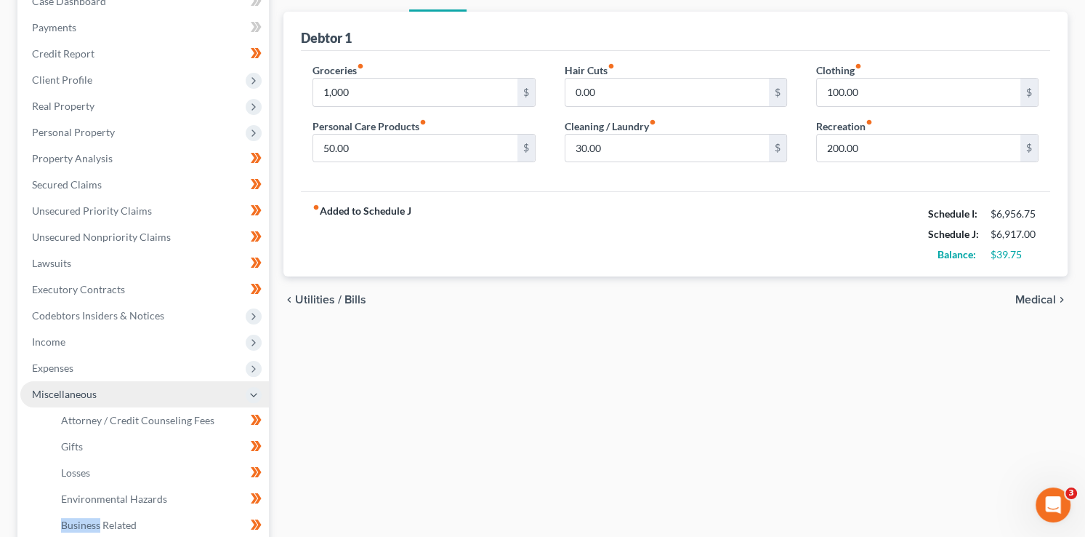
scroll to position [0, 0]
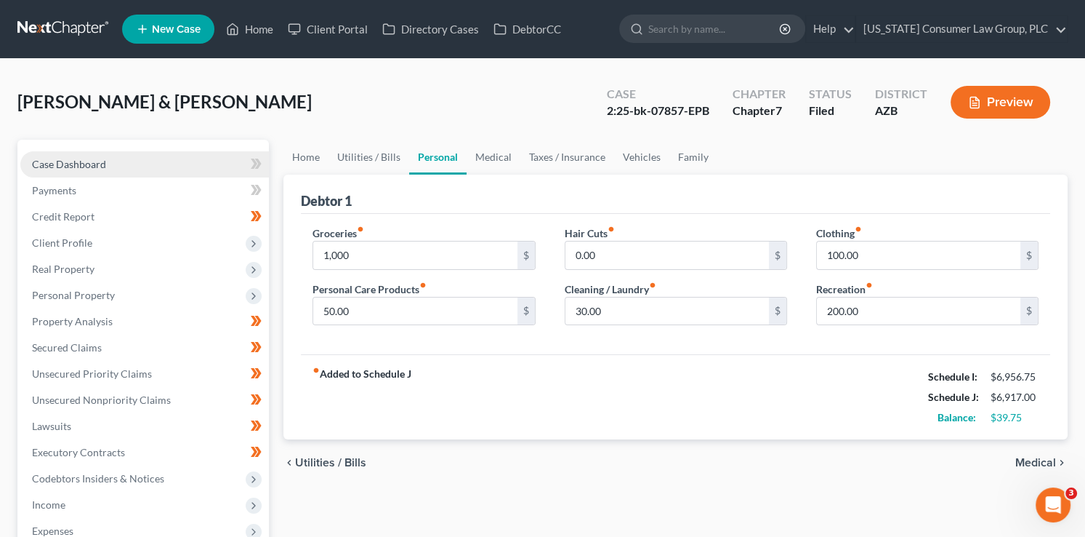
click at [126, 165] on link "Case Dashboard" at bounding box center [144, 164] width 249 height 26
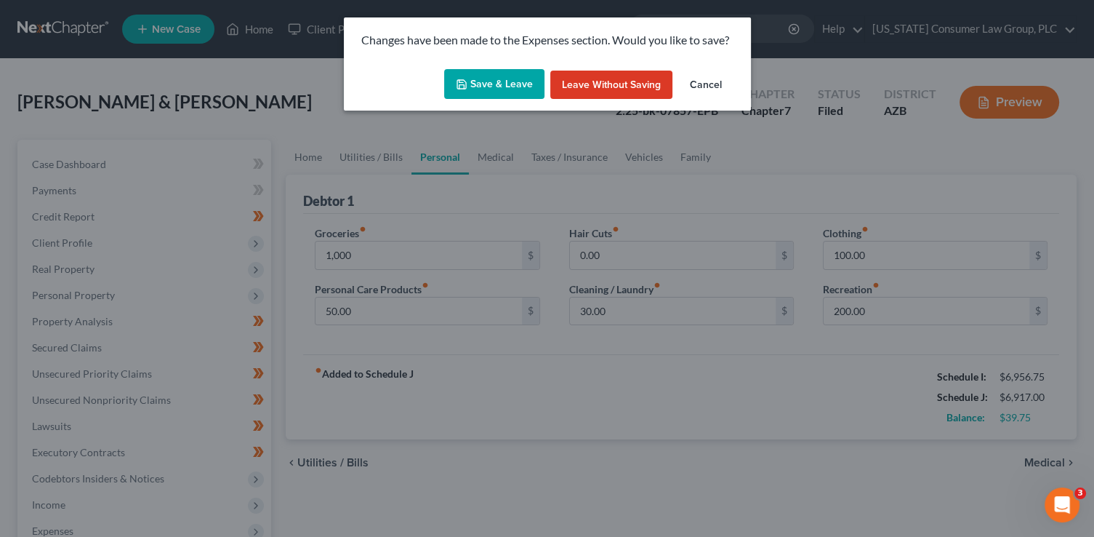
click at [470, 91] on button "Save & Leave" at bounding box center [494, 84] width 100 height 31
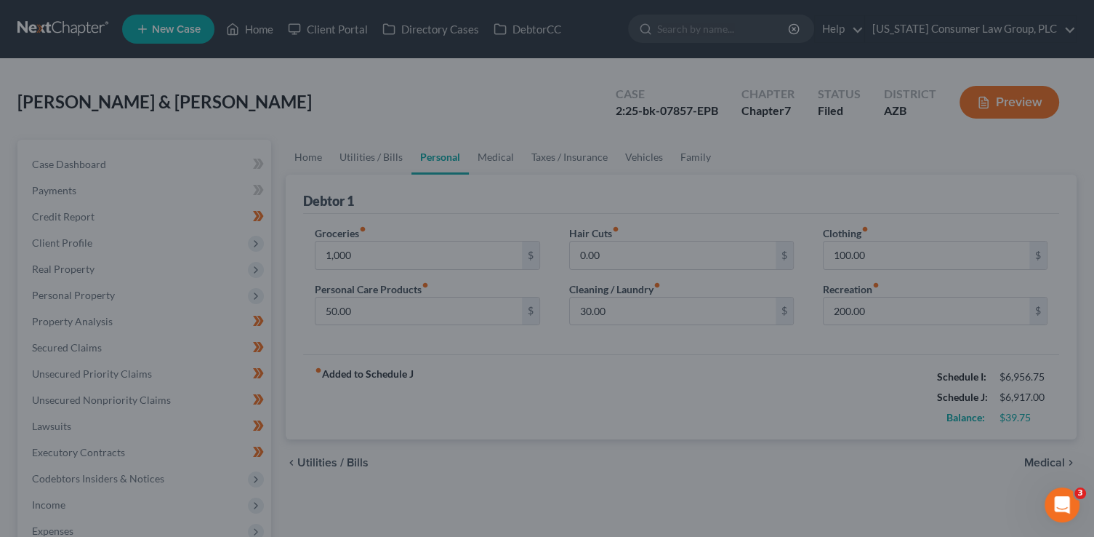
type input "1,000.00"
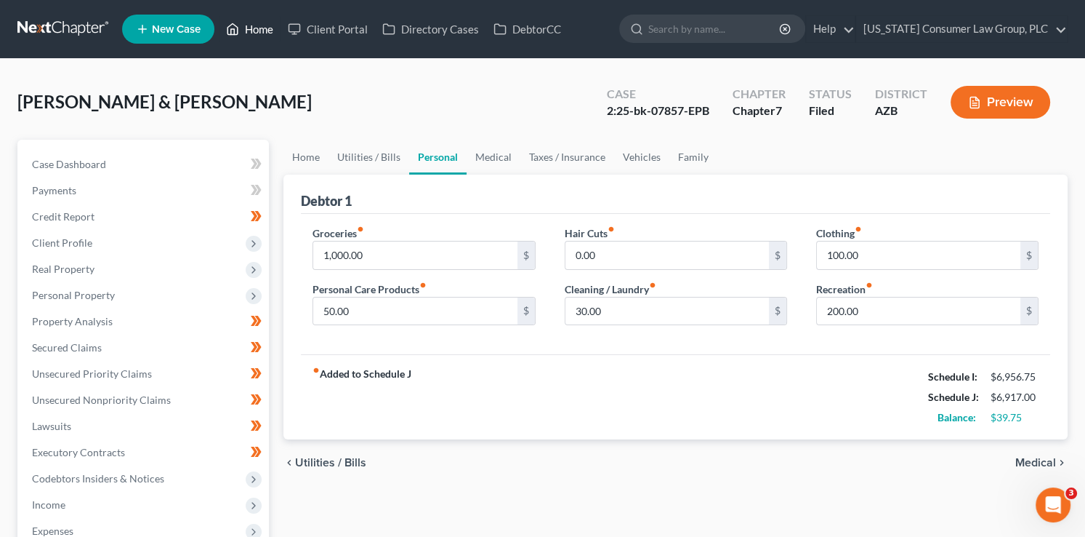
click at [260, 31] on link "Home" at bounding box center [250, 29] width 62 height 26
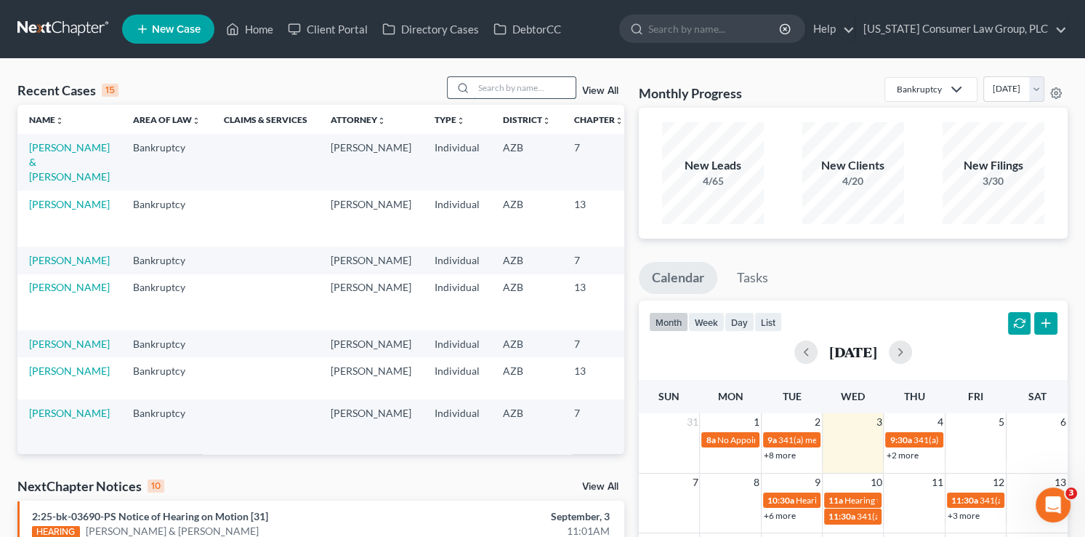
click at [504, 89] on input "search" at bounding box center [525, 87] width 102 height 21
type input "singh"
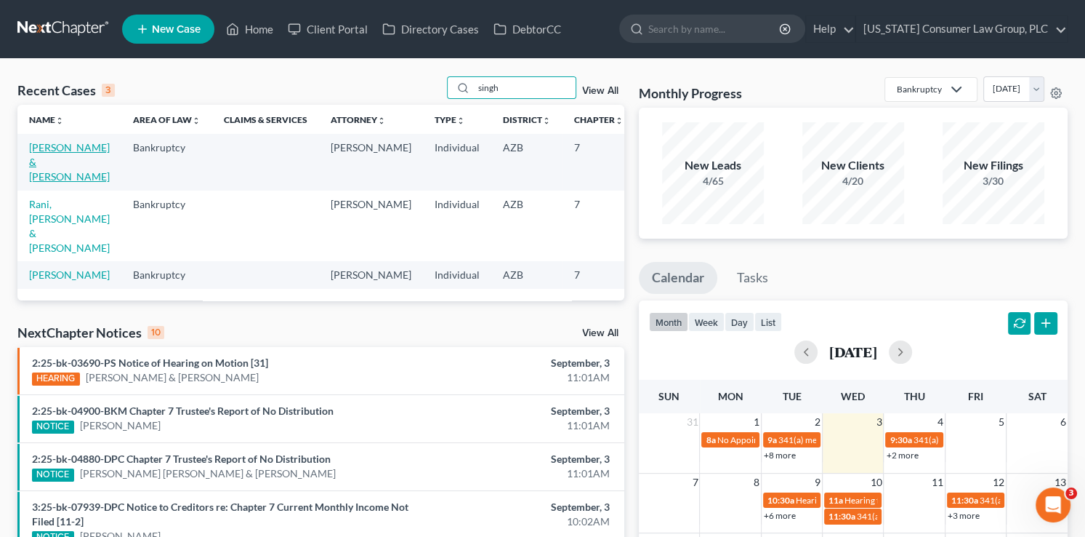
click at [47, 169] on link "[PERSON_NAME] & [PERSON_NAME]" at bounding box center [69, 161] width 81 height 41
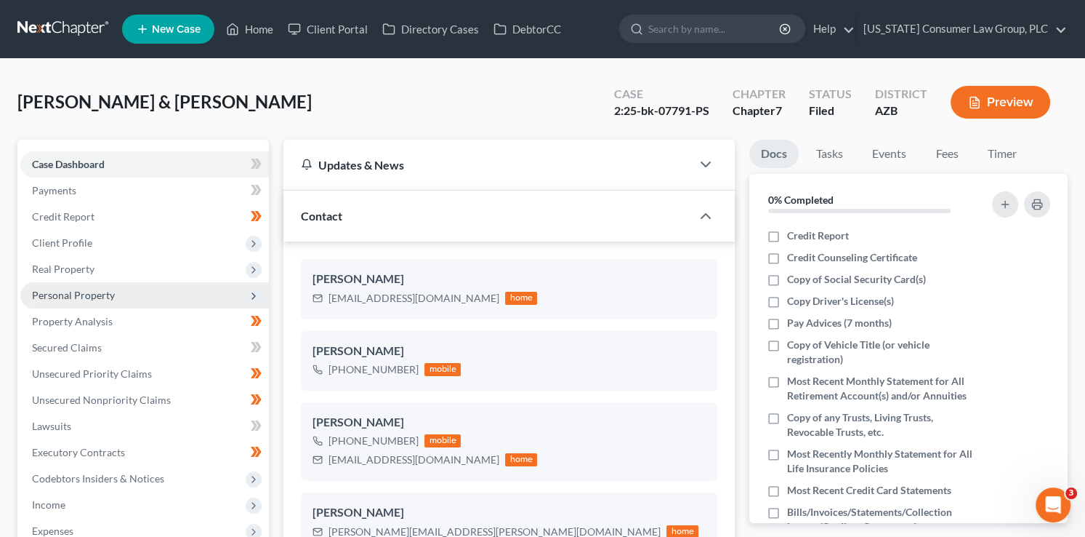
click at [89, 289] on span "Personal Property" at bounding box center [73, 295] width 83 height 12
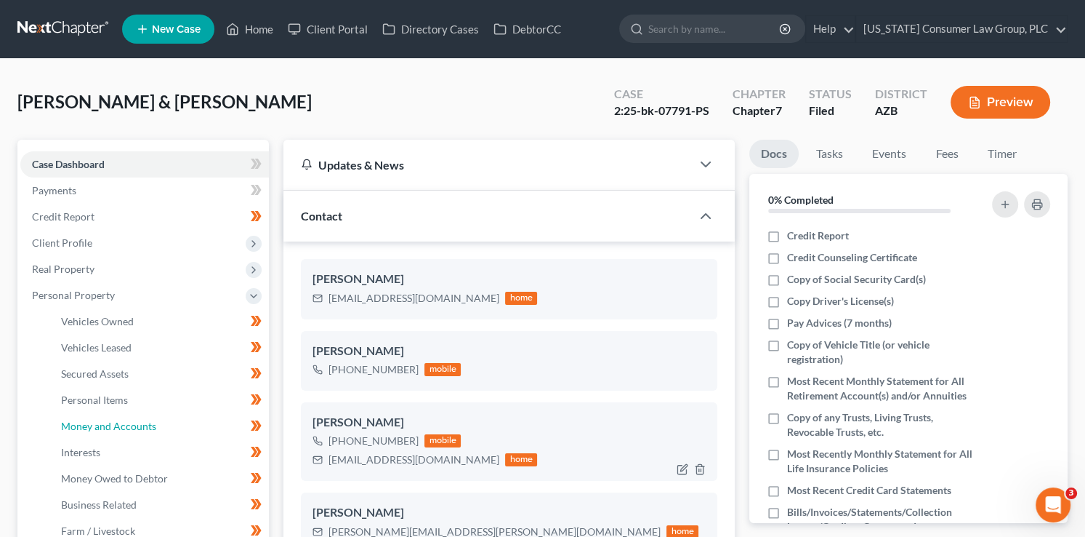
drag, startPoint x: 129, startPoint y: 420, endPoint x: 308, endPoint y: 419, distance: 178.1
click at [129, 420] on span "Money and Accounts" at bounding box center [108, 425] width 95 height 12
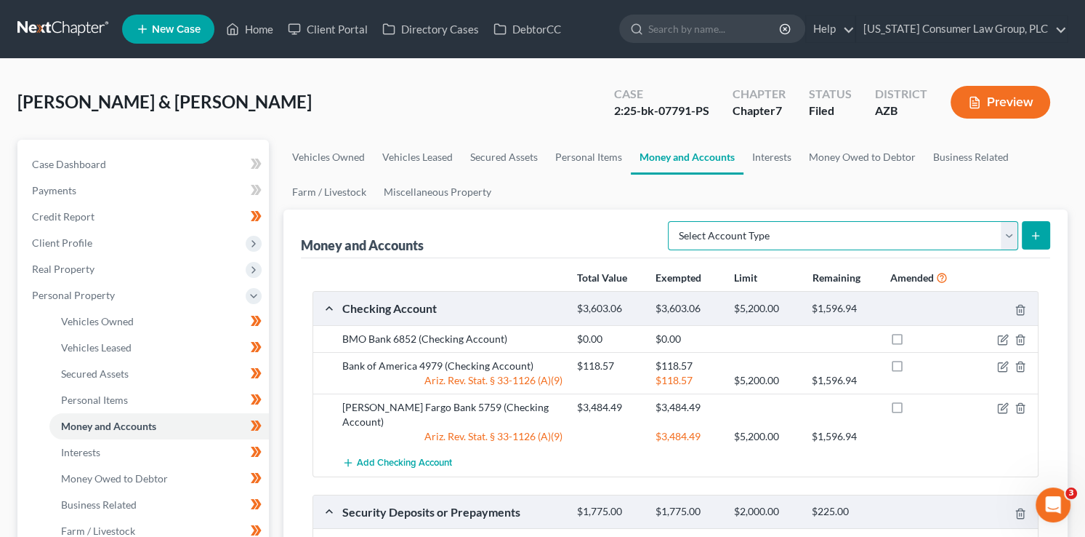
click at [832, 235] on select "Select Account Type Brokerage (A/B: 18, SOFA: 20) Cash on Hand (A/B: 16) Certif…" at bounding box center [843, 235] width 350 height 29
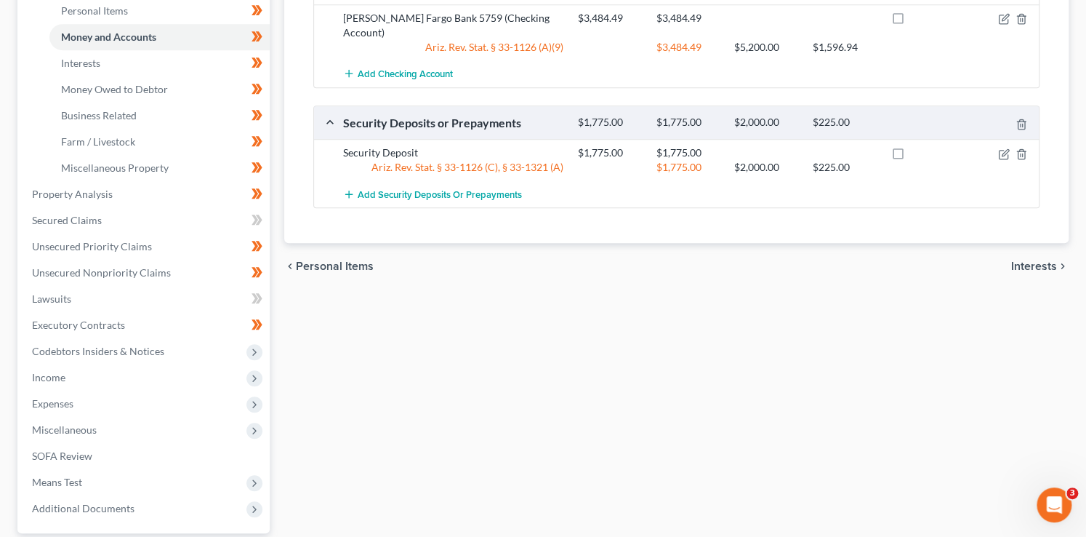
scroll to position [483, 0]
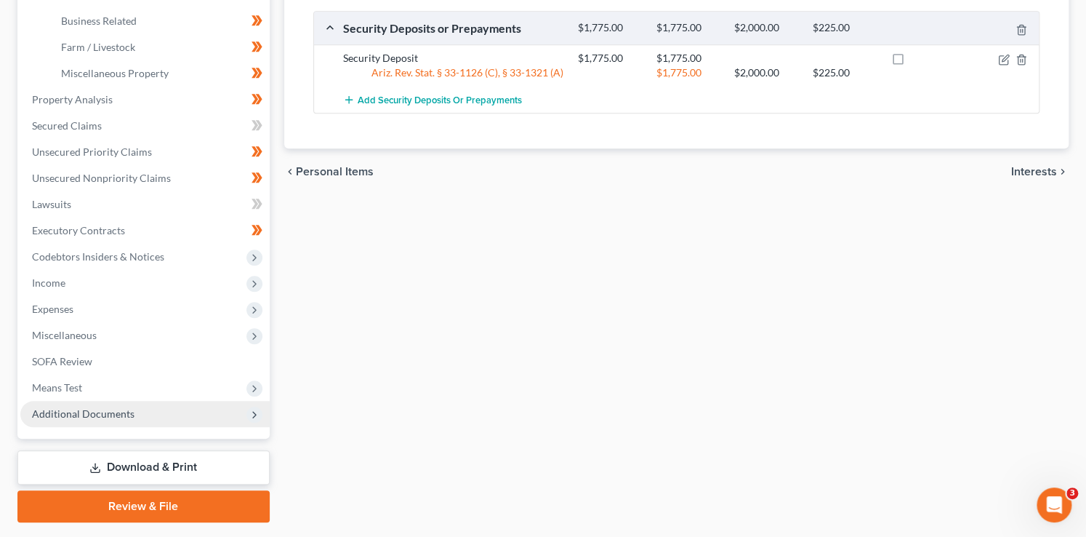
click at [116, 410] on span "Additional Documents" at bounding box center [83, 413] width 103 height 12
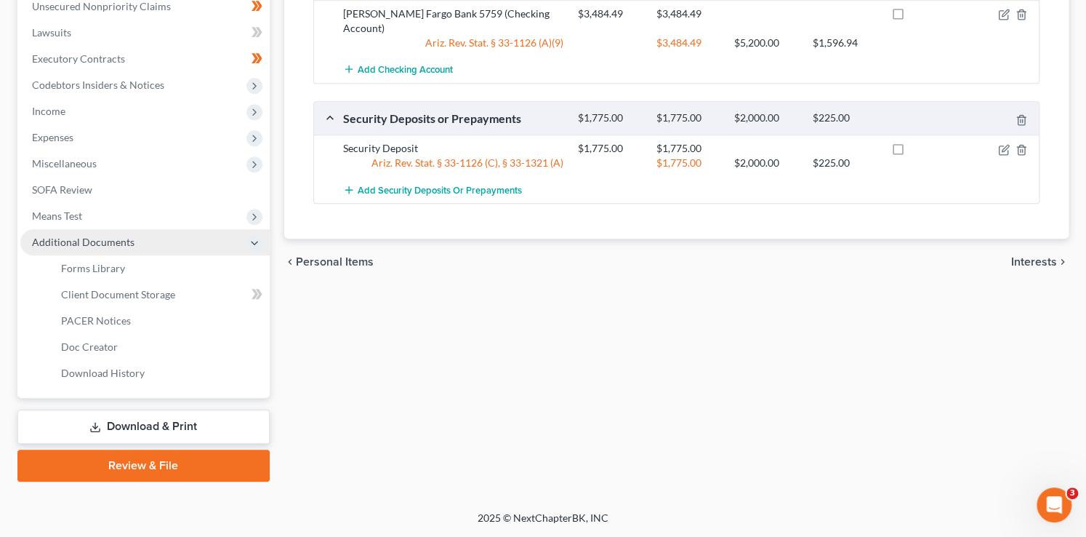
scroll to position [393, 0]
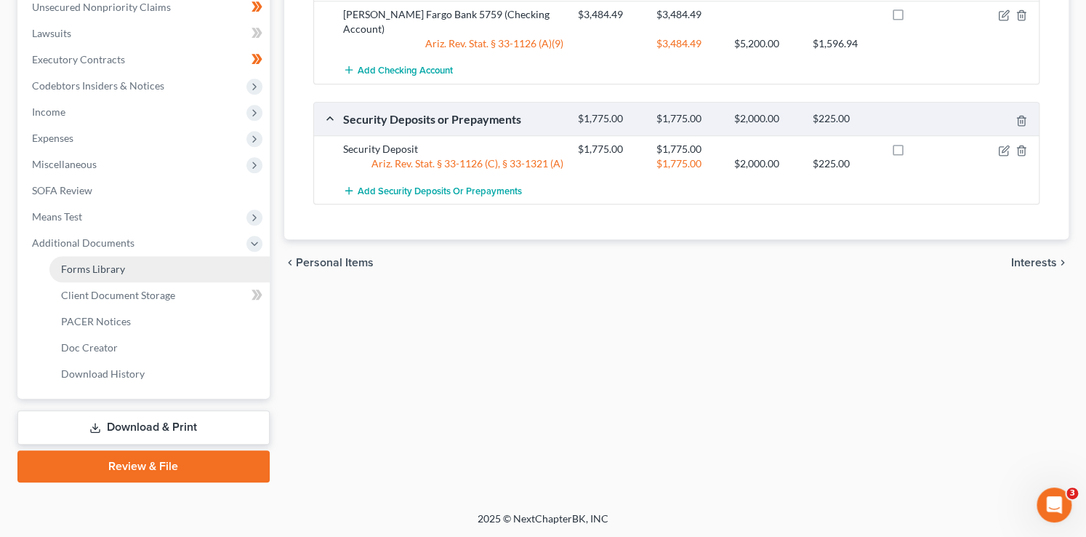
click at [115, 270] on span "Forms Library" at bounding box center [93, 268] width 64 height 12
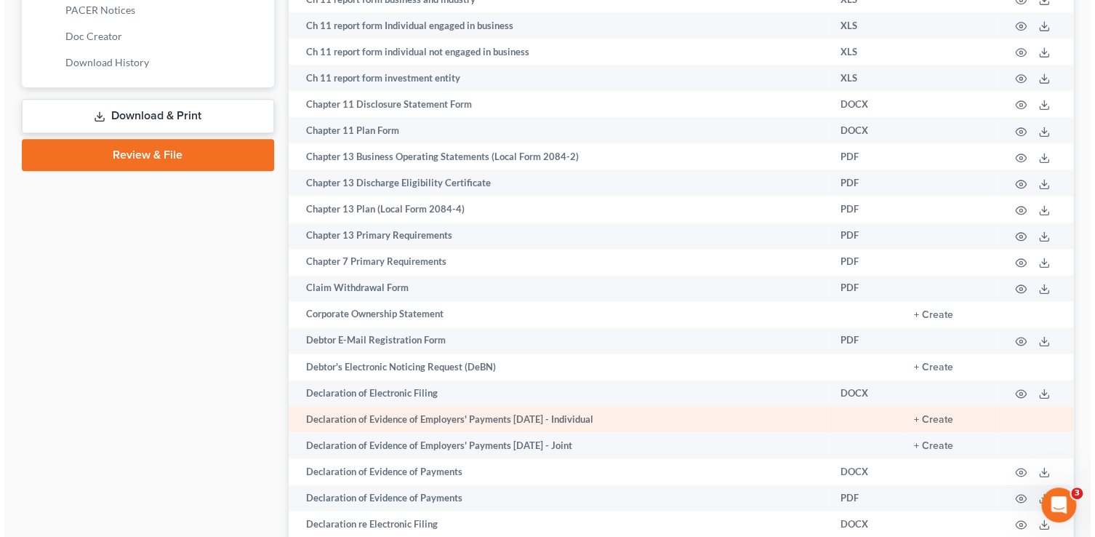
scroll to position [710, 0]
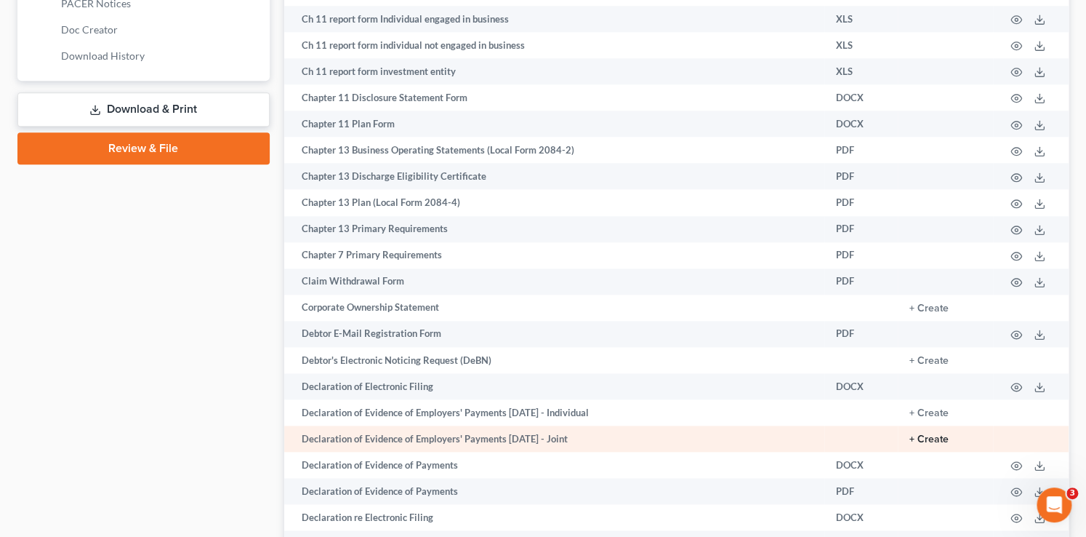
click at [923, 444] on button "+ Create" at bounding box center [928, 439] width 39 height 10
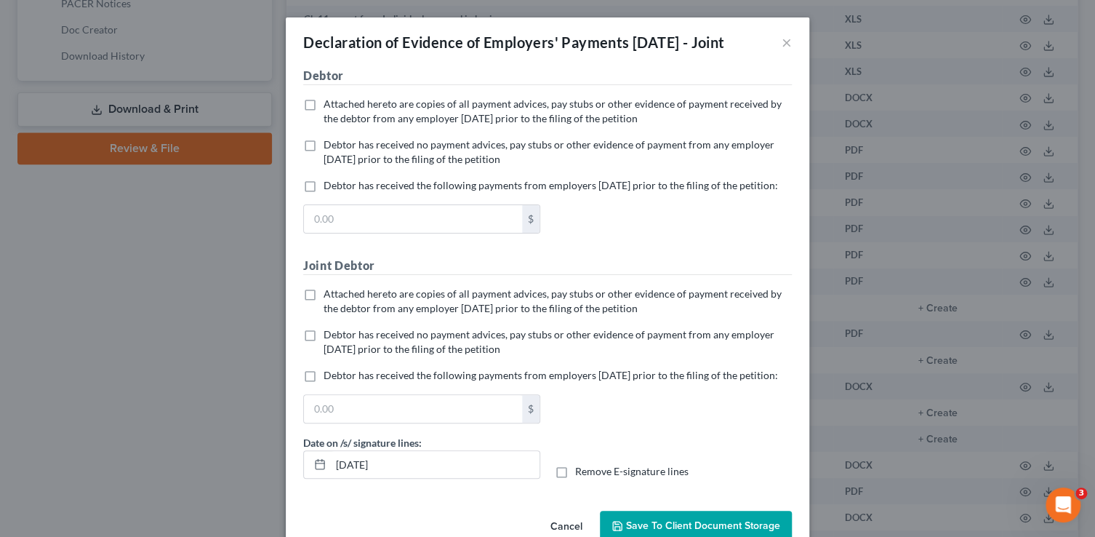
click at [373, 165] on span "Debtor has received no payment advices, pay stubs or other evidence of payment …" at bounding box center [549, 151] width 451 height 27
click at [339, 147] on input "Debtor has received no payment advices, pay stubs or other evidence of payment …" at bounding box center [333, 141] width 9 height 9
checkbox input "true"
click at [367, 314] on span "Attached hereto are copies of all payment advices, pay stubs or other evidence …" at bounding box center [553, 300] width 458 height 27
click at [339, 296] on input "Attached hereto are copies of all payment advices, pay stubs or other evidence …" at bounding box center [333, 290] width 9 height 9
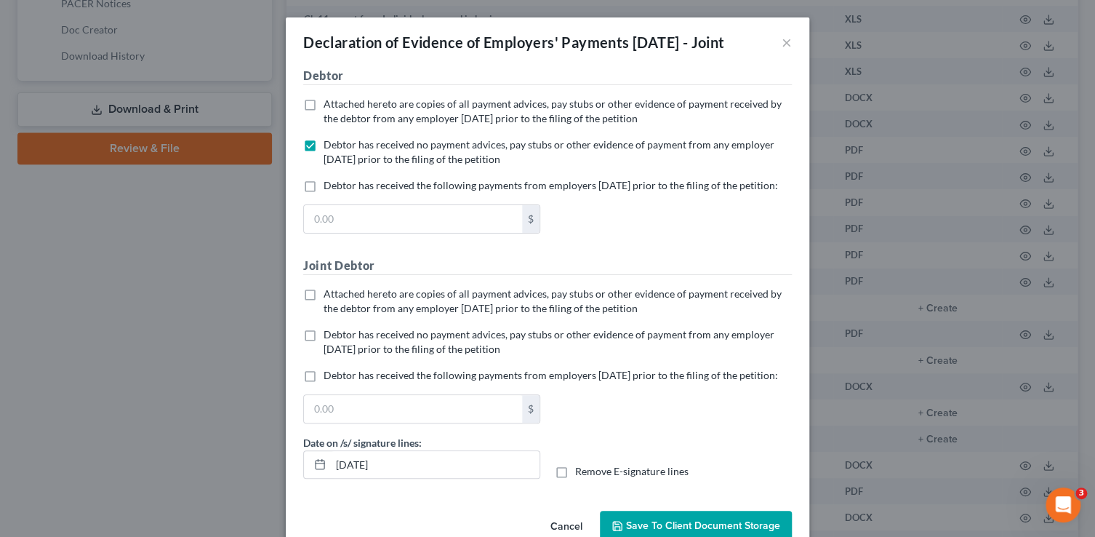
checkbox input "true"
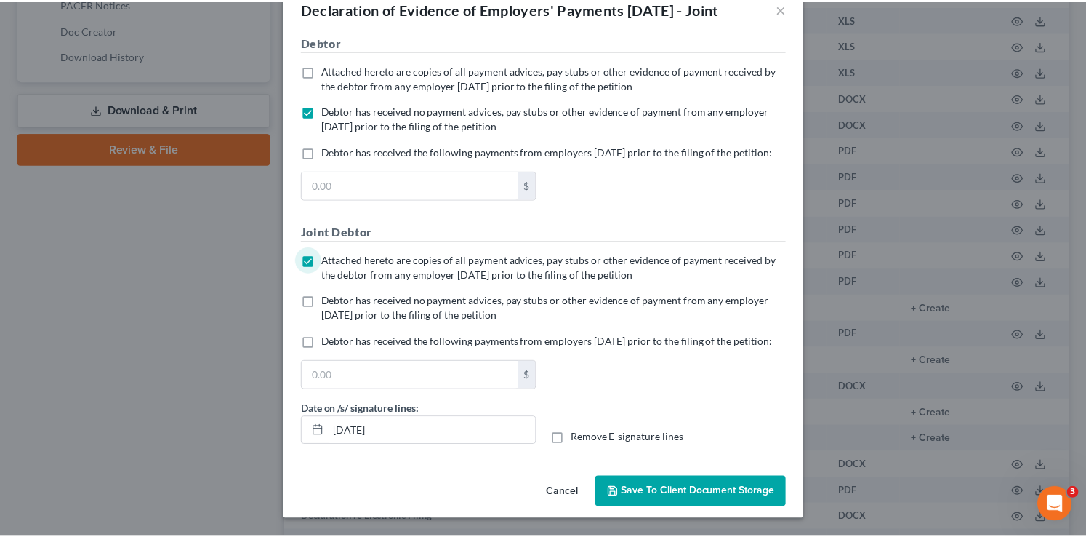
scroll to position [81, 0]
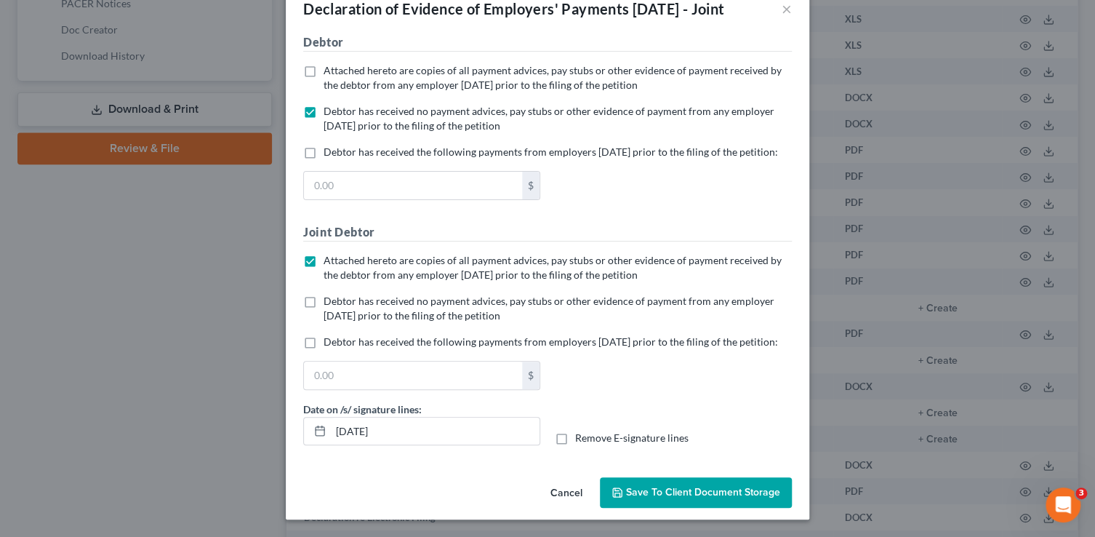
click at [752, 497] on span "Save to Client Document Storage" at bounding box center [703, 492] width 154 height 12
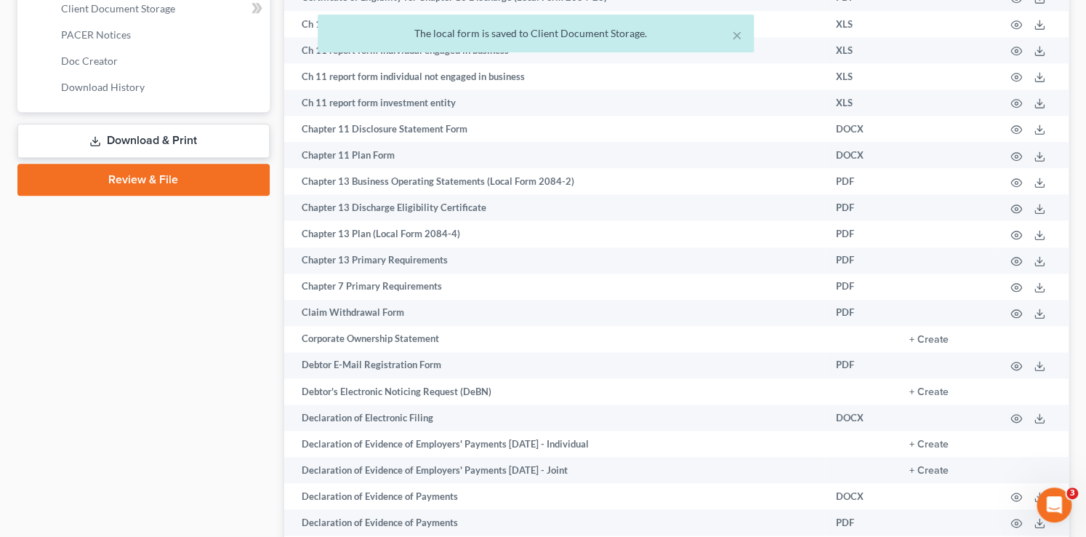
scroll to position [610, 0]
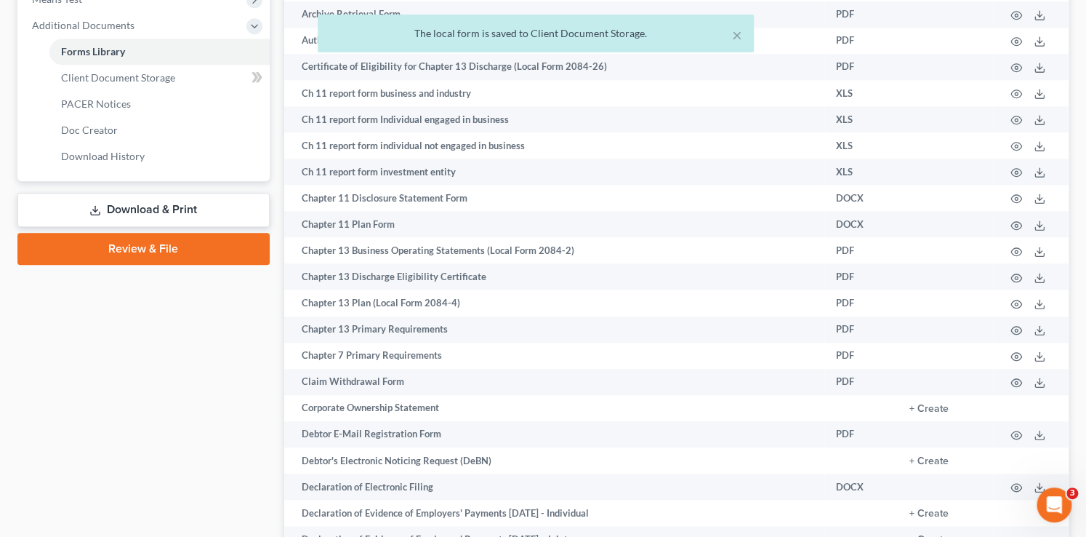
click at [137, 204] on link "Download & Print" at bounding box center [143, 210] width 252 height 34
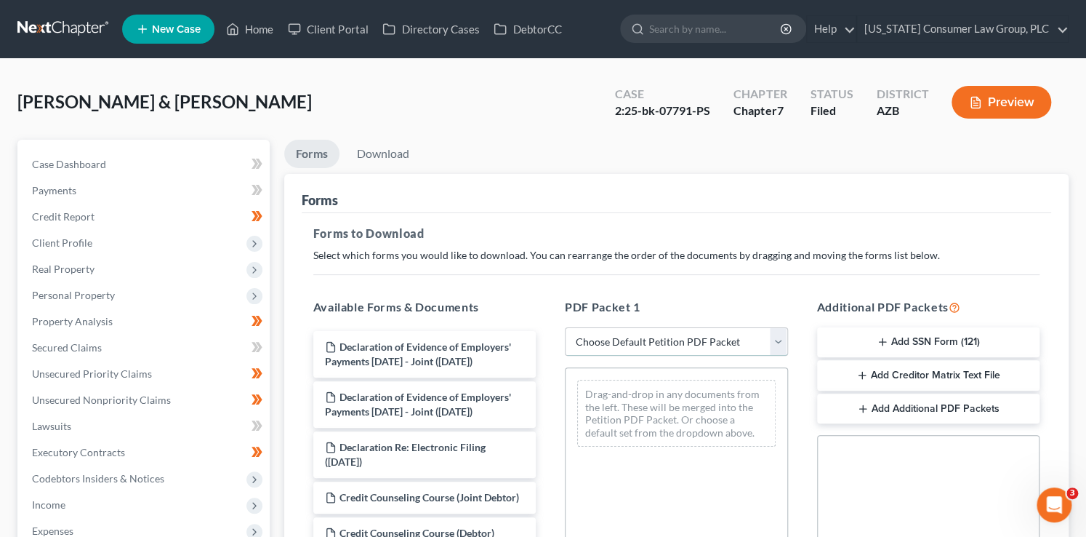
click at [670, 337] on select "Choose Default Petition PDF Packet Complete Bankruptcy Petition (all forms and …" at bounding box center [676, 341] width 223 height 29
select select "6"
click at [565, 327] on select "Choose Default Petition PDF Packet Complete Bankruptcy Petition (all forms and …" at bounding box center [676, 341] width 223 height 29
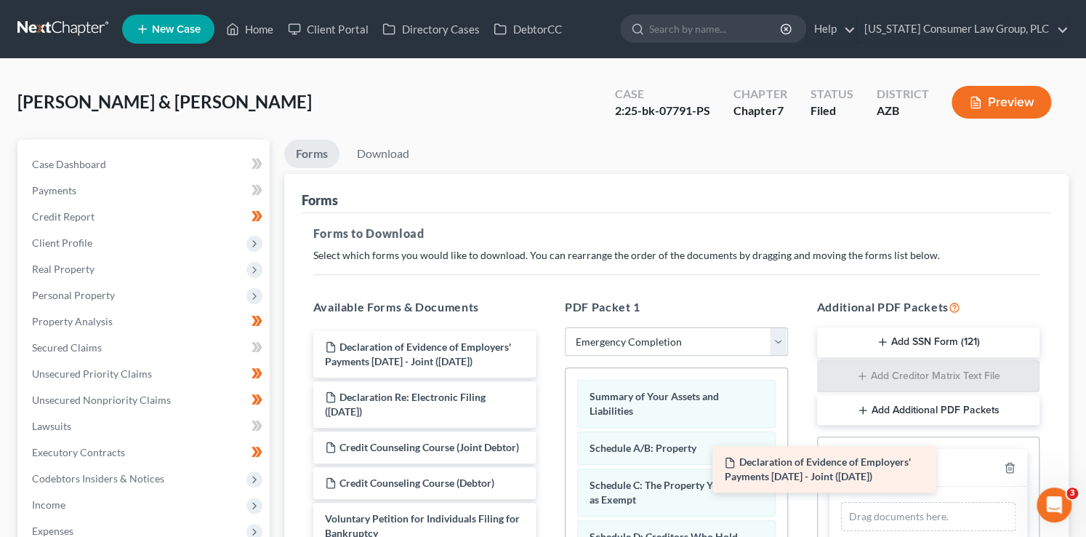
drag, startPoint x: 472, startPoint y: 342, endPoint x: 914, endPoint y: 473, distance: 461.0
click at [548, 475] on div "Declaration of Evidence of Employers' Payments [DATE] - Joint ([DATE]) Declarat…" at bounding box center [425, 440] width 246 height 218
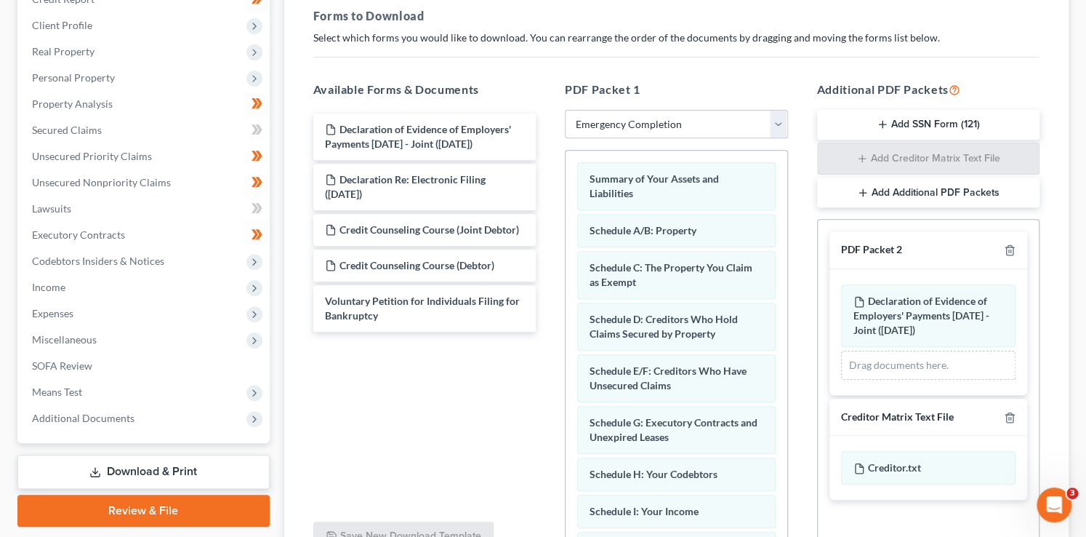
scroll to position [361, 0]
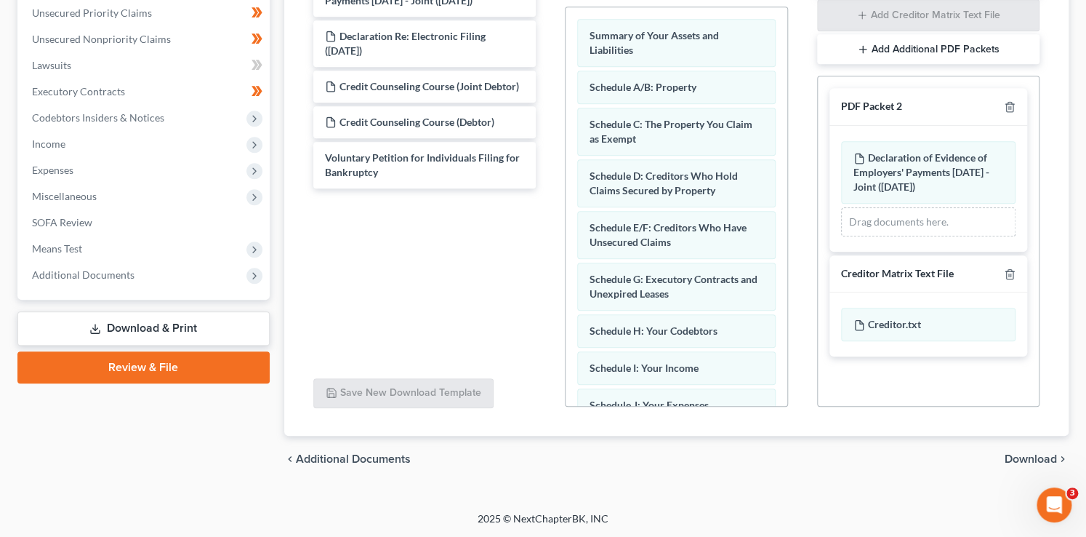
click at [1005, 457] on span "Download" at bounding box center [1031, 459] width 52 height 12
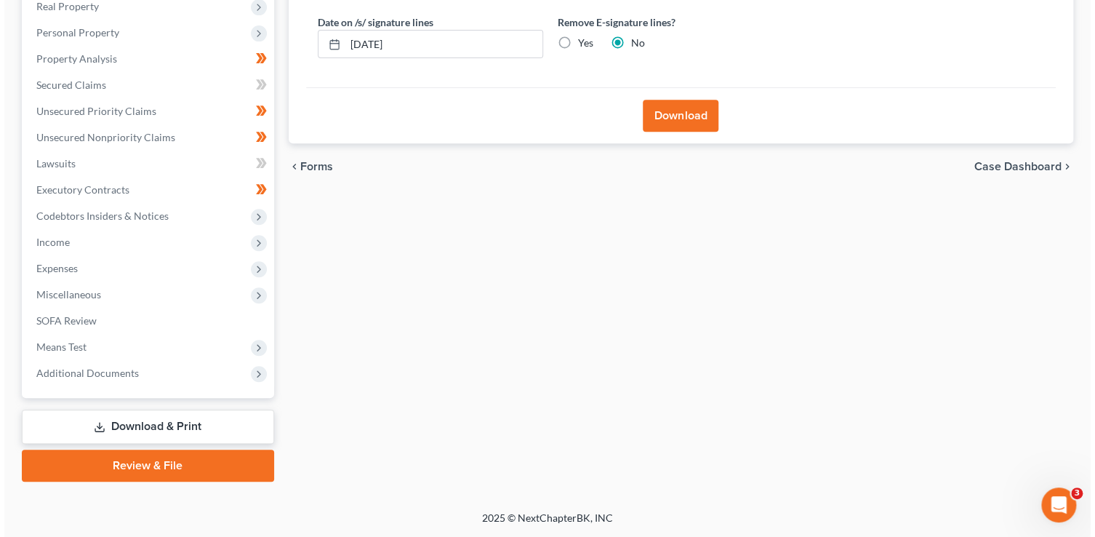
scroll to position [262, 0]
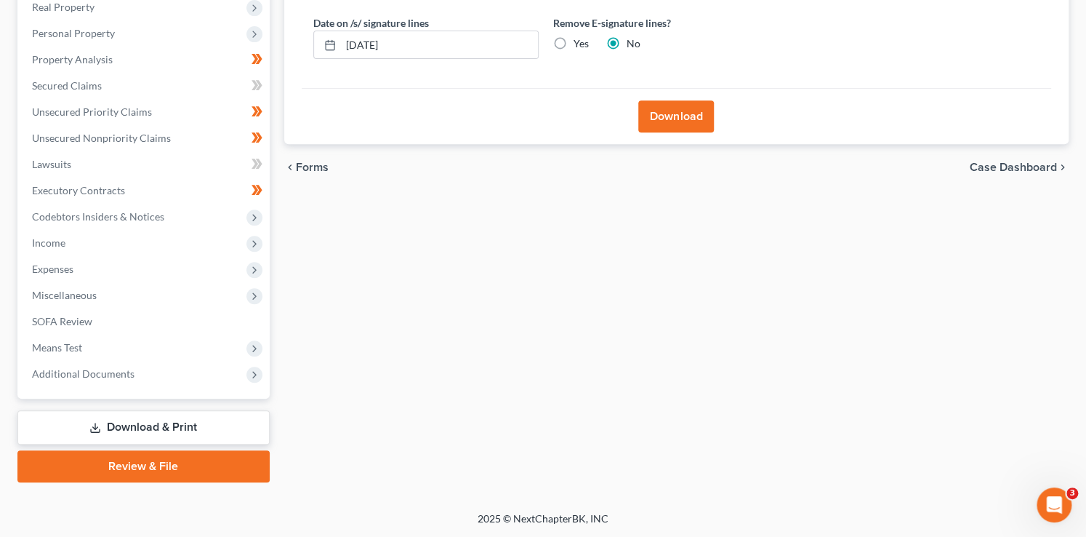
click at [663, 113] on button "Download" at bounding box center [676, 116] width 76 height 32
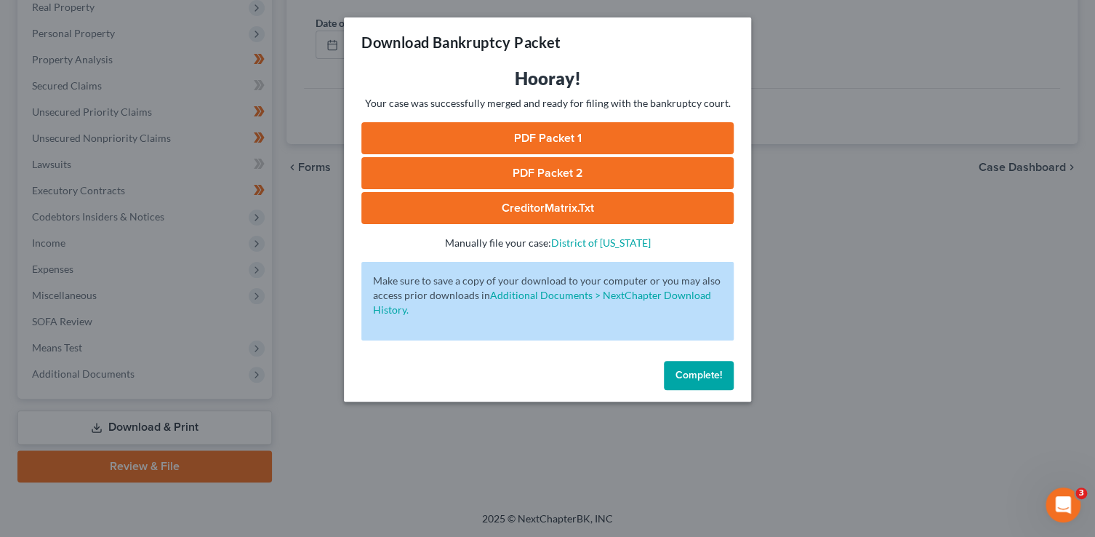
click at [691, 139] on link "PDF Packet 1" at bounding box center [547, 138] width 372 height 32
click at [640, 169] on link "PDF Packet 2" at bounding box center [547, 173] width 372 height 32
click at [513, 211] on link "CreditorMatrix.txt" at bounding box center [547, 208] width 372 height 32
click at [582, 205] on link "CreditorMatrix.txt" at bounding box center [547, 208] width 372 height 32
click at [694, 379] on span "Complete!" at bounding box center [698, 375] width 47 height 12
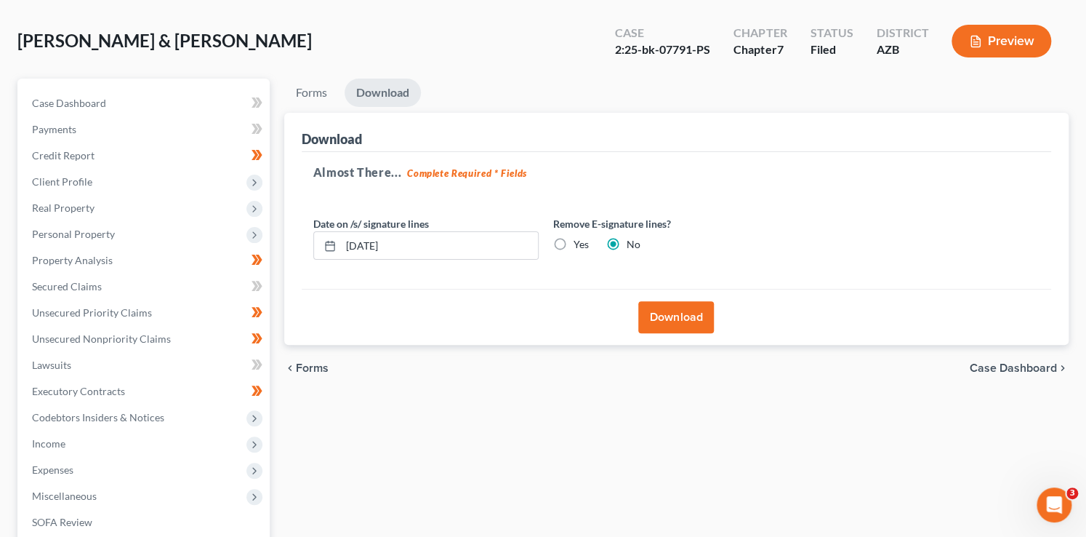
scroll to position [0, 0]
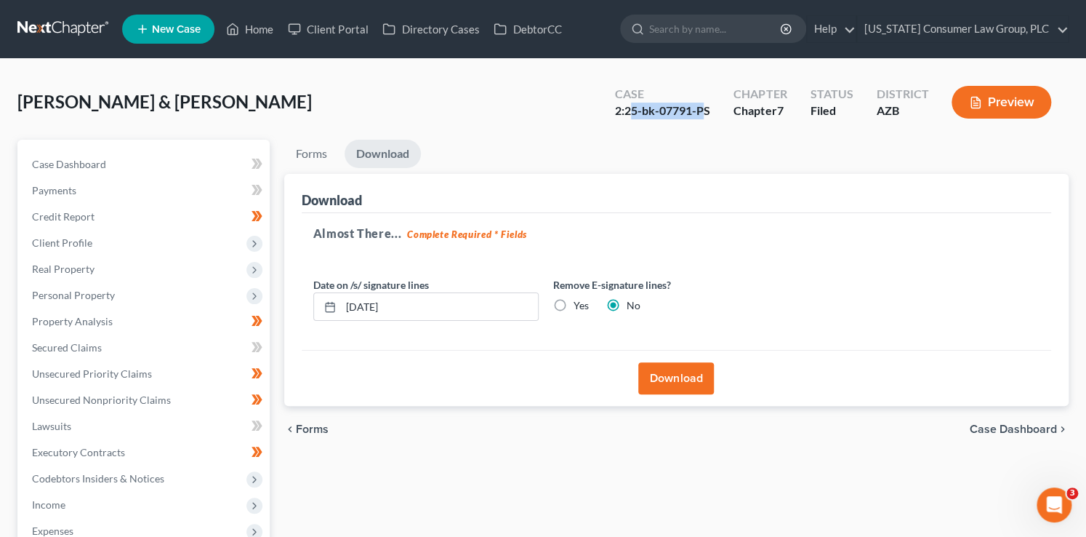
drag, startPoint x: 707, startPoint y: 110, endPoint x: 632, endPoint y: 108, distance: 74.2
click at [632, 108] on div "2:25-bk-07791-PS" at bounding box center [662, 111] width 95 height 17
click at [684, 137] on div "[PERSON_NAME] & [PERSON_NAME] Upgraded Case 2:25-bk-07791-PS Chapter Chapter 7 …" at bounding box center [542, 107] width 1051 height 63
drag, startPoint x: 720, startPoint y: 111, endPoint x: 614, endPoint y: 118, distance: 107.1
click at [614, 118] on div "Case 2:25-bk-07791-PS" at bounding box center [662, 103] width 118 height 43
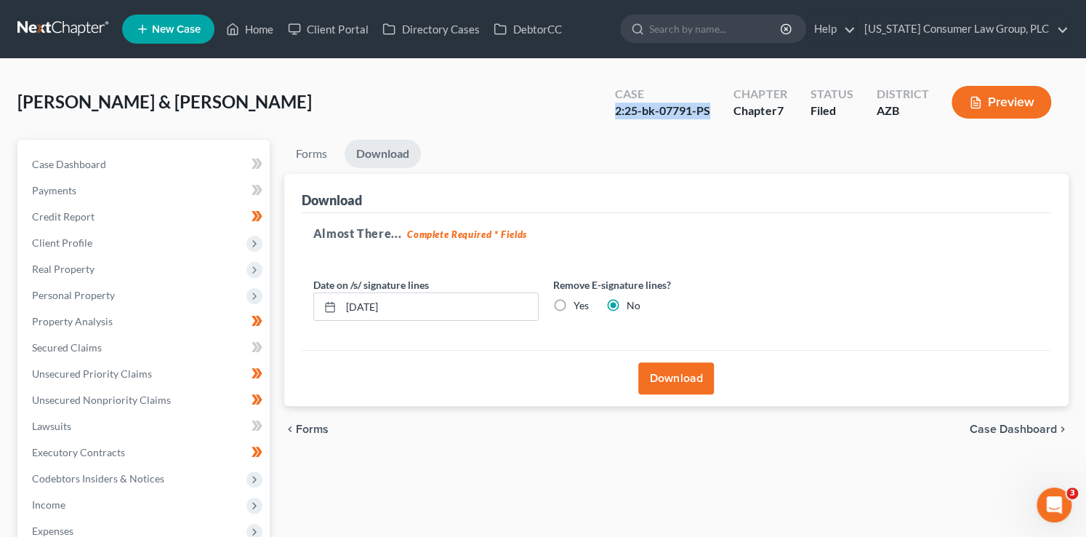
copy div "2:25-bk-07791-PS"
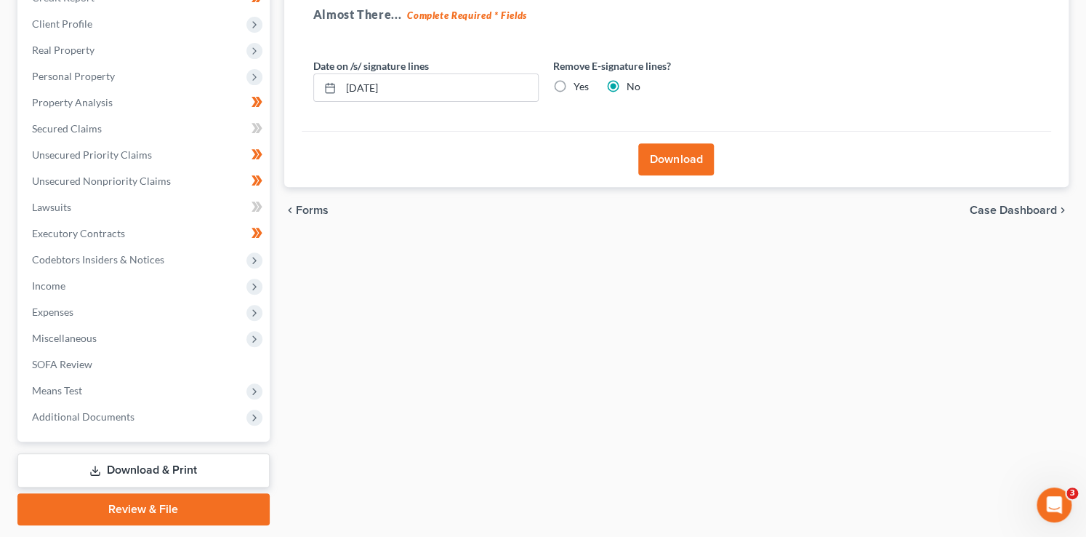
scroll to position [262, 0]
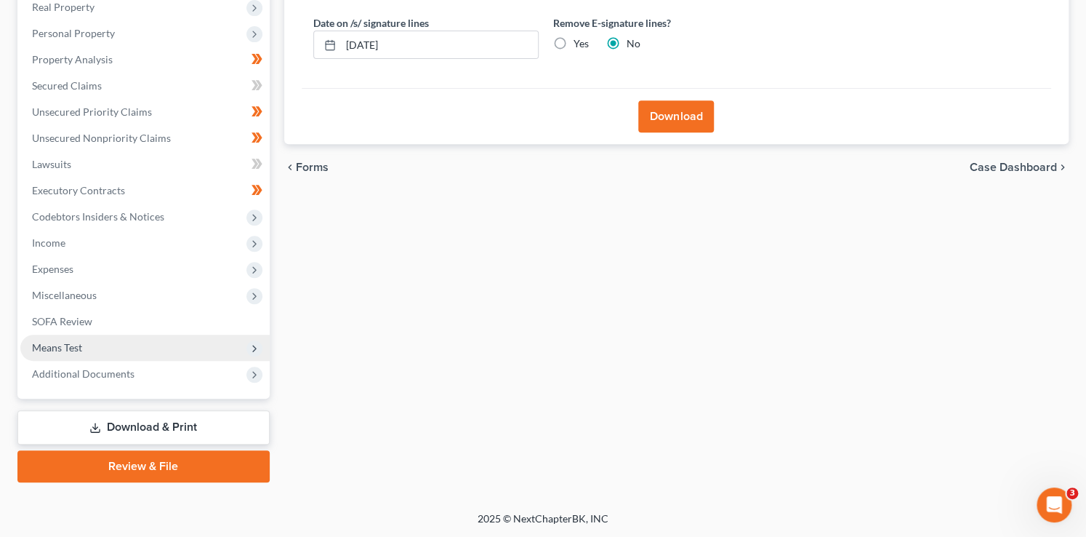
click at [80, 345] on span "Means Test" at bounding box center [57, 347] width 50 height 12
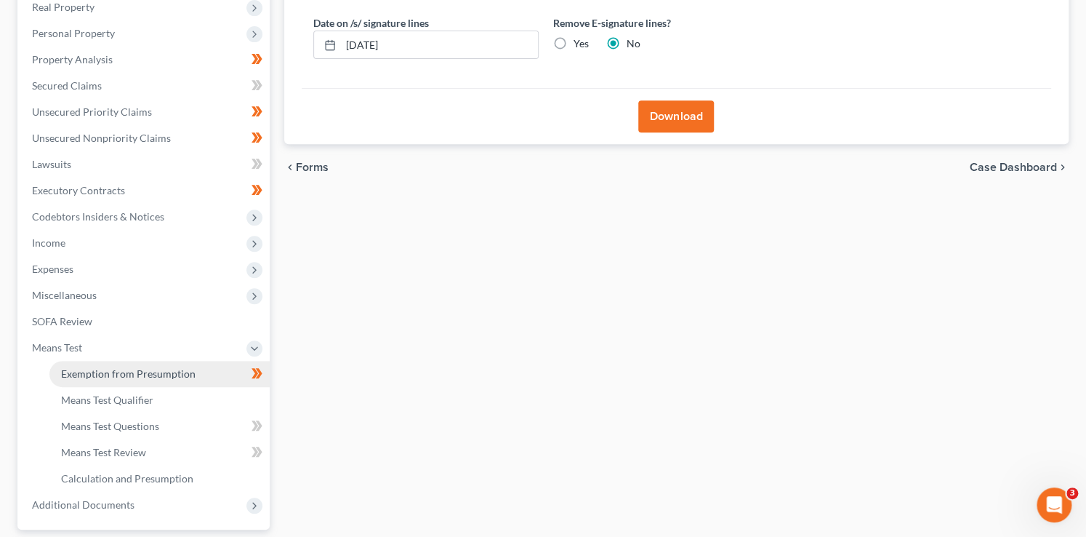
click at [92, 369] on span "Exemption from Presumption" at bounding box center [128, 373] width 134 height 12
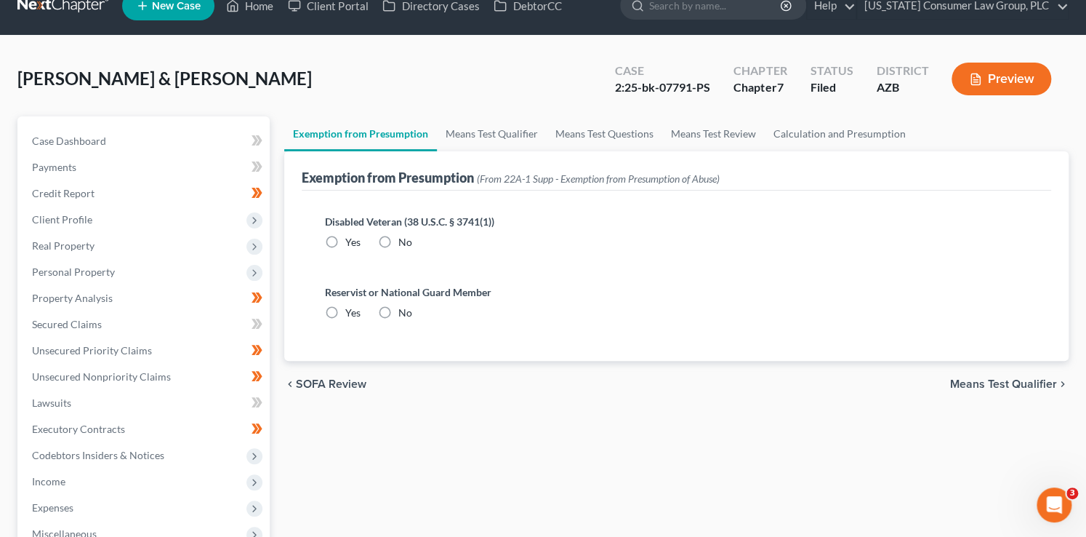
radio input "true"
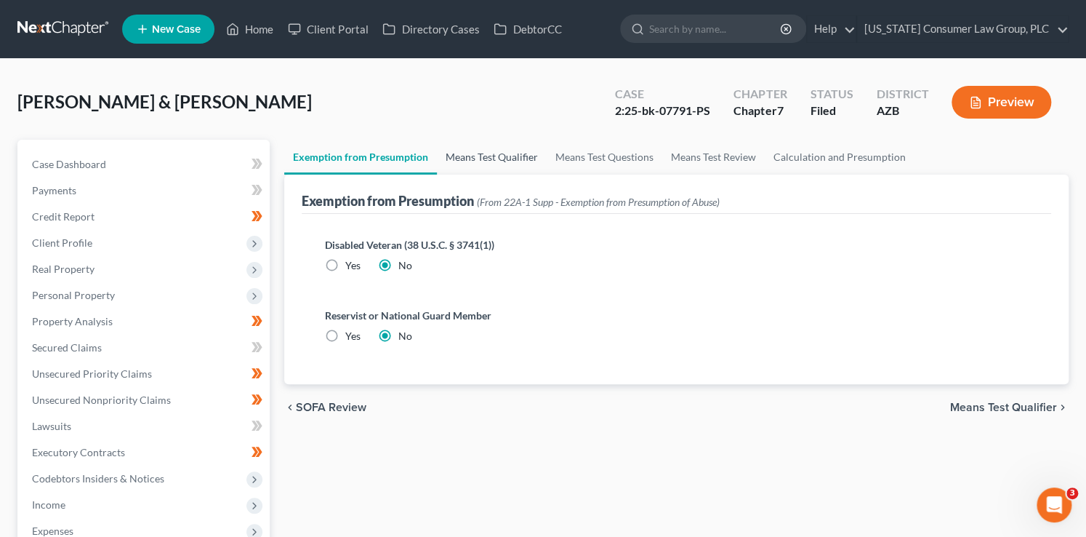
click at [485, 151] on link "Means Test Qualifier" at bounding box center [492, 157] width 110 height 35
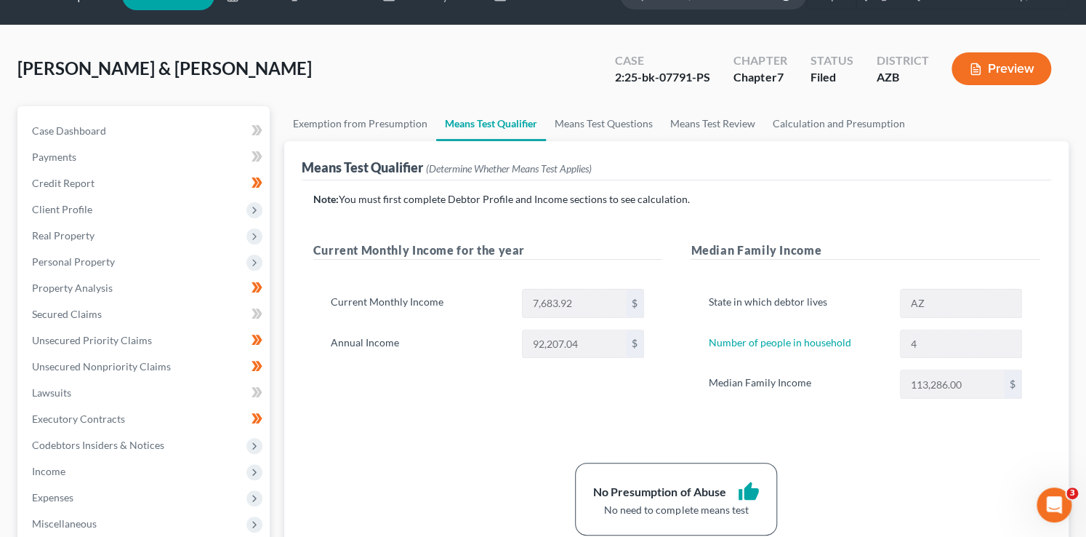
scroll to position [157, 0]
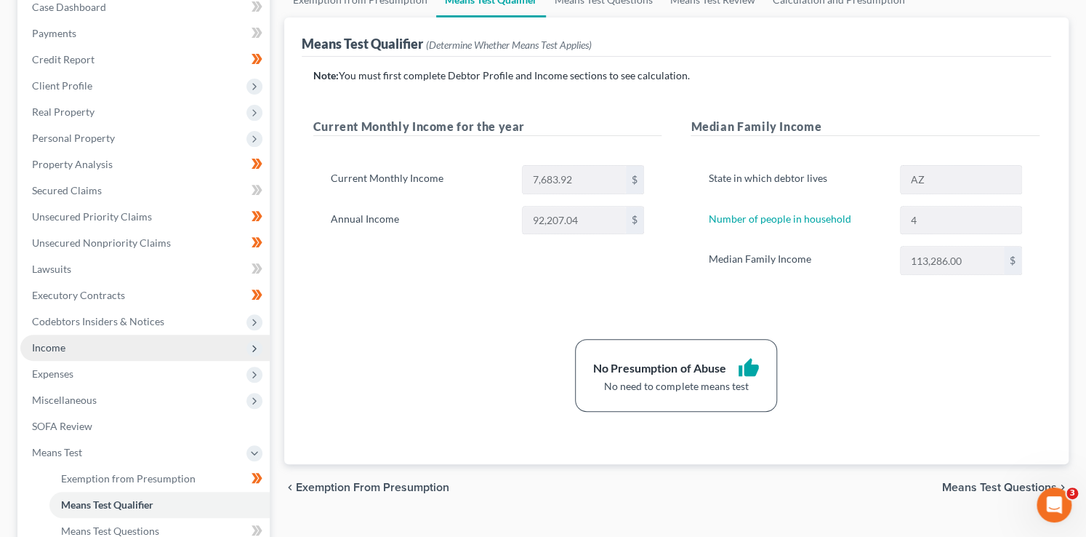
click at [66, 345] on span "Income" at bounding box center [144, 347] width 249 height 26
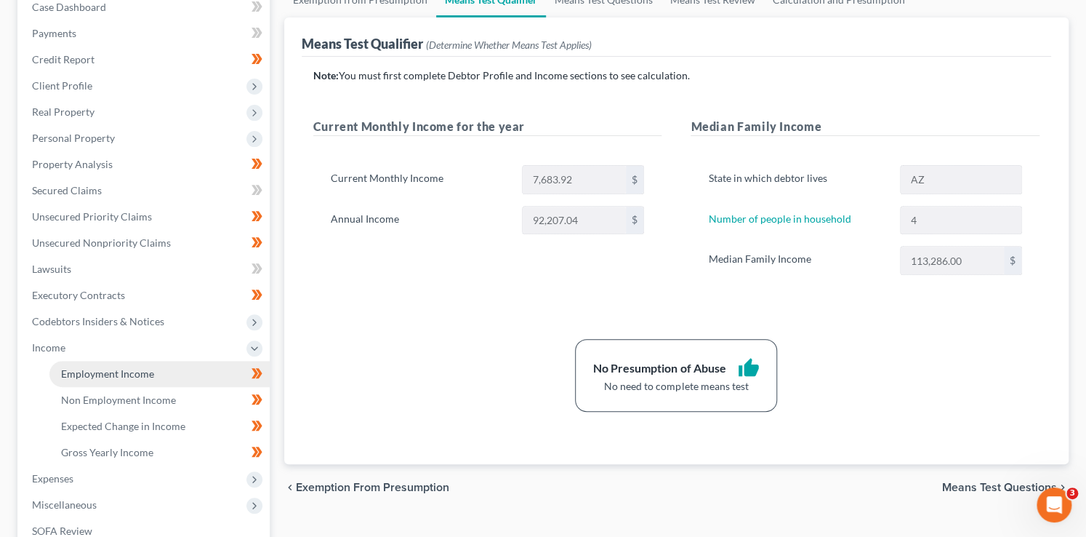
click at [92, 371] on span "Employment Income" at bounding box center [107, 373] width 93 height 12
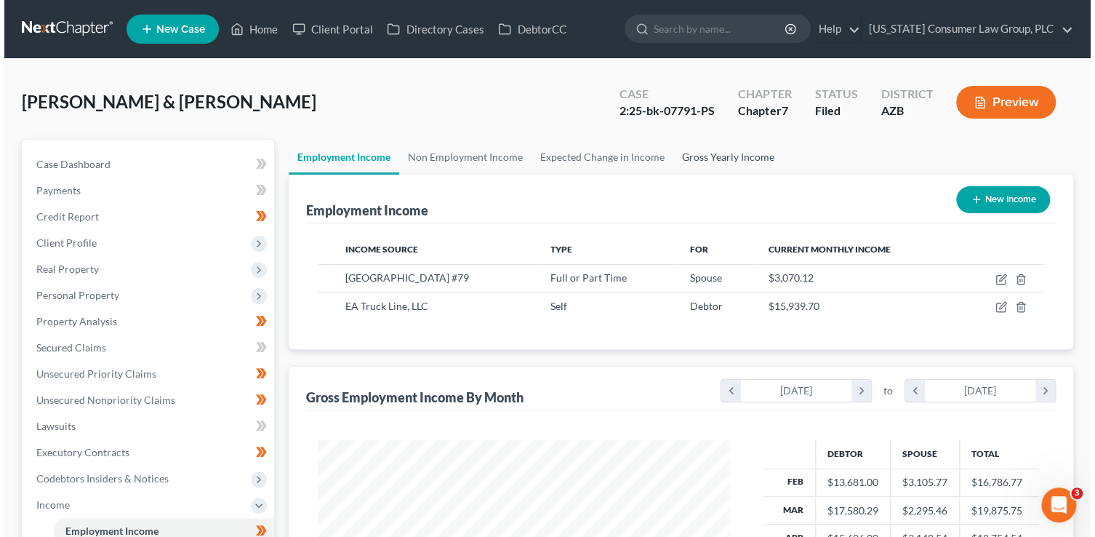
scroll to position [259, 441]
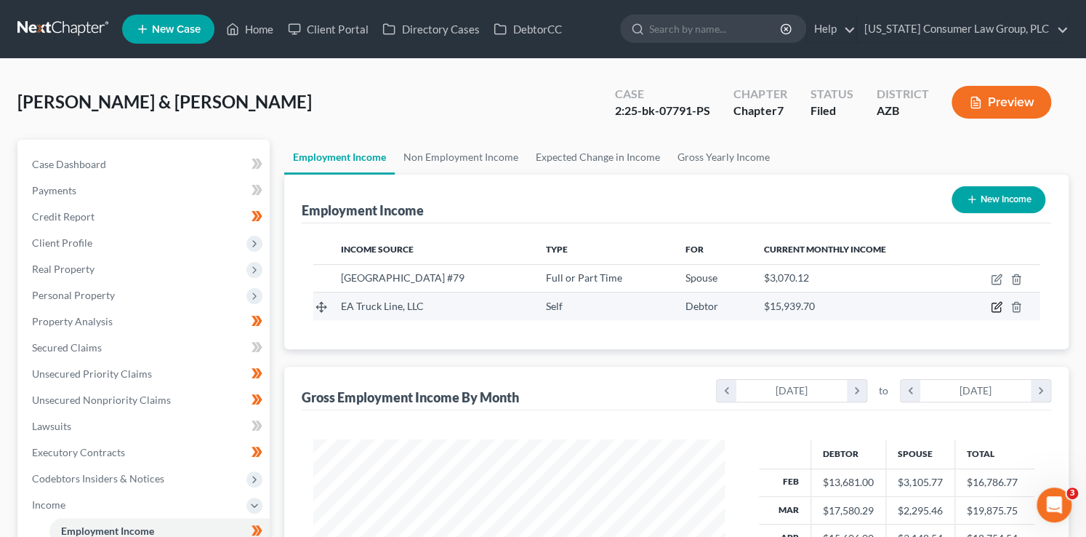
click at [992, 307] on icon "button" at bounding box center [996, 307] width 9 height 9
select select "1"
select select "3"
select select "0"
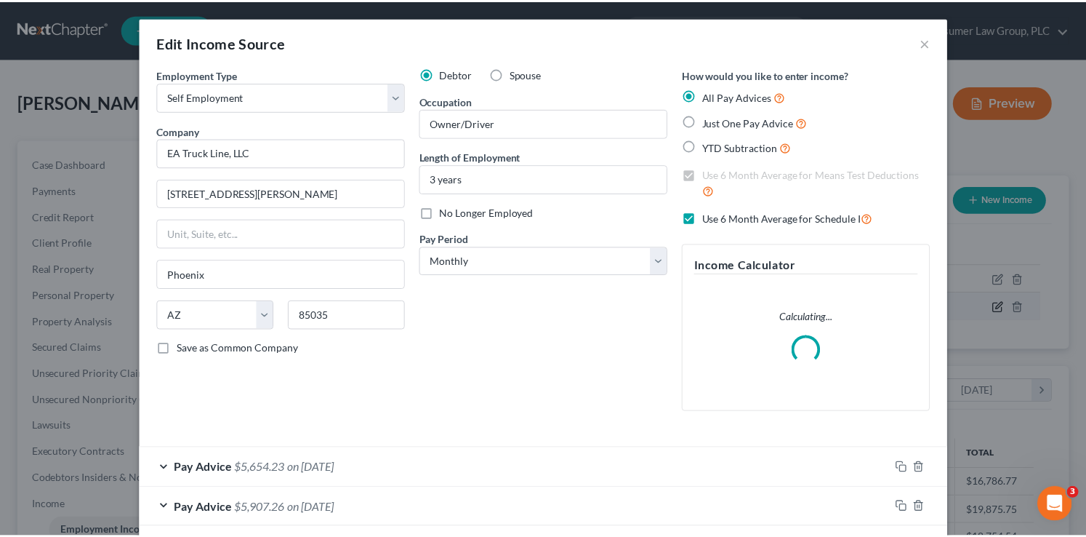
scroll to position [259, 445]
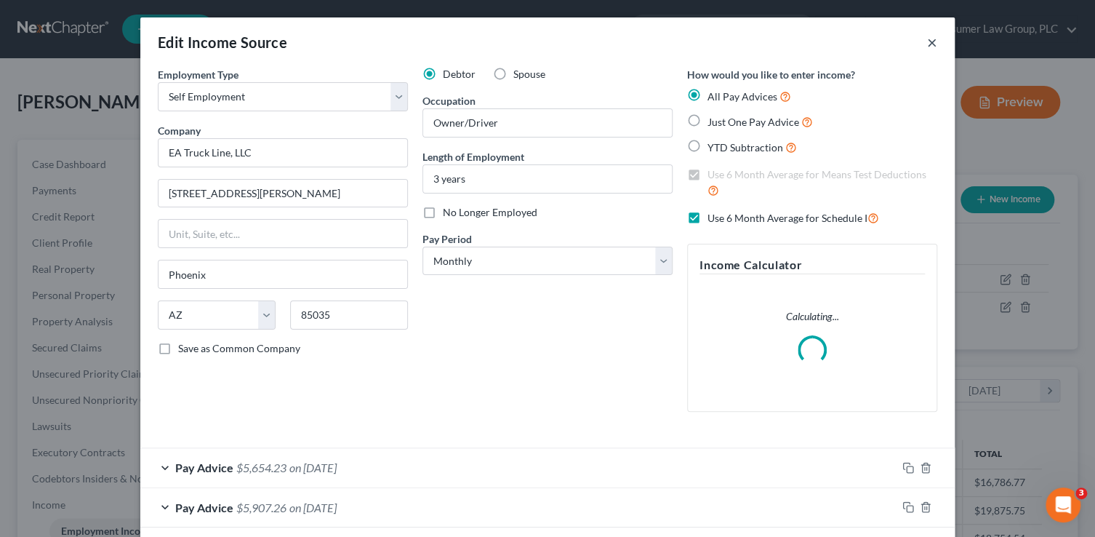
click at [931, 40] on button "×" at bounding box center [932, 41] width 10 height 17
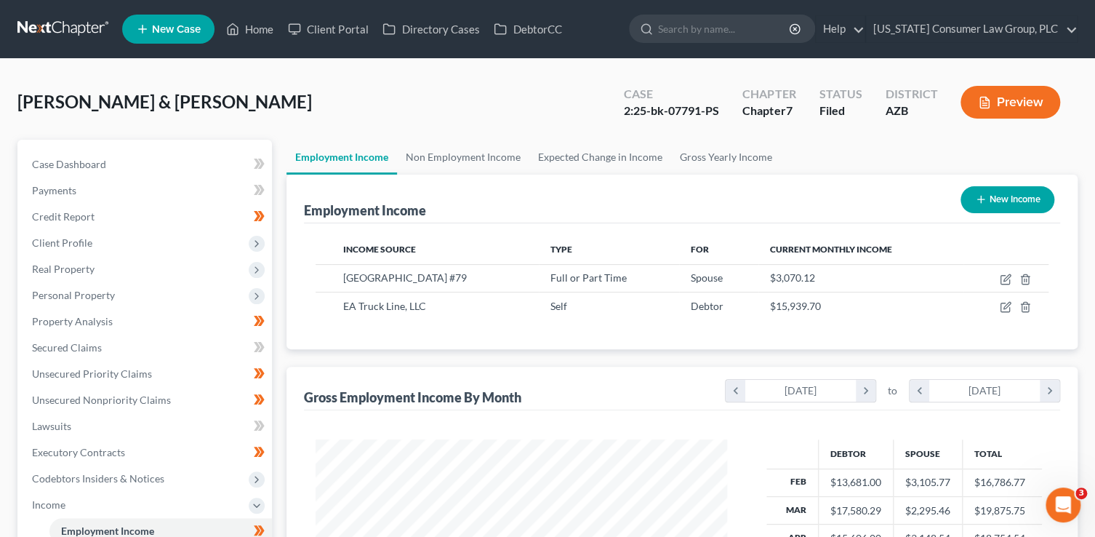
scroll to position [726721, 726540]
click at [997, 278] on icon "button" at bounding box center [998, 277] width 7 height 7
select select "0"
select select "3"
select select "1"
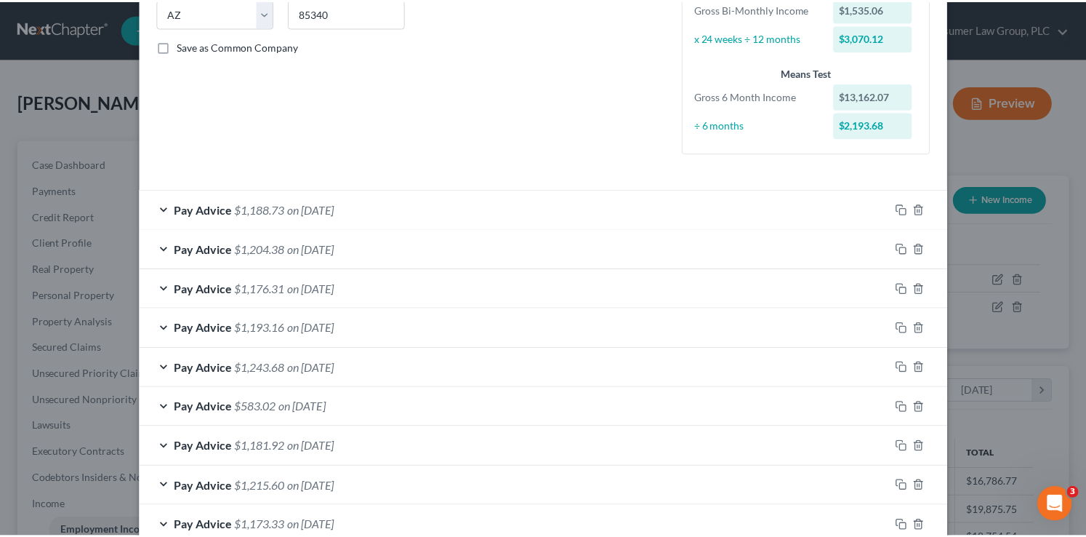
scroll to position [467, 0]
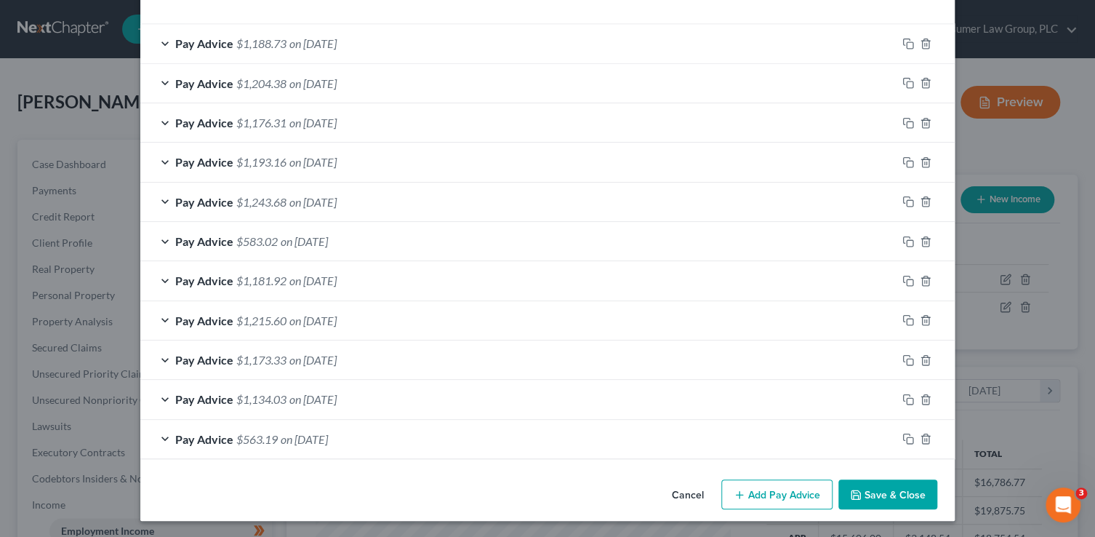
click at [890, 491] on button "Save & Close" at bounding box center [887, 494] width 99 height 31
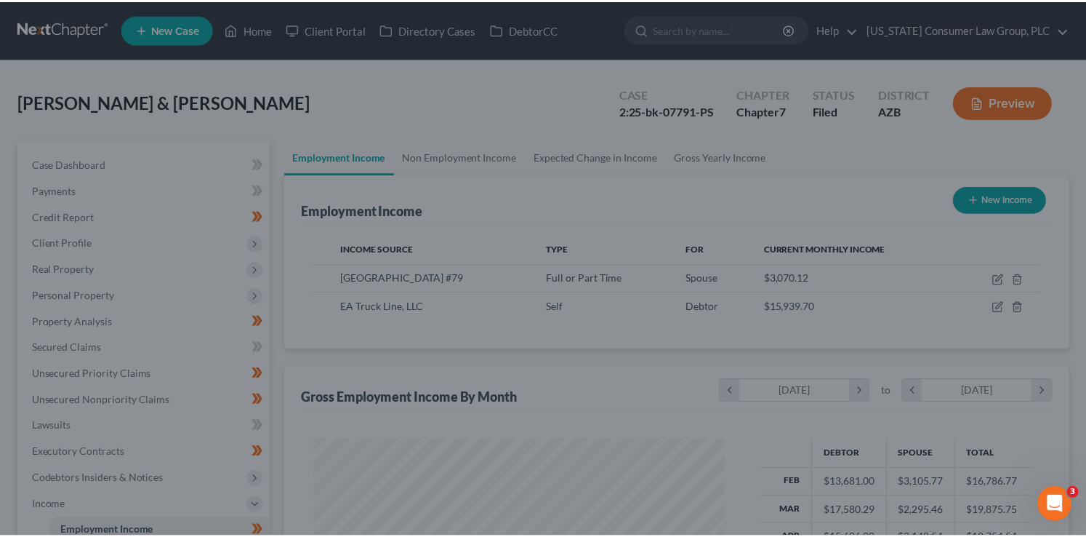
scroll to position [726721, 726540]
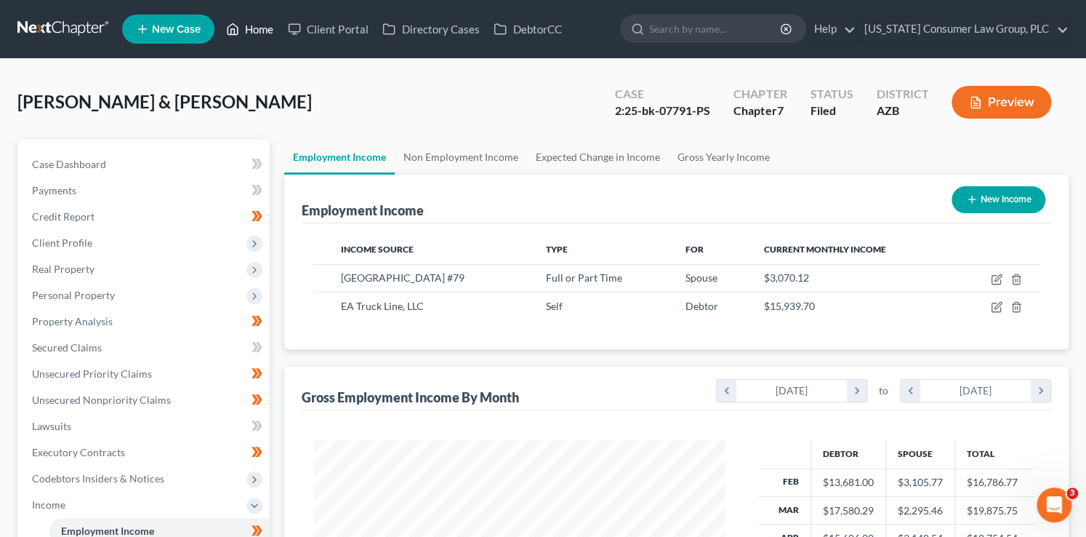
click at [264, 31] on link "Home" at bounding box center [250, 29] width 62 height 26
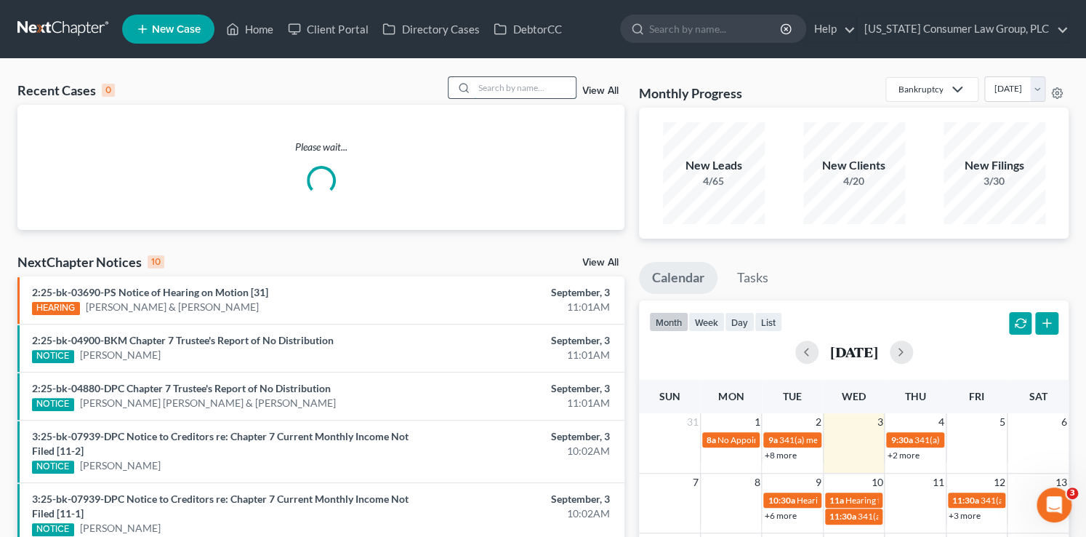
drag, startPoint x: 497, startPoint y: 94, endPoint x: 497, endPoint y: 77, distance: 16.7
click at [497, 90] on input "search" at bounding box center [525, 87] width 102 height 21
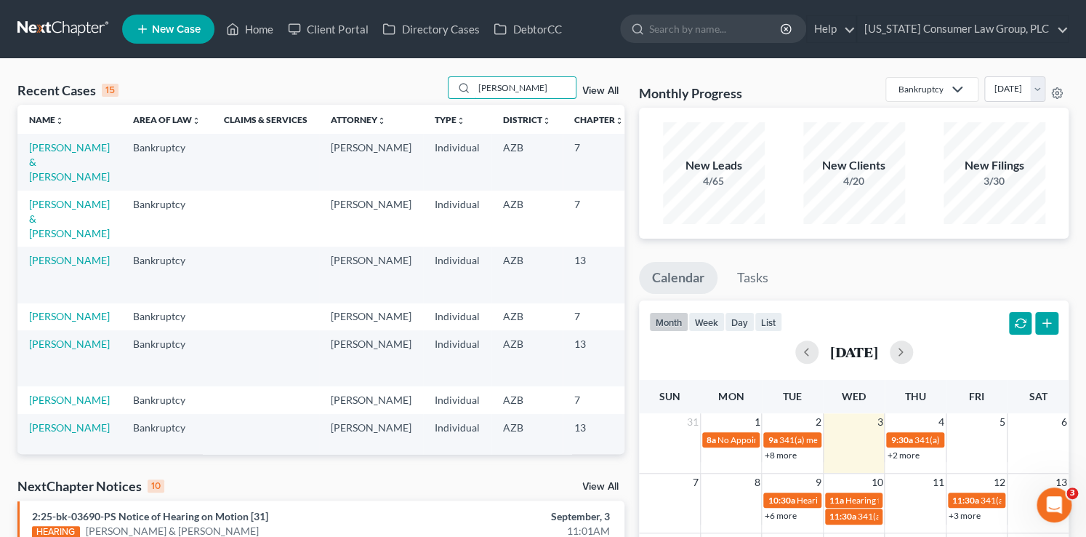
type input "[PERSON_NAME]"
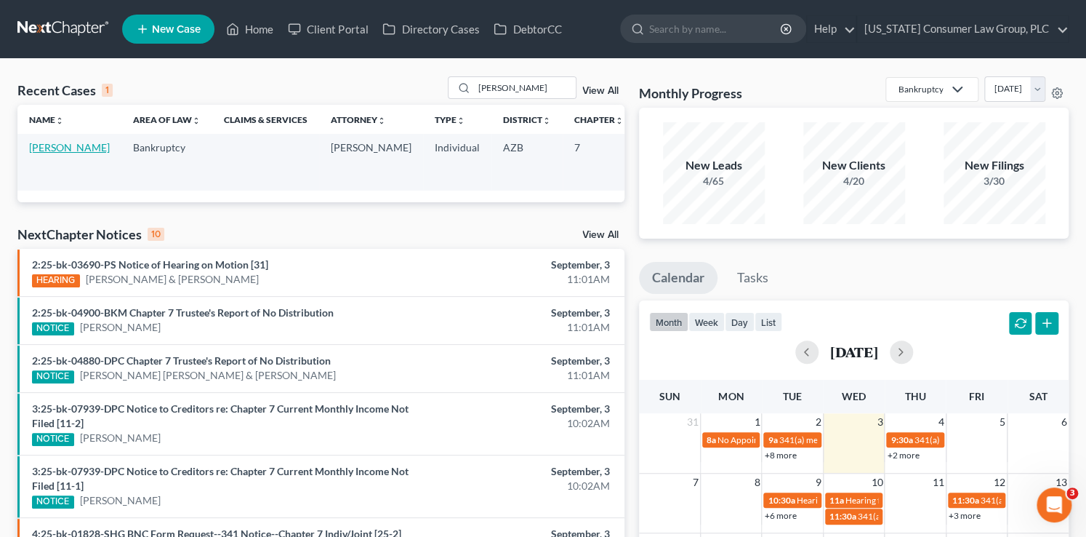
click at [51, 150] on link "[PERSON_NAME]" at bounding box center [69, 147] width 81 height 12
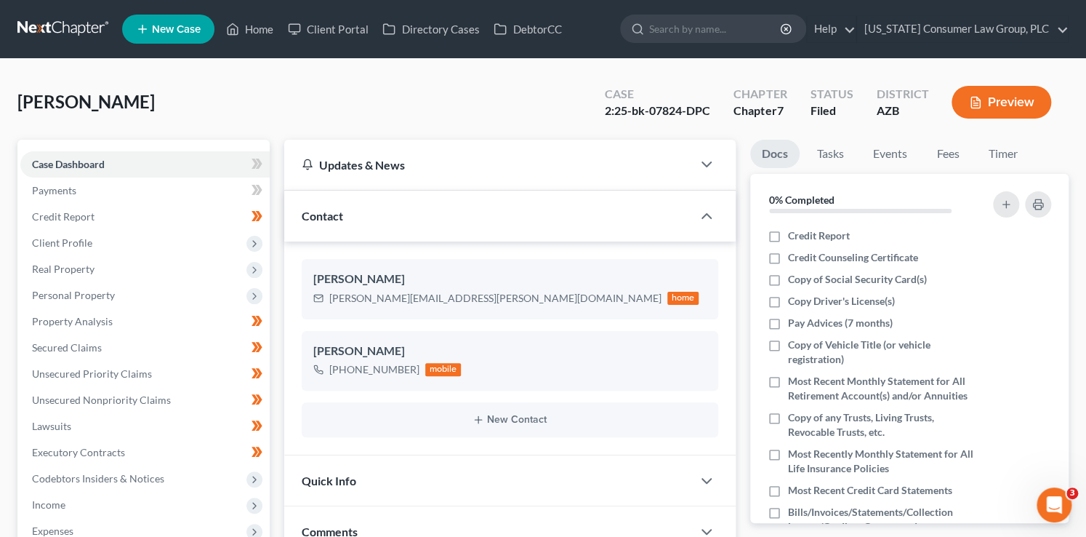
click at [692, 115] on div "2:25-bk-07824-DPC" at bounding box center [657, 111] width 105 height 17
drag, startPoint x: 717, startPoint y: 111, endPoint x: 606, endPoint y: 111, distance: 110.5
click at [606, 111] on div "Case 2:25-bk-07824-DPC" at bounding box center [657, 103] width 129 height 43
copy div "2:25-bk-07824-DPC"
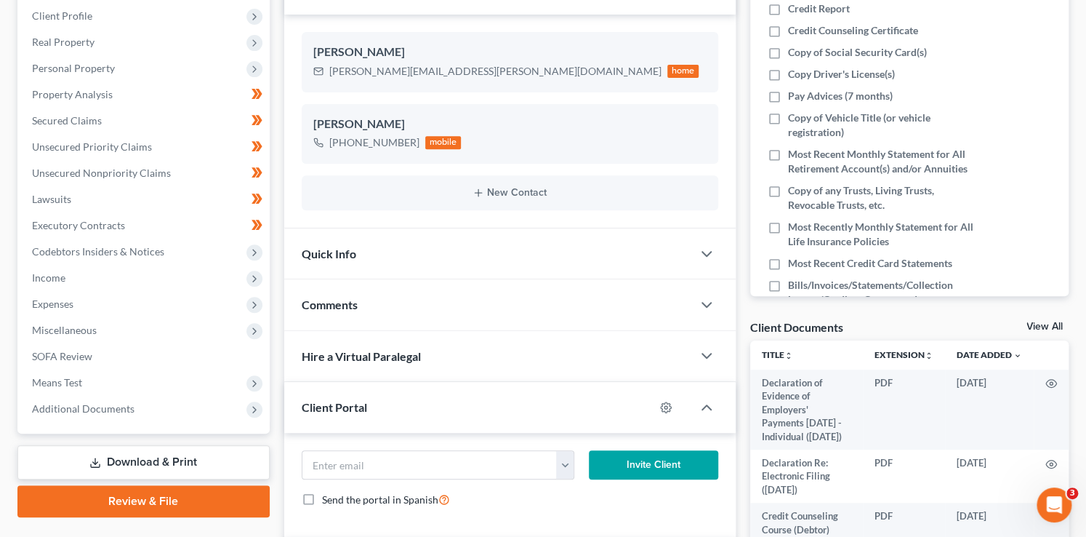
scroll to position [377, 0]
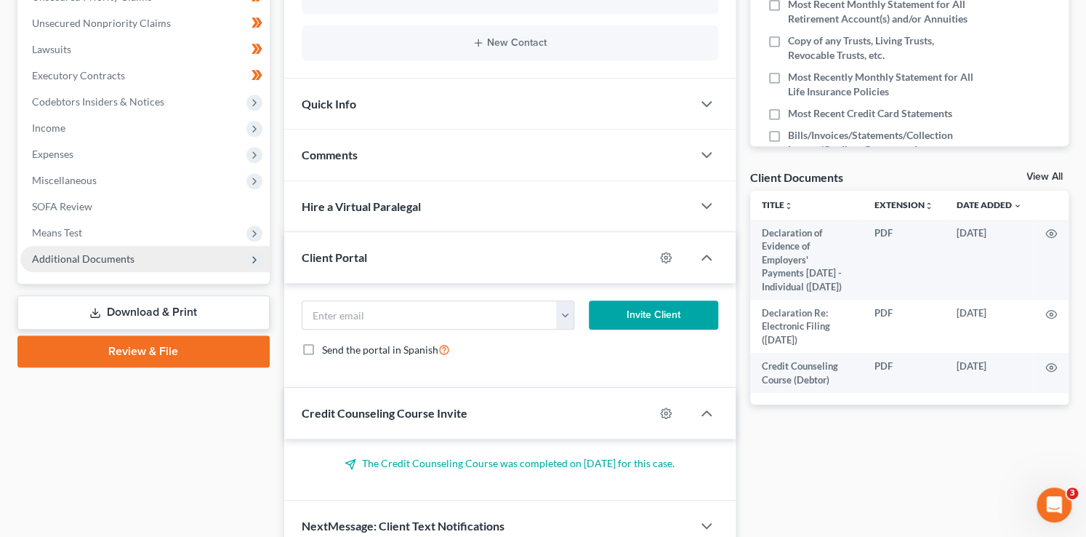
click at [112, 254] on span "Additional Documents" at bounding box center [83, 258] width 103 height 12
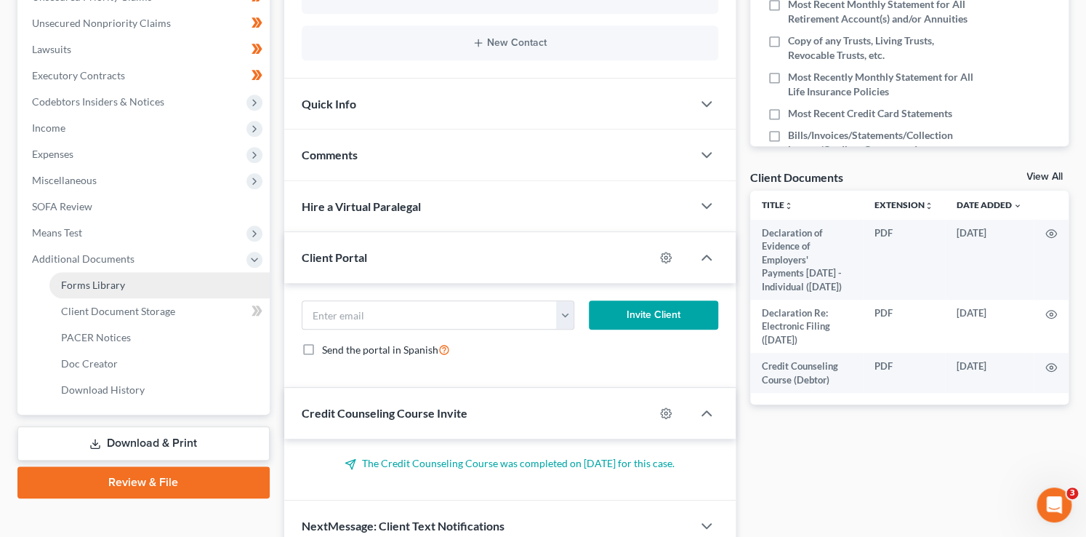
click at [107, 278] on span "Forms Library" at bounding box center [93, 284] width 64 height 12
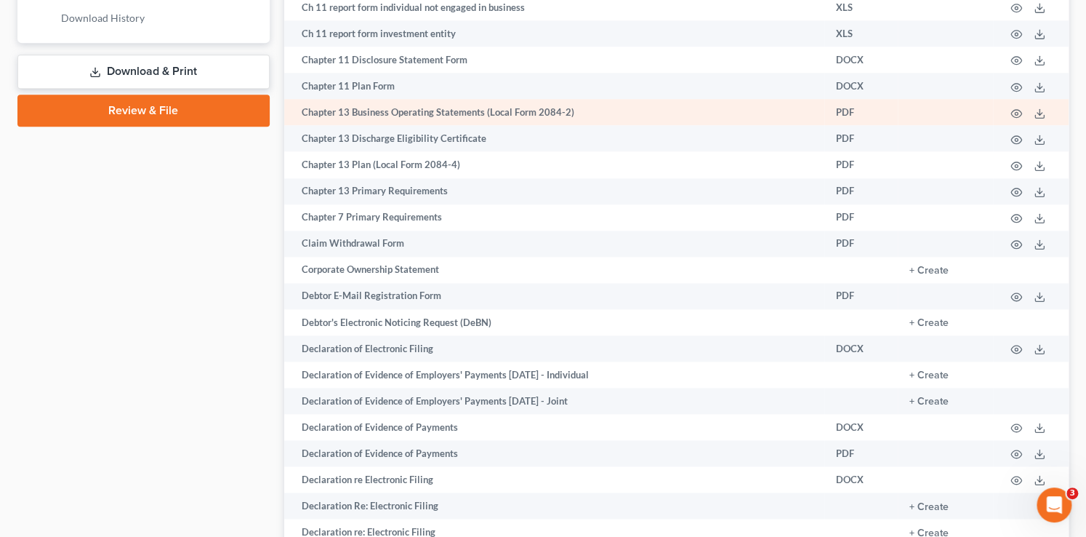
scroll to position [782, 0]
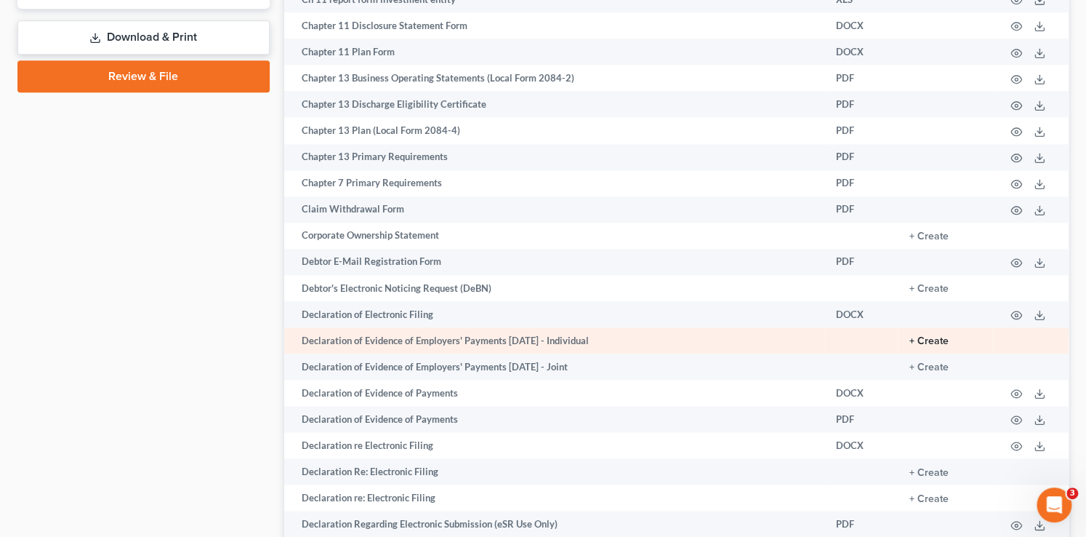
click at [941, 346] on button "+ Create" at bounding box center [928, 341] width 39 height 10
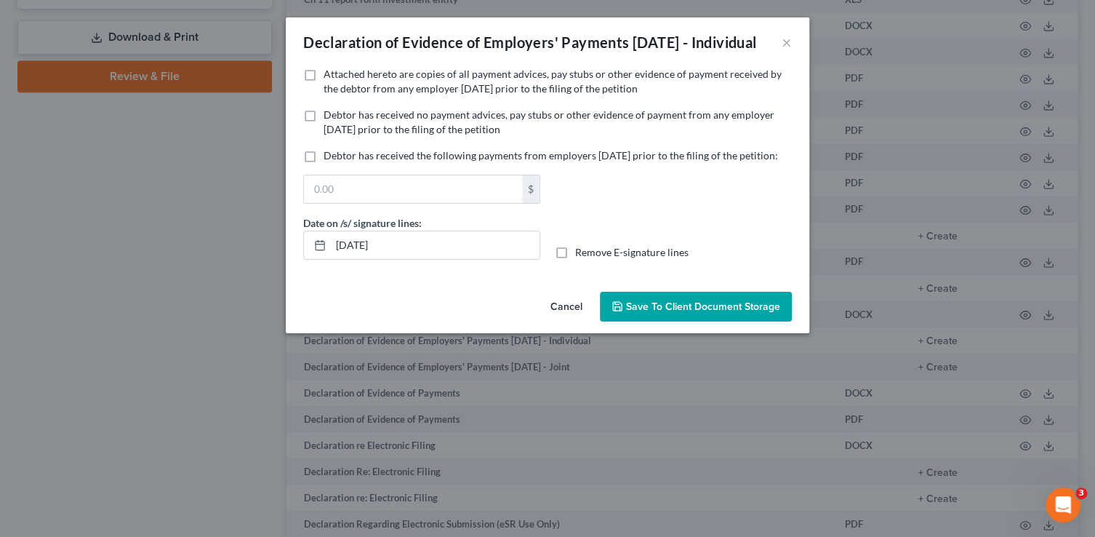
click at [360, 67] on div "Declaration of Evidence of Employers' Payments [DATE] - Individual ×" at bounding box center [547, 41] width 523 height 49
click at [359, 94] on span "Attached hereto are copies of all payment advices, pay stubs or other evidence …" at bounding box center [553, 81] width 458 height 27
click at [339, 76] on input "Attached hereto are copies of all payment advices, pay stubs or other evidence …" at bounding box center [333, 71] width 9 height 9
checkbox input "true"
drag, startPoint x: 420, startPoint y: 272, endPoint x: 538, endPoint y: 309, distance: 123.5
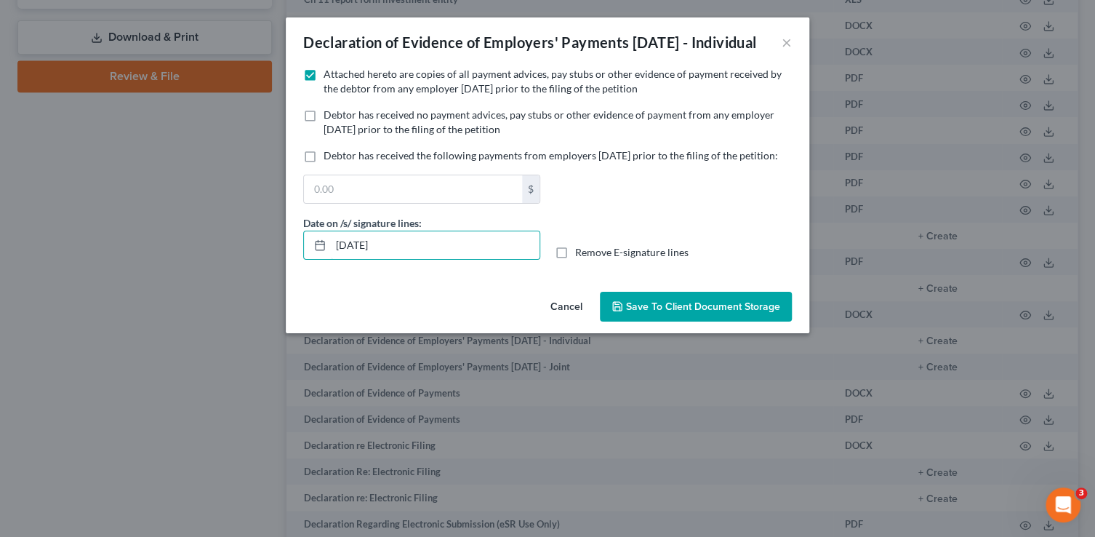
click at [476, 271] on div "Date on /s/ signature lines: [DATE] Remove E-signature lines" at bounding box center [547, 243] width 503 height 56
click at [689, 313] on span "Save to Client Document Storage" at bounding box center [703, 306] width 154 height 12
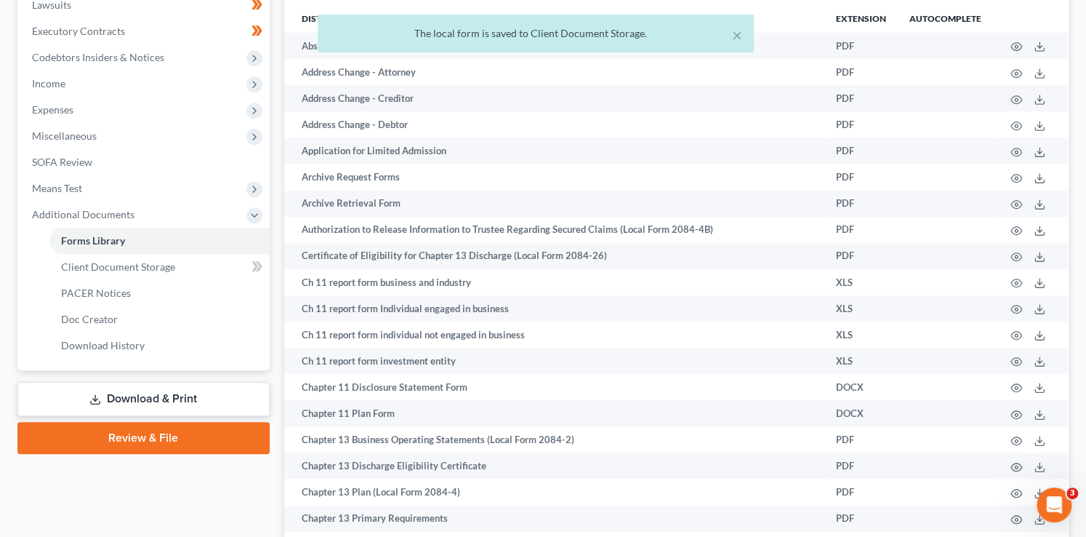
scroll to position [409, 0]
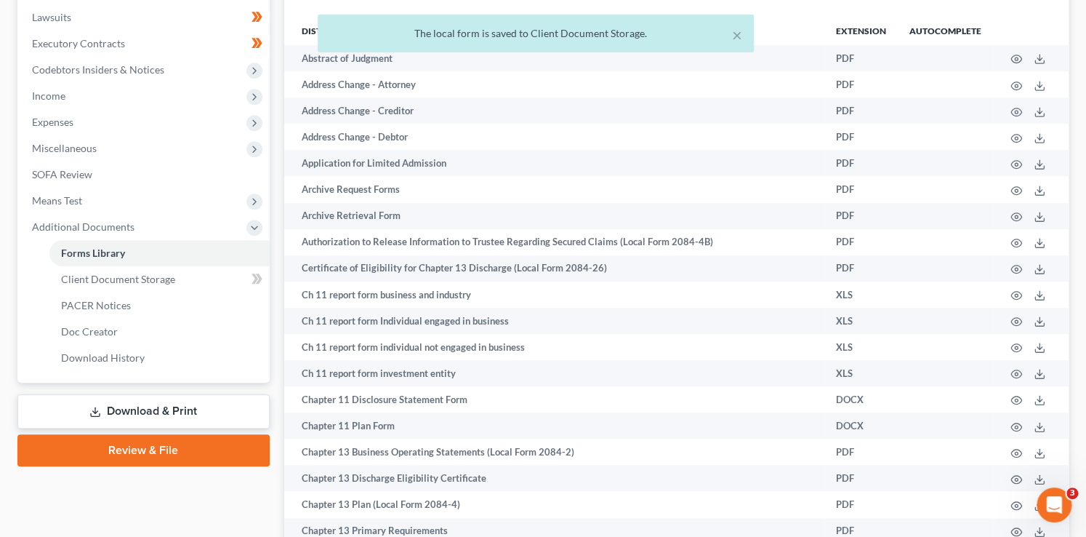
click at [187, 414] on link "Download & Print" at bounding box center [143, 411] width 252 height 34
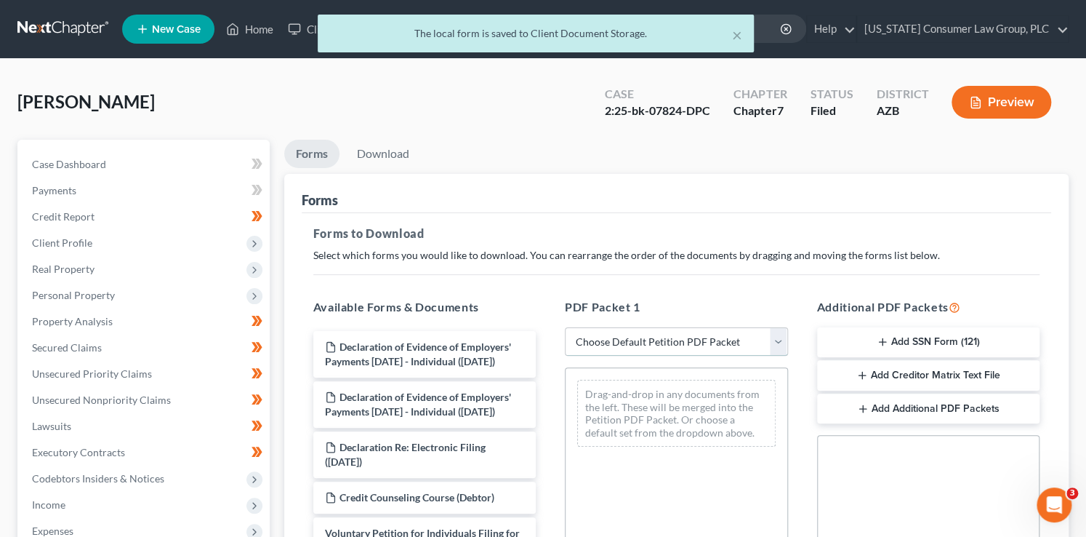
click at [623, 340] on select "Choose Default Petition PDF Packet Complete Bankruptcy Petition (all forms and …" at bounding box center [676, 341] width 223 height 29
select select "6"
click at [565, 327] on select "Choose Default Petition PDF Packet Complete Bankruptcy Petition (all forms and …" at bounding box center [676, 341] width 223 height 29
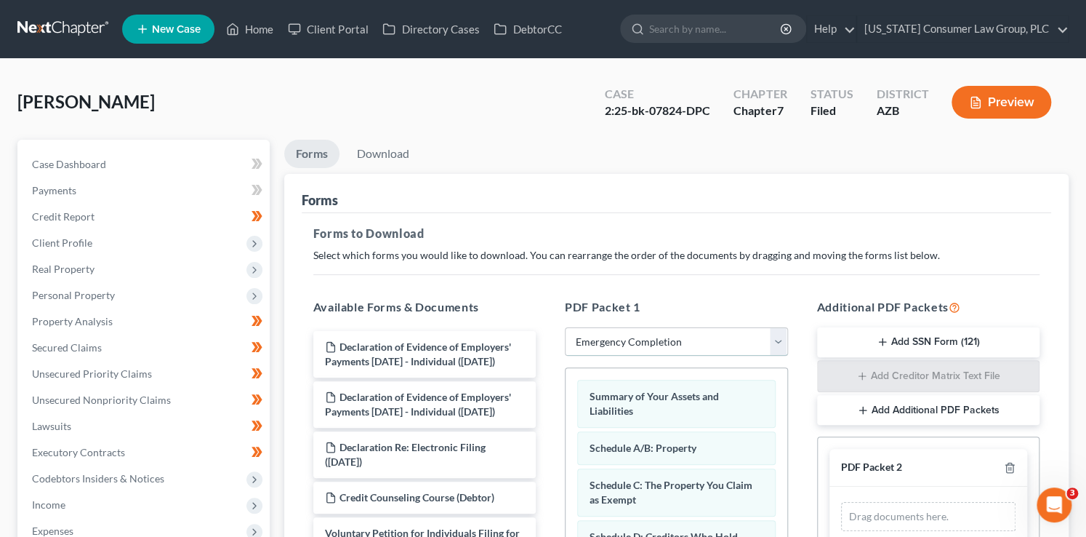
scroll to position [201, 0]
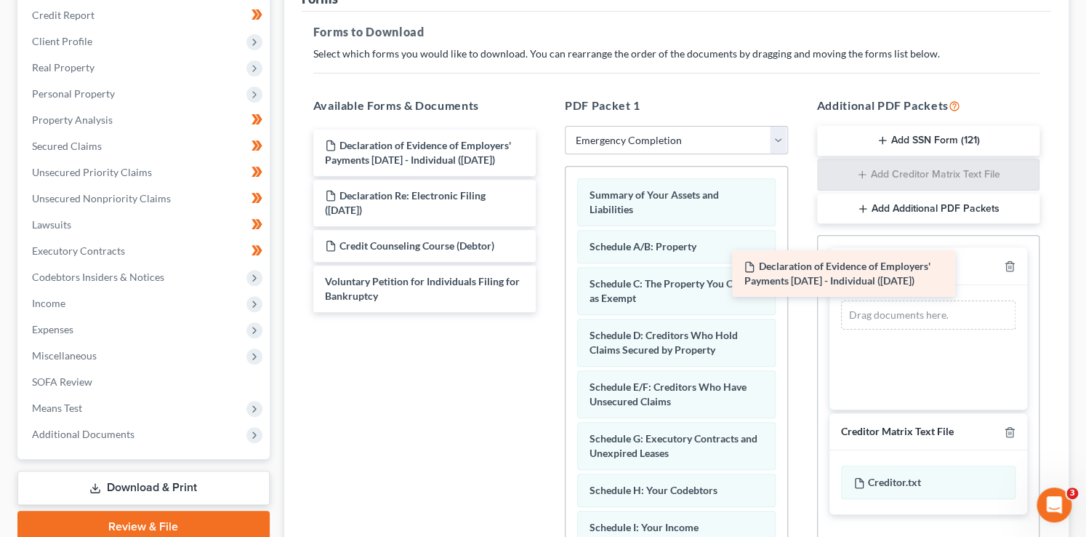
drag, startPoint x: 425, startPoint y: 163, endPoint x: 868, endPoint y: 311, distance: 466.9
click at [548, 289] on div "Declaration of Evidence of Employers' Payments [DATE] - Individual ([DATE]) Dec…" at bounding box center [425, 220] width 246 height 182
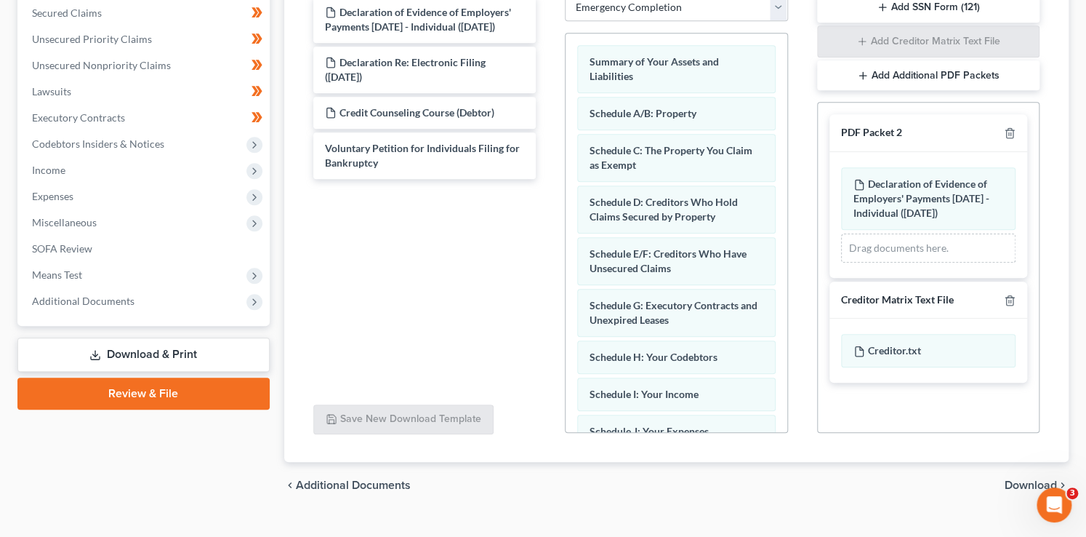
scroll to position [355, 0]
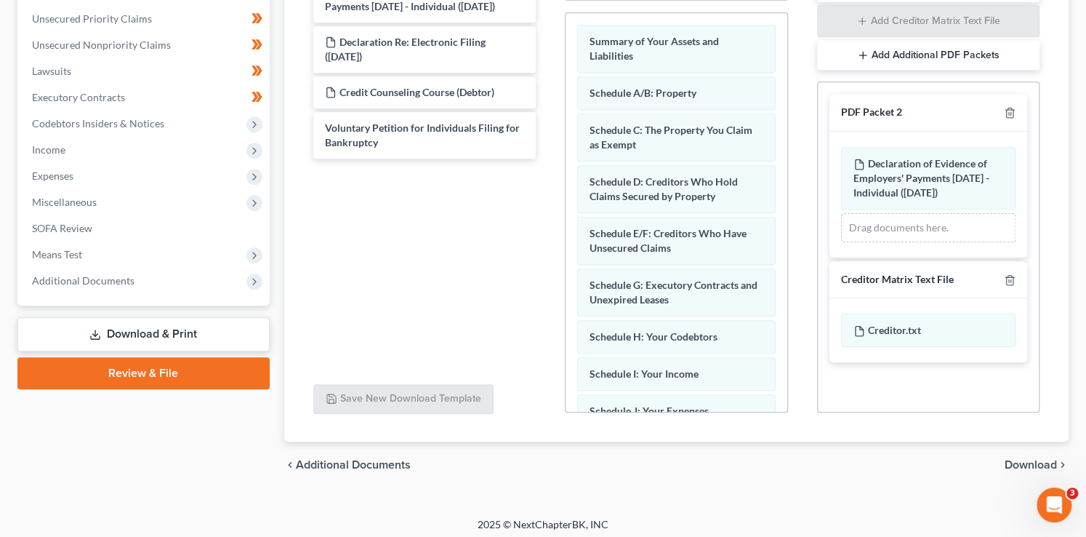
click at [1029, 467] on span "Download" at bounding box center [1031, 465] width 52 height 12
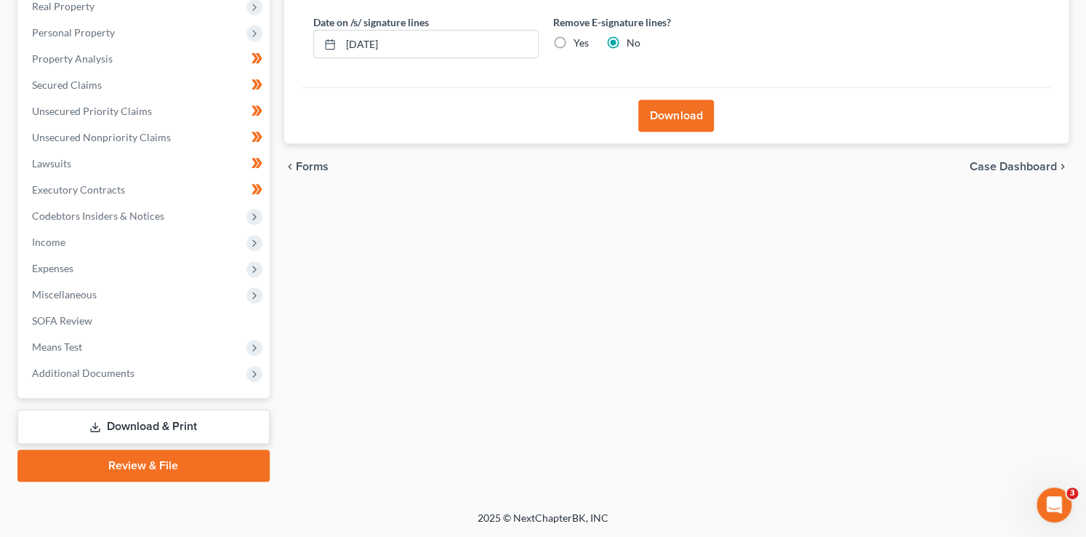
scroll to position [262, 0]
click at [700, 117] on button "Download" at bounding box center [676, 116] width 76 height 32
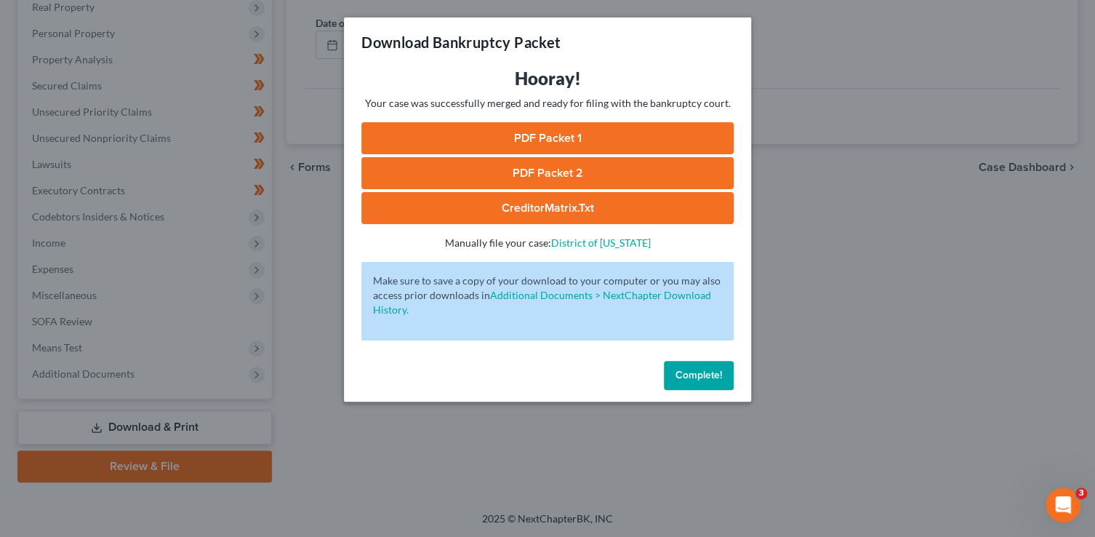
click at [467, 138] on link "PDF Packet 1" at bounding box center [547, 138] width 372 height 32
click at [0, 0] on div "Download Bankruptcy Packet Hooray! Your case was successfully merged and ready …" at bounding box center [547, 268] width 1095 height 537
drag, startPoint x: 481, startPoint y: 172, endPoint x: 453, endPoint y: 87, distance: 90.3
click at [481, 172] on link "PDF Packet 2" at bounding box center [547, 173] width 372 height 32
click at [517, 209] on link "CreditorMatrix.txt" at bounding box center [547, 208] width 372 height 32
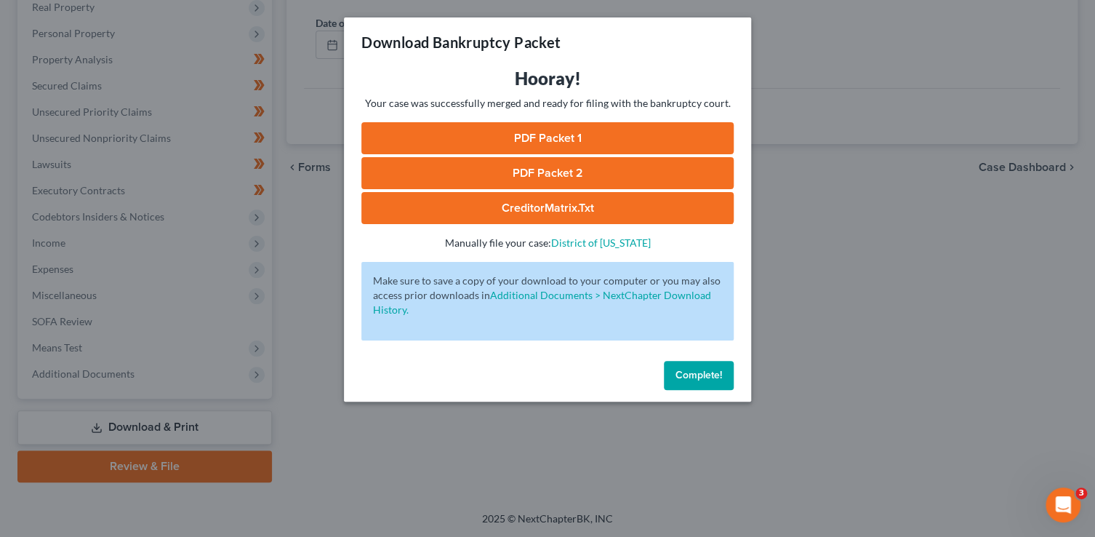
click at [711, 373] on span "Complete!" at bounding box center [698, 375] width 47 height 12
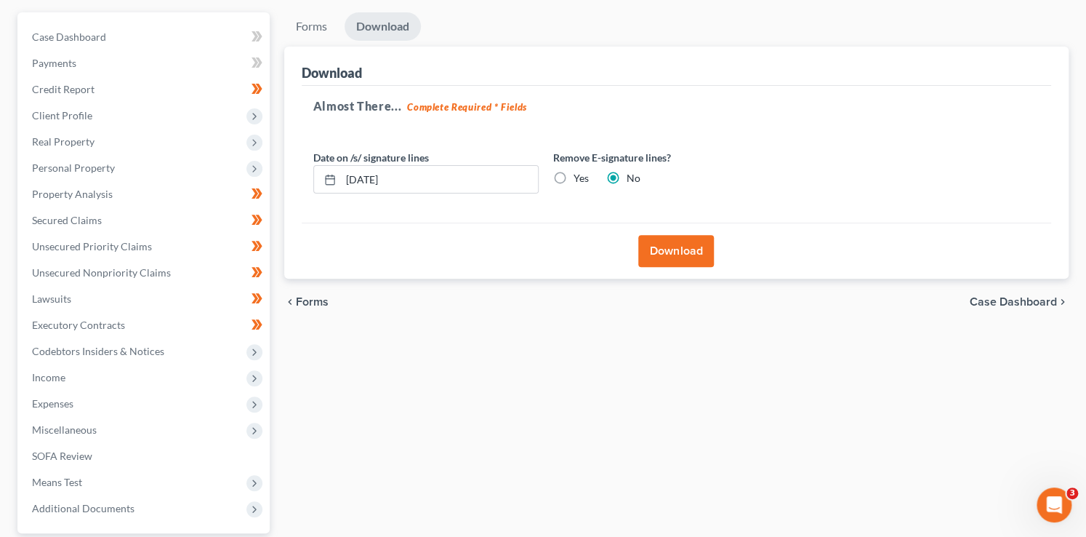
scroll to position [0, 0]
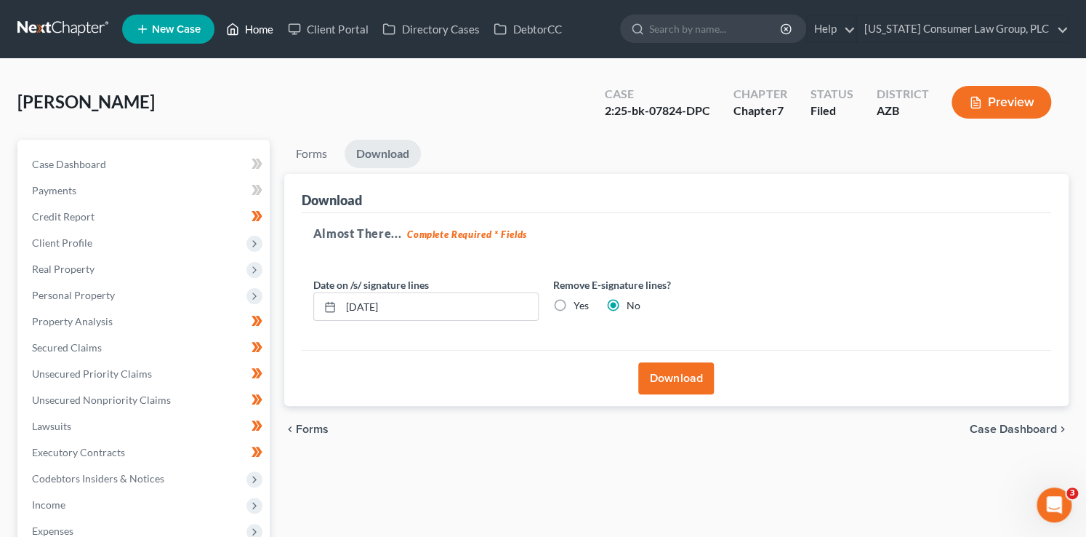
click at [246, 28] on link "Home" at bounding box center [250, 29] width 62 height 26
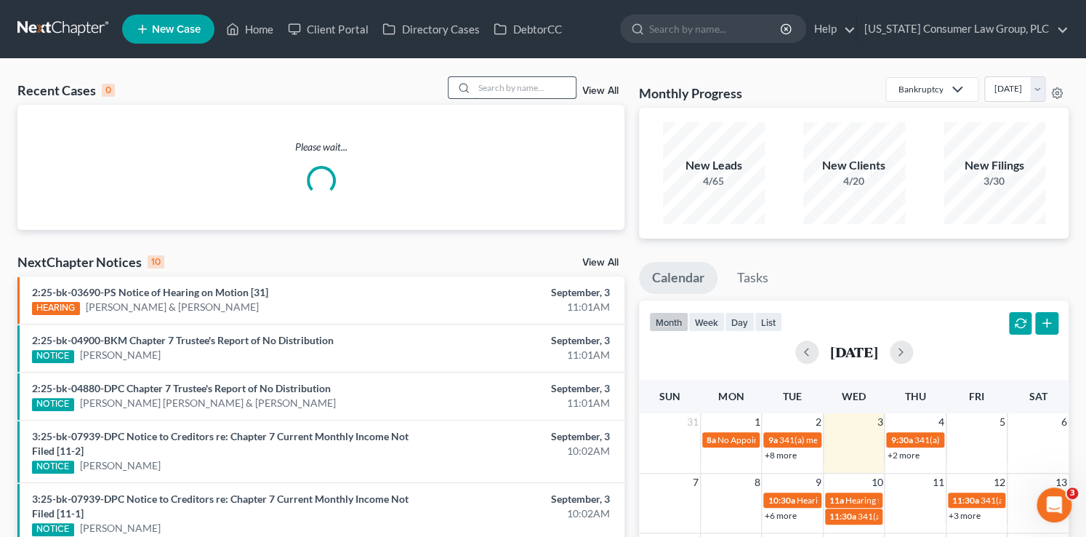
click at [543, 89] on input "search" at bounding box center [525, 87] width 102 height 21
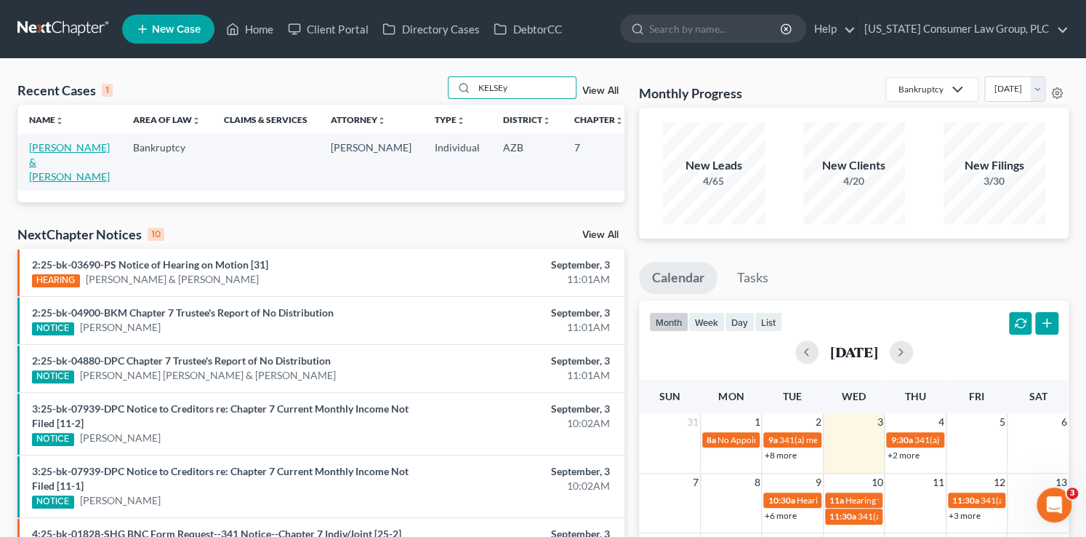
type input "KELSEy"
click at [44, 174] on link "[PERSON_NAME] & [PERSON_NAME]" at bounding box center [69, 161] width 81 height 41
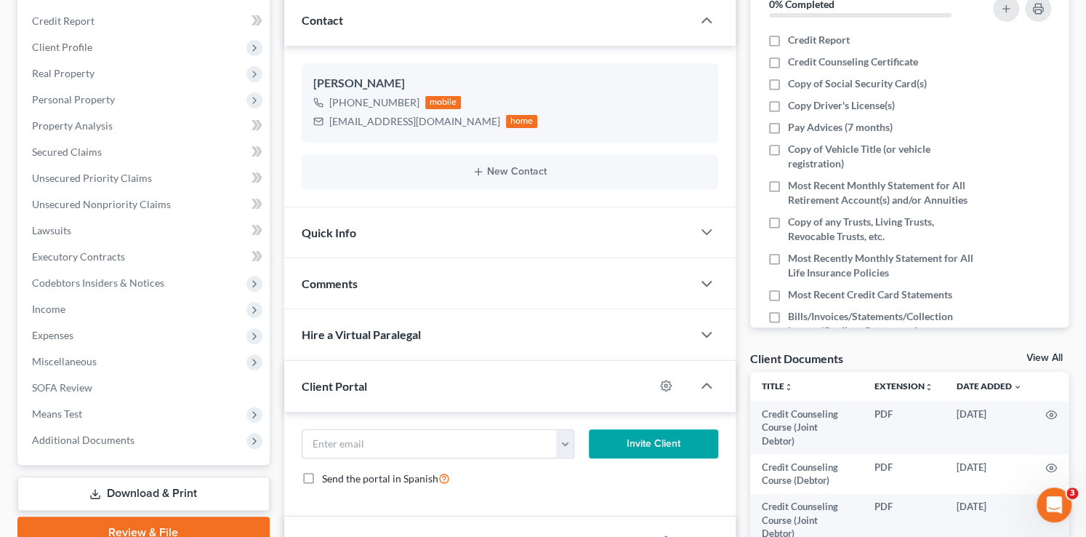
scroll to position [230, 0]
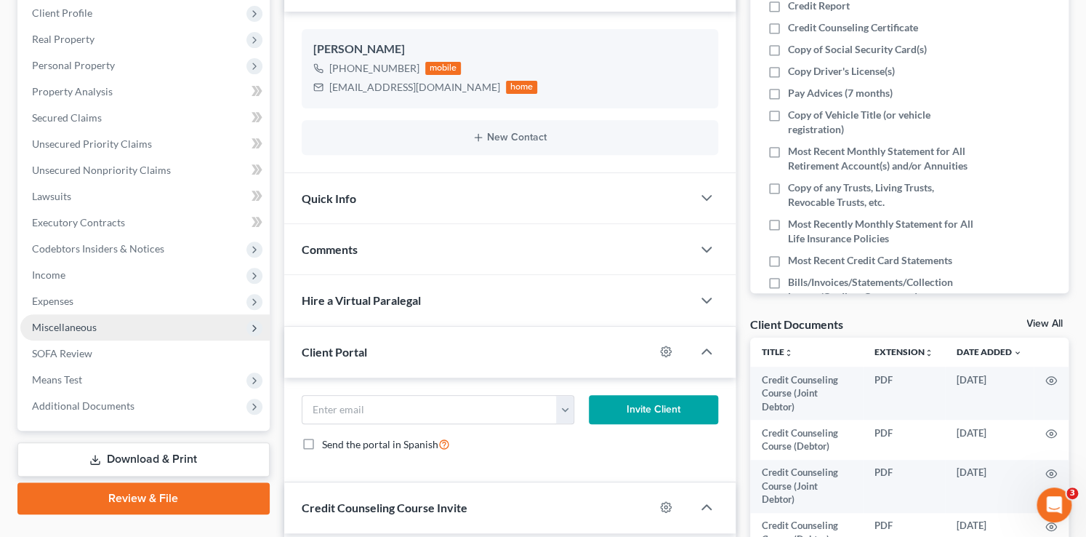
click at [75, 331] on span "Miscellaneous" at bounding box center [64, 327] width 65 height 12
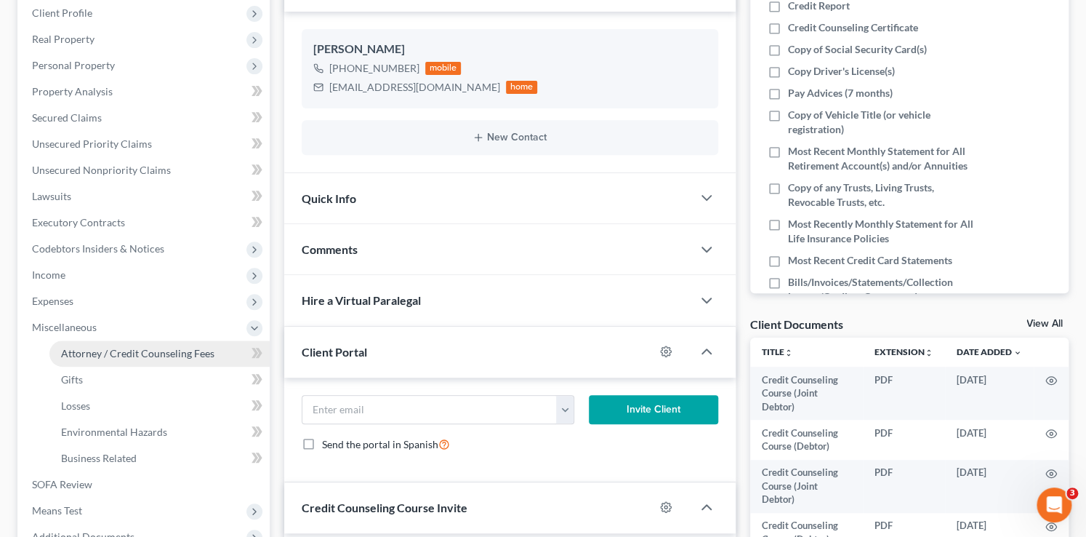
click at [144, 353] on span "Attorney / Credit Counseling Fees" at bounding box center [137, 353] width 153 height 12
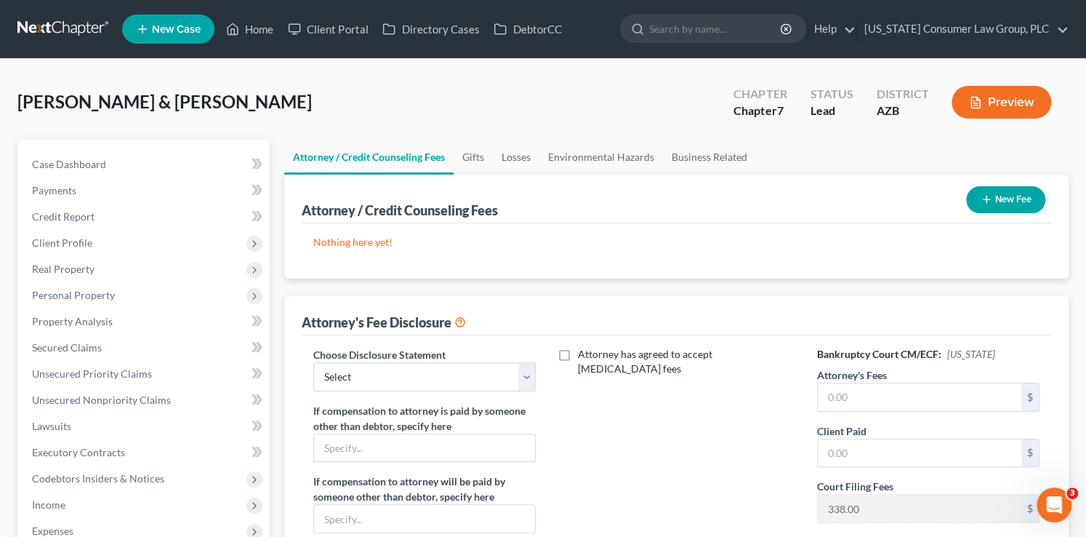
click at [1010, 204] on button "New Fee" at bounding box center [1005, 199] width 79 height 27
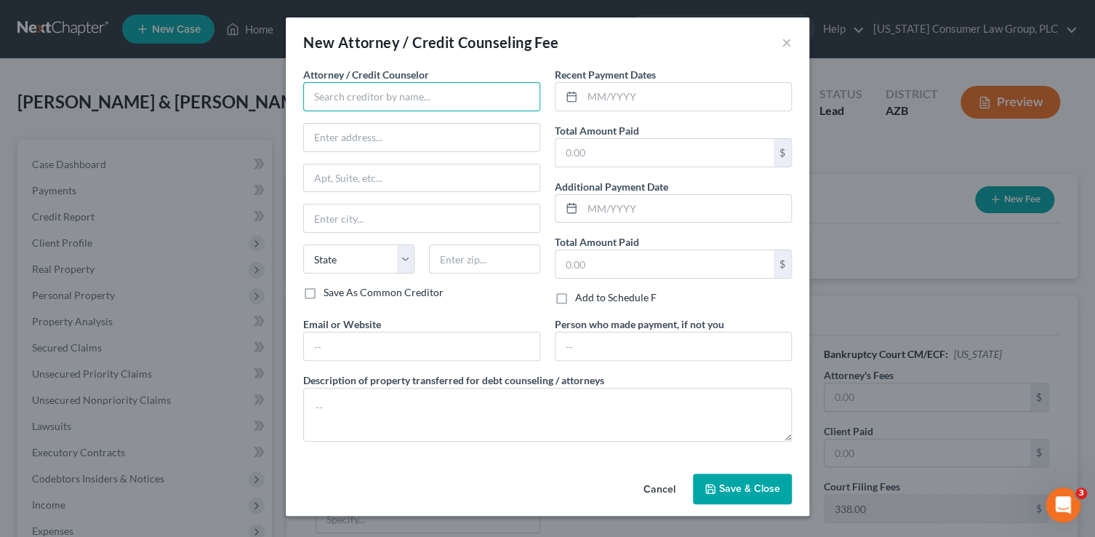
click at [325, 98] on input "text" at bounding box center [421, 96] width 237 height 29
type input "[US_STATE] Consumer Law Group, PLC"
type input "[STREET_ADDRESS][PERSON_NAME]"
type input "[PERSON_NAME]"
select select "3"
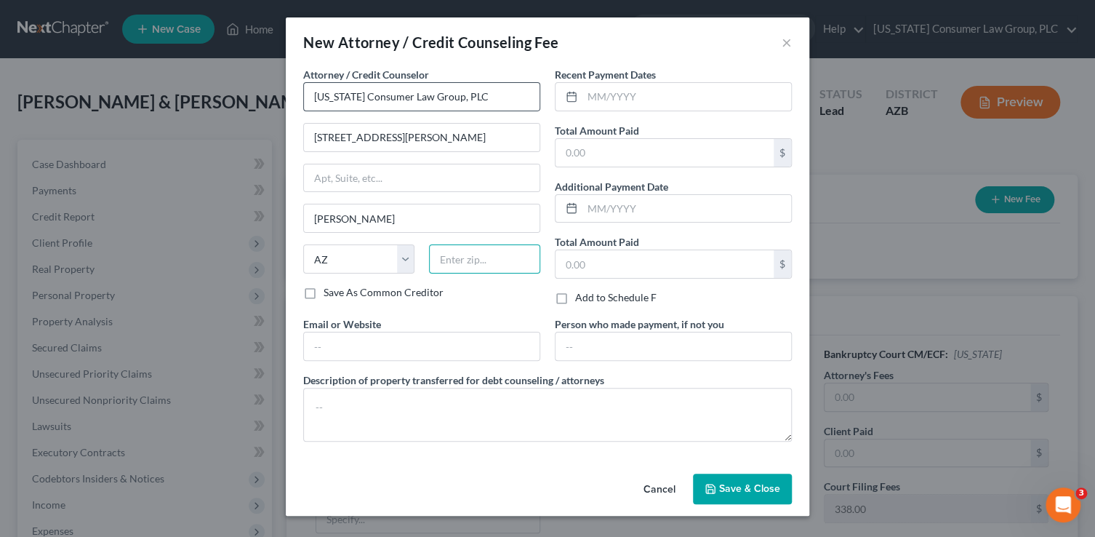
type input "85286"
drag, startPoint x: 380, startPoint y: 223, endPoint x: 244, endPoint y: 208, distance: 137.5
click at [249, 217] on div "New Attorney / Credit Counseling Fee × Attorney / Credit Counselor * [US_STATE]…" at bounding box center [547, 268] width 1095 height 537
type input "[PERSON_NAME]"
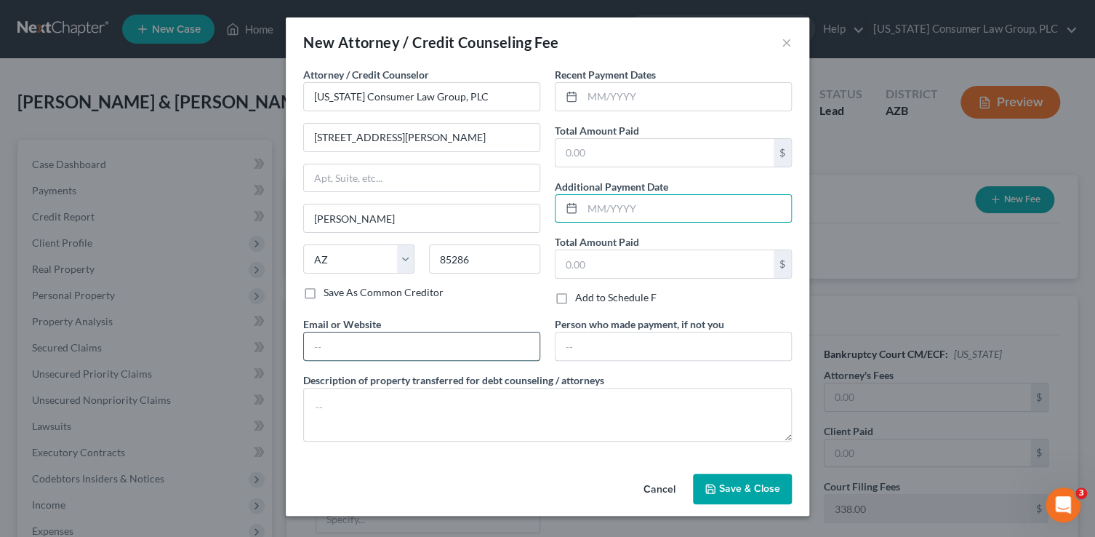
click at [340, 348] on input "text" at bounding box center [422, 346] width 236 height 28
type input "[DOMAIN_NAME]"
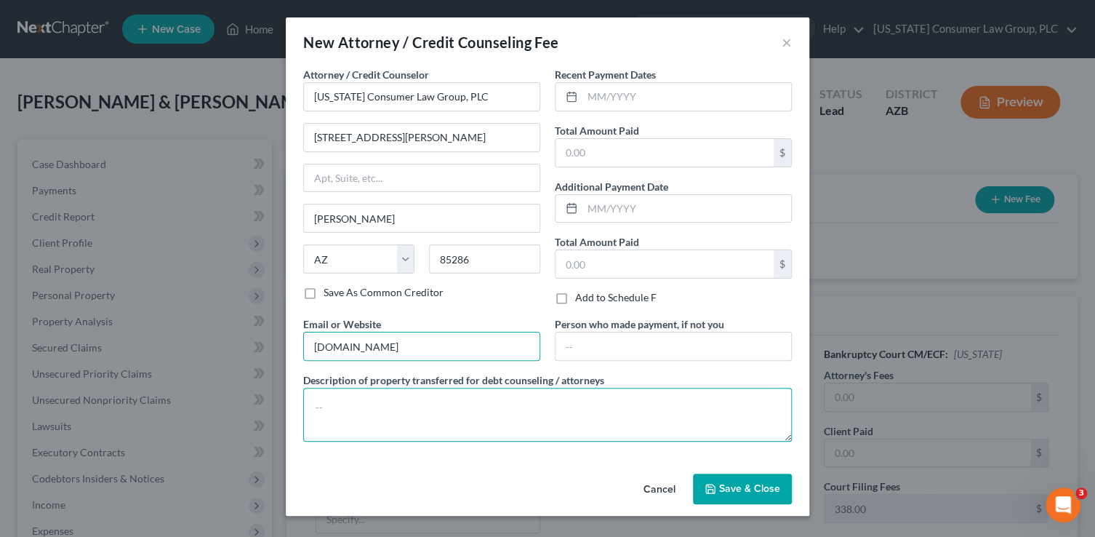
click at [400, 411] on textarea at bounding box center [547, 414] width 489 height 54
type textarea ";"
paste textarea "Filing fee: $338.00"
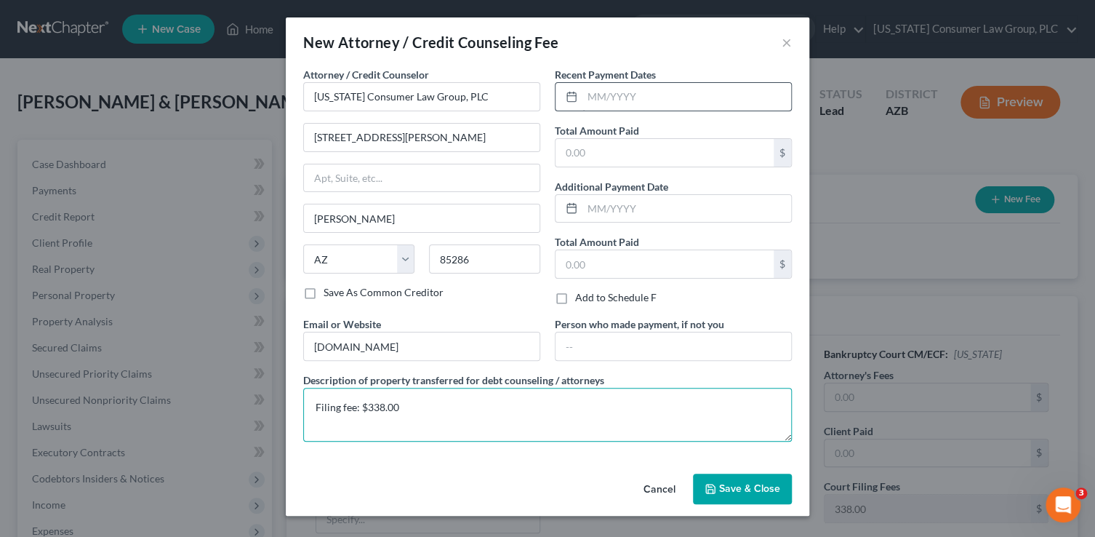
type textarea "Filing fee: $338.00"
click at [649, 90] on input "text" at bounding box center [686, 97] width 209 height 28
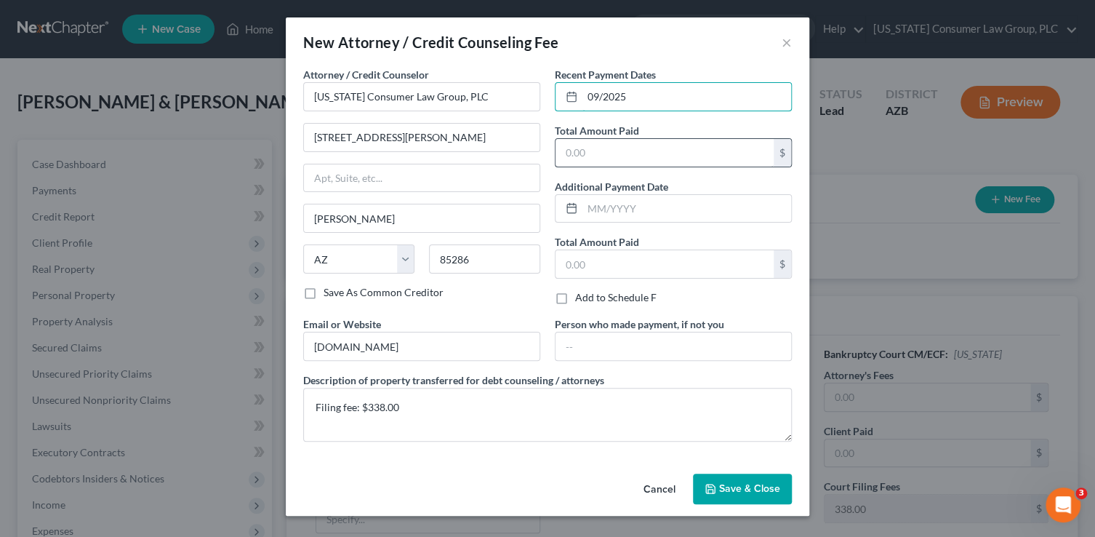
type input "09/2025"
click at [647, 147] on input "text" at bounding box center [664, 153] width 218 height 28
type input "338"
click at [719, 486] on span "Save & Close" at bounding box center [749, 488] width 61 height 12
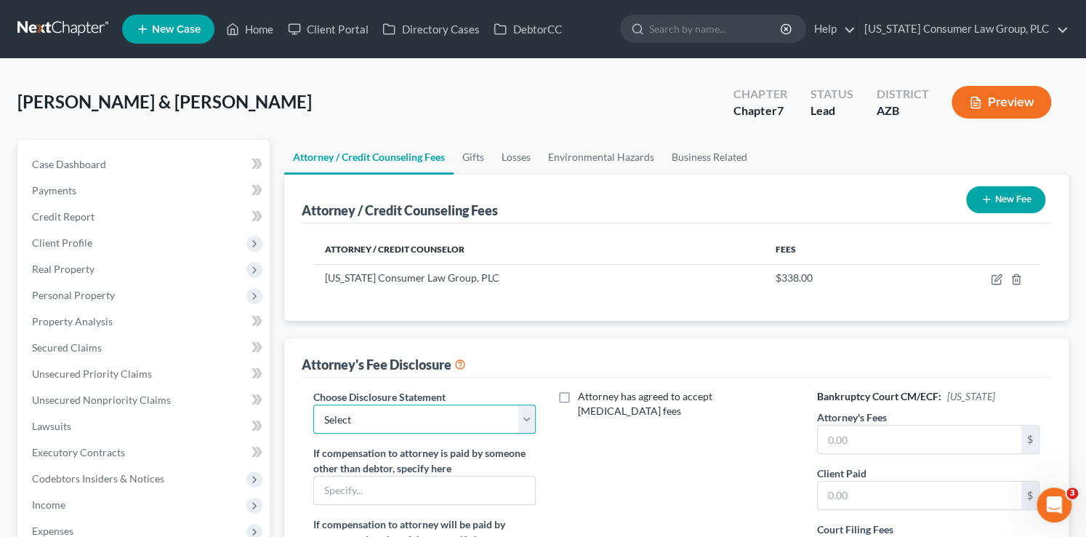
click at [433, 422] on select "Select [PERSON_NAME] [PERSON_NAME] Disclosure [PERSON_NAME] Disclosure Hout - D…" at bounding box center [424, 418] width 223 height 29
select select "5"
click at [313, 404] on select "Select [PERSON_NAME] [PERSON_NAME] Disclosure [PERSON_NAME] Disclosure Hout - D…" at bounding box center [424, 418] width 223 height 29
click at [875, 444] on input "text" at bounding box center [920, 439] width 204 height 28
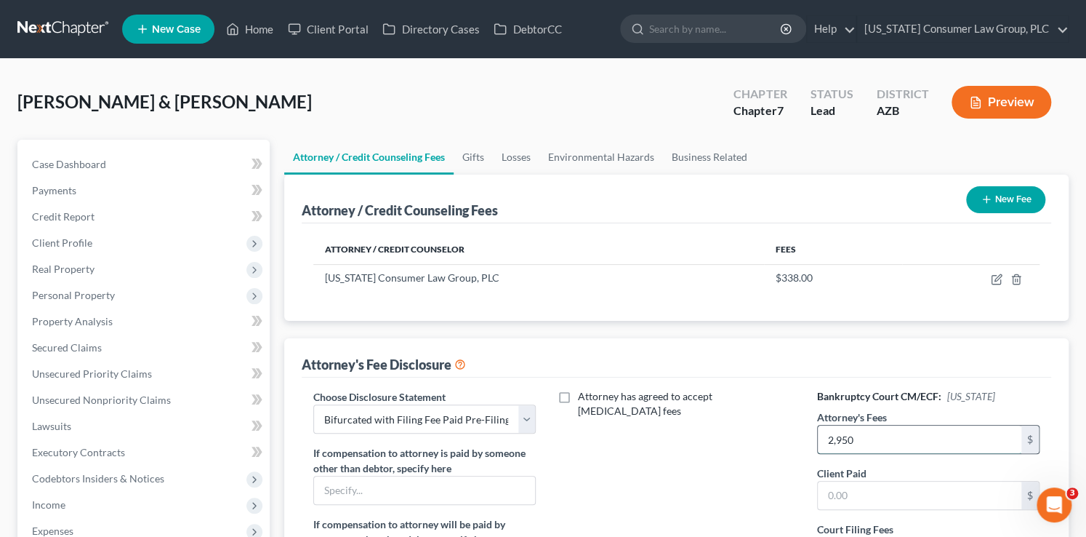
type input "2,950"
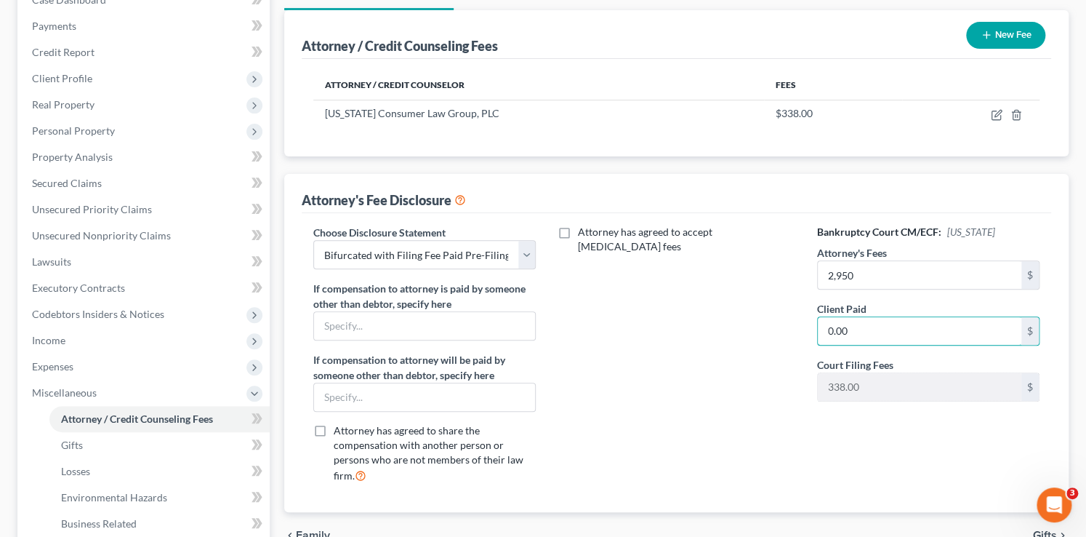
scroll to position [187, 0]
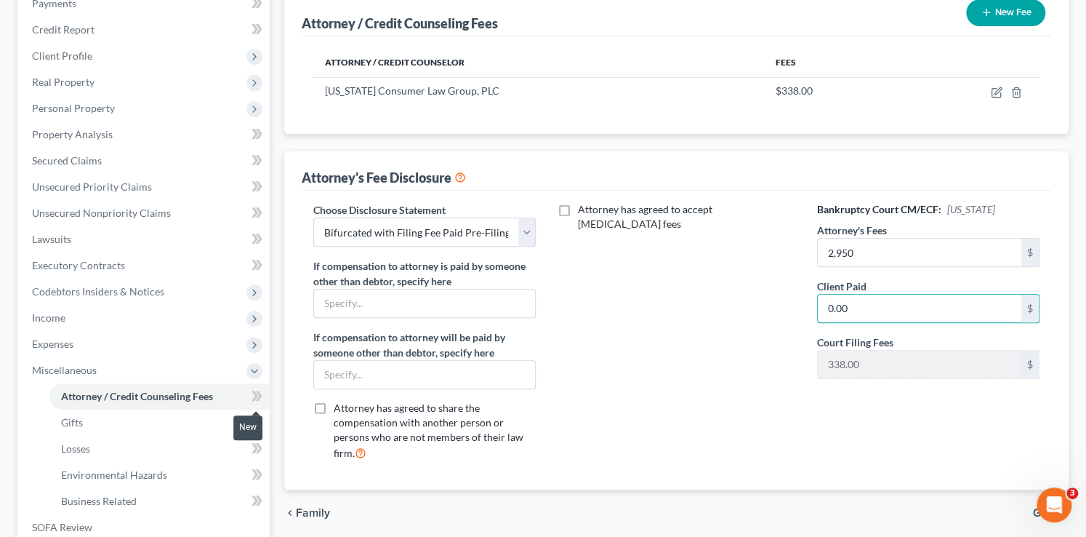
type input "0.00"
click at [260, 401] on icon at bounding box center [257, 396] width 11 height 18
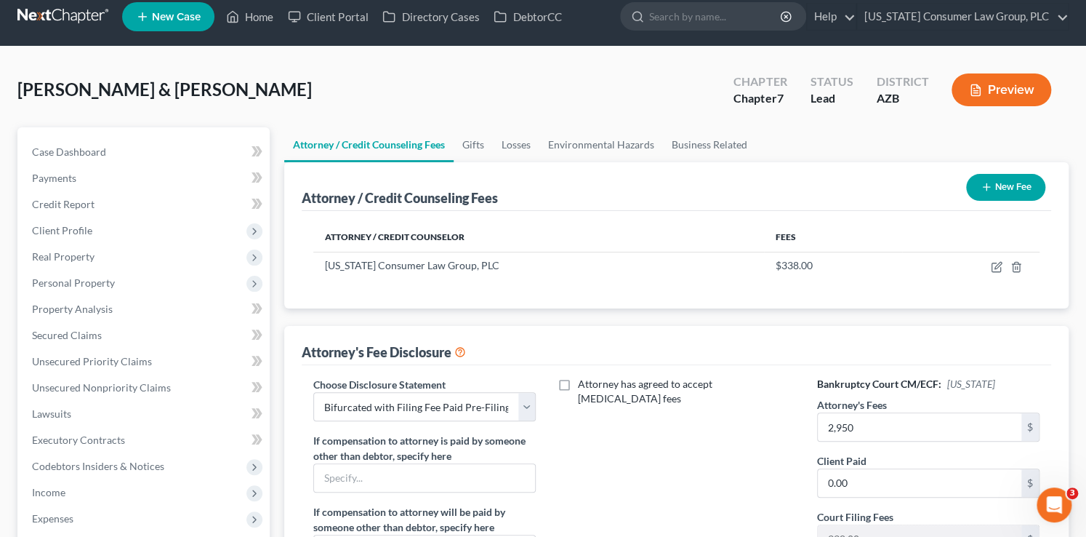
scroll to position [0, 0]
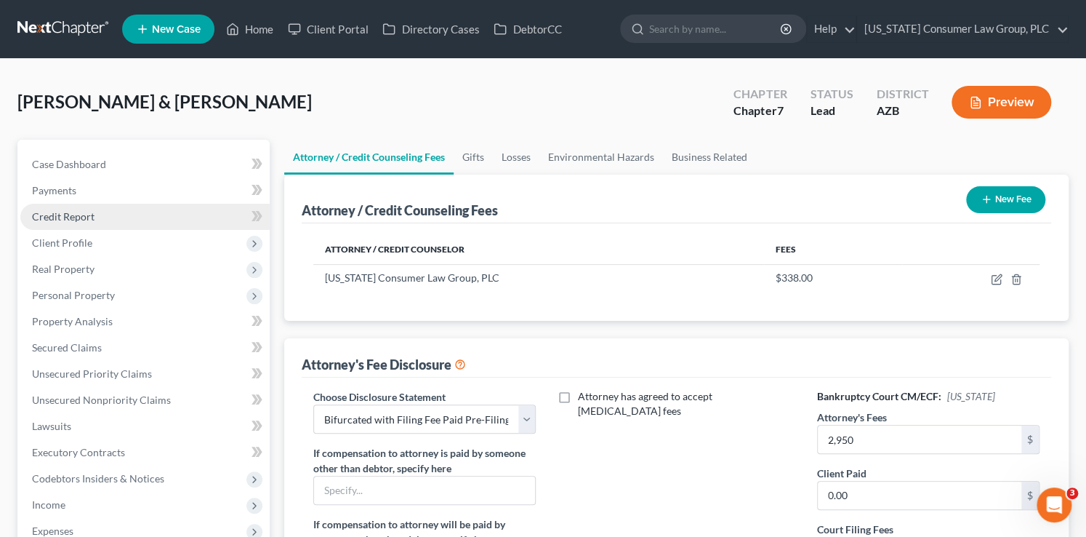
click at [100, 216] on link "Credit Report" at bounding box center [144, 217] width 249 height 26
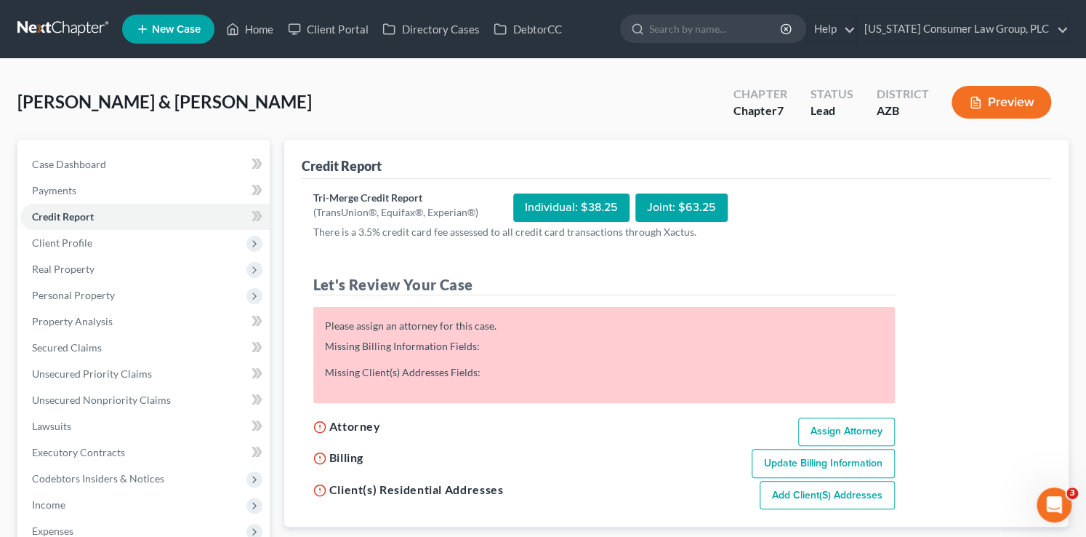
click at [260, 169] on icon at bounding box center [258, 163] width 7 height 10
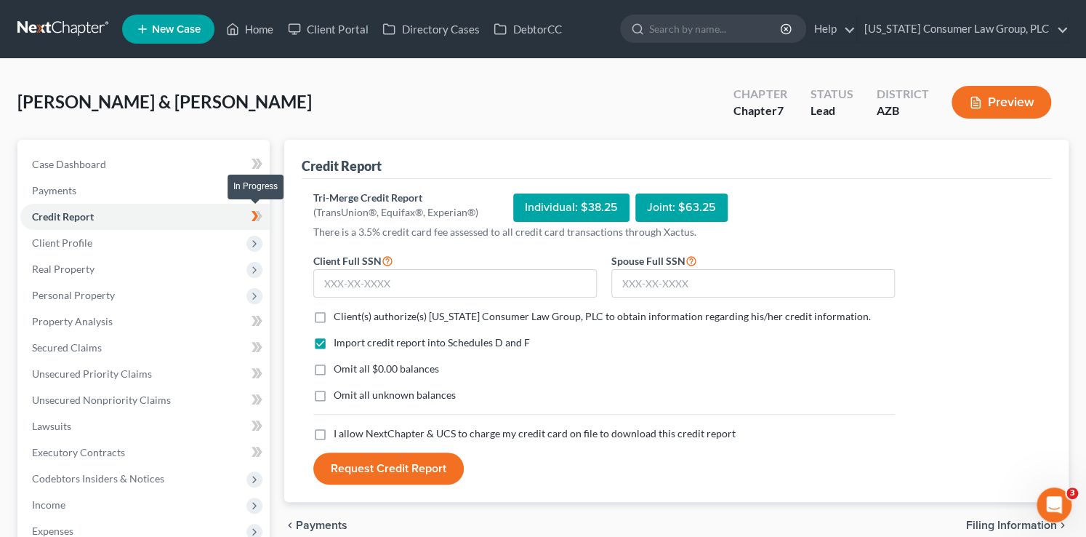
click at [260, 217] on icon at bounding box center [258, 216] width 7 height 10
click at [630, 281] on input "text" at bounding box center [753, 283] width 284 height 29
type input "550-43-5863"
click at [351, 281] on input "text" at bounding box center [455, 283] width 284 height 29
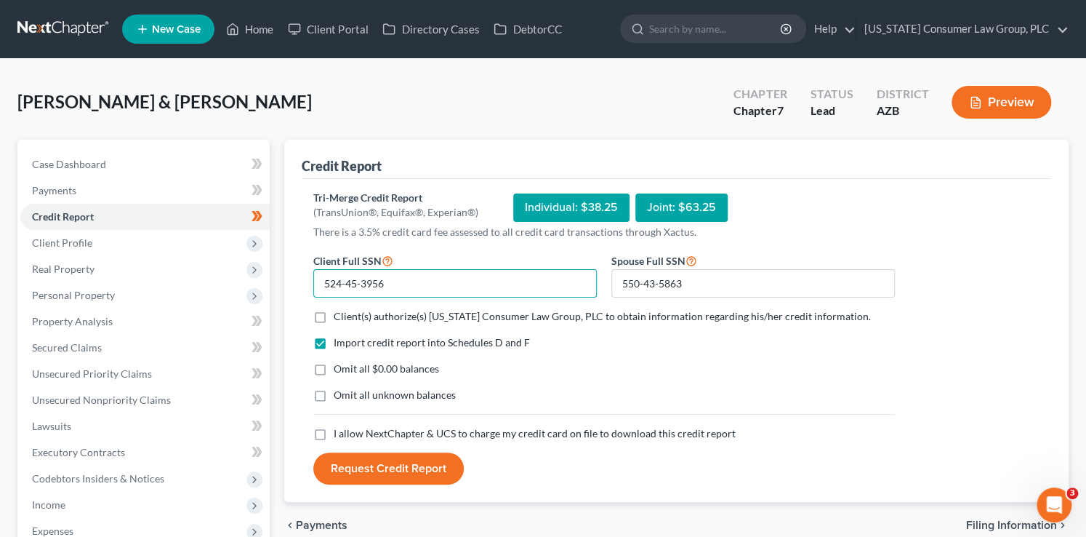
type input "524-45-3956"
click at [407, 313] on span "Client(s) authorize(s) [US_STATE] Consumer Law Group, PLC to obtain information…" at bounding box center [602, 316] width 537 height 12
click at [349, 313] on input "Client(s) authorize(s) [US_STATE] Consumer Law Group, PLC to obtain information…" at bounding box center [344, 313] width 9 height 9
checkbox input "true"
click at [361, 437] on span "I allow NextChapter & UCS to charge my credit card on file to download this cre…" at bounding box center [535, 433] width 402 height 12
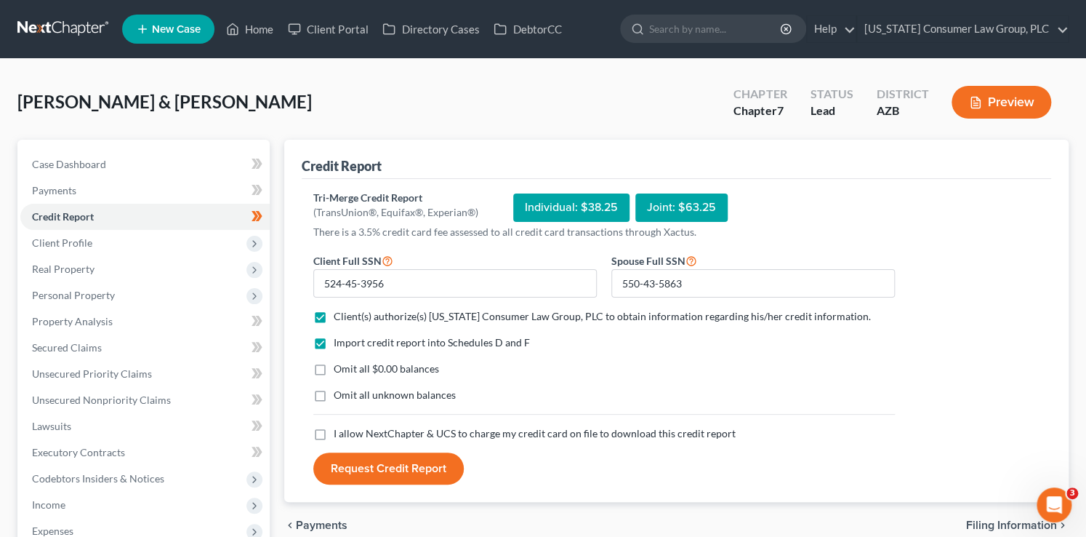
click at [349, 435] on input "I allow NextChapter & UCS to charge my credit card on file to download this cre…" at bounding box center [344, 430] width 9 height 9
checkbox input "true"
click at [380, 475] on button "Request Credit Report" at bounding box center [388, 468] width 150 height 32
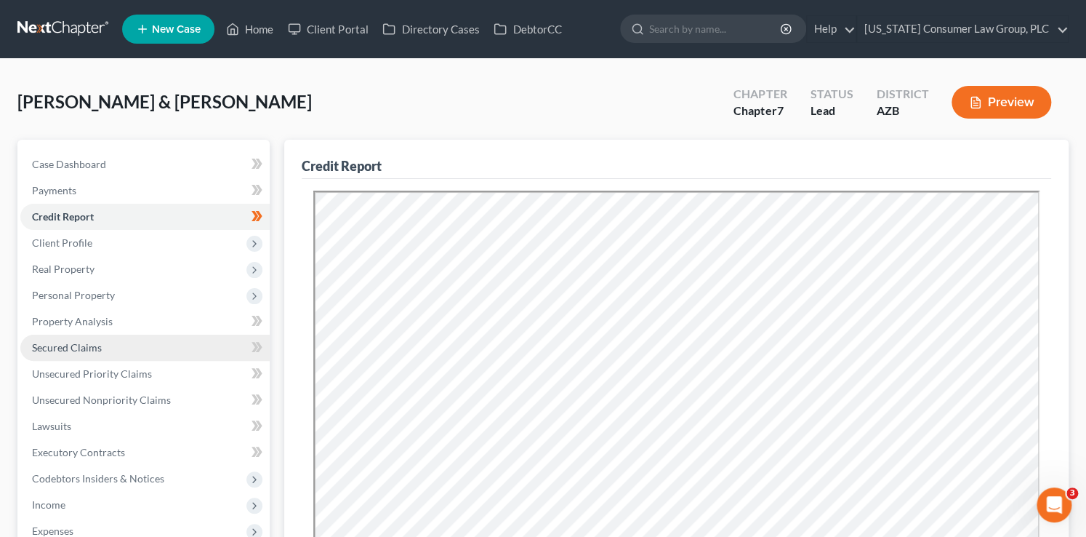
click at [99, 343] on span "Secured Claims" at bounding box center [67, 347] width 70 height 12
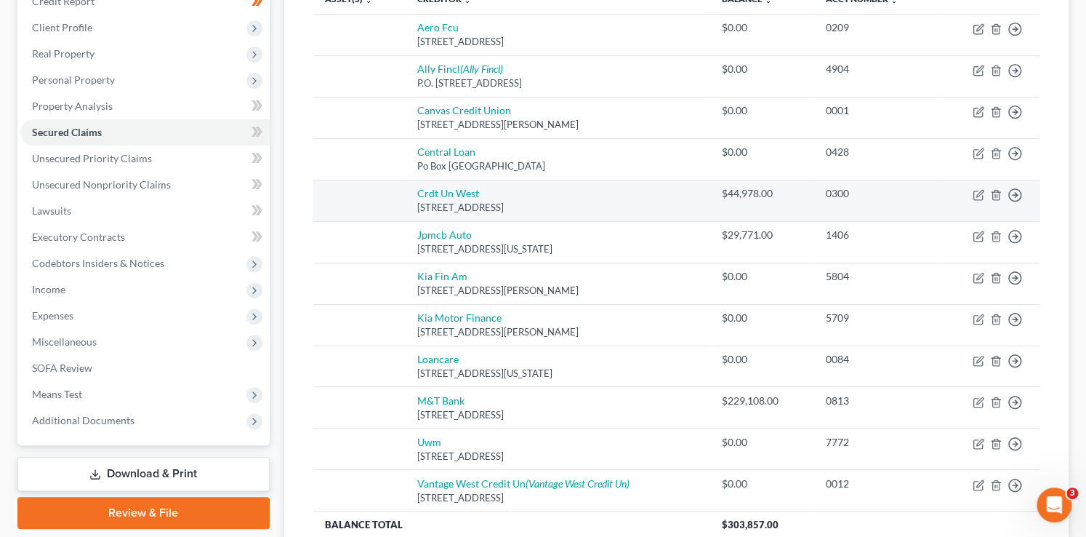
scroll to position [321, 0]
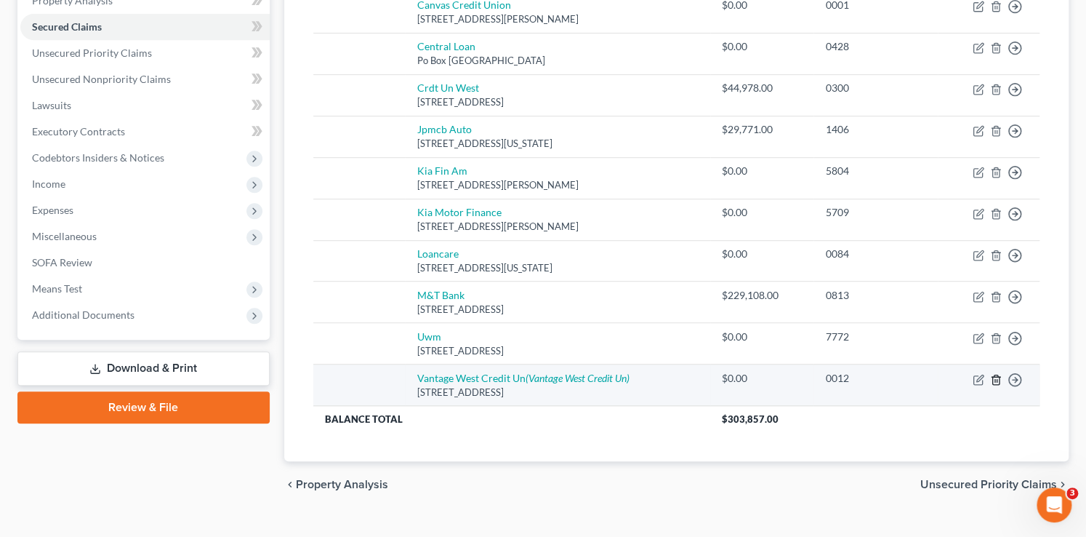
click at [995, 379] on line "button" at bounding box center [995, 380] width 0 height 3
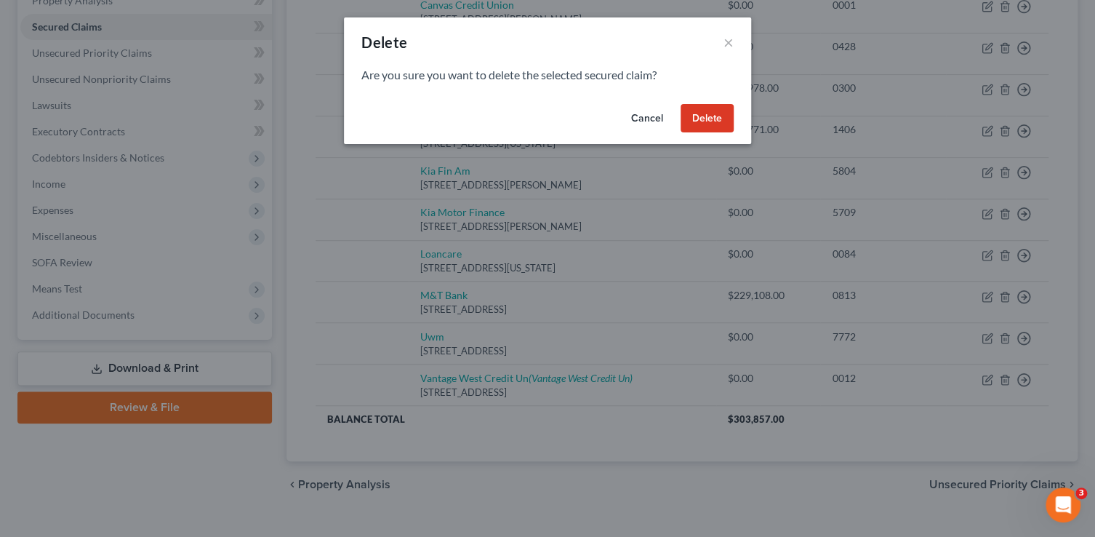
click at [704, 123] on button "Delete" at bounding box center [706, 118] width 53 height 29
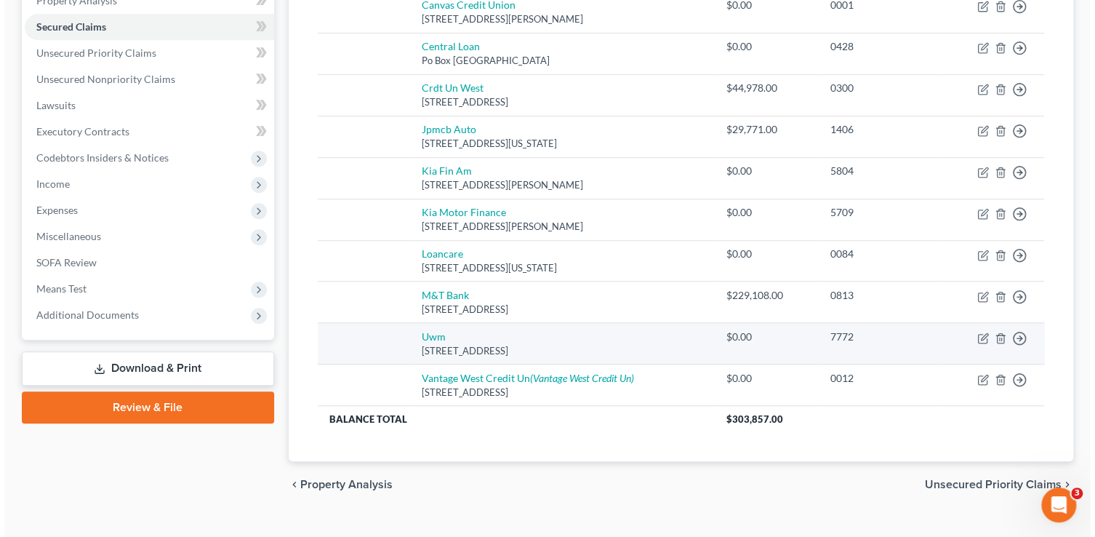
scroll to position [303, 0]
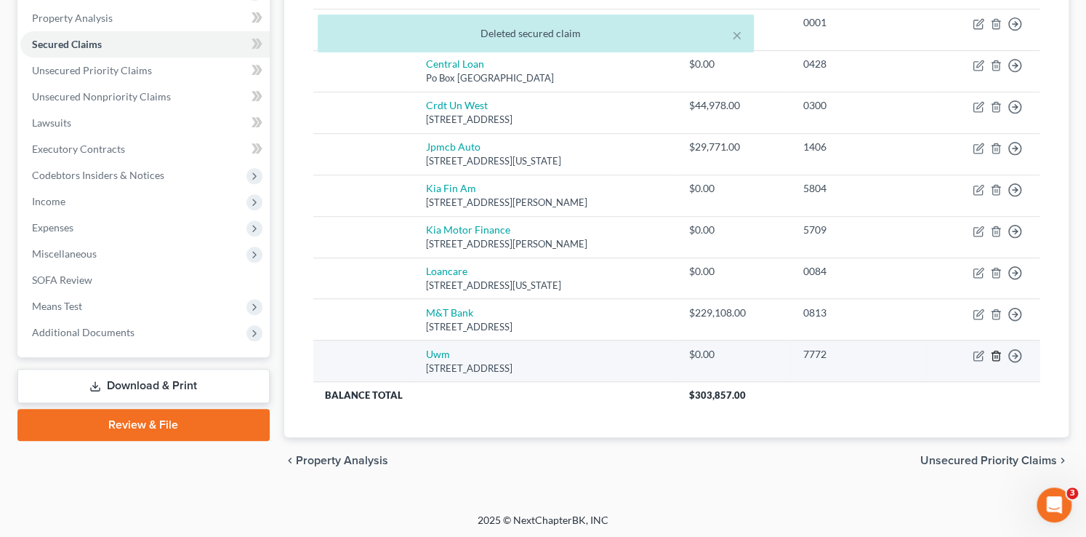
click at [996, 352] on icon "button" at bounding box center [996, 356] width 12 height 12
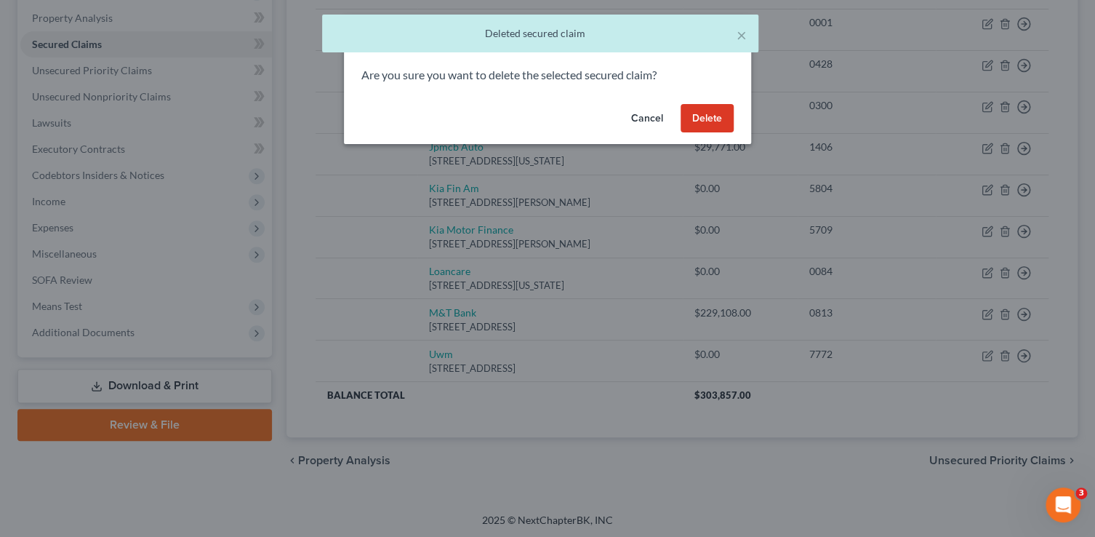
click at [702, 110] on button "Delete" at bounding box center [706, 118] width 53 height 29
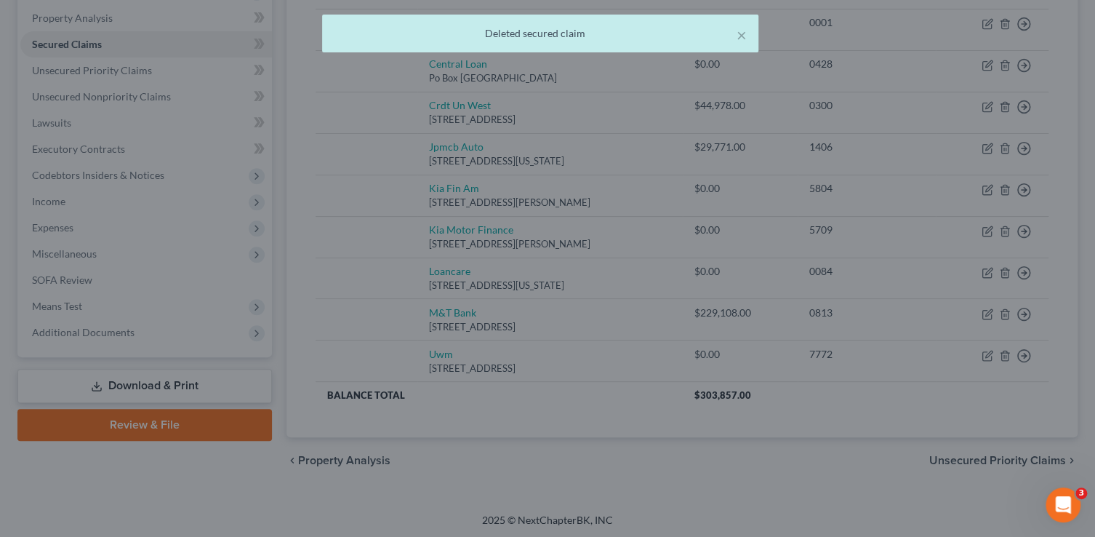
scroll to position [262, 0]
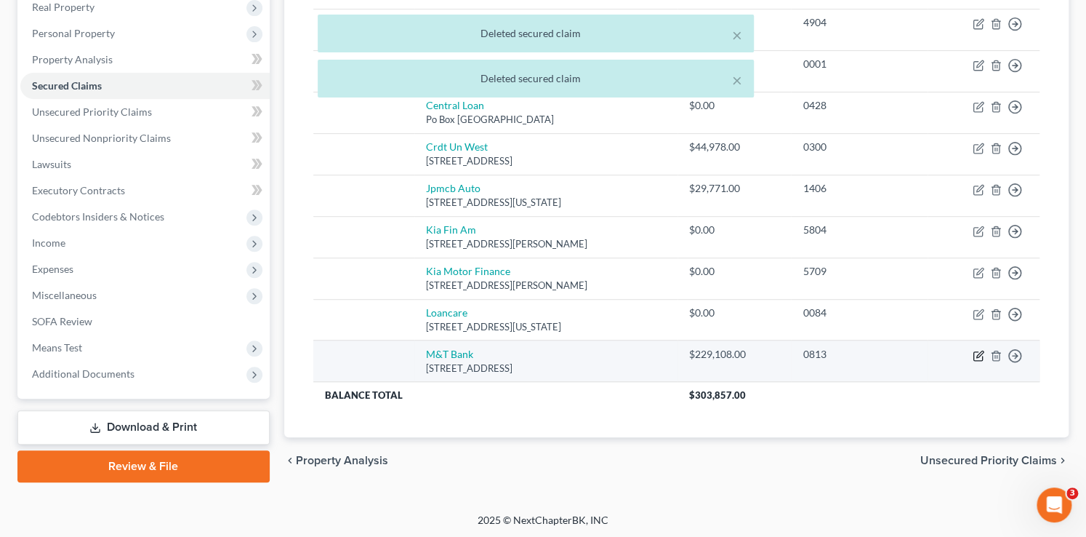
click at [981, 355] on icon "button" at bounding box center [977, 355] width 9 height 9
select select "35"
select select "2"
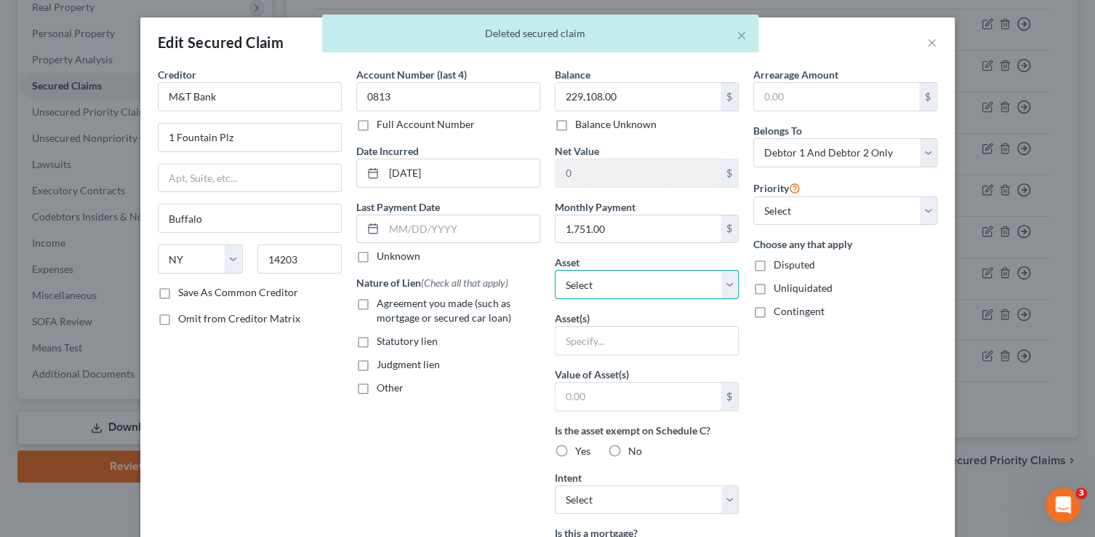
click at [643, 279] on select "Select Other Multiple Assets 1695 E. [PERSON_NAME] Dr. - $0.0 2024 Tesla Model …" at bounding box center [647, 284] width 184 height 29
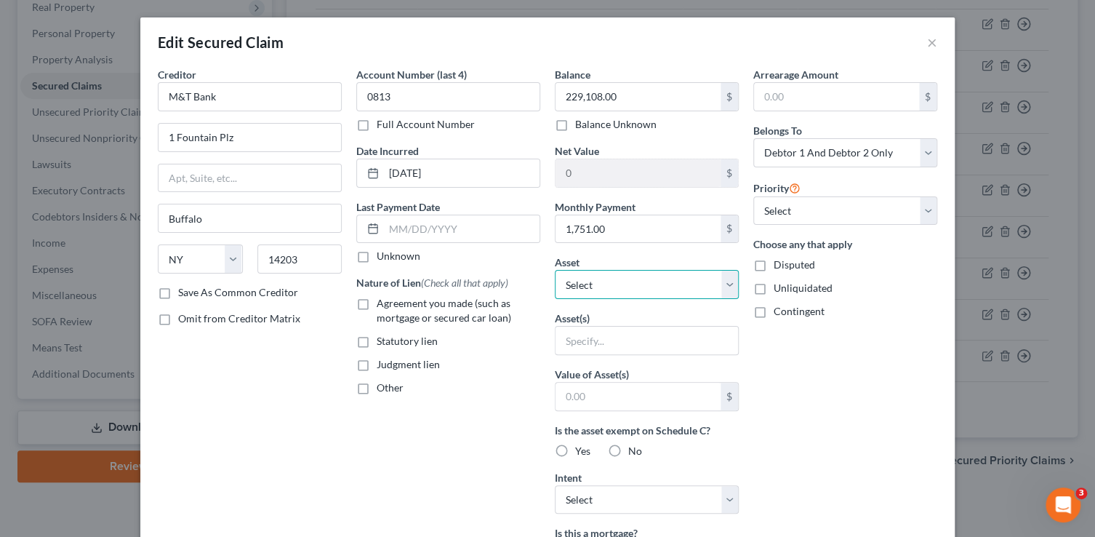
select select "2"
click at [555, 270] on select "Select Other Multiple Assets 1695 E. [PERSON_NAME] Dr. - $0.0 2024 Tesla Model …" at bounding box center [647, 284] width 184 height 29
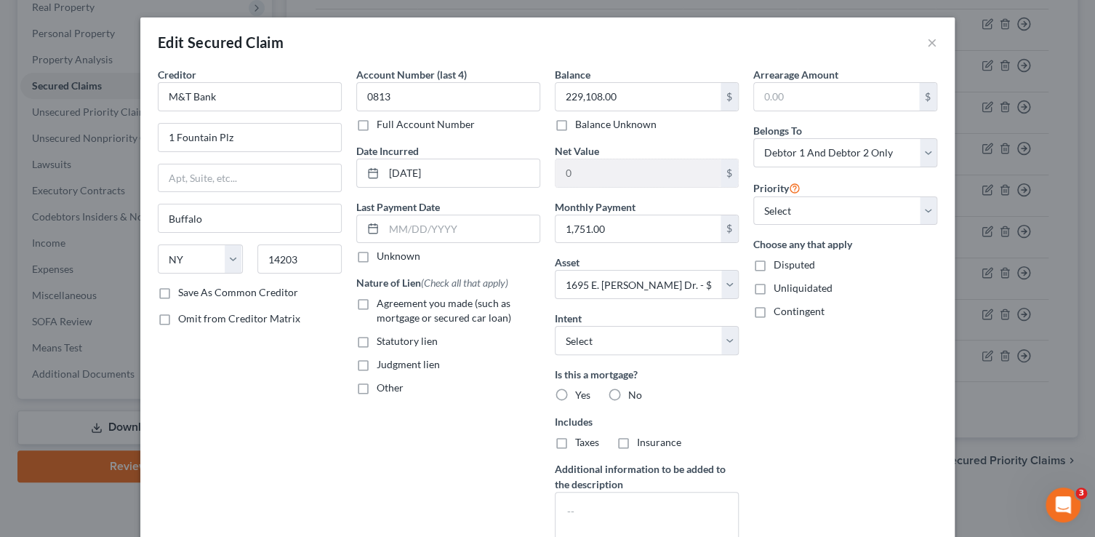
click at [425, 299] on span "Agreement you made (such as mortgage or secured car loan)" at bounding box center [444, 310] width 134 height 27
click at [392, 299] on input "Agreement you made (such as mortgage or secured car loan)" at bounding box center [386, 300] width 9 height 9
checkbox input "true"
click at [619, 341] on select "Select Surrender Redeem Reaffirm Avoid Other" at bounding box center [647, 340] width 184 height 29
select select "2"
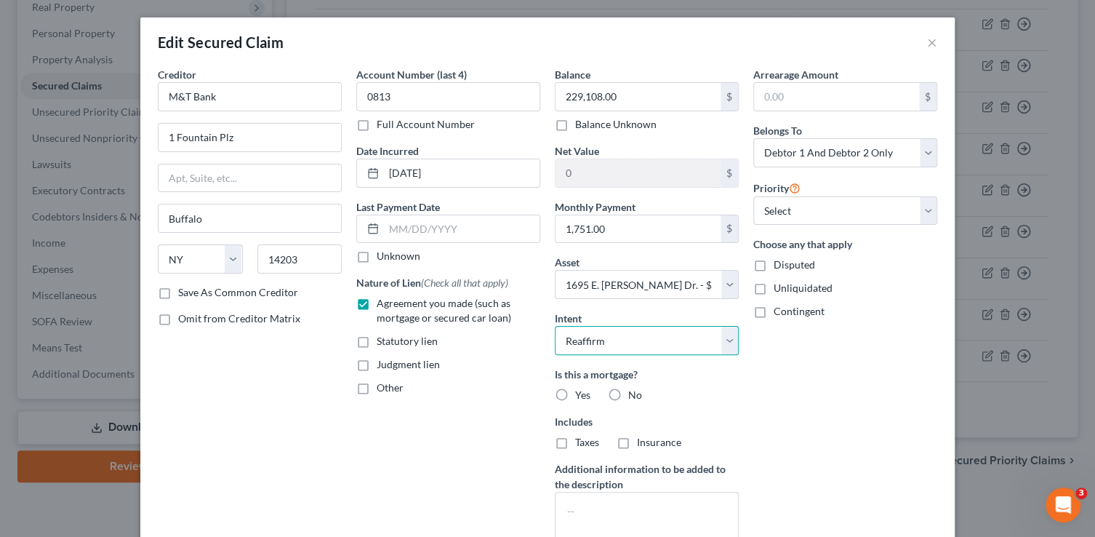
click at [555, 326] on select "Select Surrender Redeem Reaffirm Avoid Other" at bounding box center [647, 340] width 184 height 29
click at [787, 201] on select "Select 1st 2nd 3rd 4th 5th 6th 7th 8th 9th 10th 11th 12th 13th 14th 15th 16th 1…" at bounding box center [845, 210] width 184 height 29
select select "0"
click at [753, 196] on select "Select 1st 2nd 3rd 4th 5th 6th 7th 8th 9th 10th 11th 12th 13th 14th 15th 16th 1…" at bounding box center [845, 210] width 184 height 29
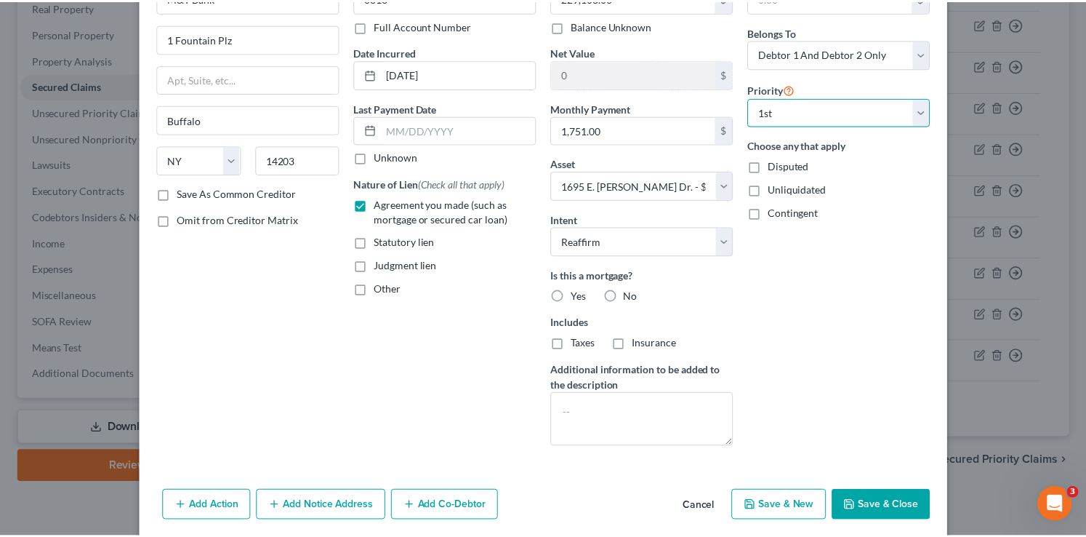
scroll to position [152, 0]
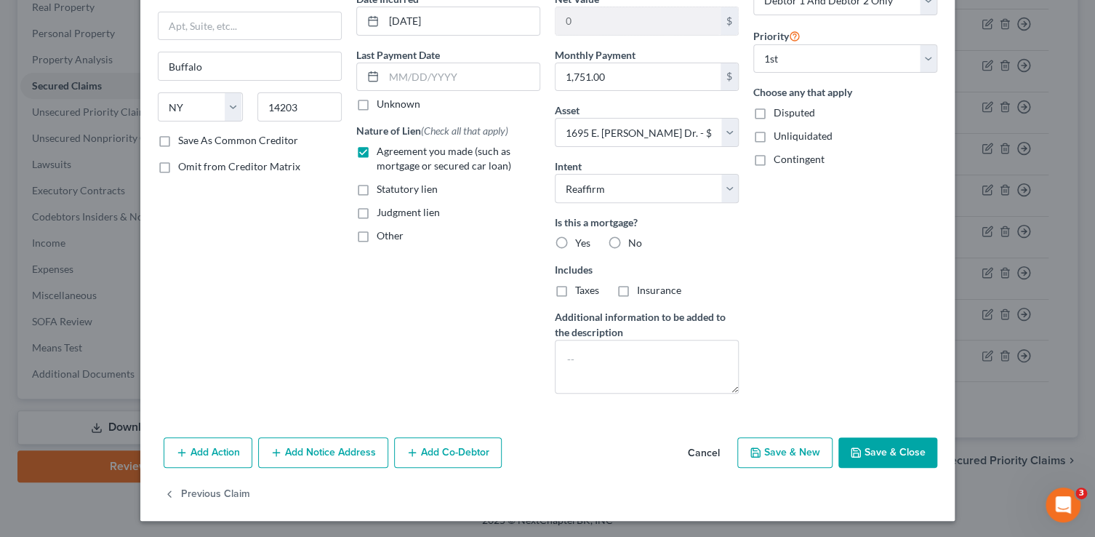
drag, startPoint x: 891, startPoint y: 451, endPoint x: 782, endPoint y: 377, distance: 131.7
click at [890, 449] on button "Save & Close" at bounding box center [887, 452] width 99 height 31
select select
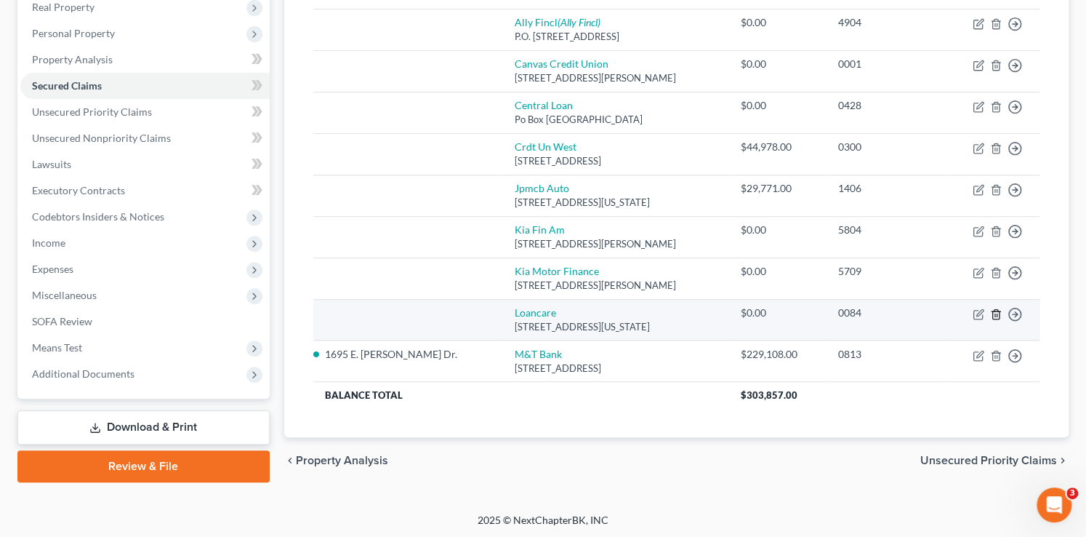
click at [997, 315] on icon "button" at bounding box center [996, 314] width 12 height 12
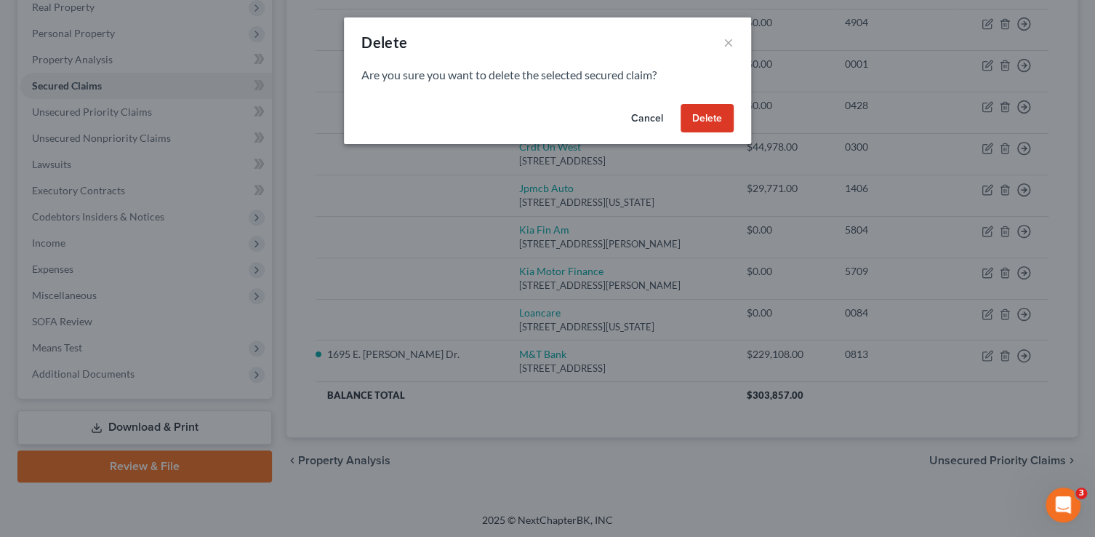
click at [702, 118] on button "Delete" at bounding box center [706, 118] width 53 height 29
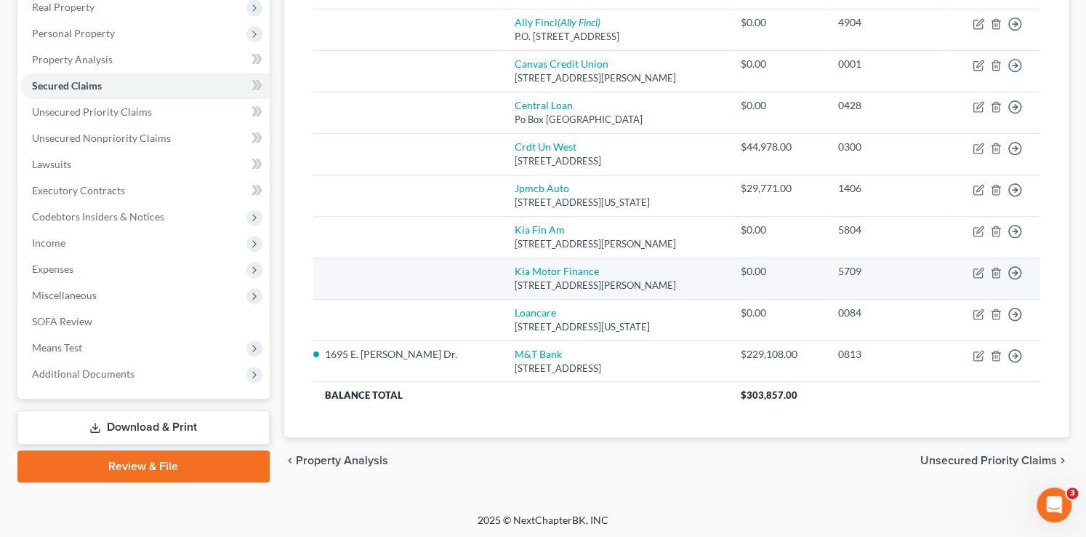
scroll to position [262, 0]
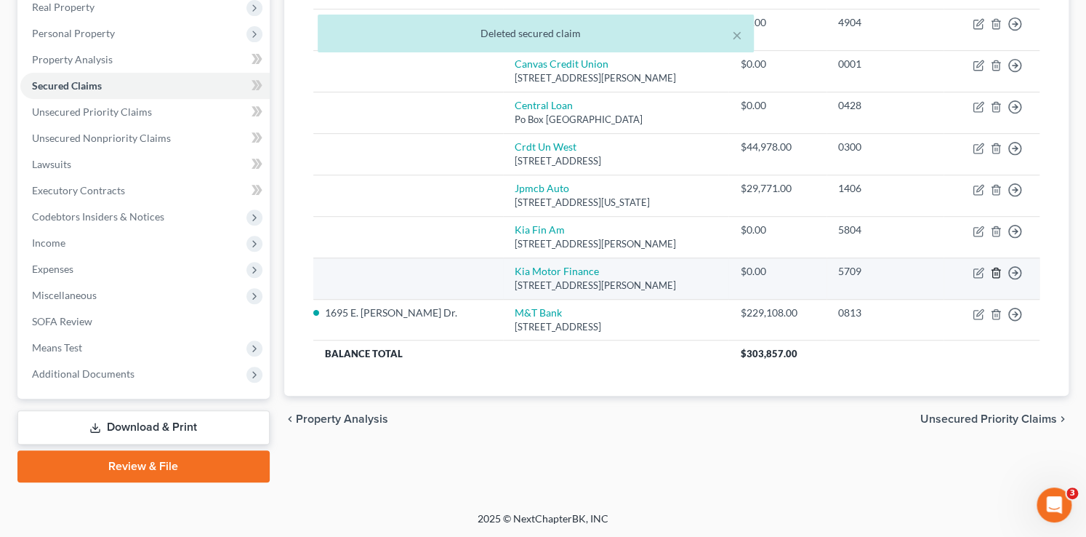
click at [999, 270] on icon "button" at bounding box center [995, 272] width 7 height 9
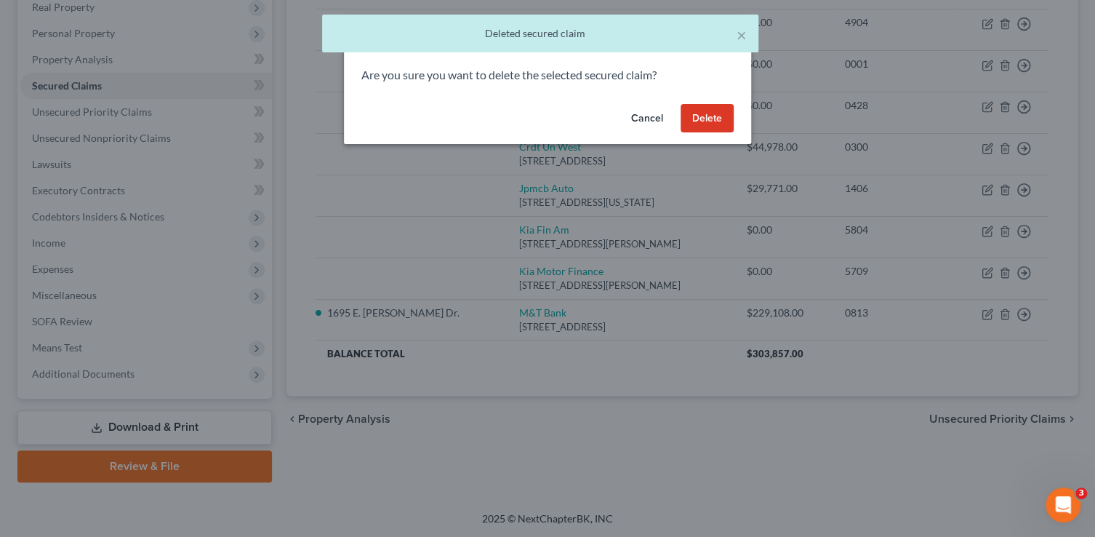
click at [696, 121] on button "Delete" at bounding box center [706, 118] width 53 height 29
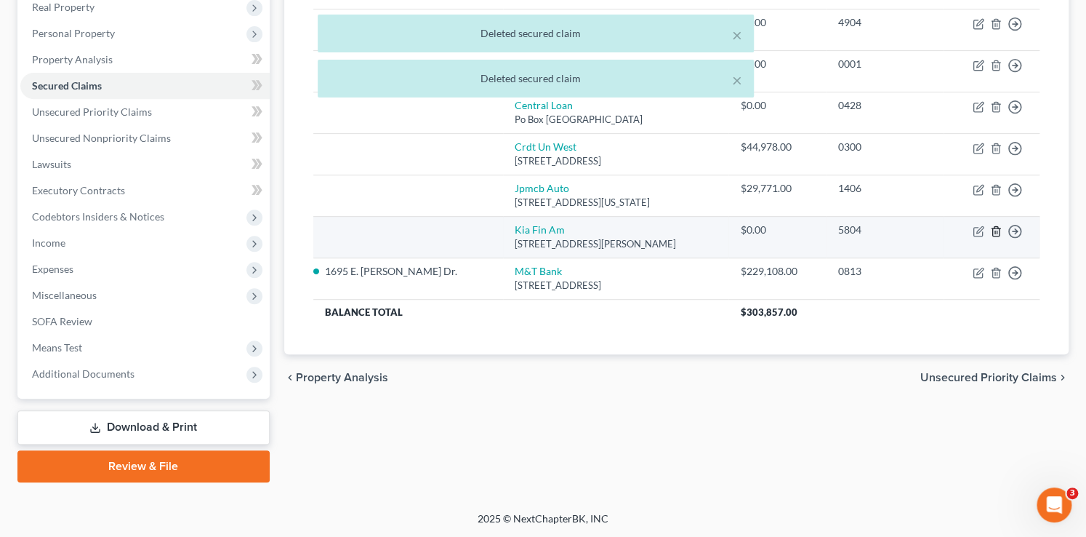
click at [994, 227] on icon "button" at bounding box center [996, 231] width 12 height 12
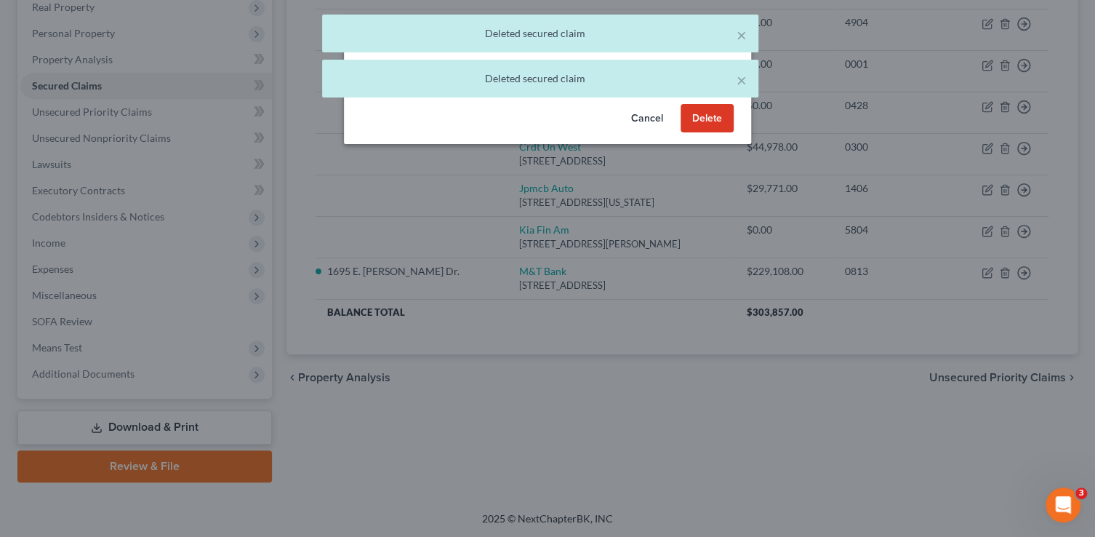
click at [722, 118] on button "Delete" at bounding box center [706, 118] width 53 height 29
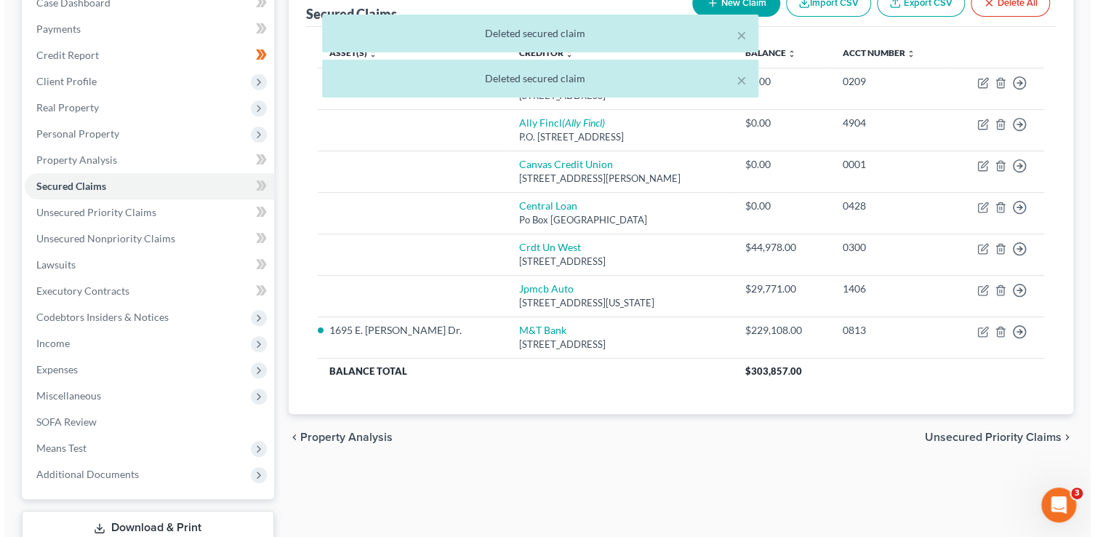
scroll to position [0, 0]
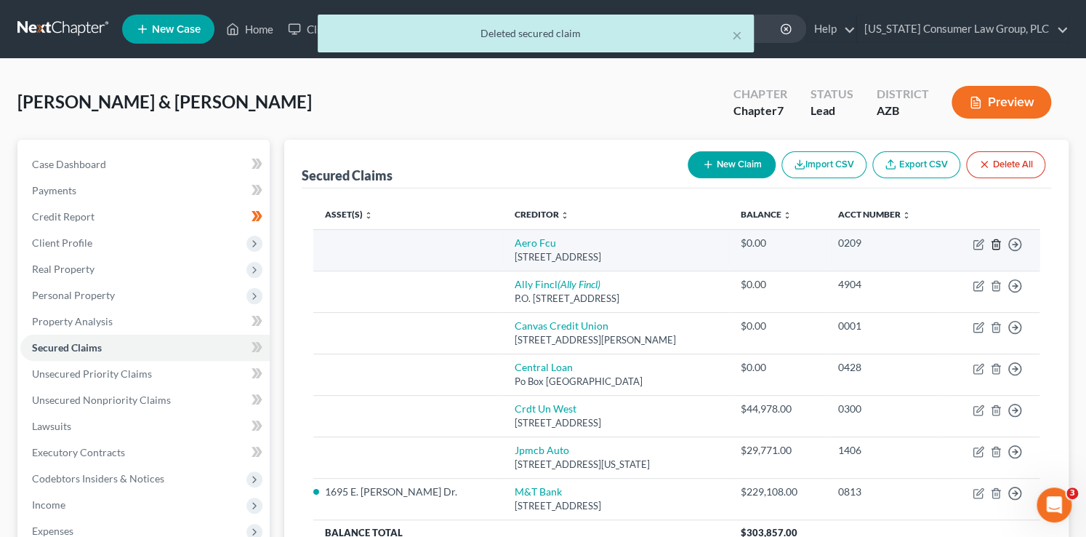
click at [995, 239] on icon "button" at bounding box center [996, 244] width 12 height 12
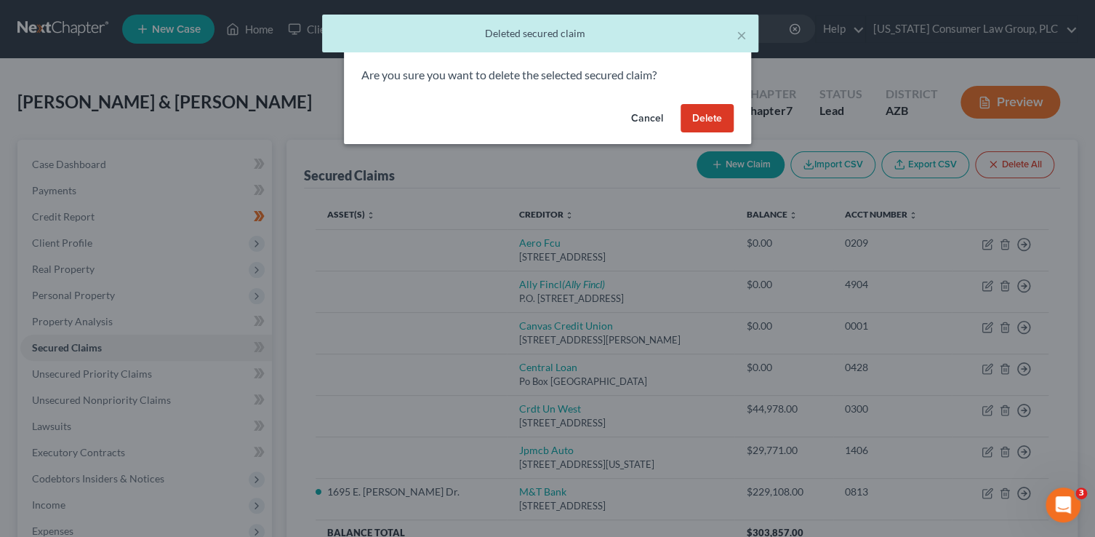
click at [720, 116] on button "Delete" at bounding box center [706, 118] width 53 height 29
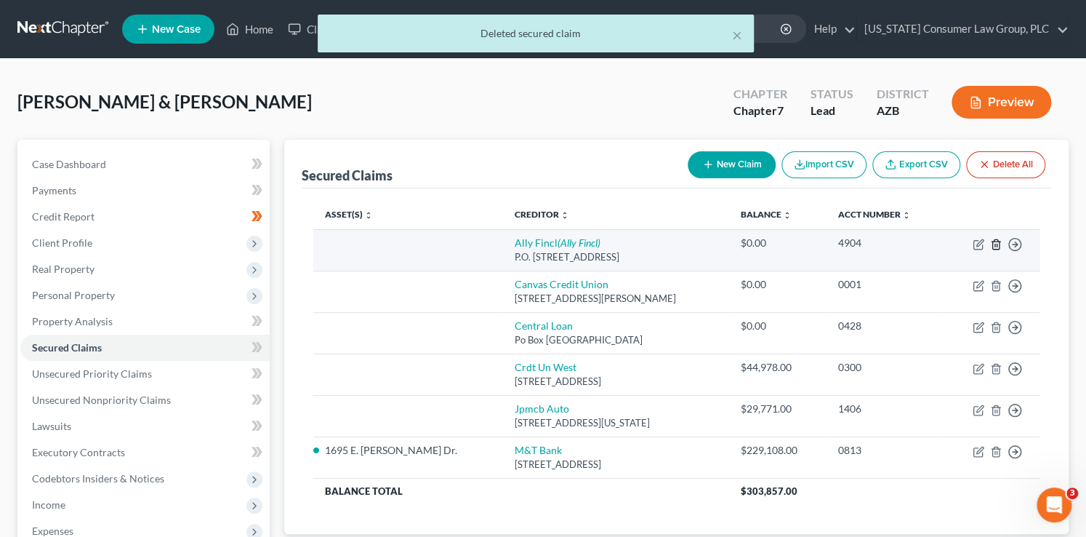
click at [990, 245] on icon "button" at bounding box center [996, 244] width 12 height 12
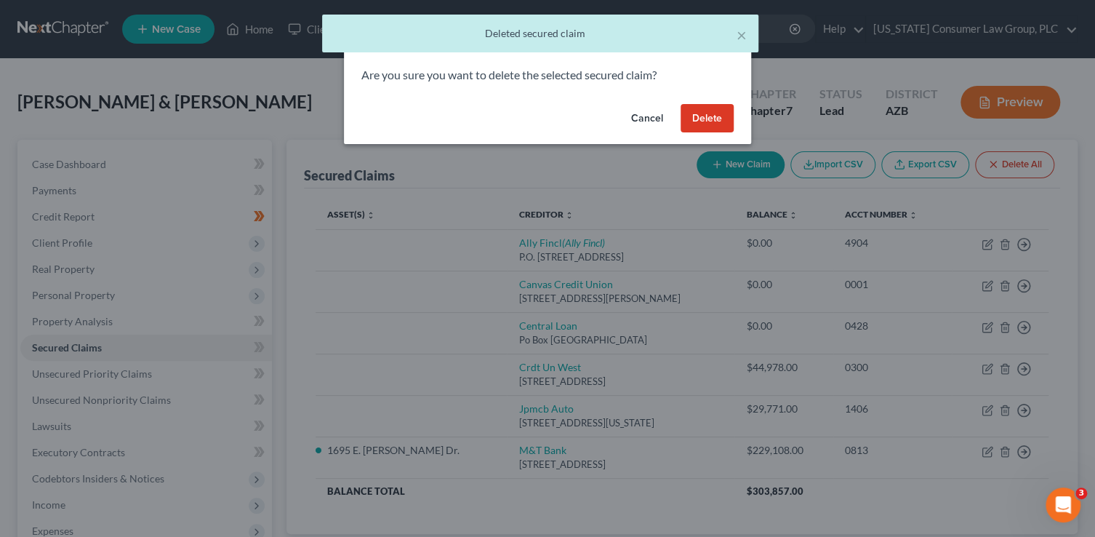
click at [727, 111] on button "Delete" at bounding box center [706, 118] width 53 height 29
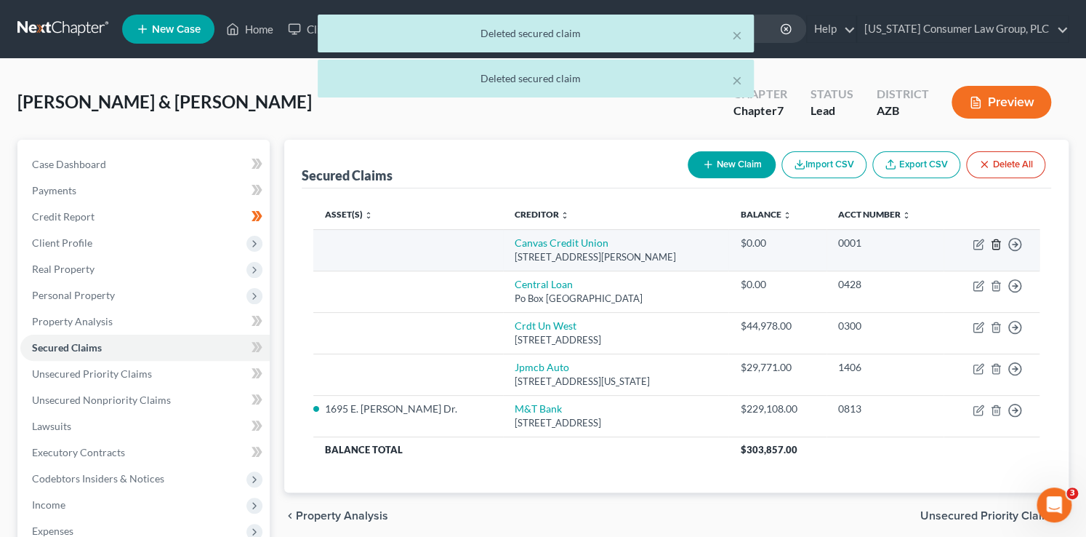
click at [995, 244] on line "button" at bounding box center [995, 245] width 0 height 3
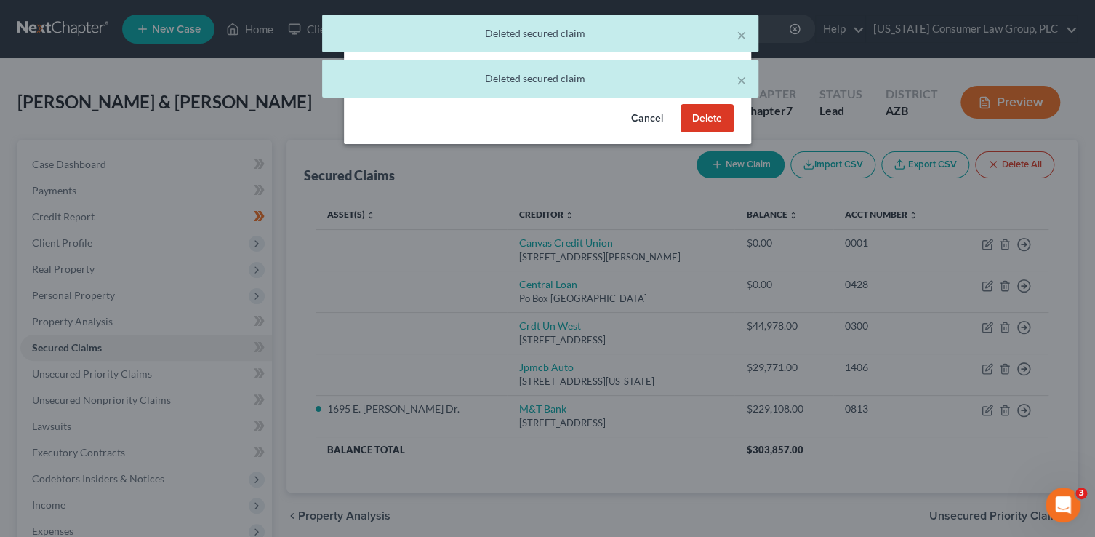
click at [726, 119] on button "Delete" at bounding box center [706, 118] width 53 height 29
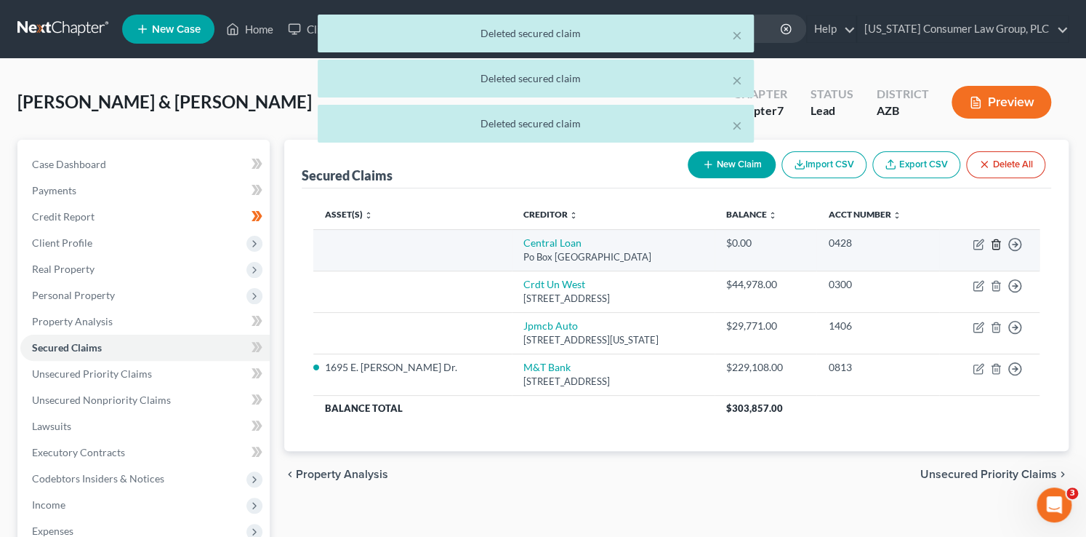
click at [997, 239] on icon "button" at bounding box center [996, 244] width 12 height 12
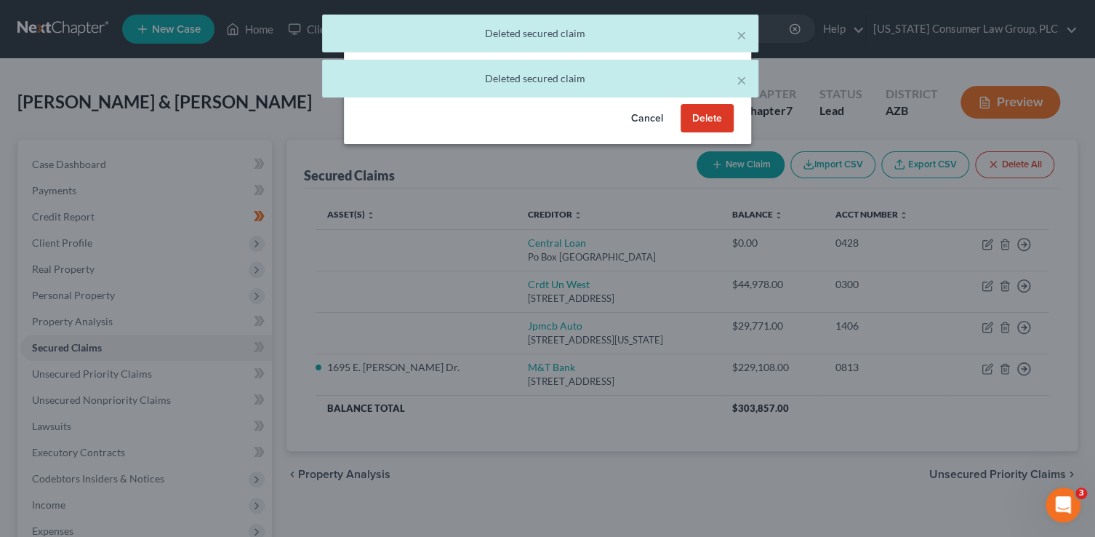
click at [699, 121] on button "Delete" at bounding box center [706, 118] width 53 height 29
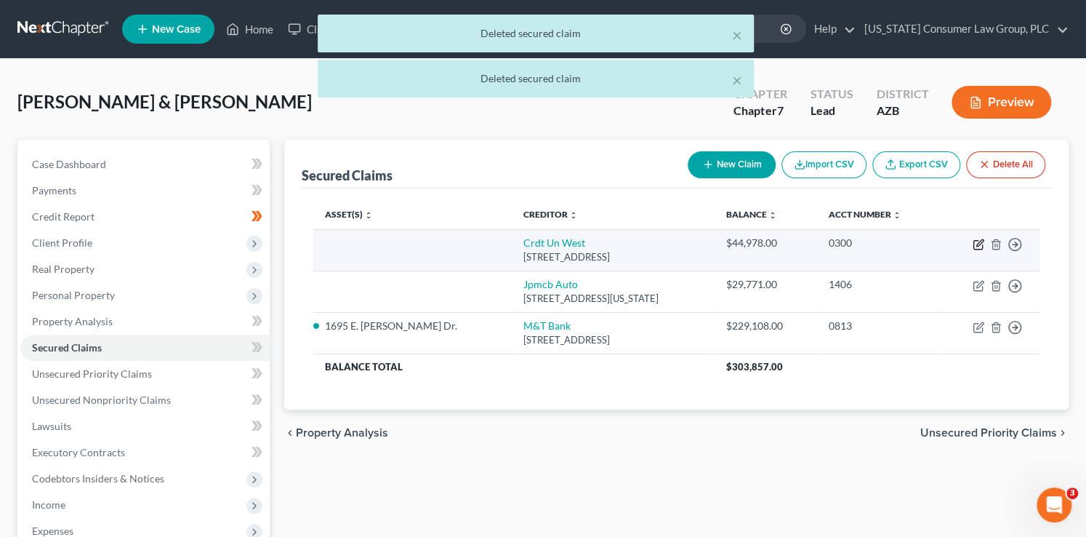
click at [974, 243] on icon "button" at bounding box center [979, 244] width 12 height 12
select select "3"
select select "0"
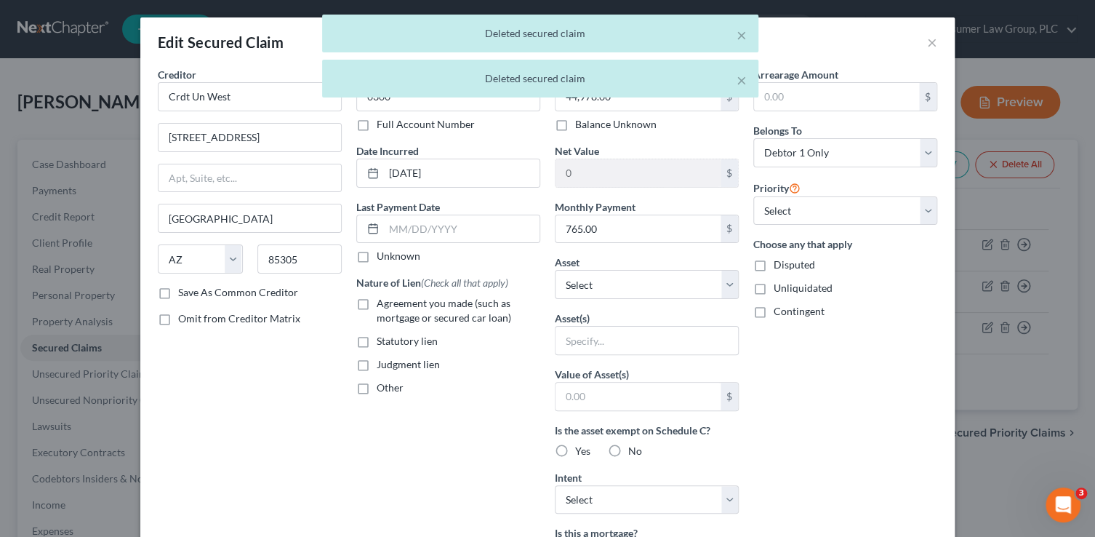
click at [251, 104] on div "× Deleted secured claim × [PERSON_NAME] secured claim" at bounding box center [540, 60] width 1095 height 90
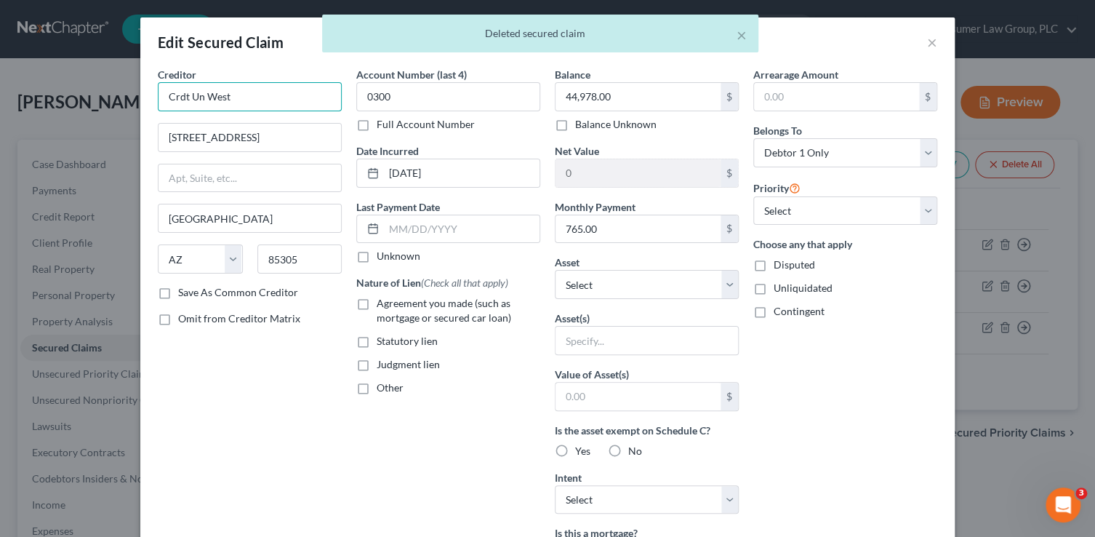
click at [246, 102] on input "Crdt Un West" at bounding box center [250, 96] width 184 height 29
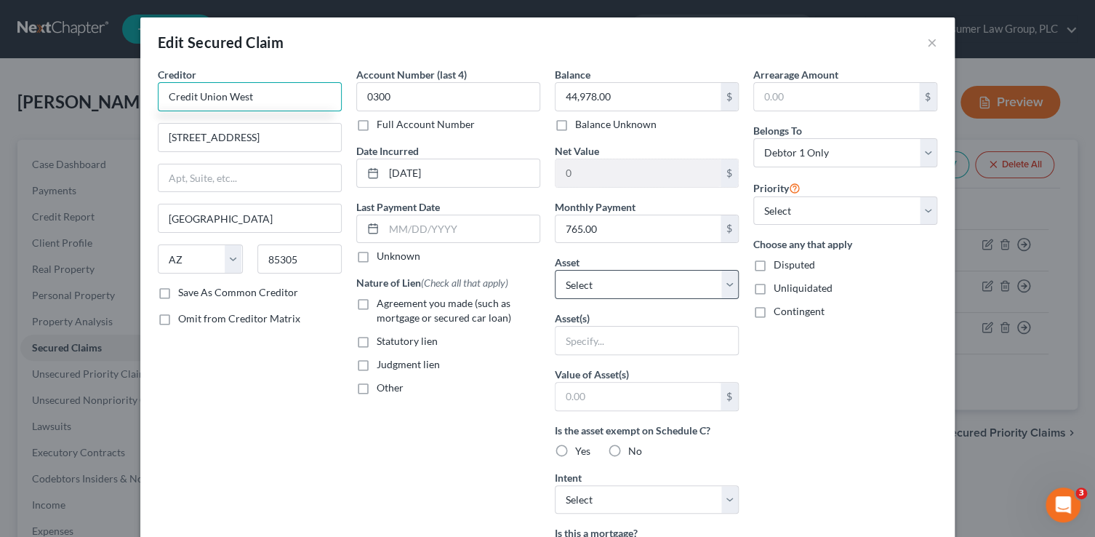
type input "Credit Union West"
click at [590, 284] on select "Select Other Multiple Assets 1695 E. [PERSON_NAME] Dr. - $0.0 2024 Tesla Model …" at bounding box center [647, 284] width 184 height 29
select select "3"
click at [555, 270] on select "Select Other Multiple Assets 1695 E. [PERSON_NAME] Dr. - $0.0 2024 Tesla Model …" at bounding box center [647, 284] width 184 height 29
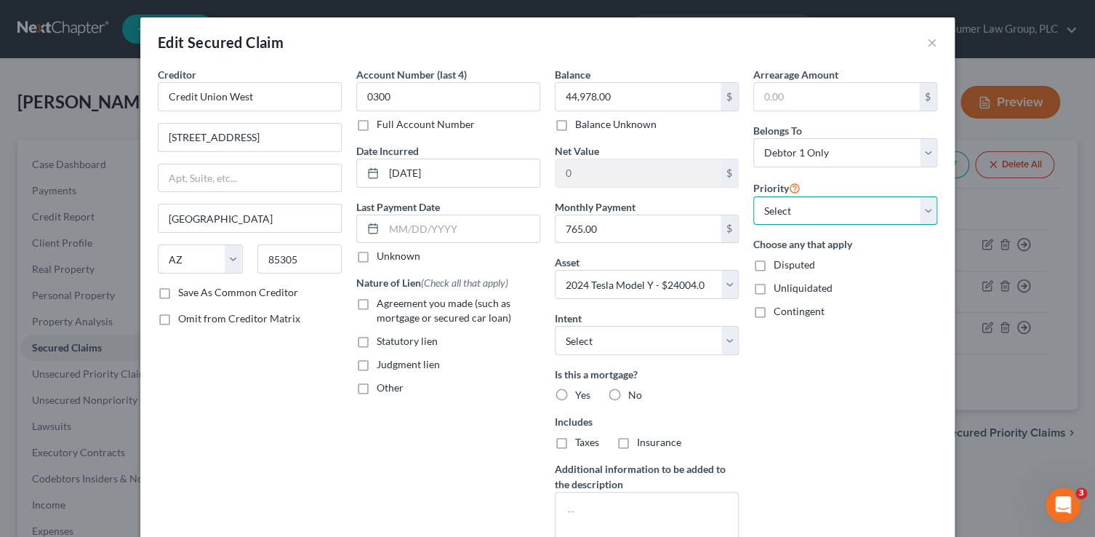
click at [768, 218] on select "Select 1st 2nd 3rd 4th 5th 6th 7th 8th 9th 10th 11th 12th 13th 14th 15th 16th 1…" at bounding box center [845, 210] width 184 height 29
select select "0"
click at [753, 196] on select "Select 1st 2nd 3rd 4th 5th 6th 7th 8th 9th 10th 11th 12th 13th 14th 15th 16th 1…" at bounding box center [845, 210] width 184 height 29
click at [648, 344] on select "Select Surrender Redeem Reaffirm Avoid Other" at bounding box center [647, 340] width 184 height 29
select select "2"
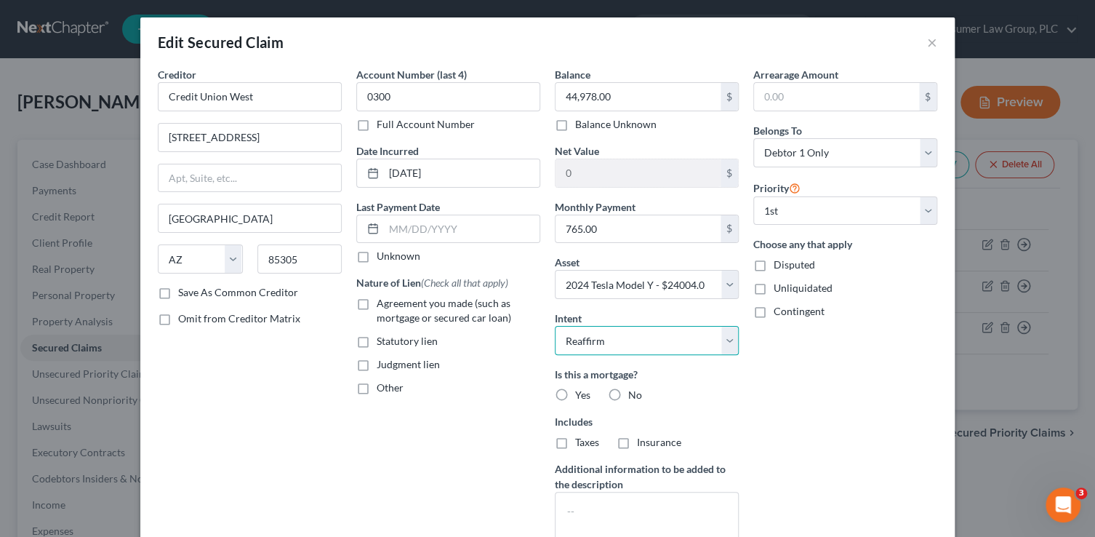
click at [555, 326] on select "Select Surrender Redeem Reaffirm Avoid Other" at bounding box center [647, 340] width 184 height 29
click at [408, 310] on span "Agreement you made (such as mortgage or secured car loan)" at bounding box center [444, 310] width 134 height 27
click at [392, 305] on input "Agreement you made (such as mortgage or secured car loan)" at bounding box center [386, 300] width 9 height 9
checkbox input "true"
click at [628, 390] on label "No" at bounding box center [635, 394] width 14 height 15
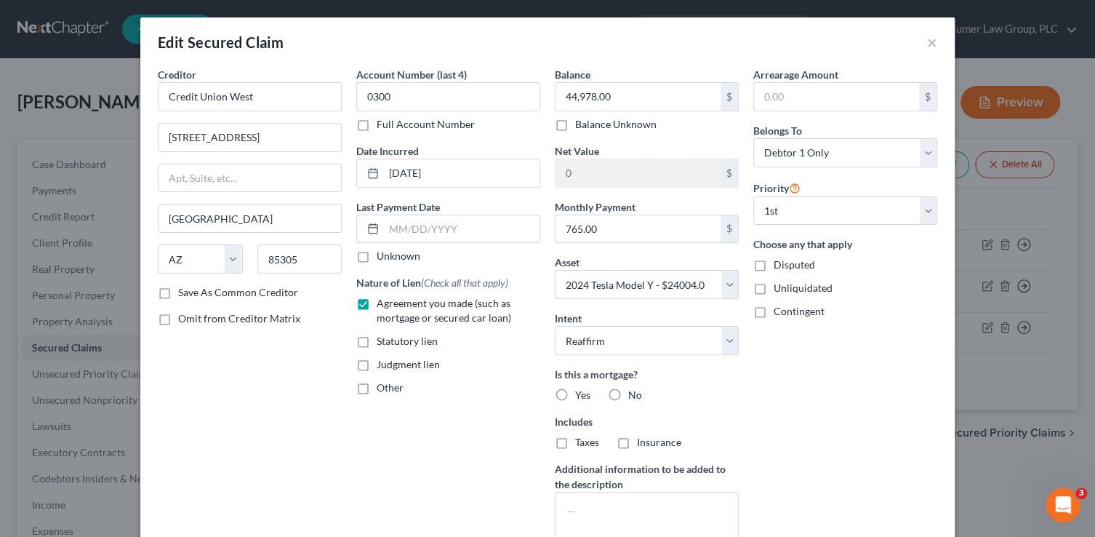
click at [634, 390] on input "No" at bounding box center [638, 391] width 9 height 9
radio input "true"
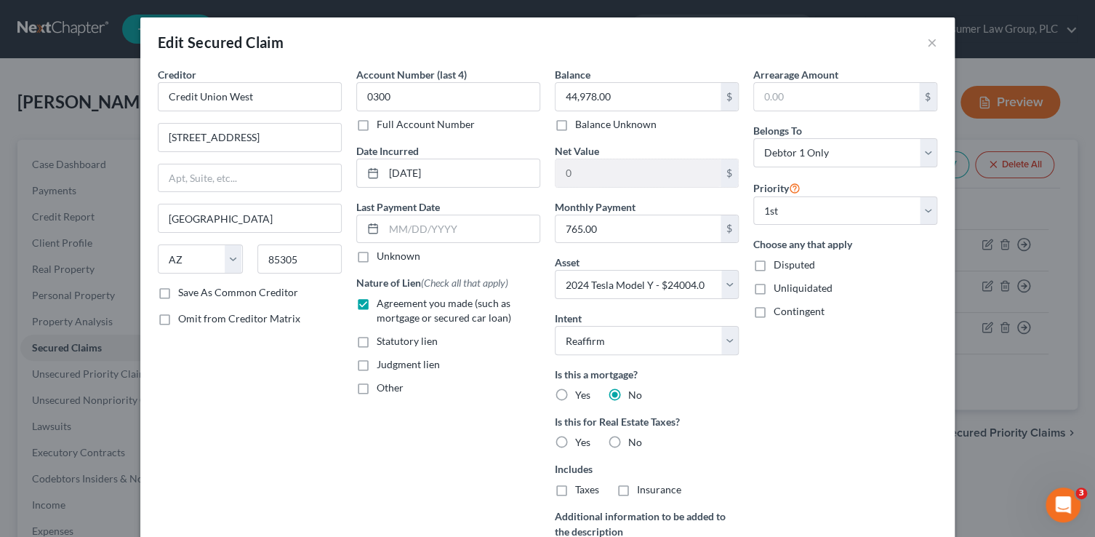
click at [628, 441] on label "No" at bounding box center [635, 442] width 14 height 15
click at [634, 441] on input "No" at bounding box center [638, 439] width 9 height 9
radio input "true"
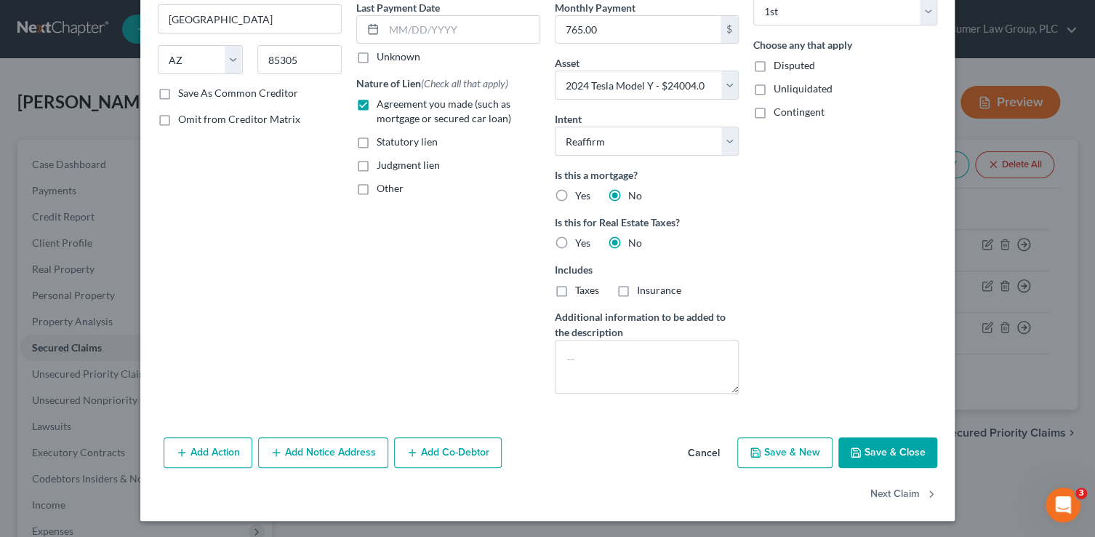
drag, startPoint x: 875, startPoint y: 448, endPoint x: 882, endPoint y: 435, distance: 14.3
click at [875, 449] on button "Save & Close" at bounding box center [887, 452] width 99 height 31
select select
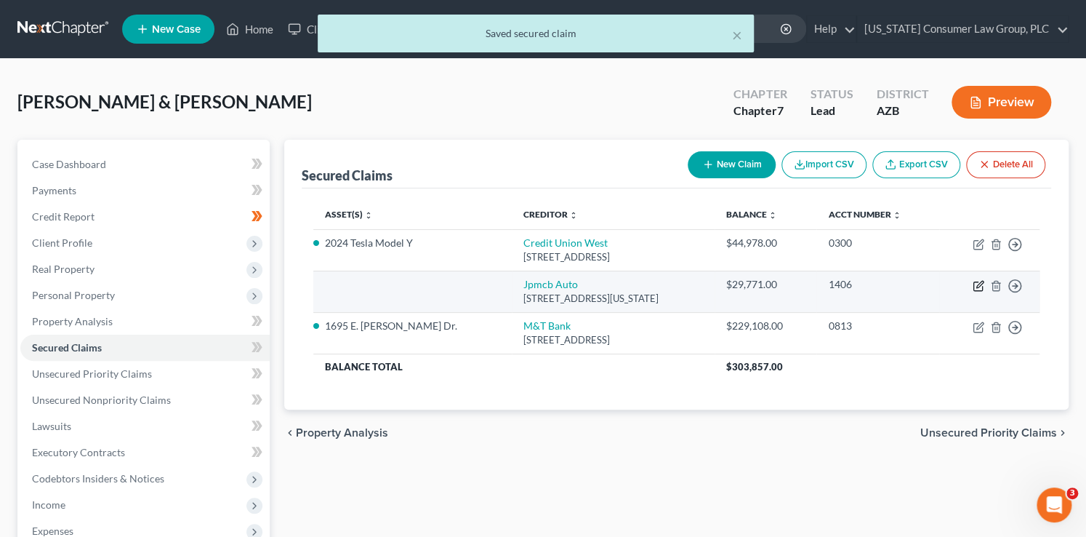
click at [981, 284] on icon "button" at bounding box center [979, 286] width 12 height 12
select select "19"
select select "1"
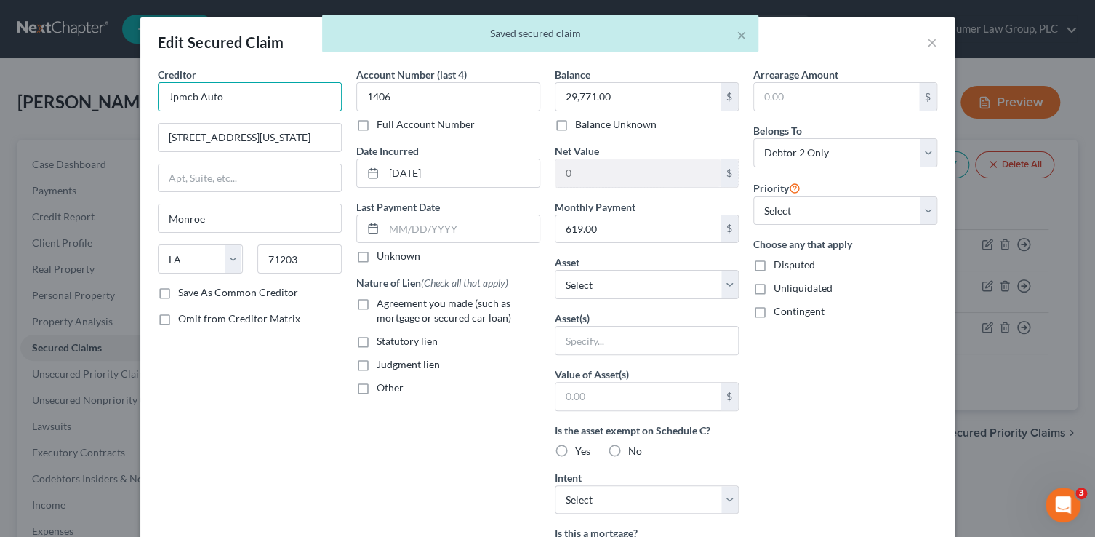
drag, startPoint x: 262, startPoint y: 101, endPoint x: 134, endPoint y: 89, distance: 128.5
click at [182, 104] on input "Jpmcb Auto" at bounding box center [250, 96] width 184 height 29
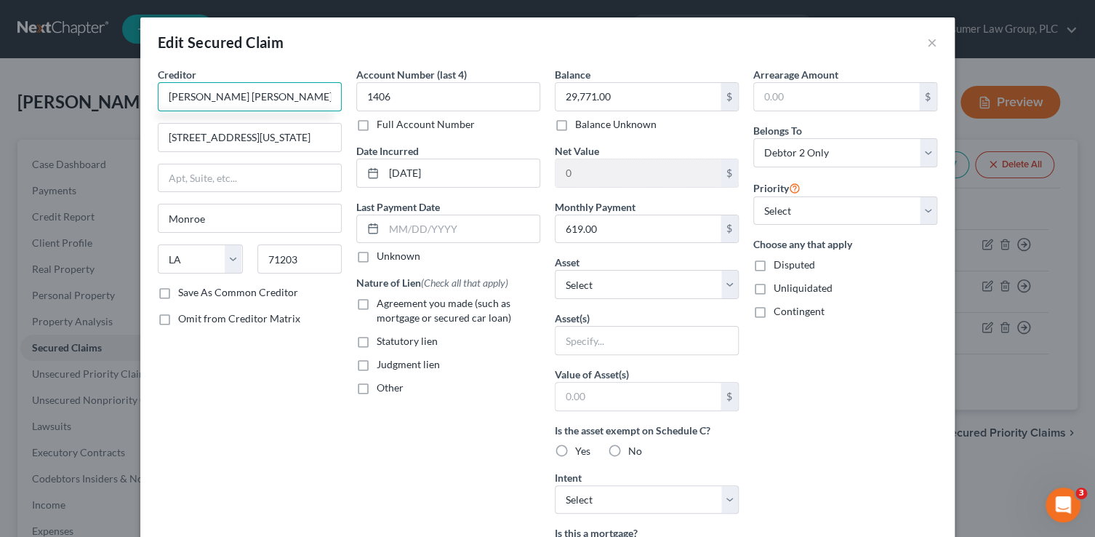
type input "[PERSON_NAME] [PERSON_NAME] Bank Auto"
click at [433, 309] on label "Agreement you made (such as mortgage or secured car loan)" at bounding box center [459, 310] width 164 height 29
click at [392, 305] on input "Agreement you made (such as mortgage or secured car loan)" at bounding box center [386, 300] width 9 height 9
checkbox input "true"
click at [603, 287] on select "Select Other Multiple Assets 1695 E. [PERSON_NAME] Dr. - $0.0 2024 Tesla Model …" at bounding box center [647, 284] width 184 height 29
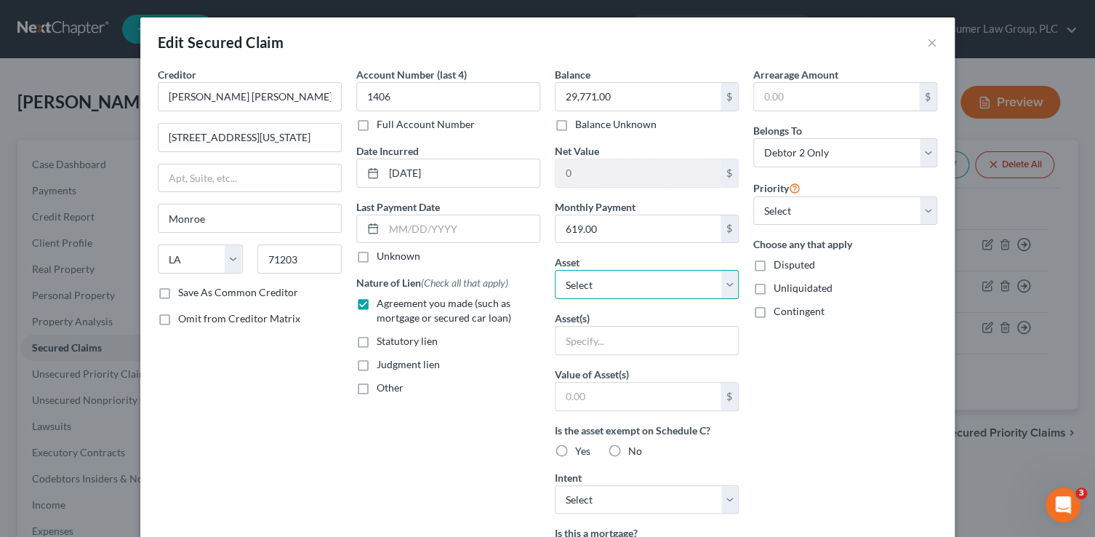
select select "4"
click at [555, 270] on select "Select Other Multiple Assets 1695 E. [PERSON_NAME] Dr. - $0.0 2024 Tesla Model …" at bounding box center [647, 284] width 184 height 29
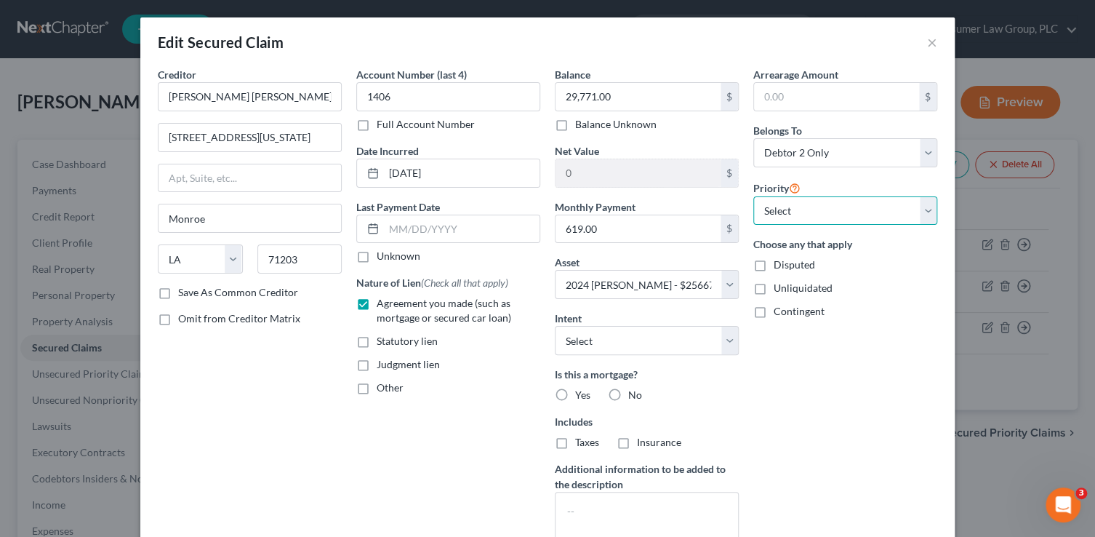
click at [770, 208] on select "Select 1st 2nd 3rd 4th 5th 6th 7th 8th 9th 10th 11th 12th 13th 14th 15th 16th 1…" at bounding box center [845, 210] width 184 height 29
select select "0"
click at [753, 196] on select "Select 1st 2nd 3rd 4th 5th 6th 7th 8th 9th 10th 11th 12th 13th 14th 15th 16th 1…" at bounding box center [845, 210] width 184 height 29
click at [626, 345] on select "Select Surrender Redeem Reaffirm Avoid Other" at bounding box center [647, 340] width 184 height 29
select select "2"
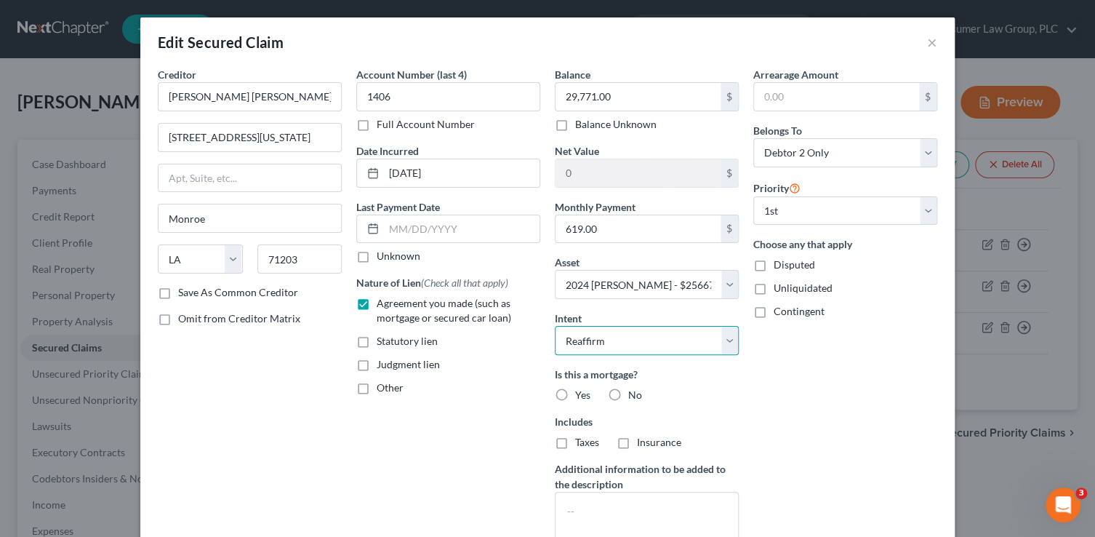
click at [555, 326] on select "Select Surrender Redeem Reaffirm Avoid Other" at bounding box center [647, 340] width 184 height 29
click at [628, 393] on label "No" at bounding box center [635, 394] width 14 height 15
click at [634, 393] on input "No" at bounding box center [638, 391] width 9 height 9
radio input "true"
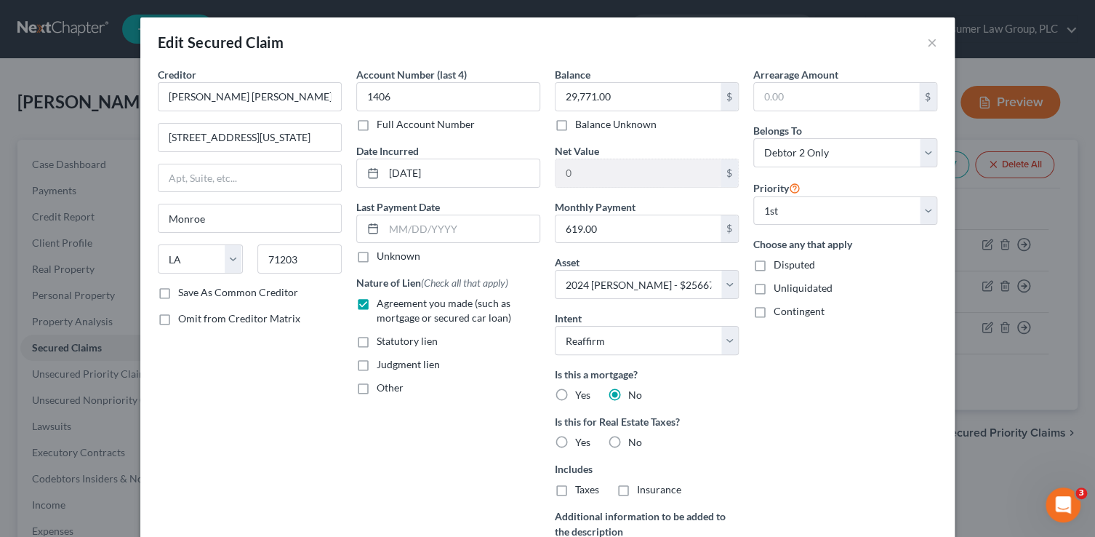
click at [628, 441] on label "No" at bounding box center [635, 442] width 14 height 15
click at [634, 441] on input "No" at bounding box center [638, 439] width 9 height 9
radio input "true"
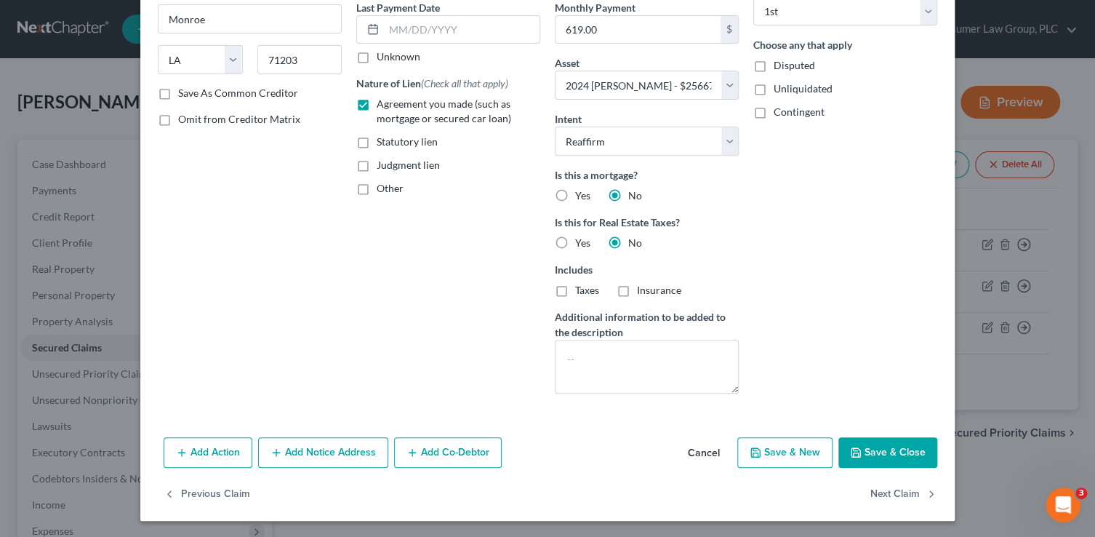
click at [865, 452] on button "Save & Close" at bounding box center [887, 452] width 99 height 31
select select
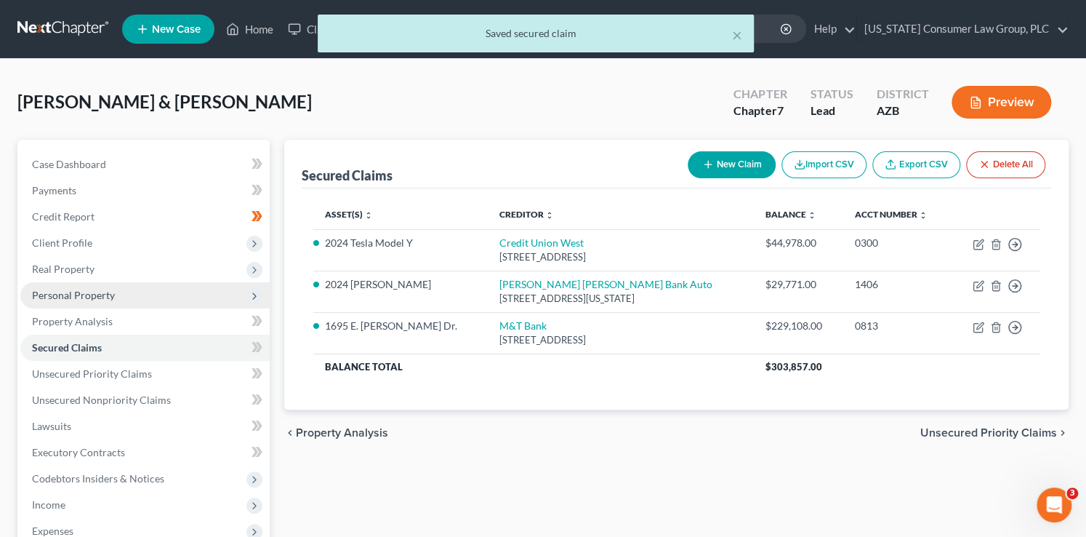
click at [134, 291] on span "Personal Property" at bounding box center [144, 295] width 249 height 26
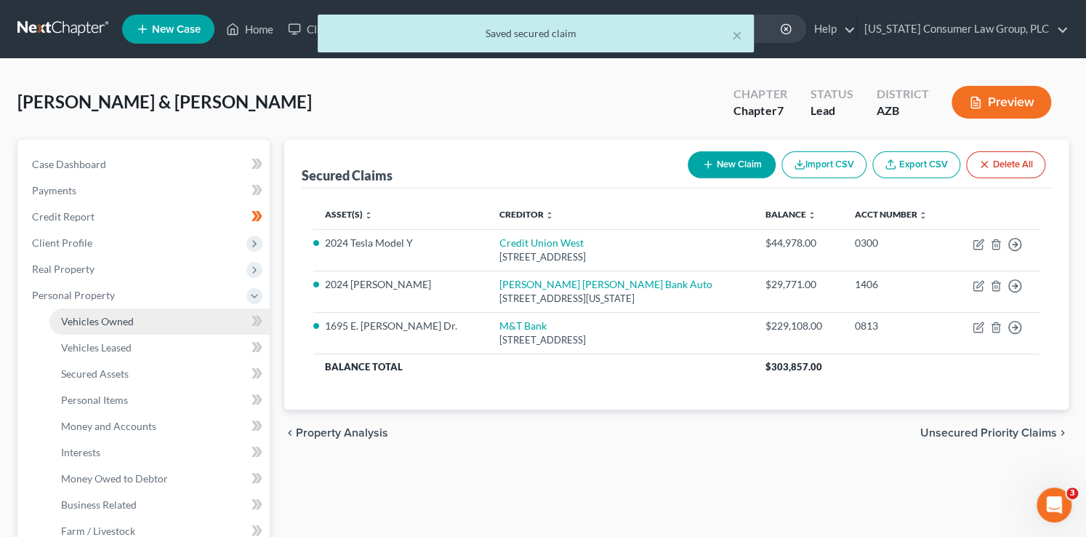
click at [163, 310] on link "Vehicles Owned" at bounding box center [159, 321] width 220 height 26
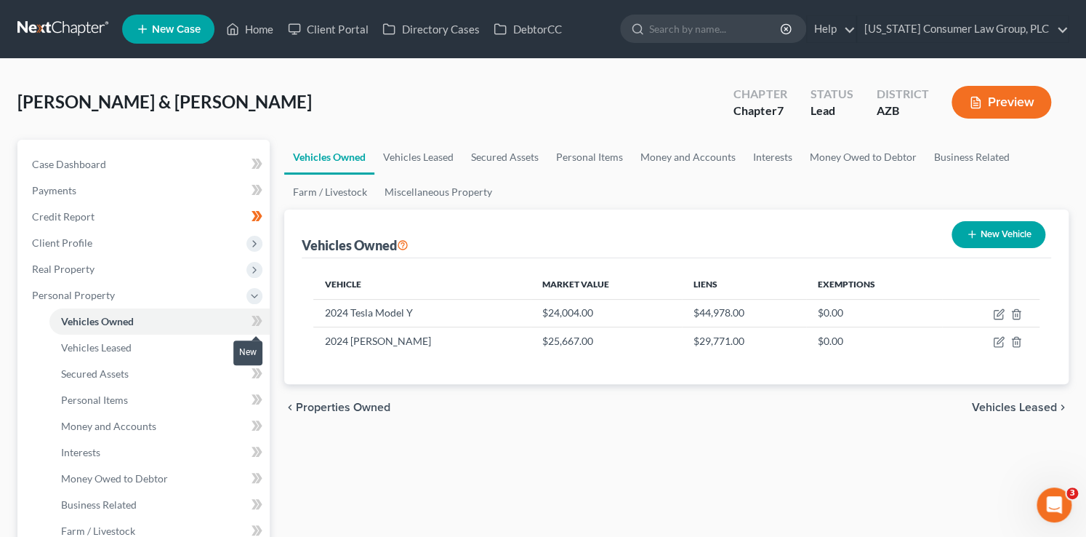
click at [254, 318] on icon at bounding box center [255, 321] width 7 height 10
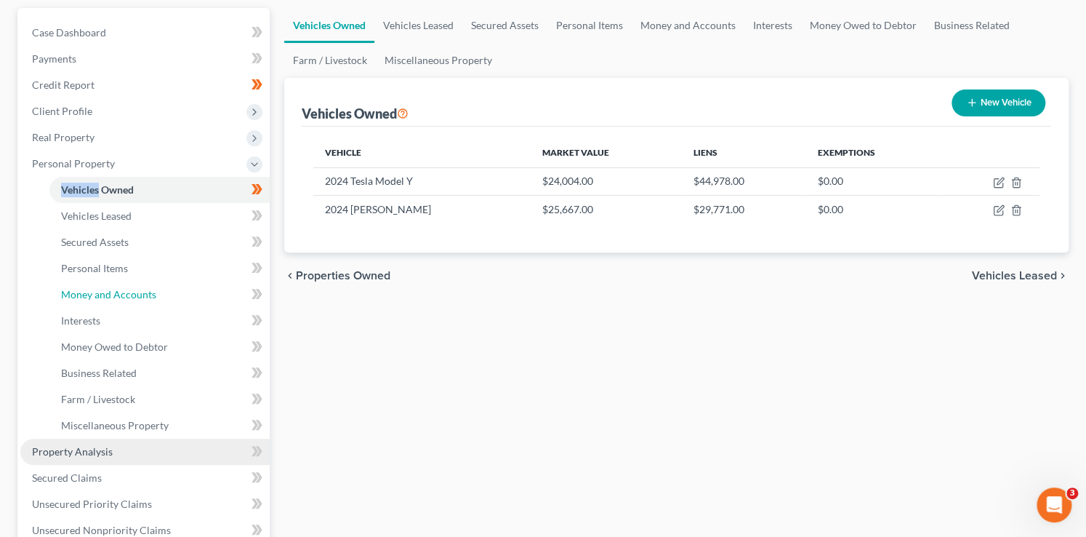
scroll to position [195, 0]
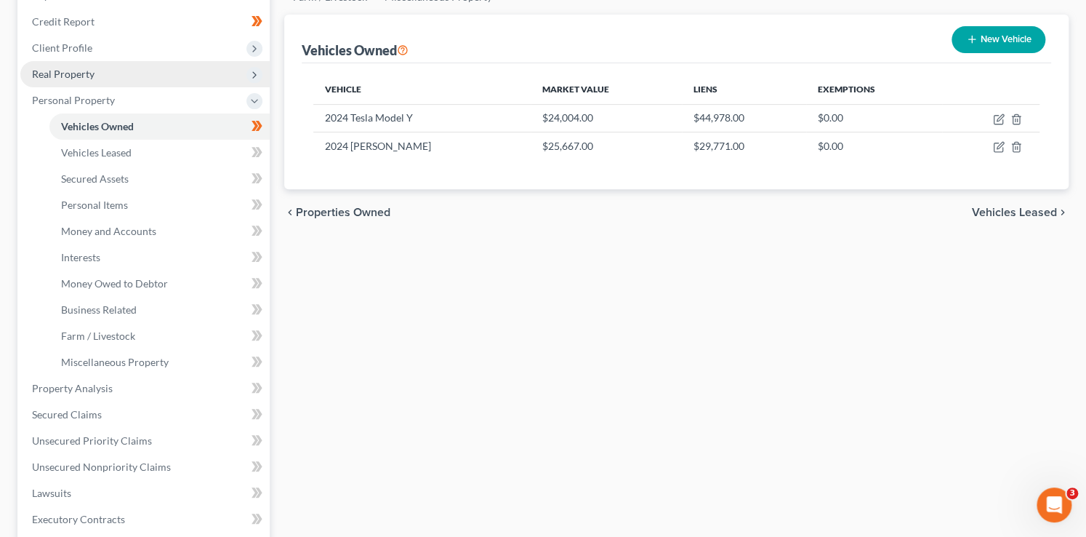
click at [80, 71] on span "Real Property" at bounding box center [63, 74] width 63 height 12
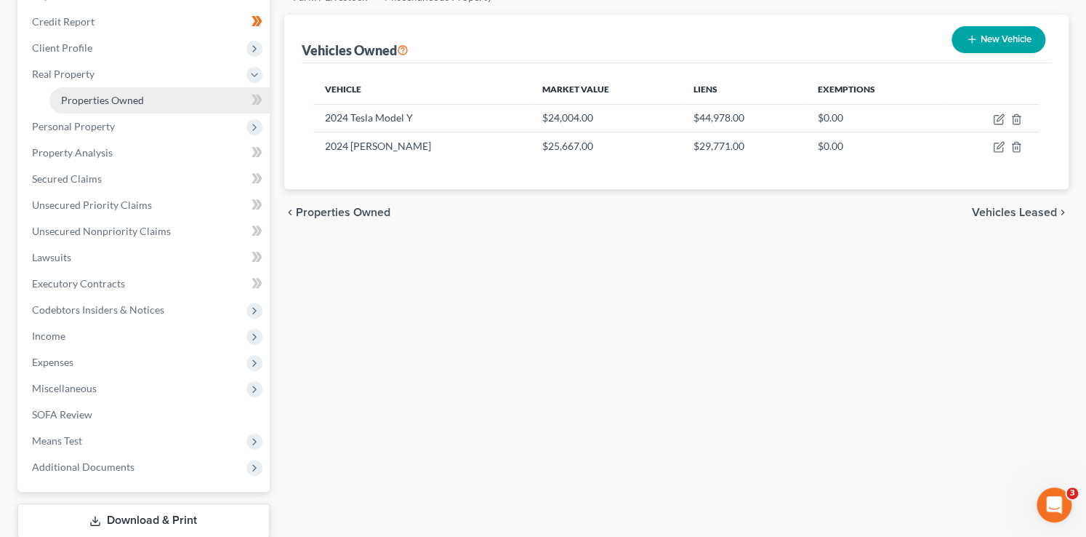
click at [161, 93] on link "Properties Owned" at bounding box center [159, 100] width 220 height 26
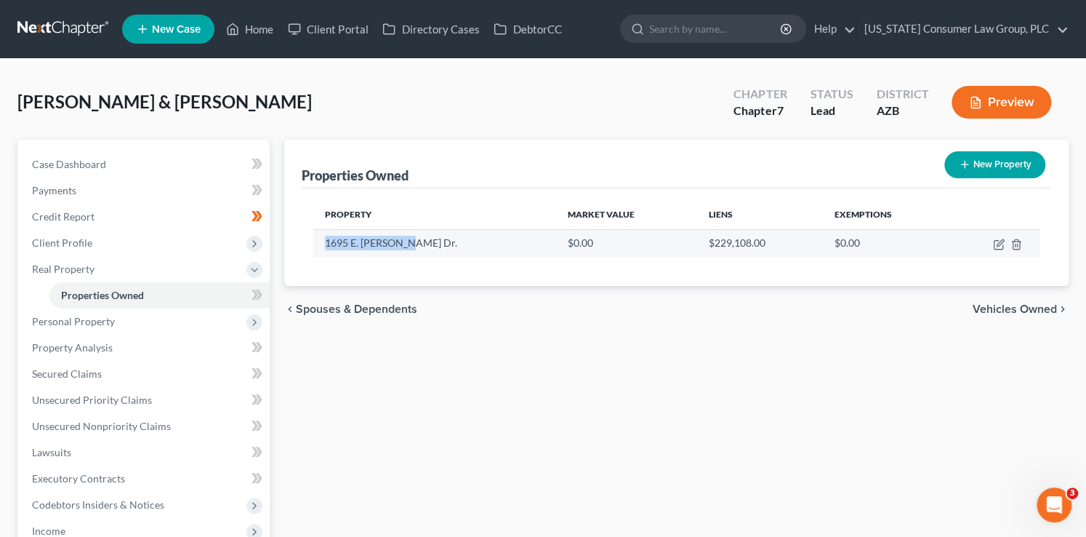
drag, startPoint x: 414, startPoint y: 243, endPoint x: 324, endPoint y: 234, distance: 90.6
click at [324, 234] on td "1695 E. [PERSON_NAME] Dr." at bounding box center [435, 243] width 244 height 28
drag, startPoint x: 840, startPoint y: 269, endPoint x: 944, endPoint y: 241, distance: 108.5
click at [857, 267] on div "Property Market Value Liens Exemptions 1695 E. [PERSON_NAME] Dr. $0.00 $229,108…" at bounding box center [677, 236] width 750 height 97
click at [1002, 241] on icon "button" at bounding box center [1000, 242] width 7 height 7
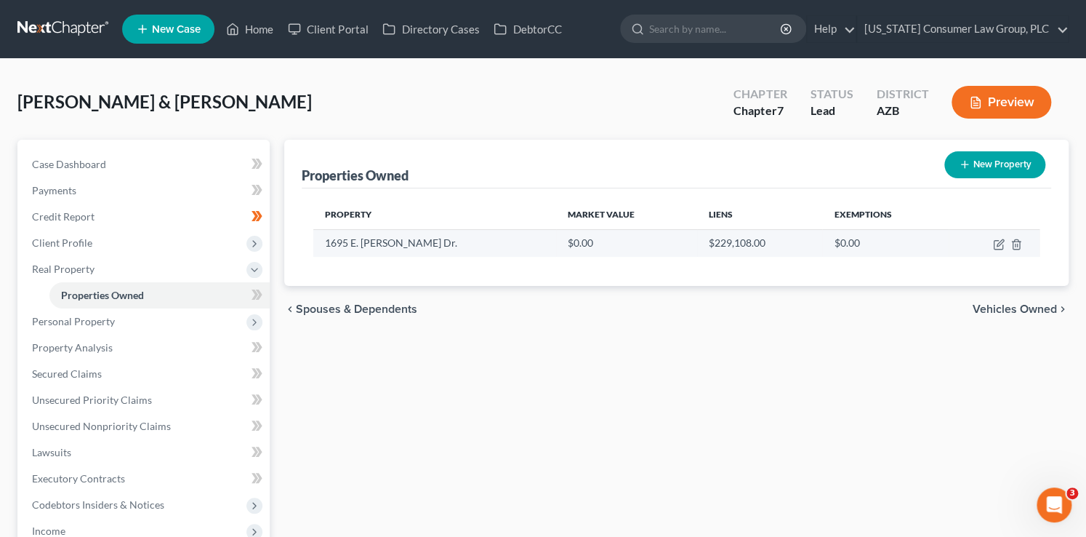
select select "3"
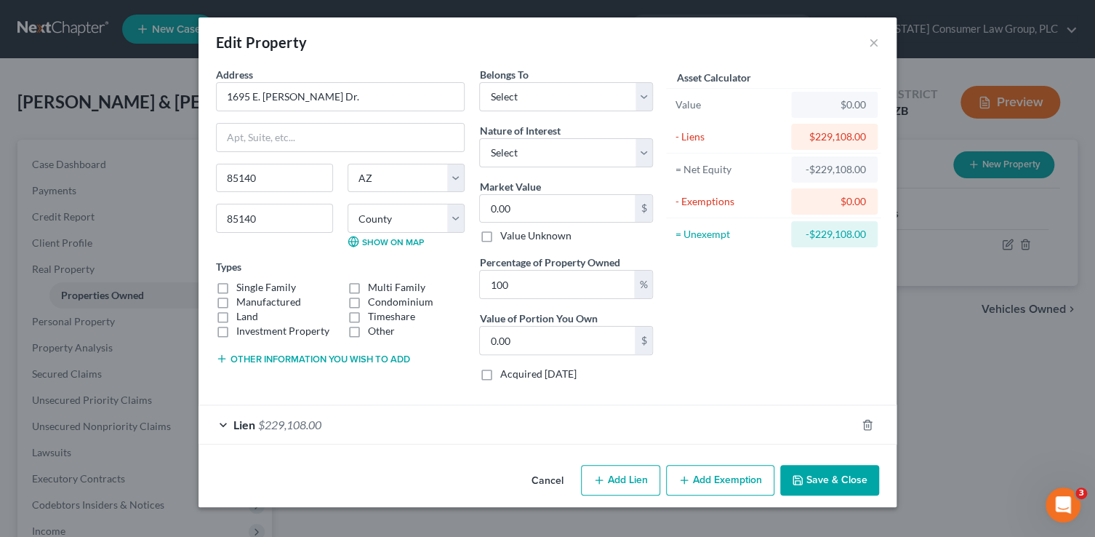
click at [253, 287] on label "Single Family" at bounding box center [266, 287] width 60 height 15
click at [252, 287] on input "Single Family" at bounding box center [246, 284] width 9 height 9
checkbox input "true"
click at [588, 97] on select "Select Debtor 1 Only Debtor 2 Only Debtor 1 And Debtor 2 Only At Least One Of T…" at bounding box center [566, 96] width 174 height 29
select select "2"
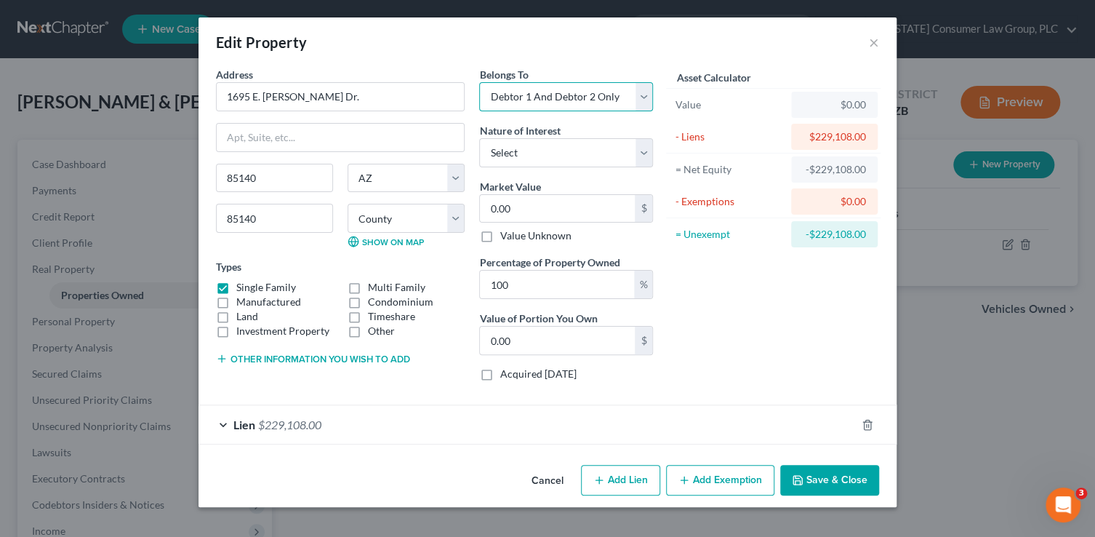
click at [479, 82] on select "Select Debtor 1 Only Debtor 2 Only Debtor 1 And Debtor 2 Only At Least One Of T…" at bounding box center [566, 96] width 174 height 29
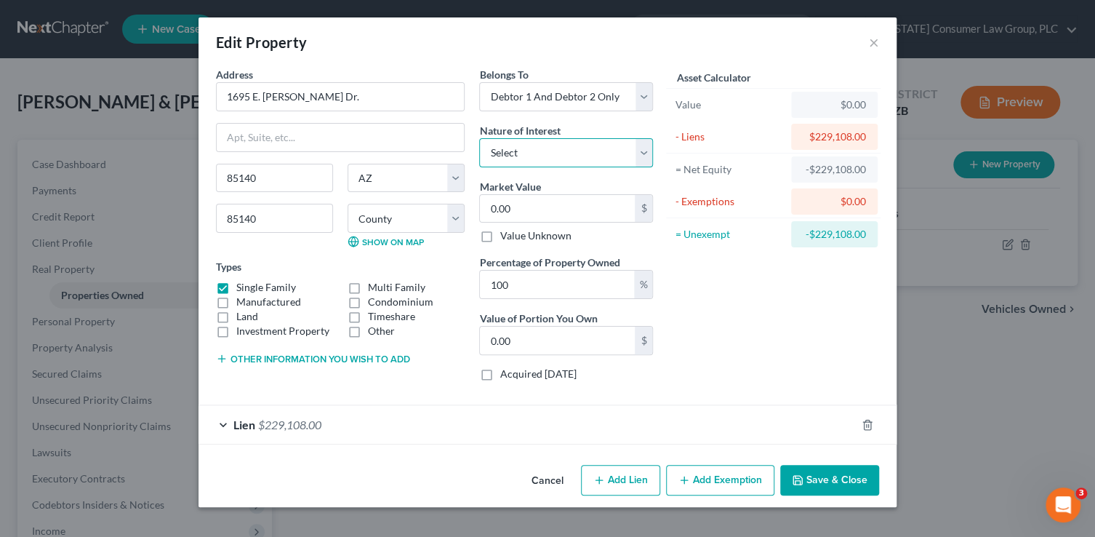
click at [513, 144] on select "Select Fee Simple Joint Tenant Life Estate Equitable Interest Future Interest T…" at bounding box center [566, 152] width 174 height 29
select select "0"
click at [479, 138] on select "Select Fee Simple Joint Tenant Life Estate Equitable Interest Future Interest T…" at bounding box center [566, 152] width 174 height 29
drag, startPoint x: 527, startPoint y: 199, endPoint x: 527, endPoint y: 185, distance: 13.8
click at [527, 201] on input "0.00" at bounding box center [557, 209] width 155 height 28
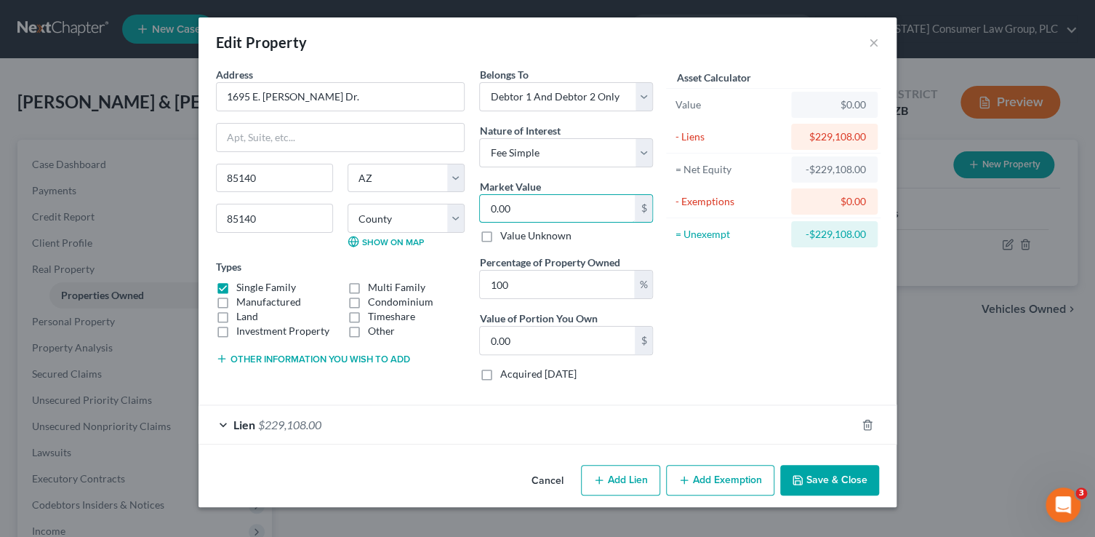
type input "5"
type input "5.00"
type input "54"
type input "54.00"
type input "546"
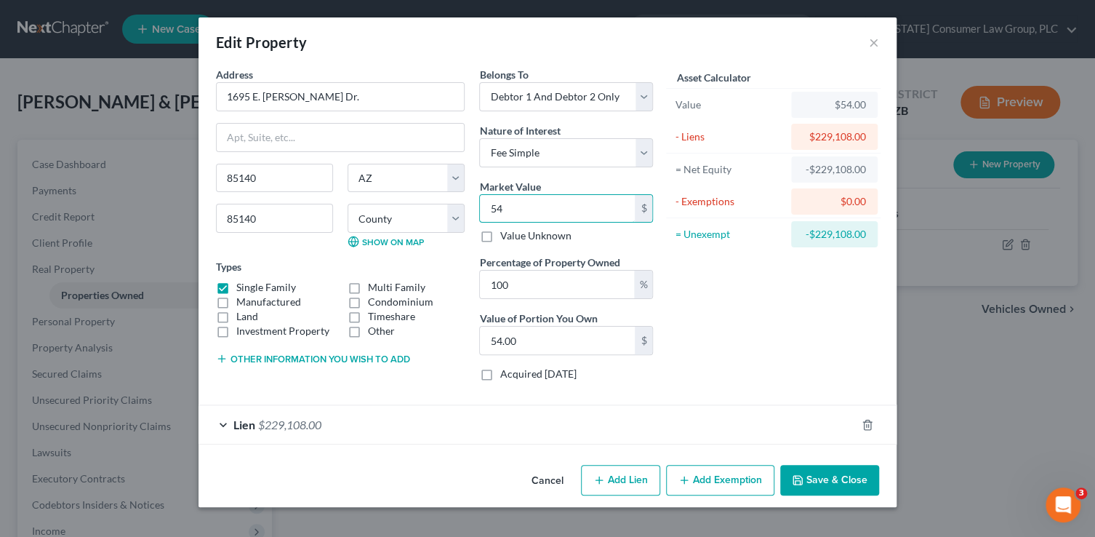
type input "546.00"
type input "5460"
type input "5,460.00"
type input "5,4600"
type input "54,600.00"
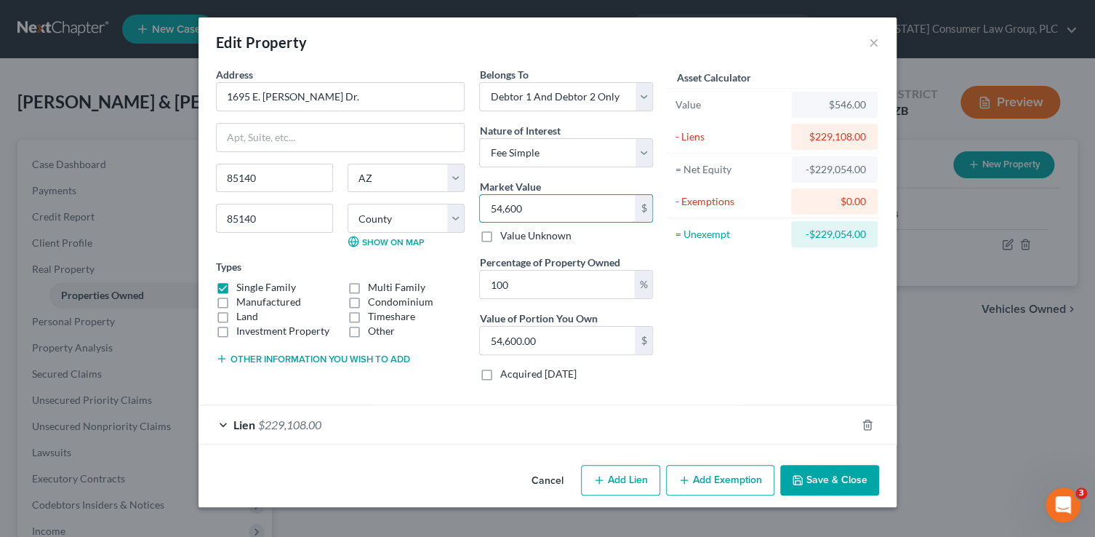
type input "54,6000"
type input "546,000.00"
type input "546,000"
click at [801, 340] on div "Asset Calculator Value $546,000.00 - Liens $229,108.00 = Net Equity -$228,562.0…" at bounding box center [773, 230] width 226 height 326
click at [840, 485] on button "Save & Close" at bounding box center [829, 480] width 99 height 31
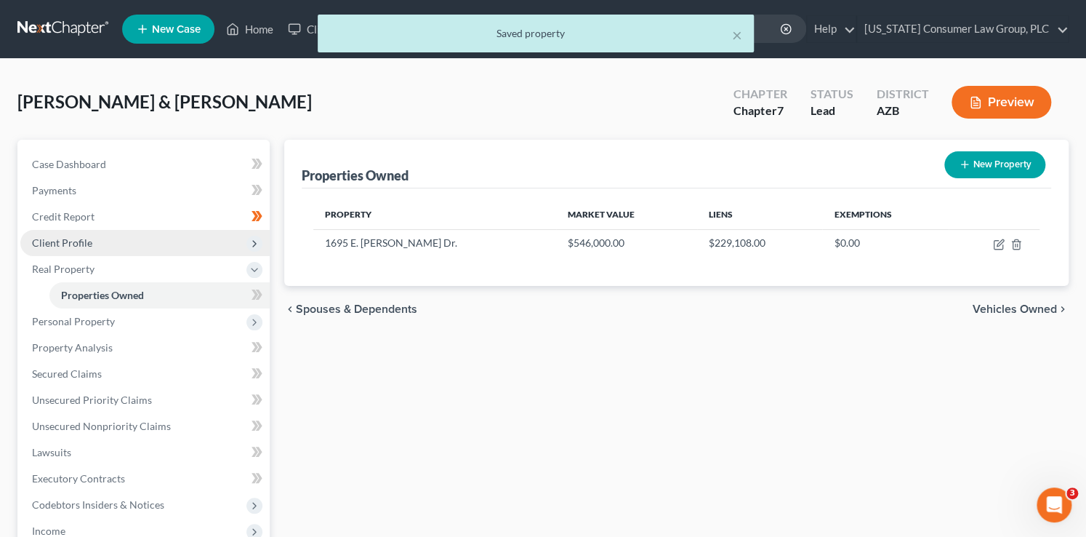
click at [97, 241] on span "Client Profile" at bounding box center [144, 243] width 249 height 26
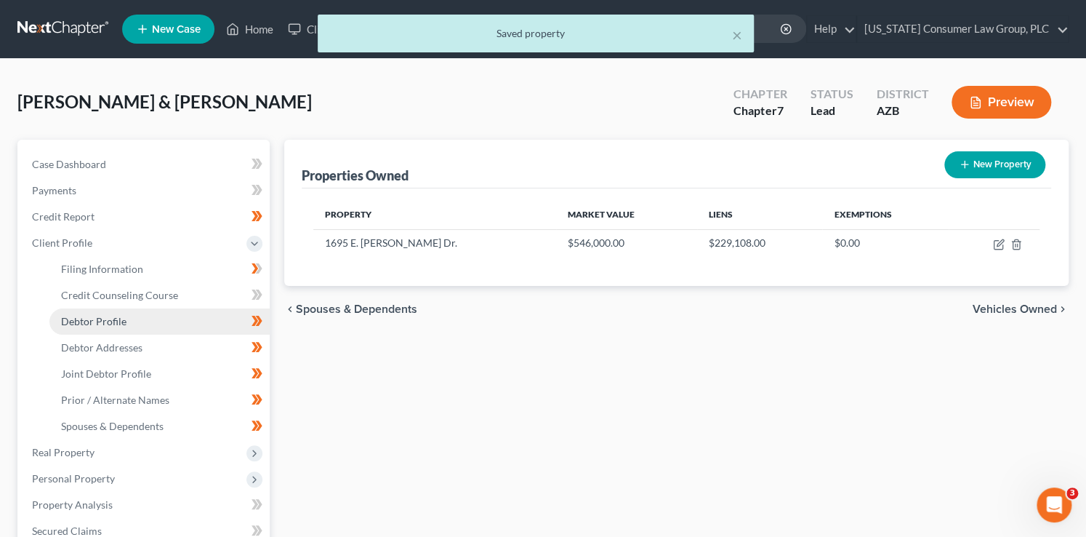
click at [126, 316] on link "Debtor Profile" at bounding box center [159, 321] width 220 height 26
select select "1"
select select "5"
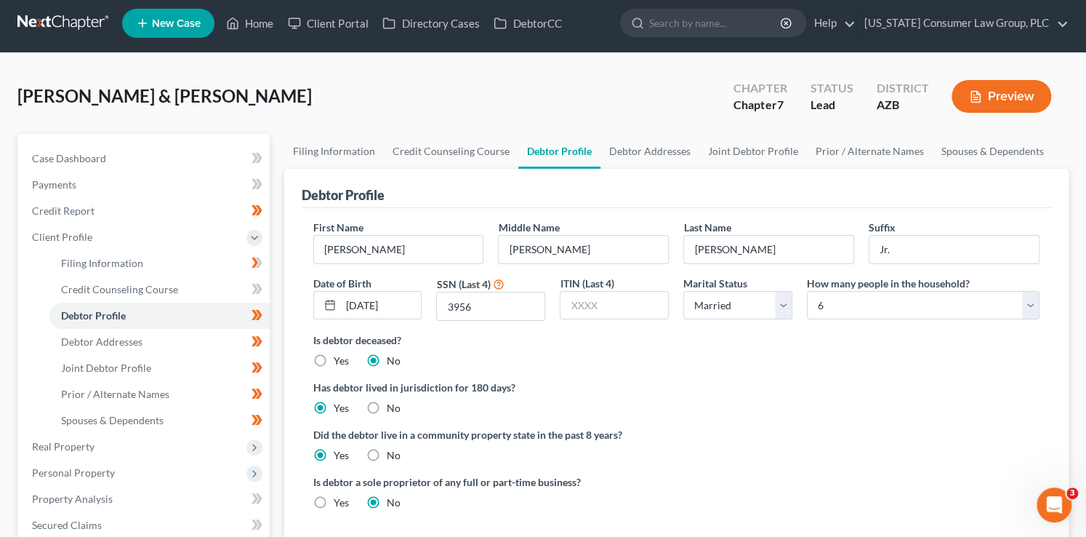
scroll to position [32, 0]
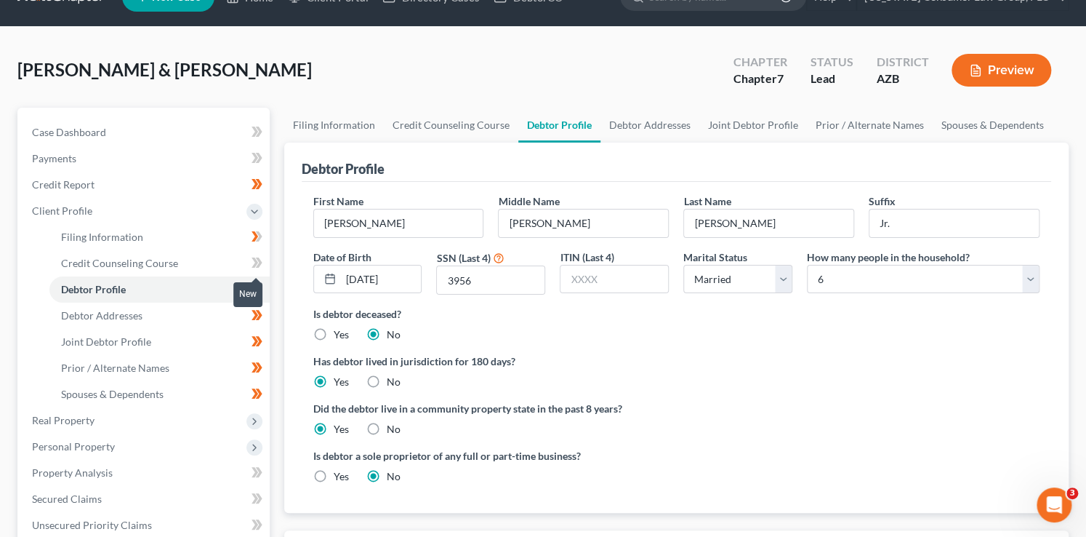
click at [252, 266] on icon at bounding box center [257, 263] width 11 height 18
click at [218, 261] on link "Credit Counseling Course" at bounding box center [159, 263] width 220 height 26
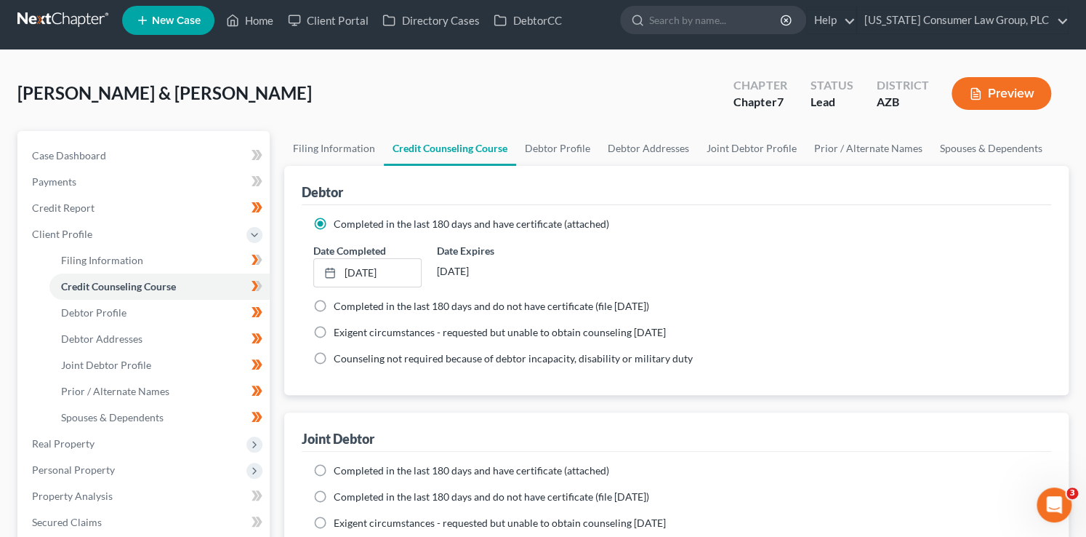
scroll to position [9, 0]
click at [381, 467] on span "Completed in the last 180 days and have certificate (attached)" at bounding box center [472, 470] width 276 height 12
click at [349, 467] on input "Completed in the last 180 days and have certificate (attached)" at bounding box center [344, 467] width 9 height 9
radio input "true"
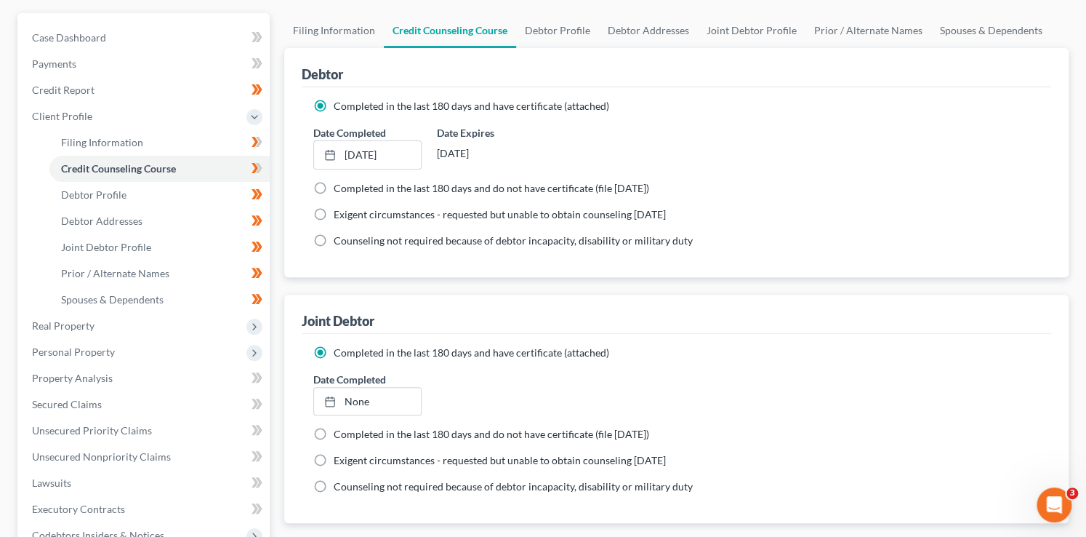
scroll to position [129, 0]
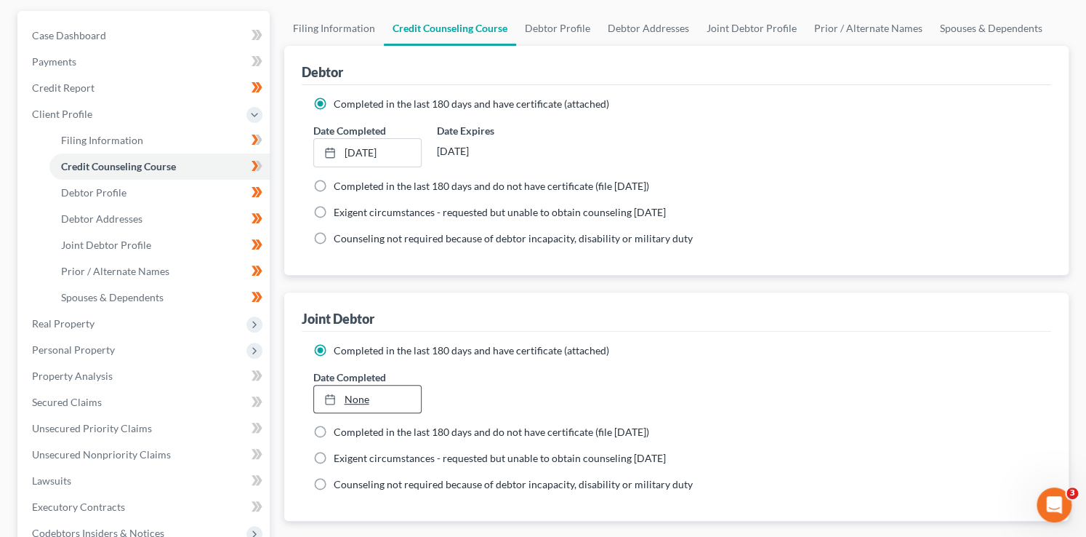
type input "[DATE]"
click at [353, 397] on link "None" at bounding box center [368, 399] width 108 height 28
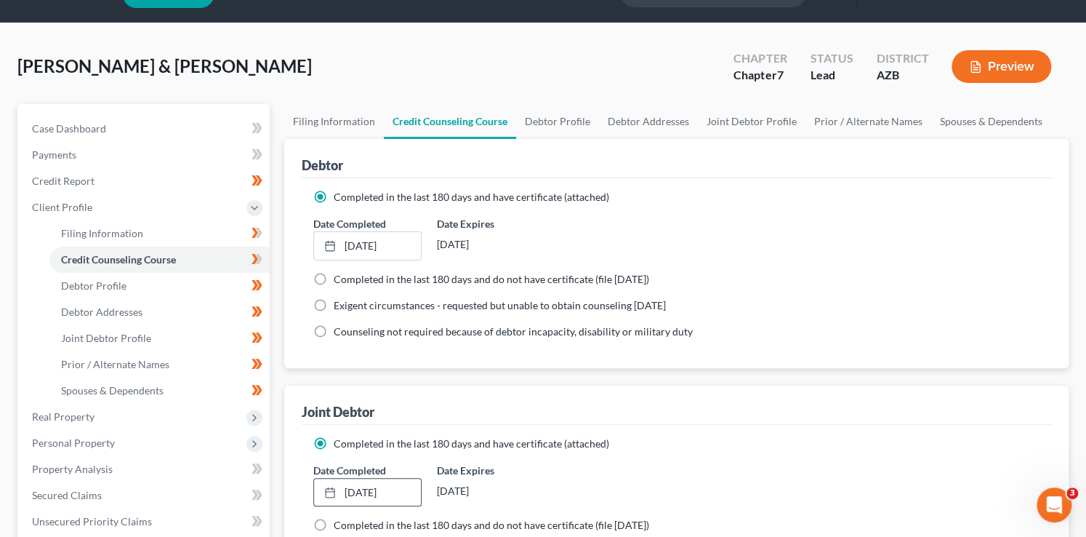
scroll to position [0, 0]
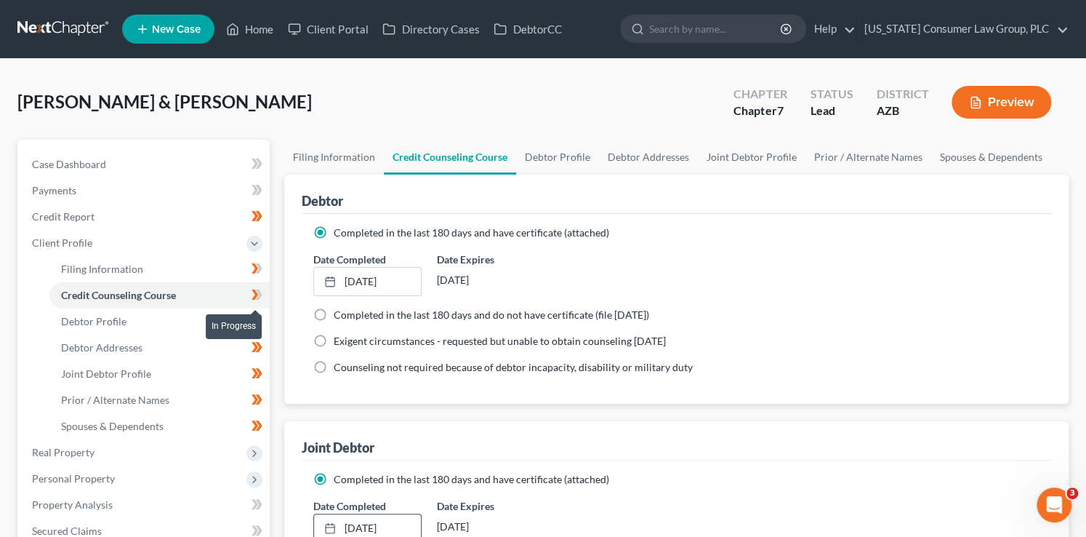
click at [262, 294] on span at bounding box center [256, 297] width 25 height 22
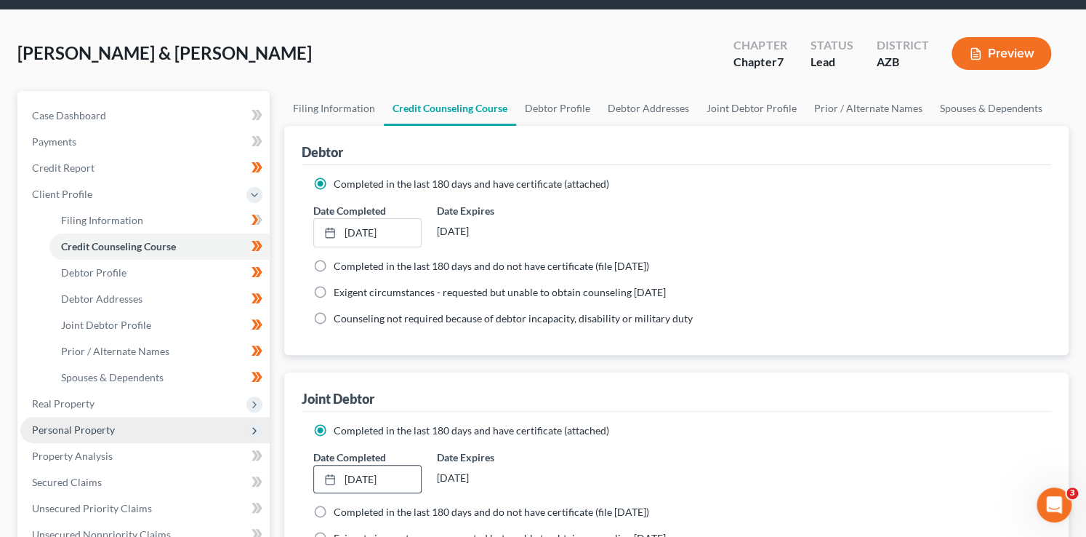
scroll to position [57, 0]
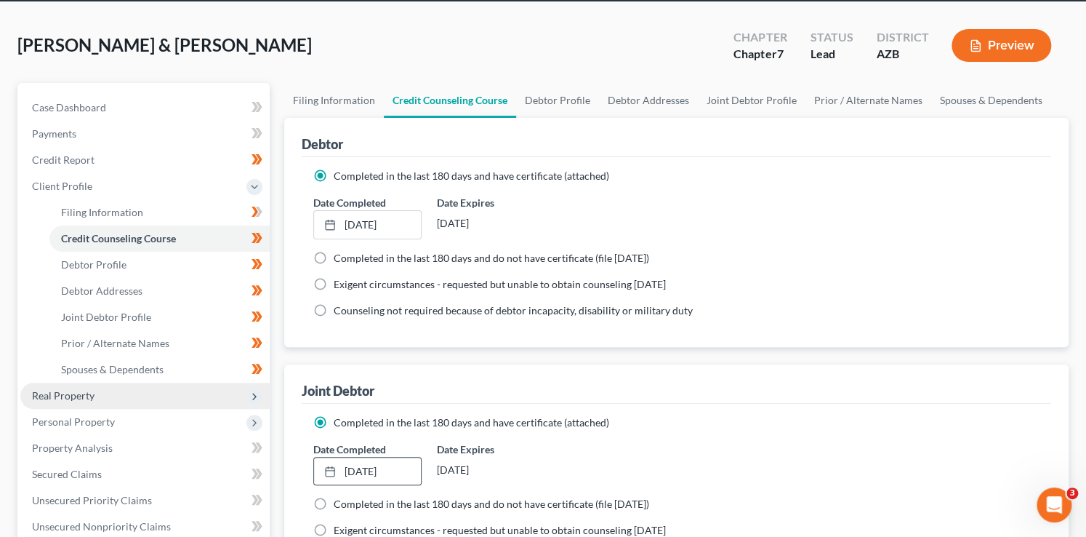
click at [114, 385] on span "Real Property" at bounding box center [144, 395] width 249 height 26
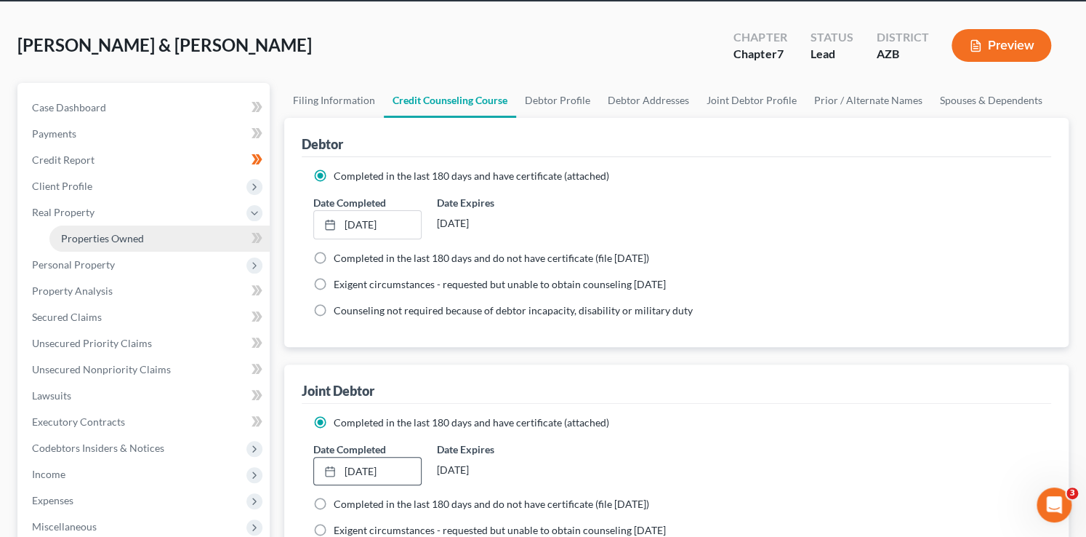
click at [160, 234] on link "Properties Owned" at bounding box center [159, 238] width 220 height 26
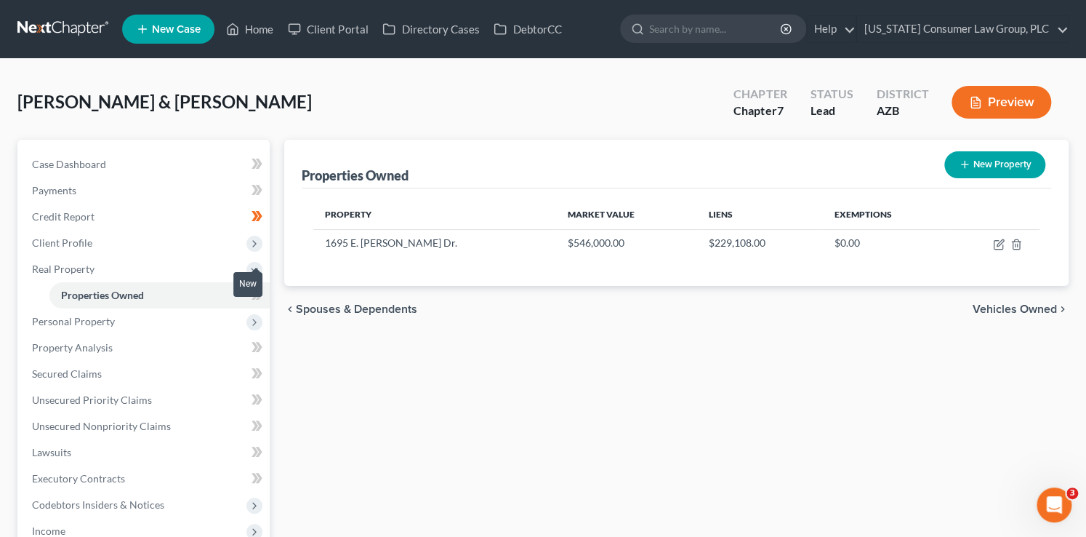
click at [265, 294] on span at bounding box center [256, 297] width 25 height 22
click at [265, 296] on span at bounding box center [256, 297] width 25 height 22
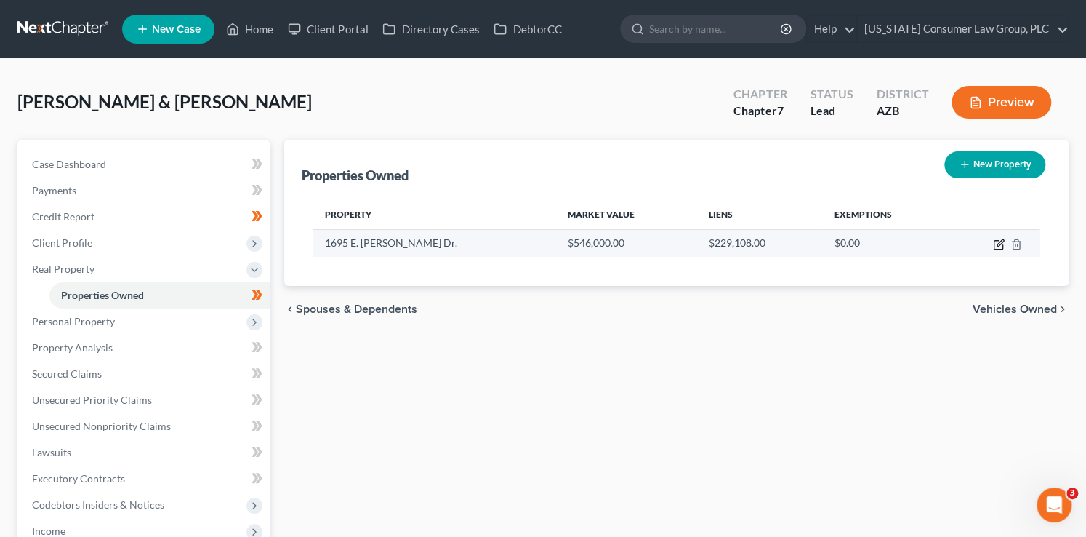
click at [997, 248] on icon "button" at bounding box center [998, 245] width 9 height 9
select select "3"
select select "11"
select select "2"
select select "0"
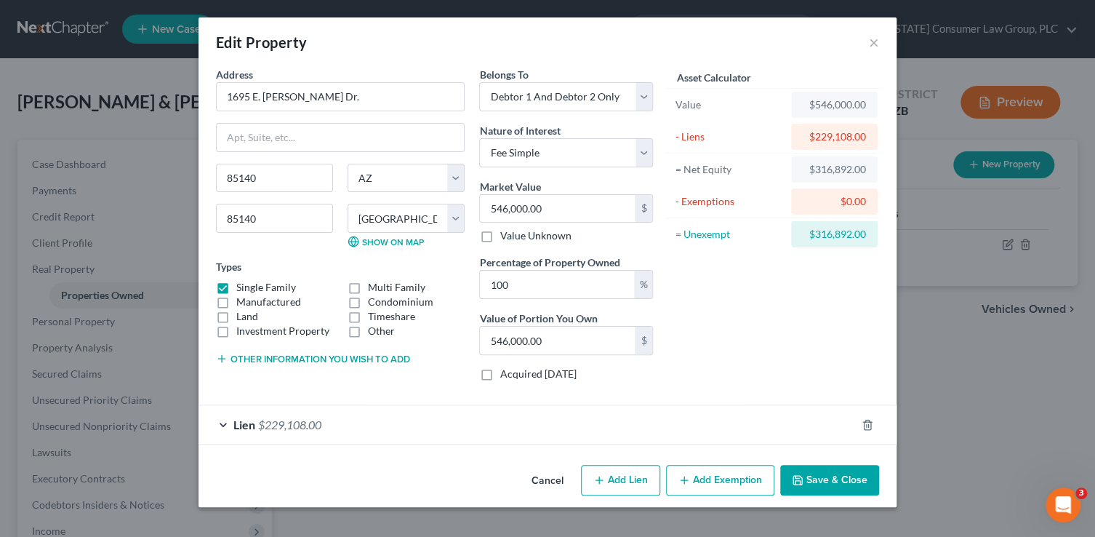
click at [708, 478] on button "Add Exemption" at bounding box center [720, 480] width 108 height 31
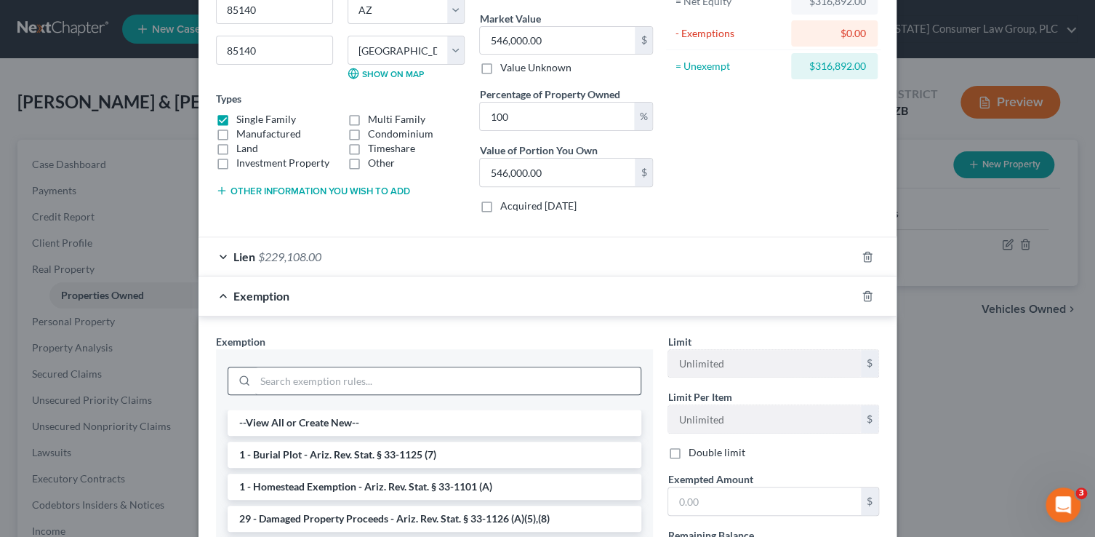
scroll to position [169, 0]
drag, startPoint x: 406, startPoint y: 475, endPoint x: 678, endPoint y: 499, distance: 272.2
click at [407, 475] on li "1 - Homestead Exemption - Ariz. Rev. Stat. § 33-1101 (A)" at bounding box center [435, 486] width 414 height 26
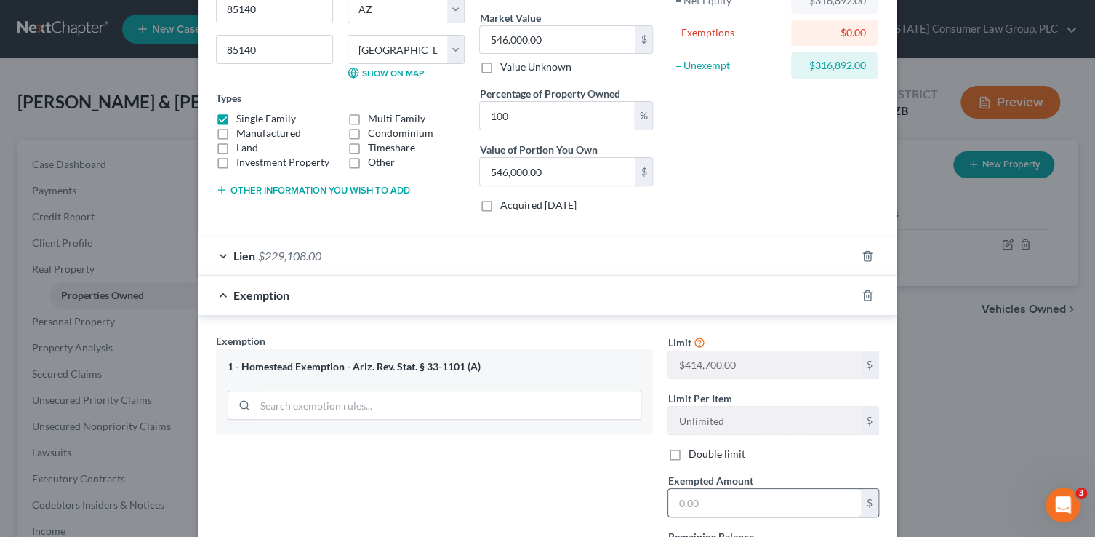
click at [702, 506] on input "text" at bounding box center [764, 503] width 193 height 28
type input "316"
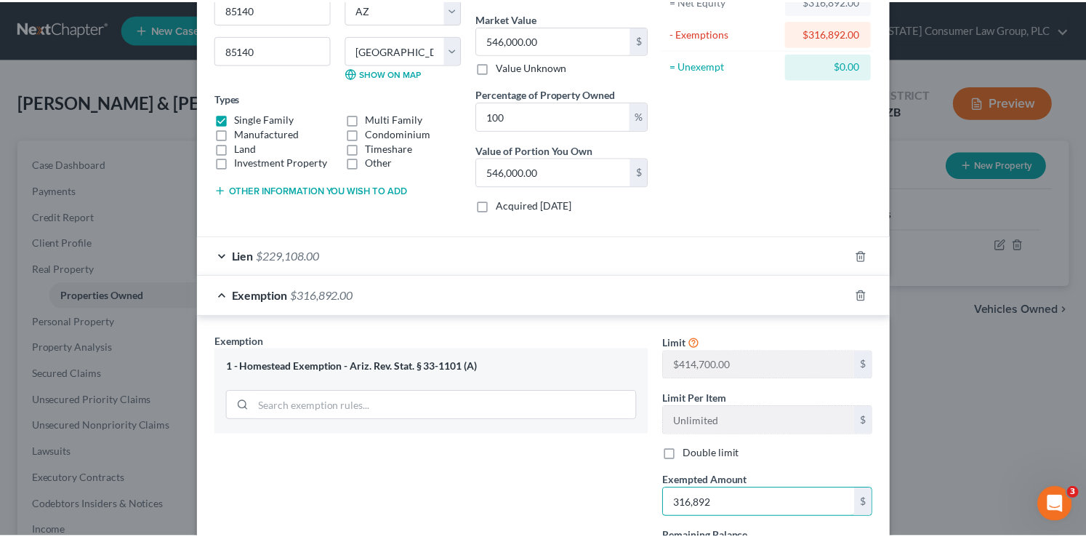
scroll to position [305, 0]
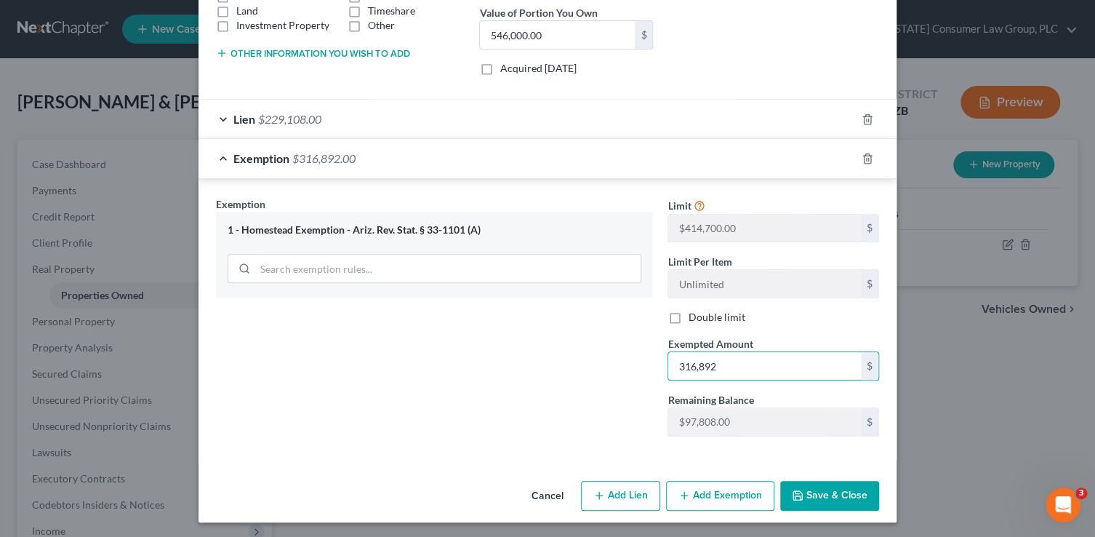
type input "316,892"
click at [816, 475] on div "Cancel Add Lien Add Lease Add Exemption Save & Close" at bounding box center [547, 499] width 698 height 48
click at [813, 498] on button "Save & Close" at bounding box center [829, 496] width 99 height 31
